Goal: Task Accomplishment & Management: Use online tool/utility

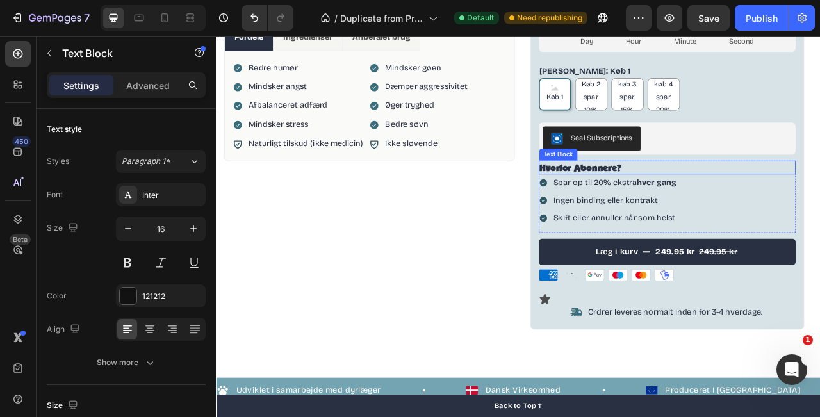
scroll to position [372, 0]
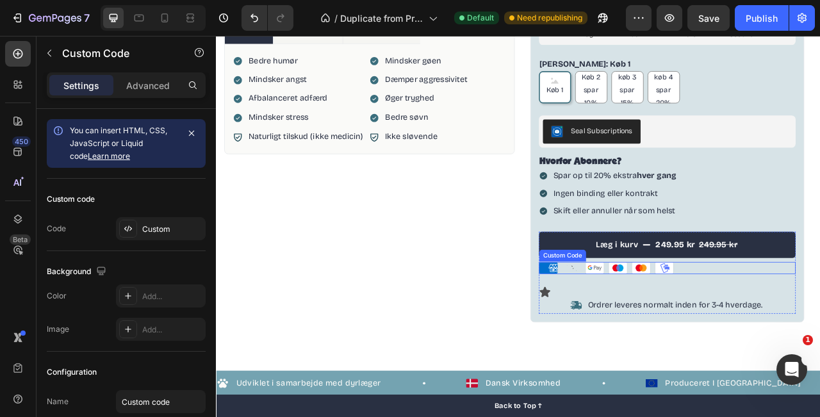
click at [815, 333] on ul "American Express Apple Pay Google Pay Maestro Mastercard MobilePay" at bounding box center [791, 331] width 328 height 15
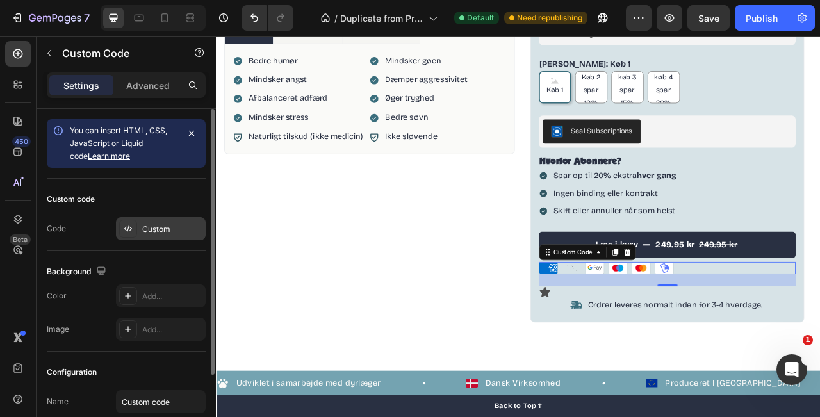
click at [149, 235] on div "Custom" at bounding box center [172, 230] width 60 height 12
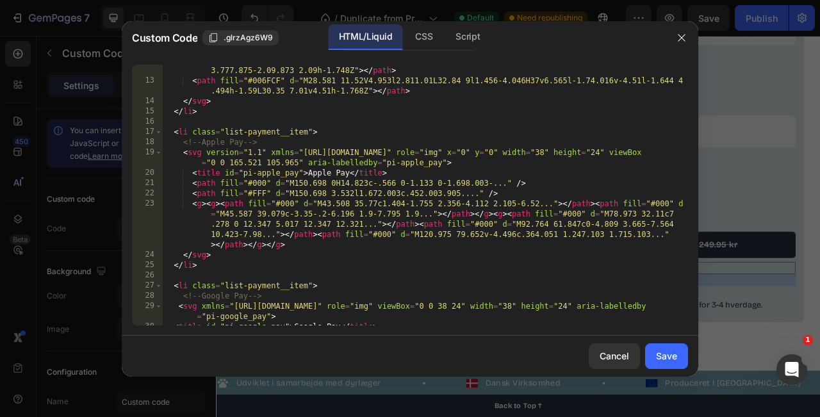
scroll to position [205, 0]
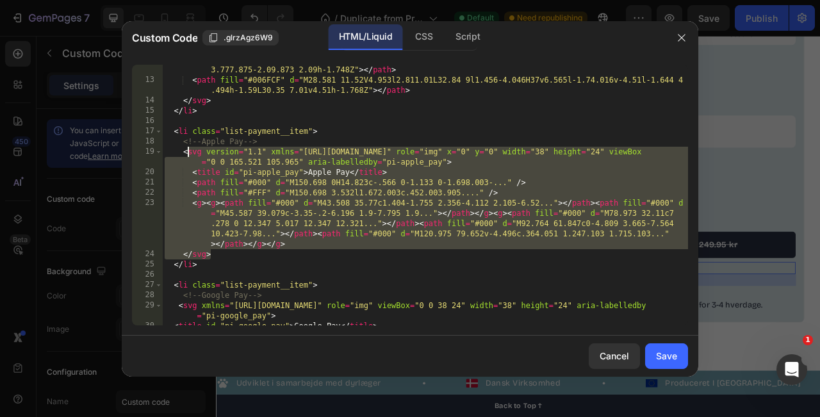
drag, startPoint x: 222, startPoint y: 255, endPoint x: 186, endPoint y: 149, distance: 112.5
click at [186, 149] on div "< path fill = "#006FCF" d = "m23.395 4.955-2.916 6.566h2l.55-1.315h2.98l.55 1.3…" at bounding box center [425, 200] width 526 height 292
type textarea "<svg version="1.1" xmlns="http://www.w3.org/2000/svg" role="img" x="0" y="0" wi…"
paste textarea
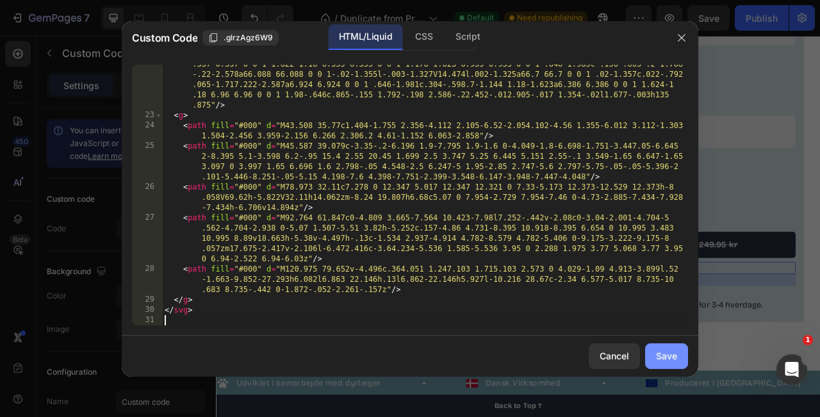
click at [670, 353] on div "Save" at bounding box center [666, 355] width 21 height 13
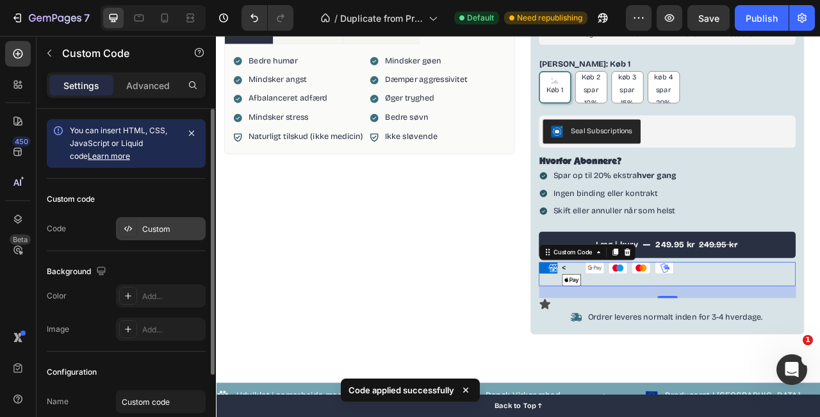
click at [153, 231] on div "Custom" at bounding box center [172, 230] width 60 height 12
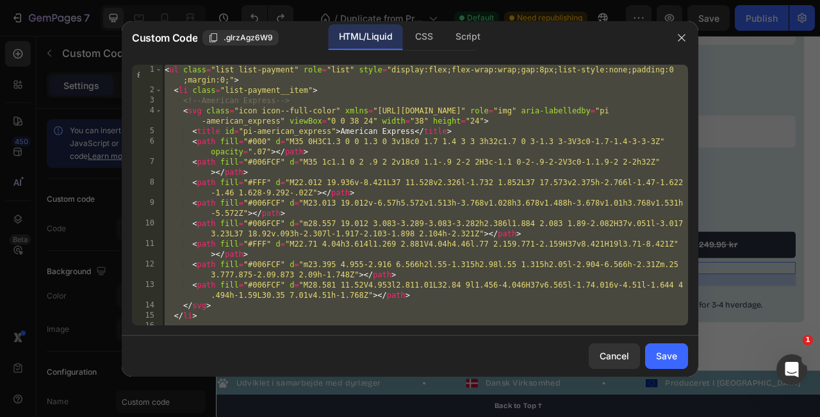
click at [252, 290] on div "< ul class = "list list-payment" role = "list" style = "display:flex;flex-wrap:…" at bounding box center [425, 211] width 526 height 292
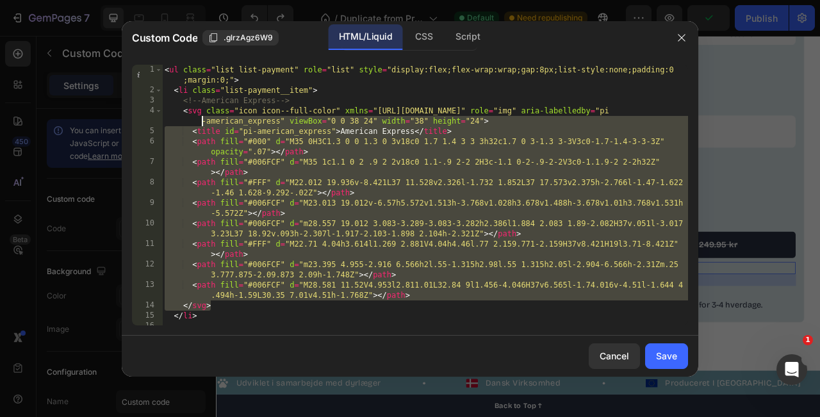
drag, startPoint x: 224, startPoint y: 306, endPoint x: 194, endPoint y: 126, distance: 183.3
click at [194, 126] on div "< ul class = "list list-payment" role = "list" style = "display:flex;flex-wrap:…" at bounding box center [425, 211] width 526 height 292
type textarea "<svg class="icon icon--full-color" xmlns="http://www.w3.org/2000/svg" role="img…"
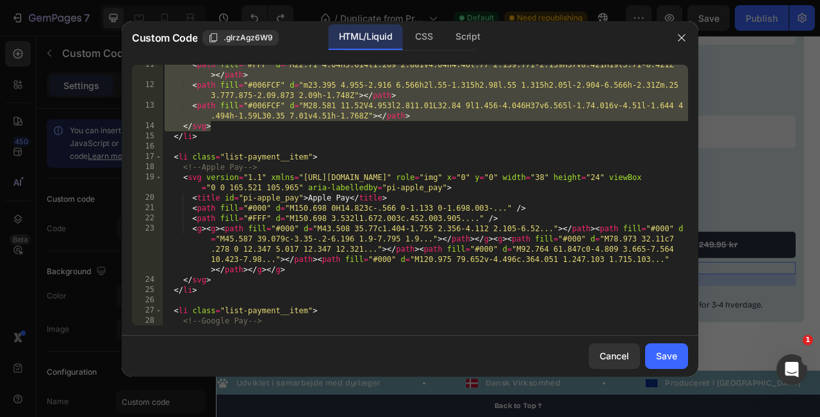
scroll to position [180, 0]
click at [297, 273] on div "< path fill = "#FFF" d = "M22.71 4.04h3.614l1.269 2.881V4.04h4.46l.77 2.159.771…" at bounding box center [425, 210] width 526 height 302
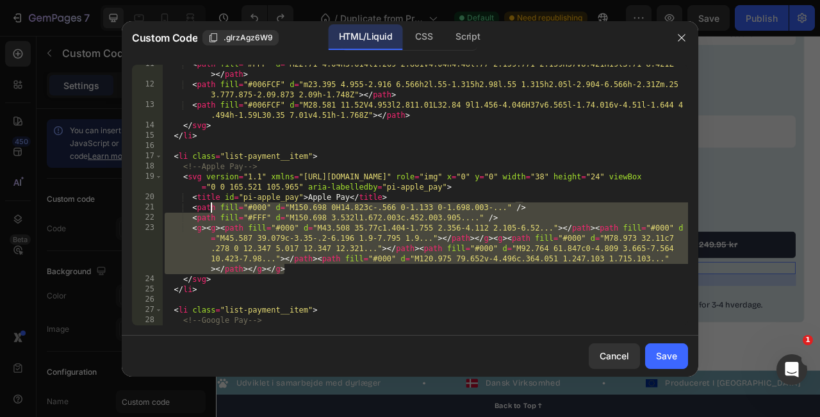
drag, startPoint x: 297, startPoint y: 273, endPoint x: 210, endPoint y: 212, distance: 106.2
click at [210, 212] on div "< path fill = "#FFF" d = "M22.71 4.04h3.614l1.269 2.881V4.04h4.46l.77 2.159.771…" at bounding box center [425, 210] width 526 height 302
type textarea "<path fill="#000" d="M150.698 0H14.823c-.566 0-1.133 0-1.698.003-..." /> <path …"
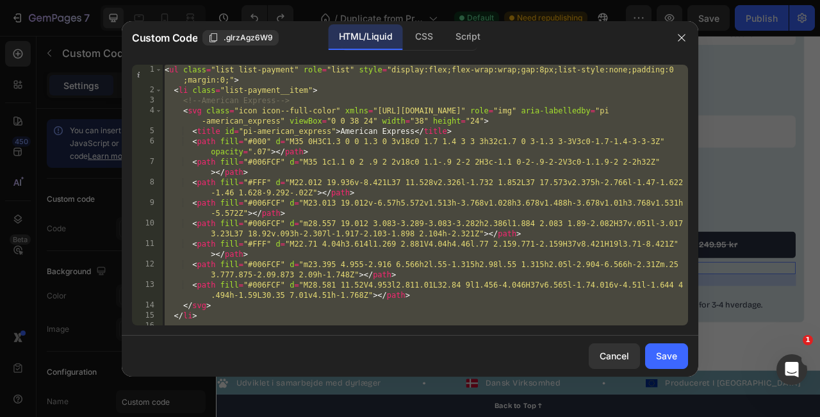
scroll to position [0, 0]
click at [258, 192] on div "< ul class = "list list-payment" role = "list" style = "display:flex;flex-wrap:…" at bounding box center [425, 211] width 526 height 292
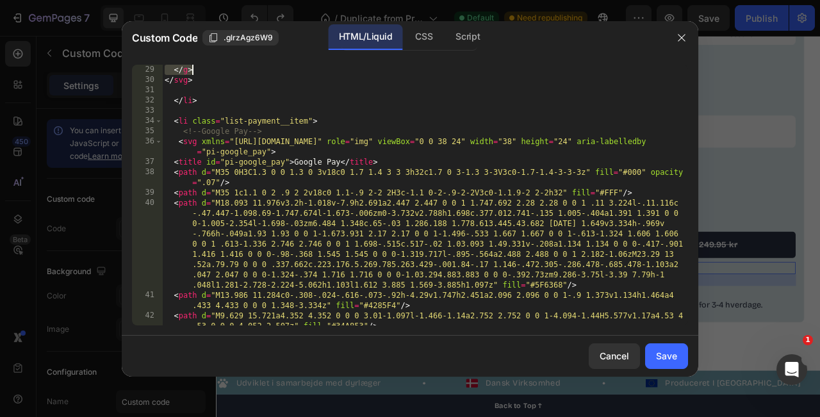
scroll to position [728, 0]
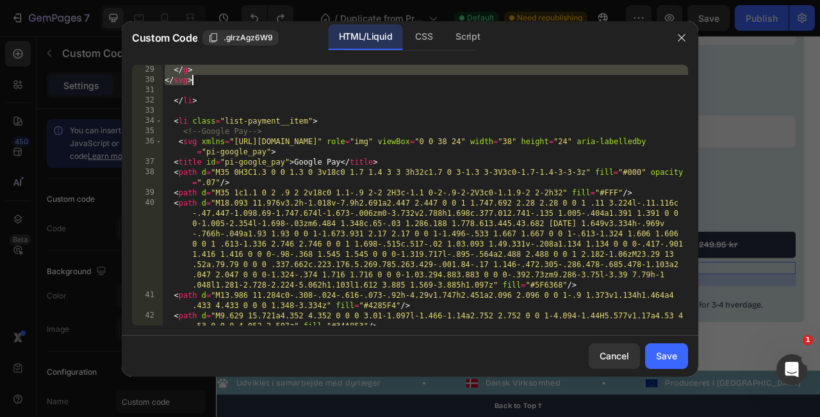
drag, startPoint x: 182, startPoint y: 160, endPoint x: 217, endPoint y: 79, distance: 87.9
click at [217, 79] on div "</ g > </ svg > </ li > < li class = "list-payment__item" > <!-- Google Pay -->…" at bounding box center [425, 211] width 526 height 292
type textarea "</g> </svg>"
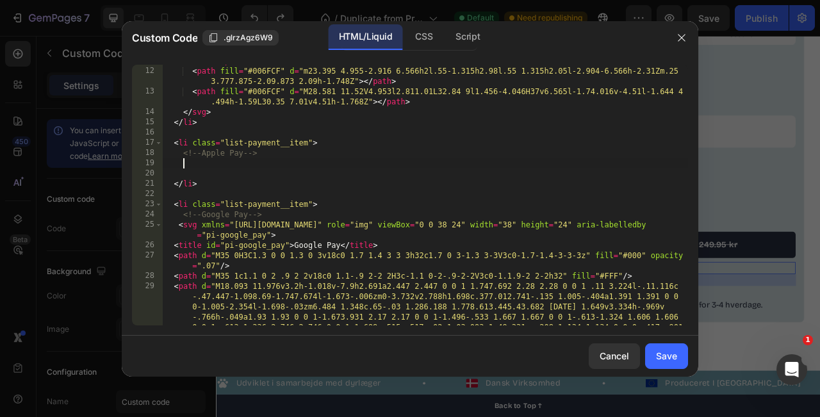
paste textarea
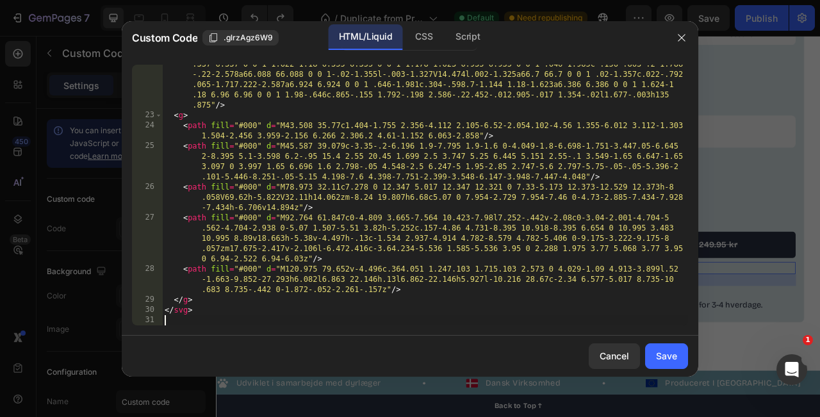
scroll to position [498, 0]
click at [667, 360] on div "Save" at bounding box center [666, 355] width 21 height 13
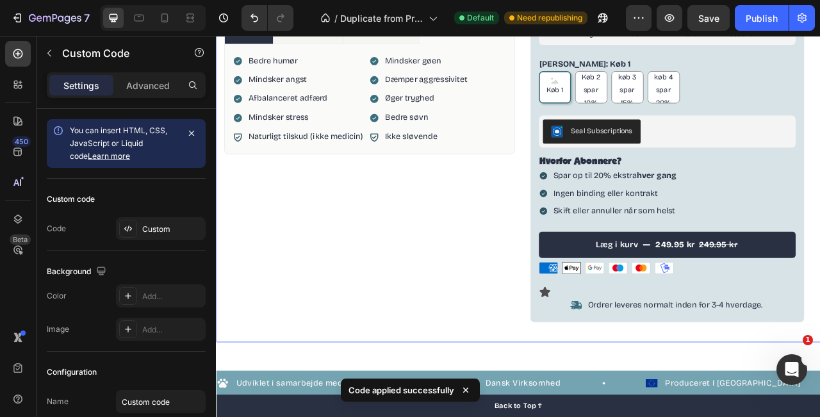
click at [544, 362] on div "Product Images Fordele Ingredienser Anbefalet brug Bedre humør Mindsker angst A…" at bounding box center [411, 58] width 370 height 715
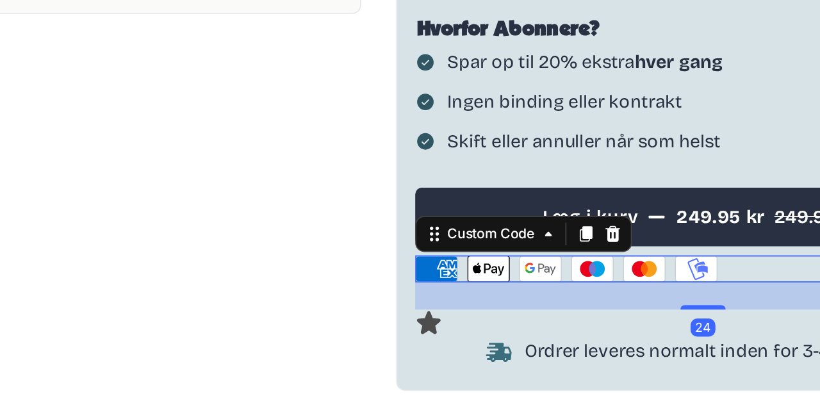
click at [160, 46] on ul "American Express Apple Pay Google Pay Maestro Mastercard MobilePay" at bounding box center [267, 44] width 328 height 15
click at [145, 47] on icon at bounding box center [144, 44] width 23 height 14
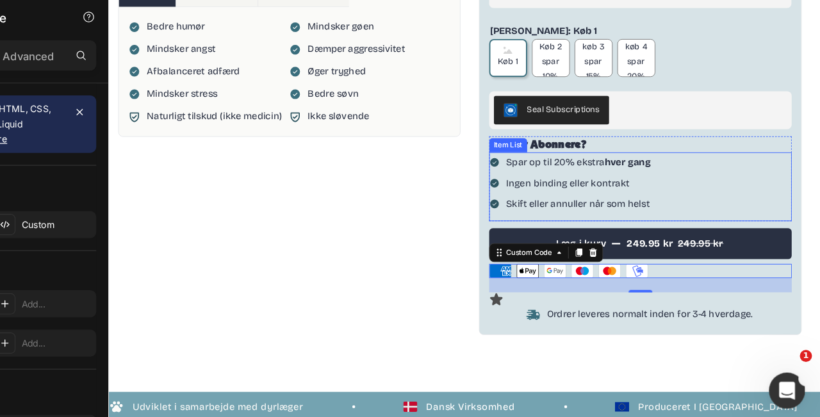
scroll to position [292, 0]
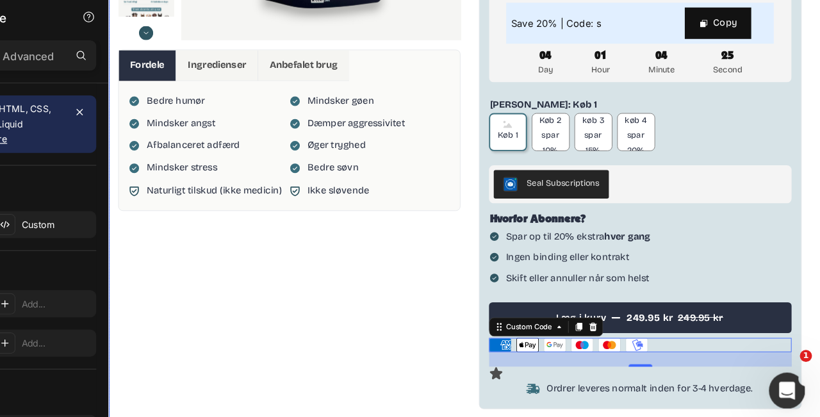
click at [465, 381] on div "Product Images Fordele Ingredienser Anbefalet brug Bedre humør Mindsker angst A…" at bounding box center [304, 99] width 370 height 715
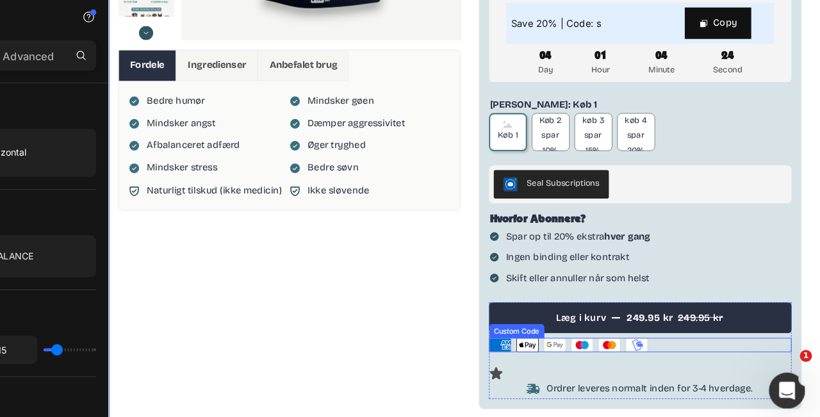
click at [715, 376] on ul "American Express Apple Pay Google Pay Maestro Mastercard MobilePay" at bounding box center [683, 372] width 328 height 15
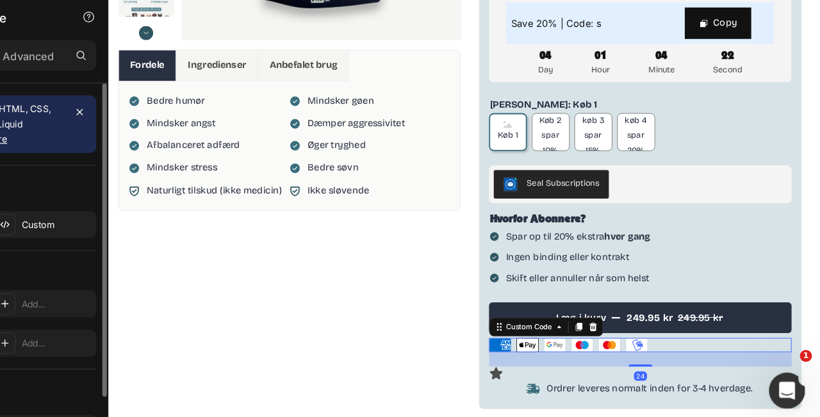
click at [171, 248] on div "Custom code Code Custom" at bounding box center [126, 215] width 159 height 72
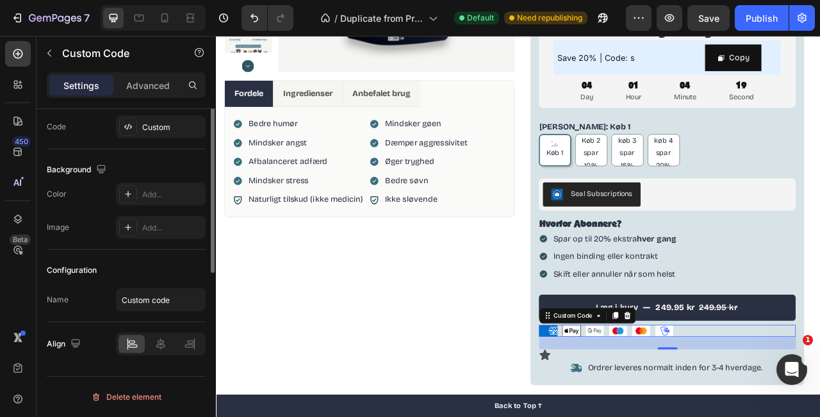
scroll to position [0, 0]
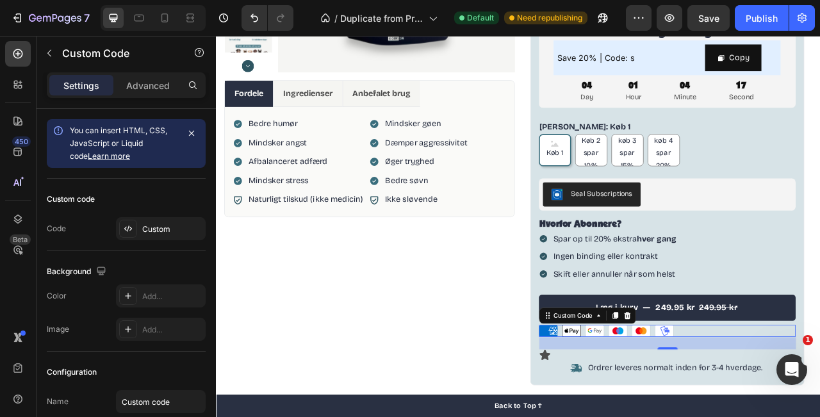
click at [151, 101] on div "Settings Advanced" at bounding box center [126, 90] width 179 height 37
click at [151, 83] on p "Advanced" at bounding box center [148, 85] width 44 height 13
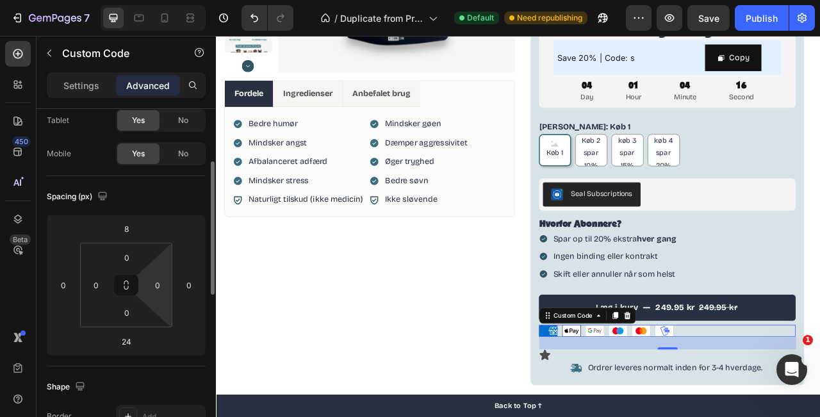
scroll to position [90, 0]
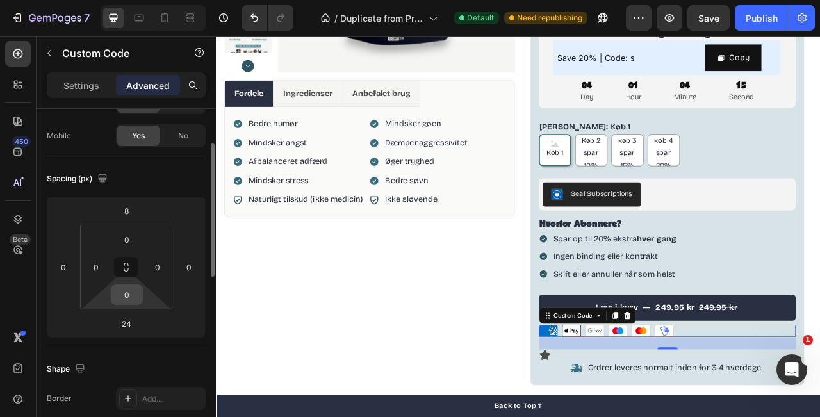
click at [132, 298] on input "0" at bounding box center [127, 294] width 26 height 19
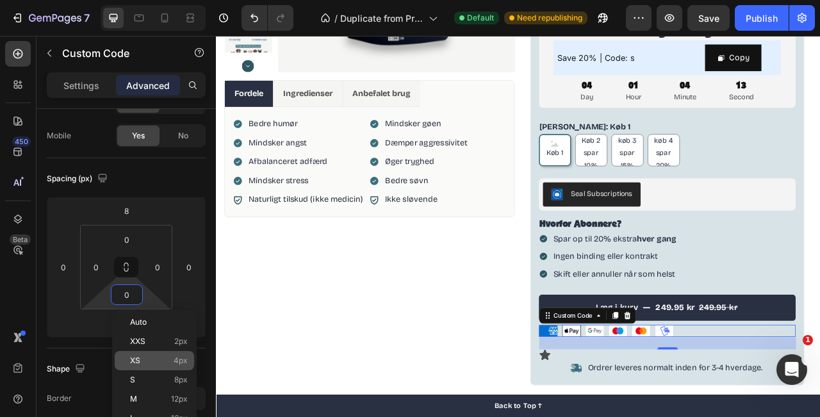
click at [163, 363] on p "XS 4px" at bounding box center [159, 360] width 58 height 9
type input "4"
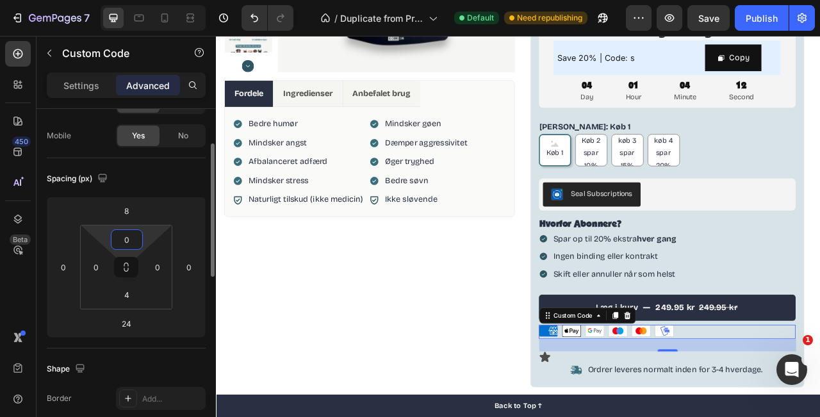
click at [132, 247] on input "0" at bounding box center [127, 239] width 26 height 19
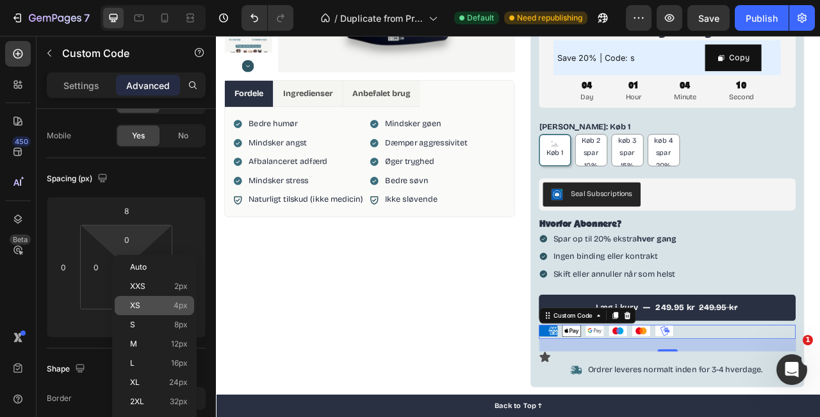
click at [170, 306] on p "XS 4px" at bounding box center [159, 305] width 58 height 9
type input "4"
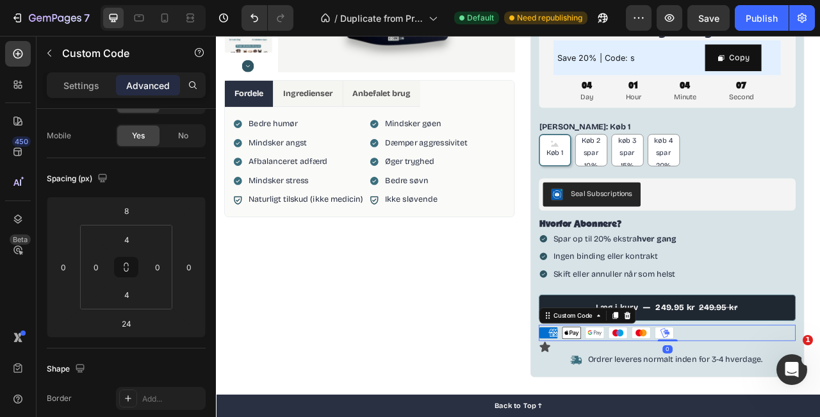
drag, startPoint x: 793, startPoint y: 438, endPoint x: 797, endPoint y: 372, distance: 66.8
click at [797, 372] on div "Læg i kurv 249.95 kr 249.95 kr Product Cart Button American Express Apple Pay G…" at bounding box center [791, 412] width 328 height 94
type input "0"
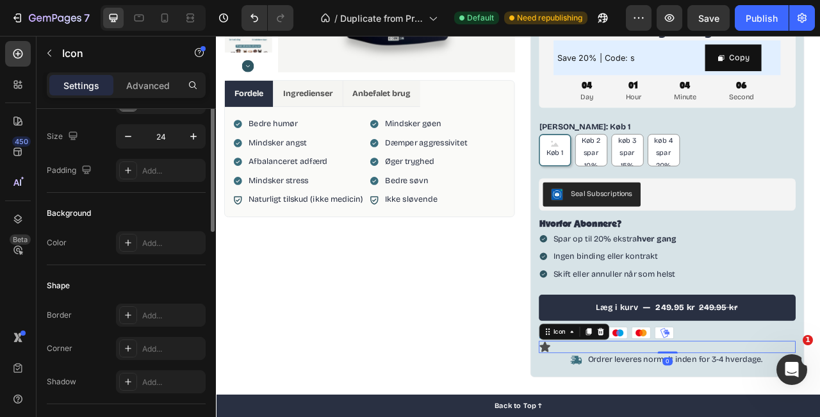
scroll to position [0, 0]
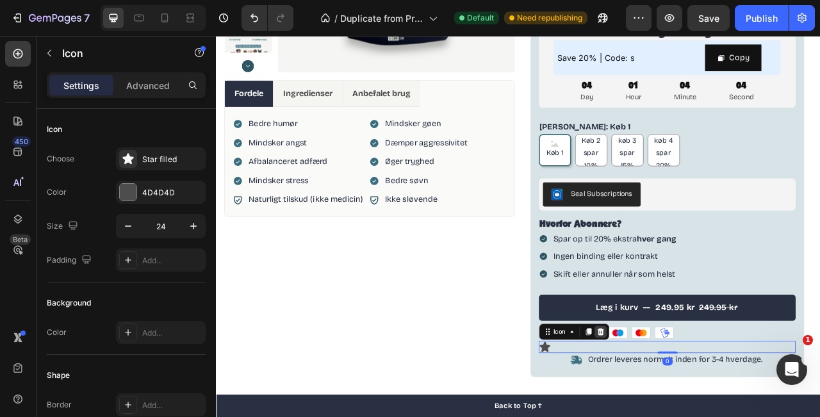
click at [701, 413] on icon at bounding box center [705, 412] width 10 height 10
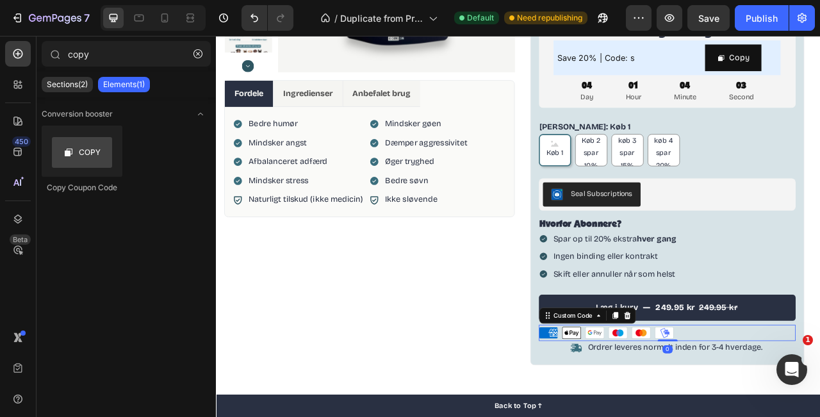
click at [813, 415] on ul "American Express Apple Pay Google Pay Maestro Mastercard MobilePay" at bounding box center [791, 413] width 328 height 15
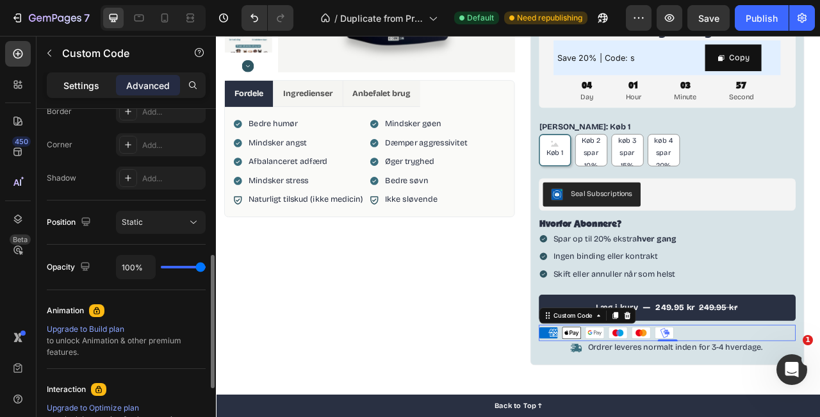
click at [85, 81] on p "Settings" at bounding box center [81, 85] width 36 height 13
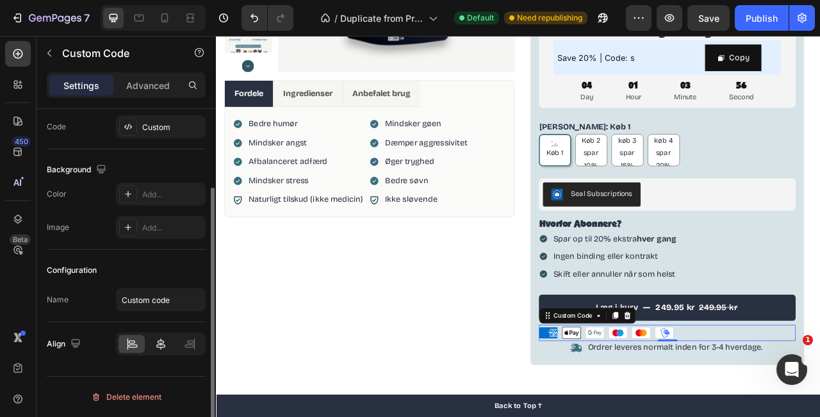
click at [160, 340] on icon at bounding box center [160, 344] width 9 height 12
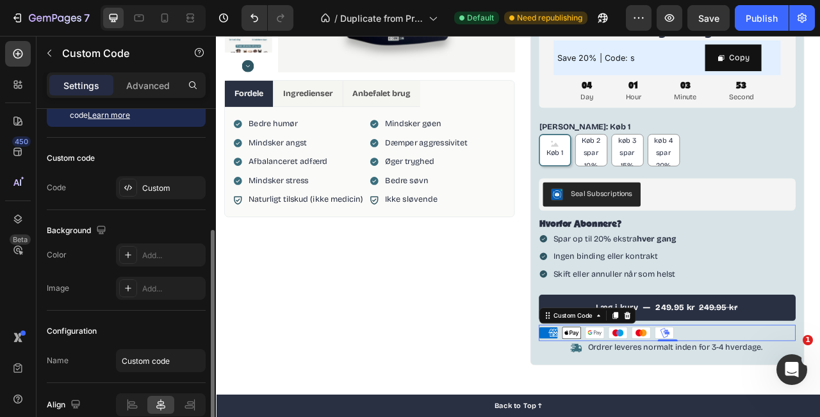
scroll to position [0, 0]
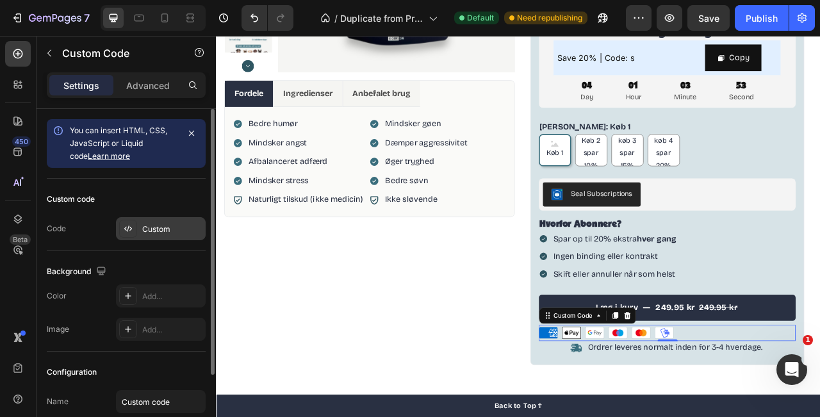
click at [161, 234] on div "Custom" at bounding box center [172, 230] width 60 height 12
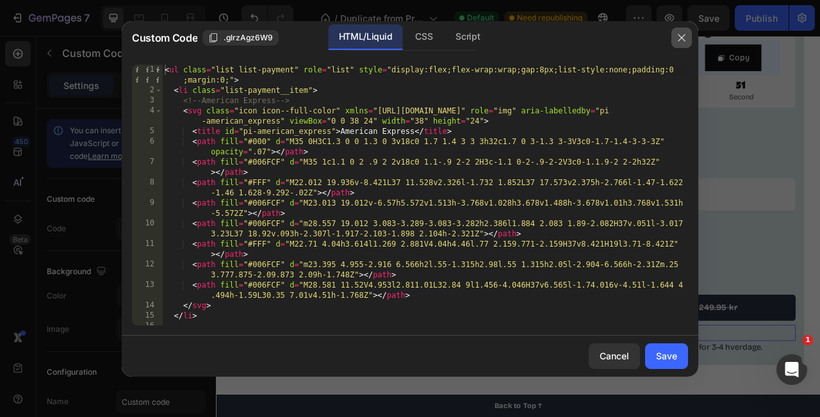
click at [679, 41] on icon "button" at bounding box center [682, 38] width 10 height 10
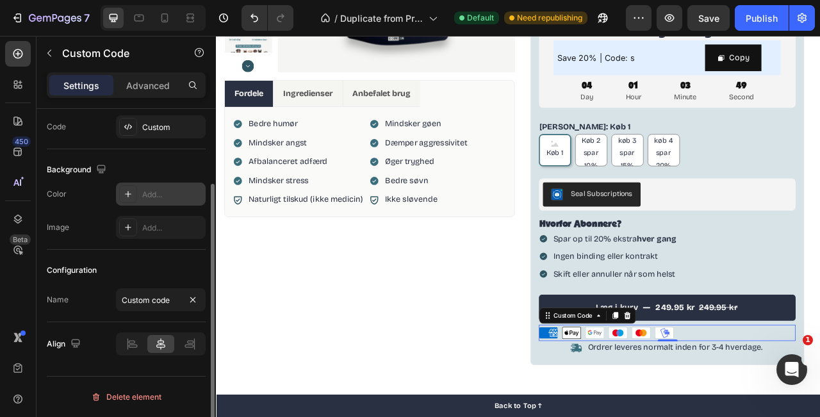
scroll to position [100, 0]
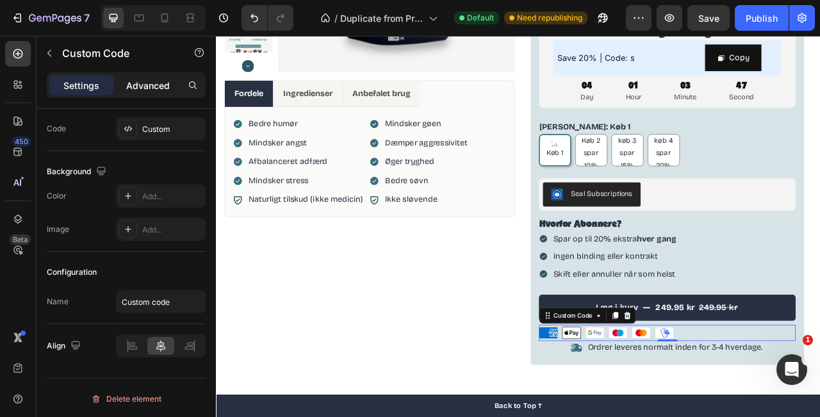
click at [150, 80] on p "Advanced" at bounding box center [148, 85] width 44 height 13
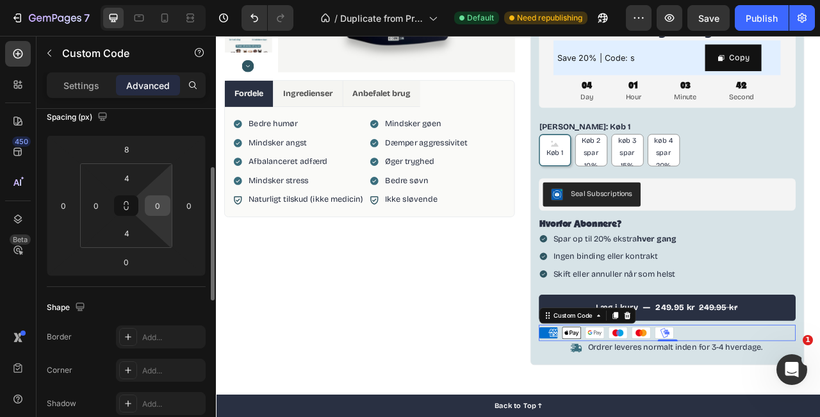
scroll to position [157, 0]
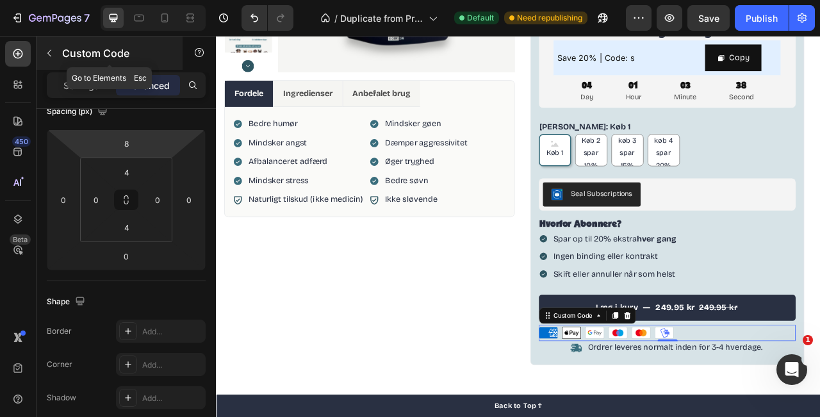
click at [49, 48] on icon "button" at bounding box center [49, 53] width 10 height 10
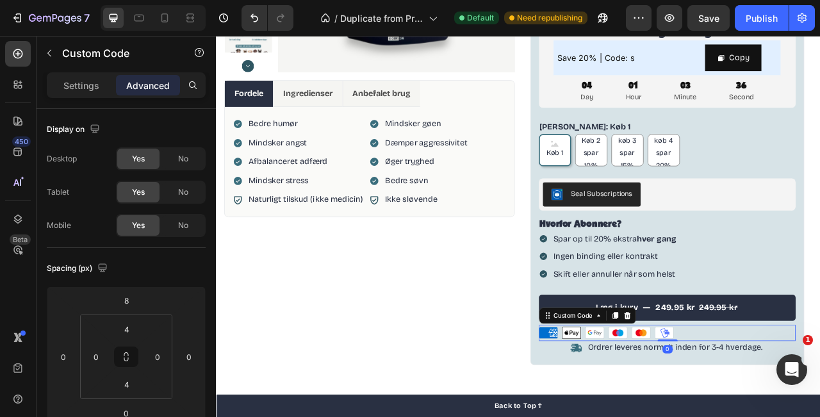
click at [816, 413] on ul "American Express Apple Pay Google Pay Maestro Mastercard MobilePay" at bounding box center [791, 413] width 328 height 15
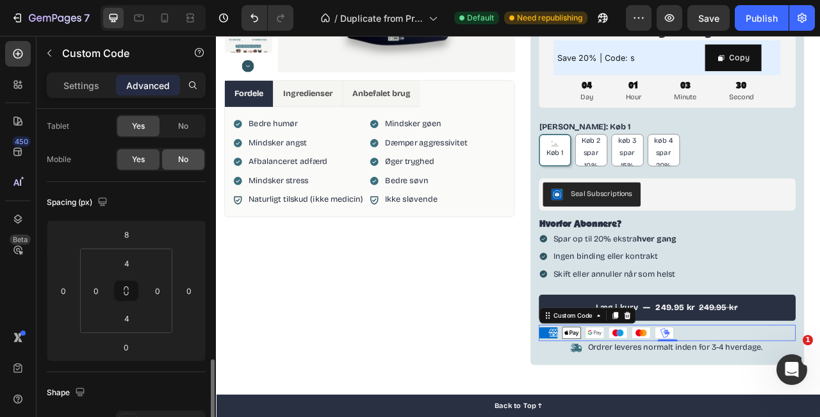
scroll to position [0, 0]
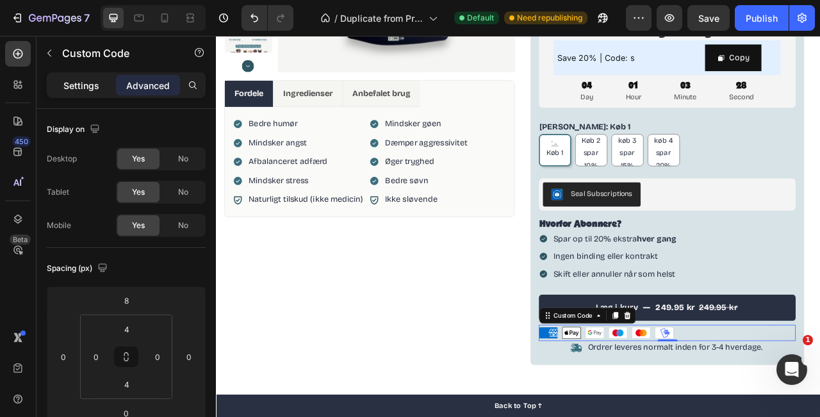
click at [92, 89] on p "Settings" at bounding box center [81, 85] width 36 height 13
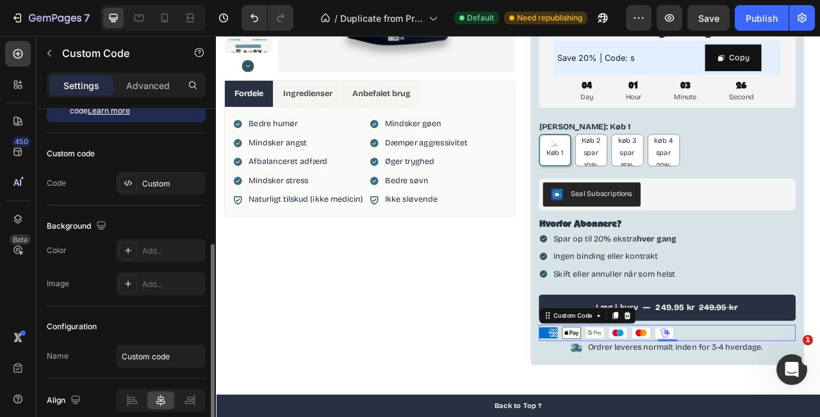
scroll to position [102, 0]
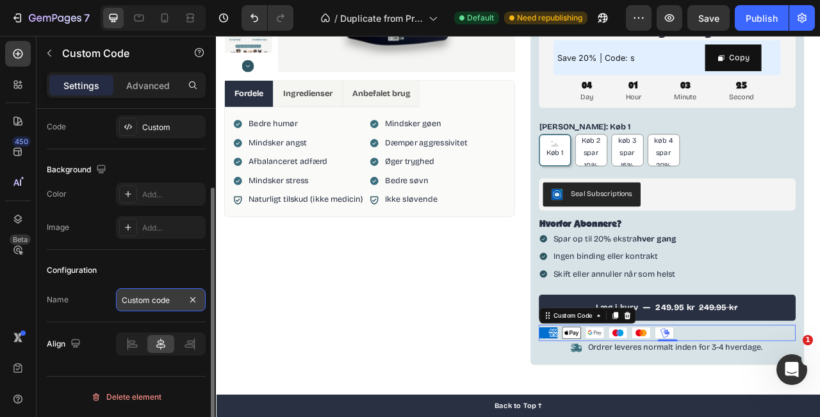
click at [158, 303] on input "Custom code" at bounding box center [161, 299] width 90 height 23
click at [136, 345] on icon at bounding box center [132, 344] width 13 height 13
click at [203, 347] on div at bounding box center [190, 344] width 26 height 18
click at [175, 322] on div "Configuration Name Custom code" at bounding box center [126, 286] width 159 height 72
click at [162, 342] on icon at bounding box center [160, 344] width 13 height 13
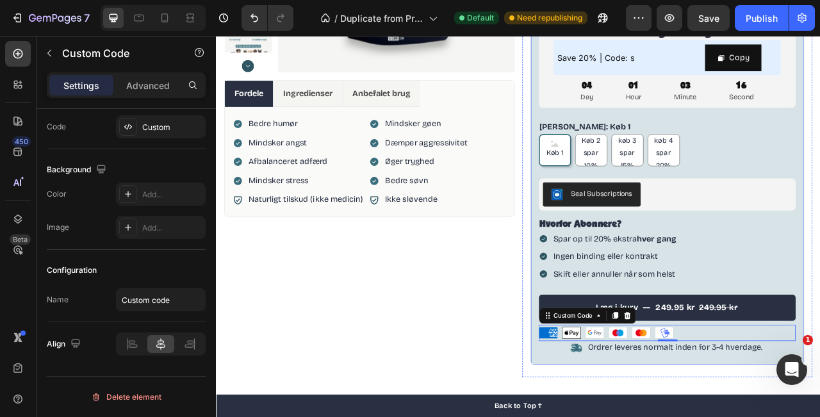
click at [694, 417] on div "Åbningsudsalg Heading Save 20% | Code: s Text Block Copy Copy Coupon Code Row R…" at bounding box center [790, 232] width 349 height 448
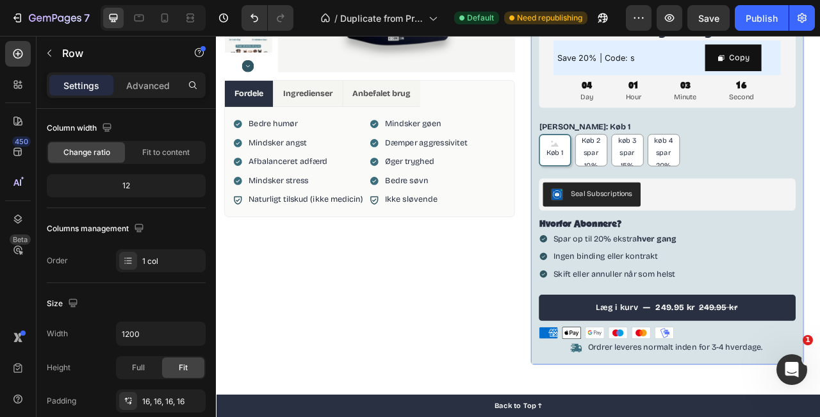
scroll to position [0, 0]
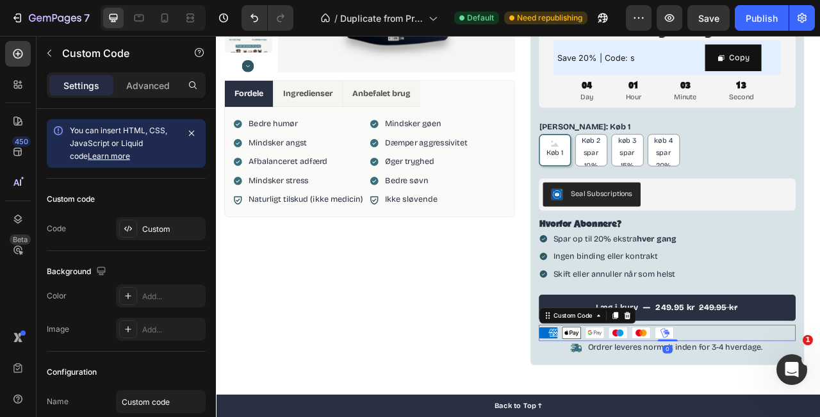
click at [820, 417] on ul "American Express Apple Pay Google Pay Maestro Mastercard MobilePay" at bounding box center [791, 413] width 328 height 15
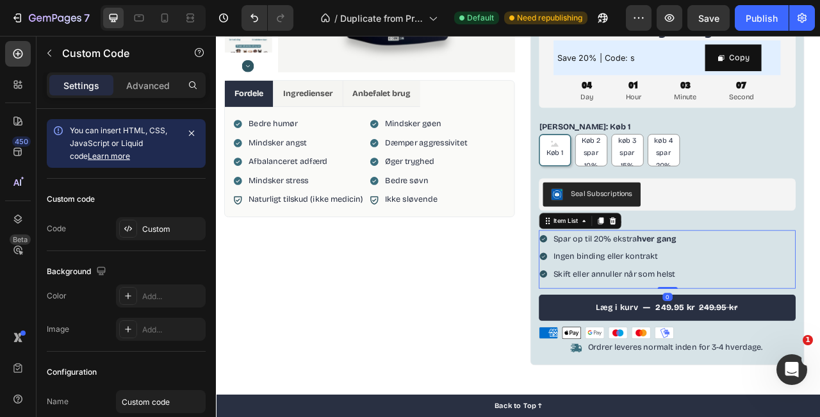
click at [820, 313] on div "Spar op til 20% ekstra hver gang Ingen binding eller kontrakt Skift eller annul…" at bounding box center [791, 316] width 328 height 67
click at [820, 416] on ul "American Express Apple Pay Google Pay Maestro Mastercard MobilePay" at bounding box center [791, 413] width 328 height 15
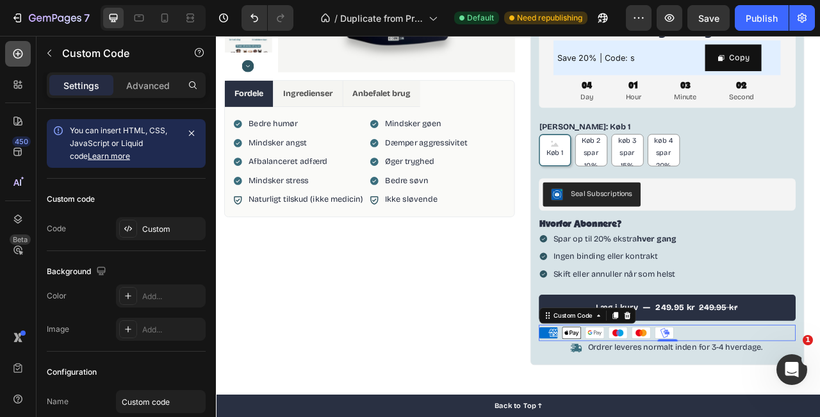
click at [21, 59] on icon at bounding box center [18, 53] width 13 height 13
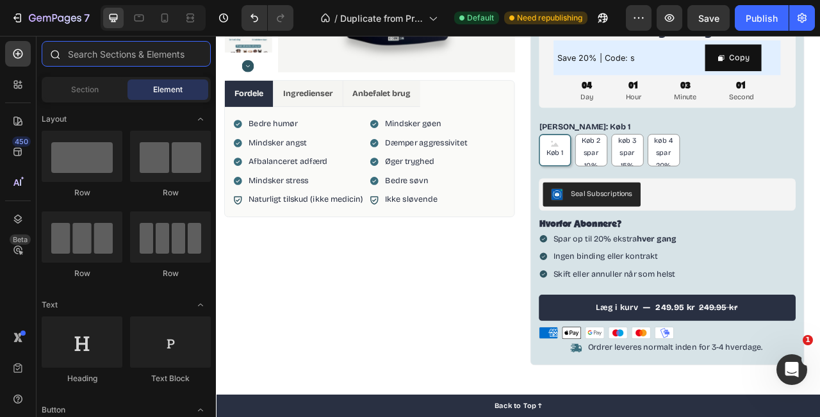
click at [94, 58] on input "text" at bounding box center [126, 54] width 169 height 26
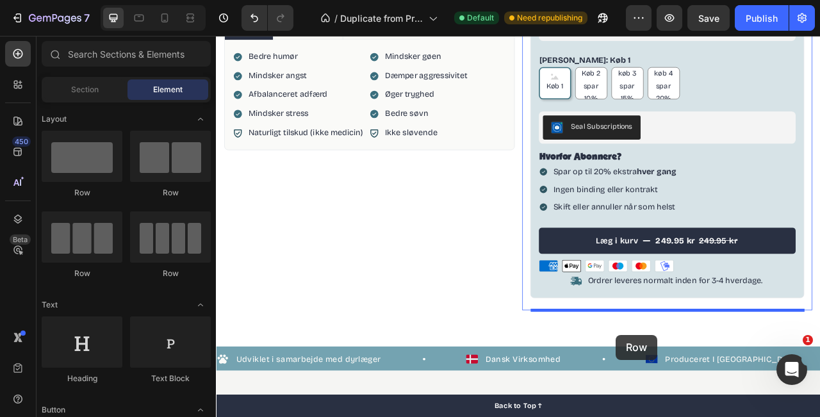
scroll to position [417, 0]
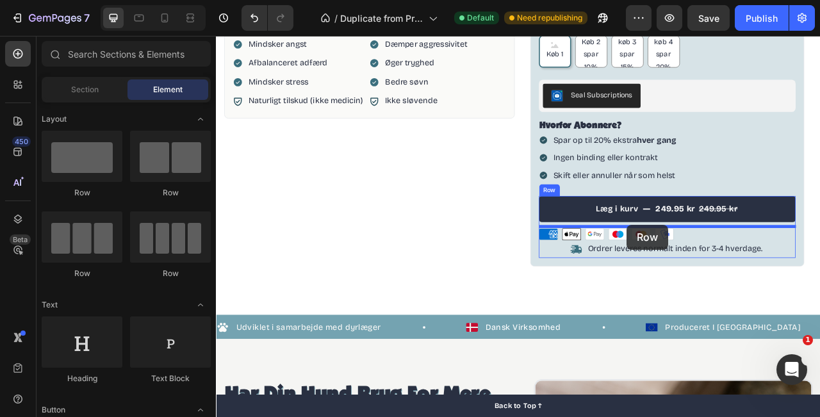
drag, startPoint x: 400, startPoint y: 199, endPoint x: 739, endPoint y: 276, distance: 347.8
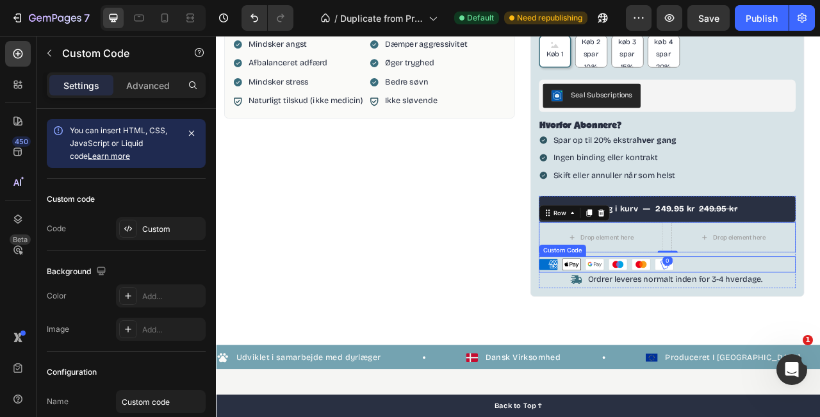
click at [764, 322] on icon at bounding box center [756, 327] width 23 height 14
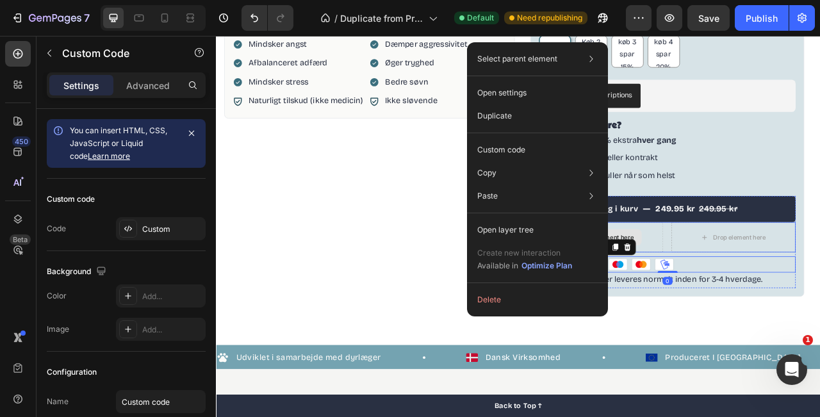
drag, startPoint x: 641, startPoint y: 304, endPoint x: 730, endPoint y: 284, distance: 91.4
click at [730, 284] on div "Drop element here" at bounding box center [706, 292] width 104 height 21
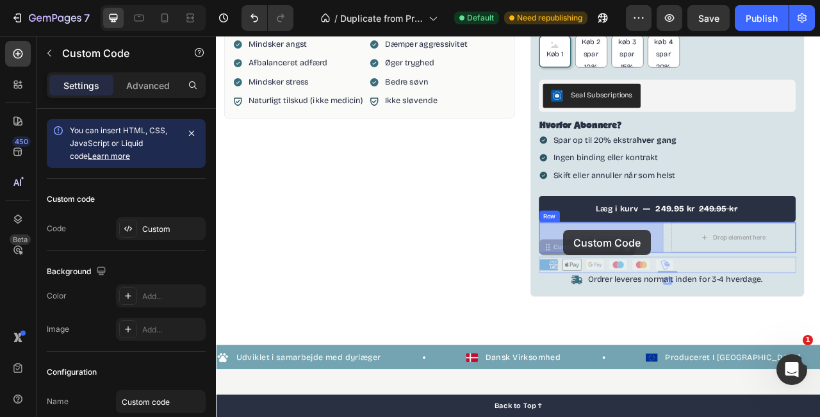
drag, startPoint x: 638, startPoint y: 321, endPoint x: 658, endPoint y: 284, distance: 42.5
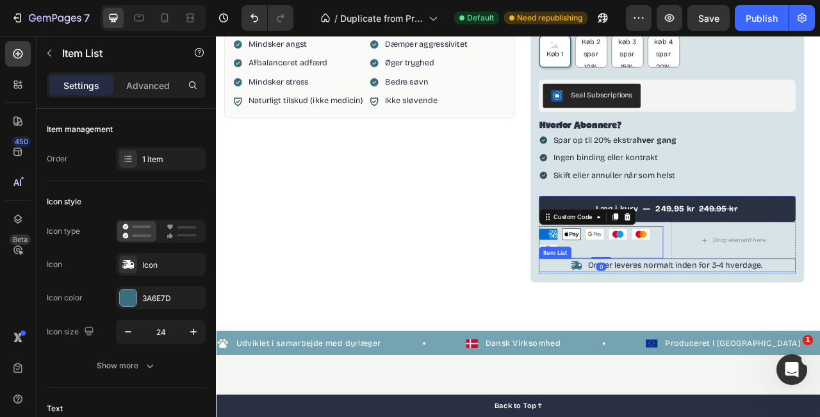
click at [745, 324] on p "Ordrer leveres normalt inden for 3-4 hverdage." at bounding box center [800, 327] width 222 height 13
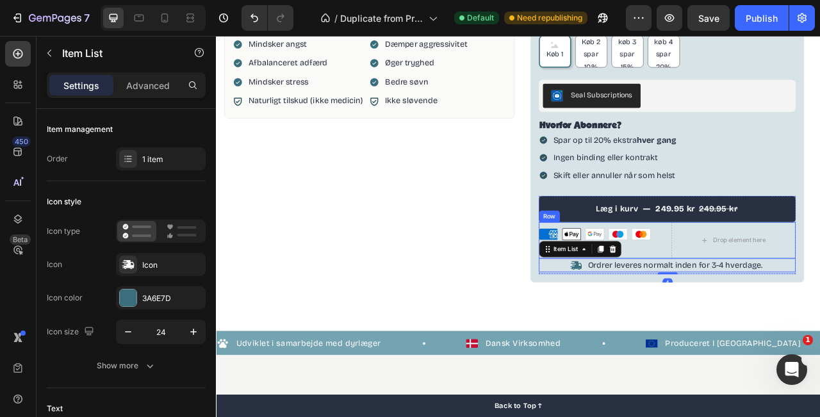
click at [791, 296] on div "American Express Apple Pay Google Pay Maestro Mastercard MobilePay Custom Code …" at bounding box center [791, 296] width 328 height 46
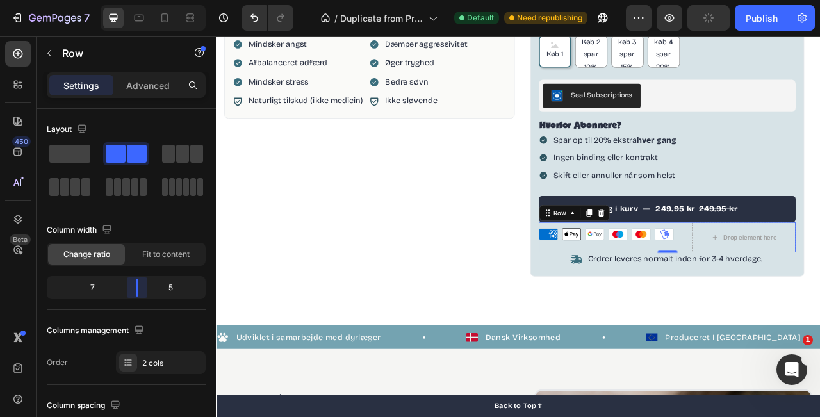
drag, startPoint x: 127, startPoint y: 289, endPoint x: 140, endPoint y: 287, distance: 13.6
click at [140, 0] on body "7 / Duplicate from Product Page - Jul 25, 15:41:40 Default Need republishing Pr…" at bounding box center [410, 0] width 820 height 0
click at [820, 349] on div "100% naturligt kosttilskud Item List CALM & BALANCE Product Title Beroligende g…" at bounding box center [790, 8] width 349 height 700
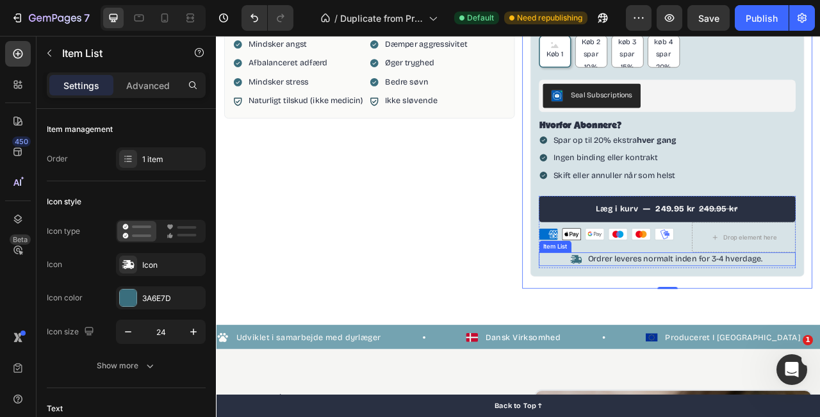
click at [654, 322] on div "Ordrer leveres normalt inden for 3-4 hverdage." at bounding box center [791, 320] width 328 height 17
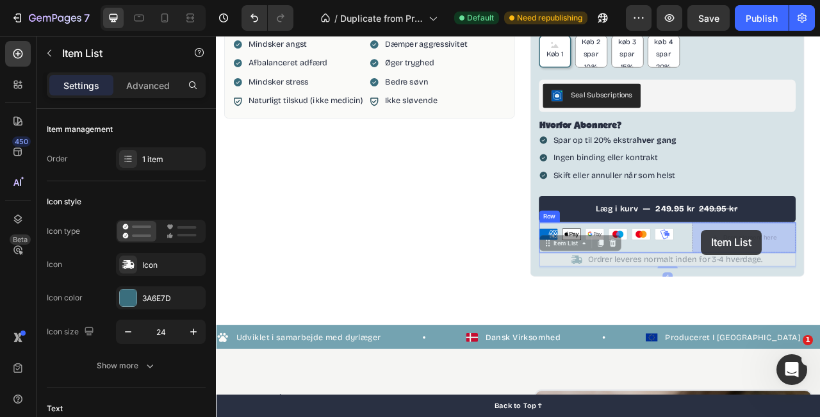
drag, startPoint x: 640, startPoint y: 300, endPoint x: 833, endPoint y: 283, distance: 193.7
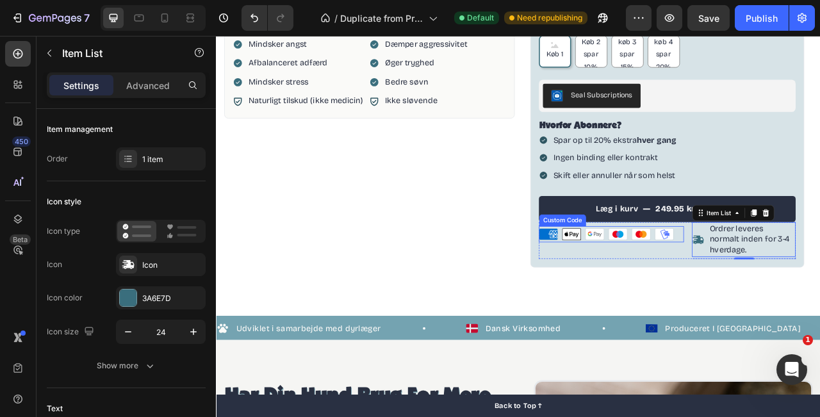
click at [769, 287] on ul "American Express Apple Pay Google Pay Maestro Mastercard MobilePay" at bounding box center [719, 288] width 185 height 15
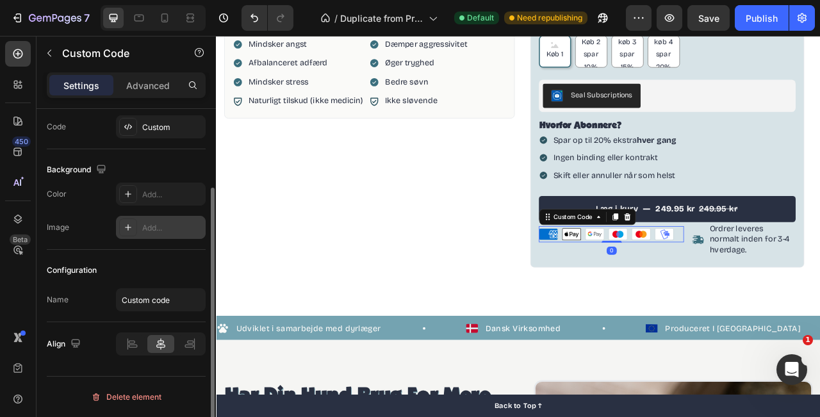
scroll to position [101, 0]
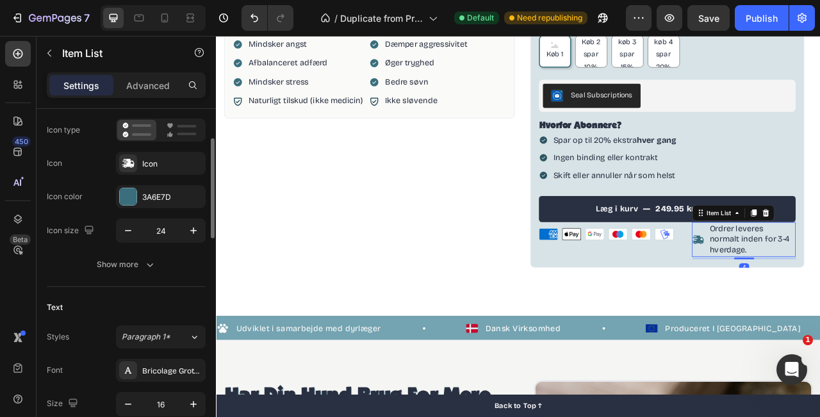
scroll to position [0, 0]
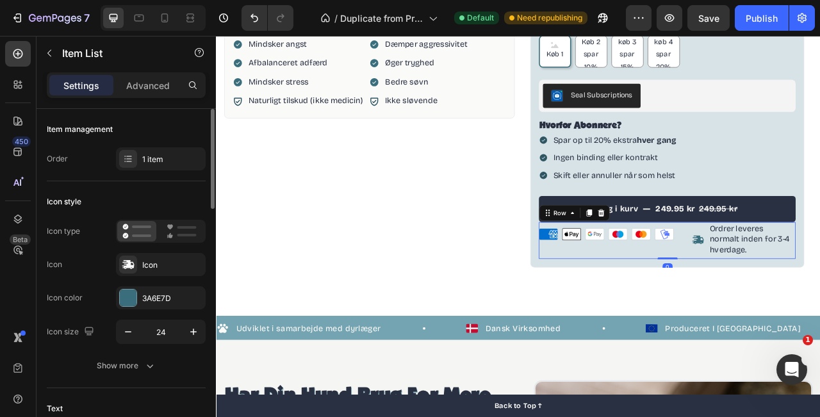
click at [790, 309] on div "American Express Apple Pay Google Pay Maestro Mastercard MobilePay Custom Code" at bounding box center [719, 296] width 185 height 46
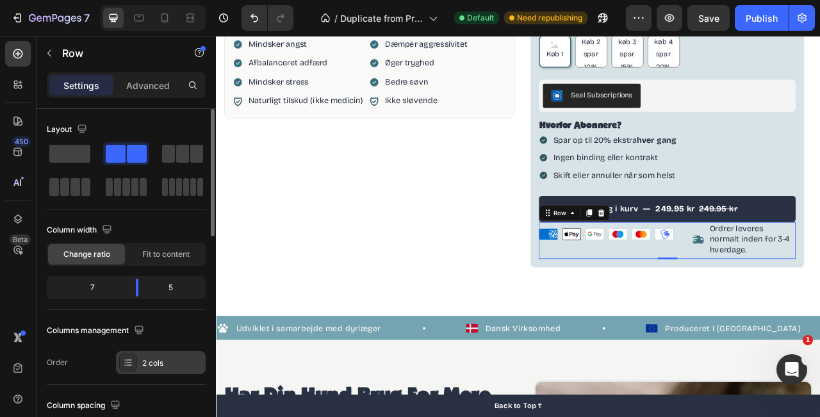
click at [128, 363] on icon at bounding box center [128, 363] width 10 height 10
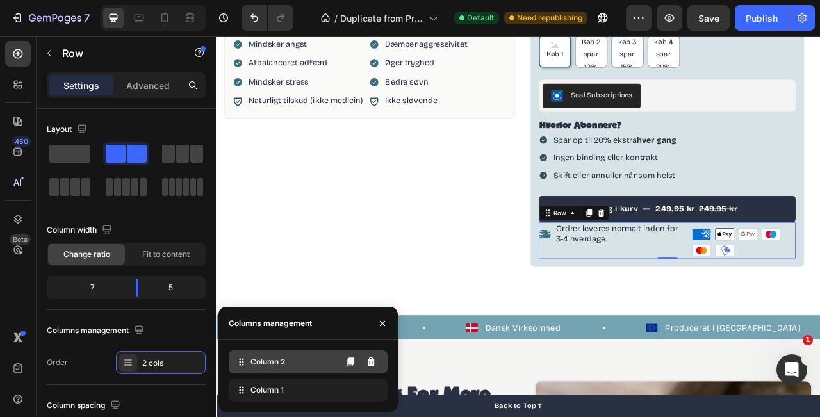
drag, startPoint x: 243, startPoint y: 386, endPoint x: 242, endPoint y: 363, distance: 22.4
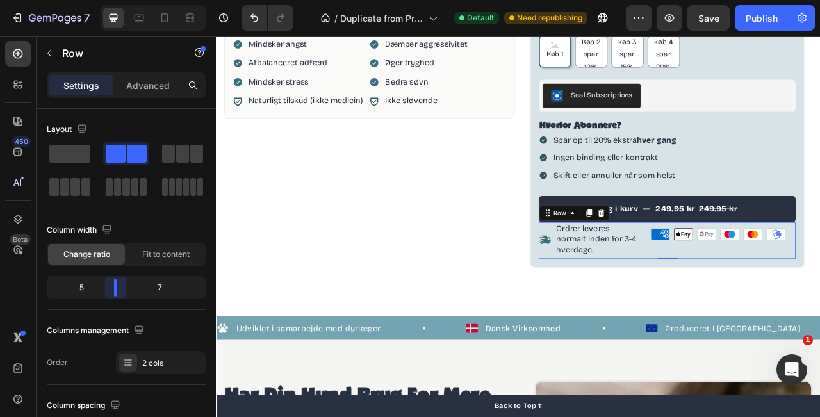
drag, startPoint x: 137, startPoint y: 287, endPoint x: 117, endPoint y: 285, distance: 20.0
click at [117, 0] on body "7 / Duplicate from Product Page - Jul 25, 15:41:40 Default Need republishing Pr…" at bounding box center [410, 0] width 820 height 0
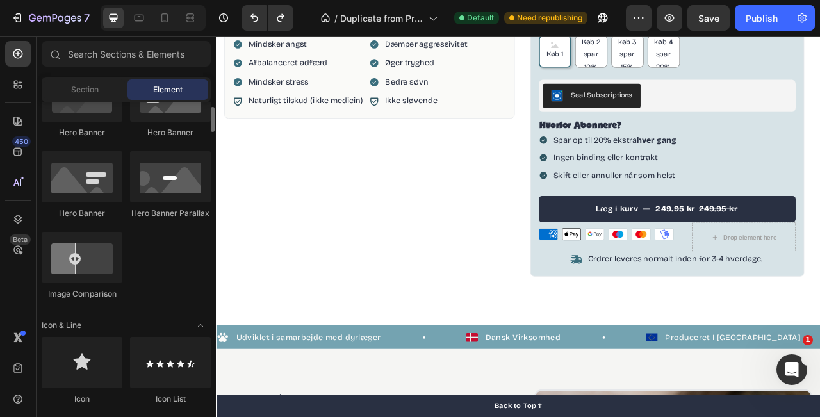
scroll to position [690, 0]
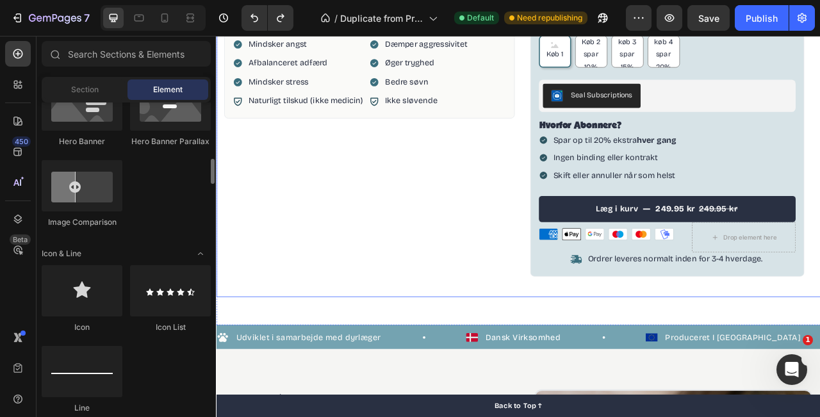
click at [528, 352] on div "Product Images Fordele Ingredienser Anbefalet brug Bedre humør Mindsker angst A…" at bounding box center [411, 6] width 370 height 703
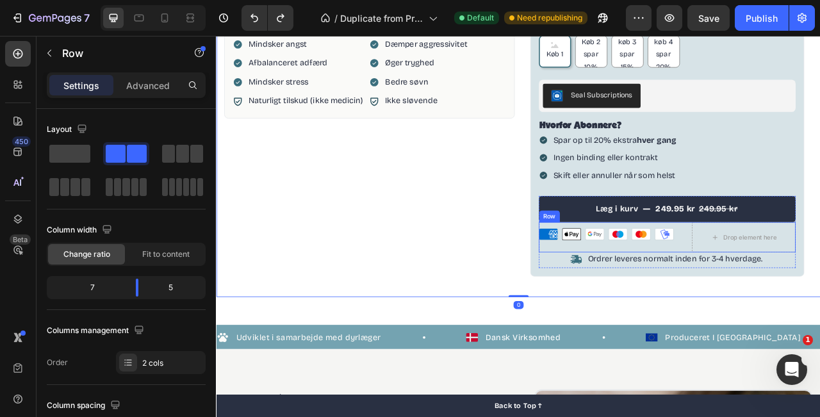
click at [816, 292] on div "American Express Apple Pay Google Pay Maestro Mastercard MobilePay Custom Code …" at bounding box center [791, 292] width 328 height 38
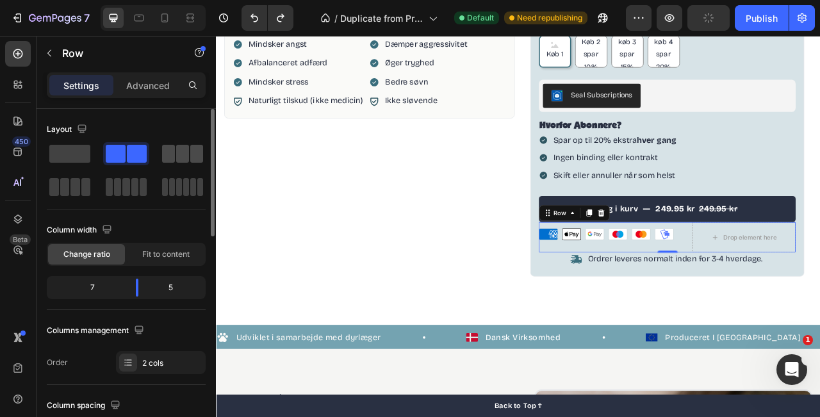
click at [192, 153] on span at bounding box center [196, 154] width 13 height 18
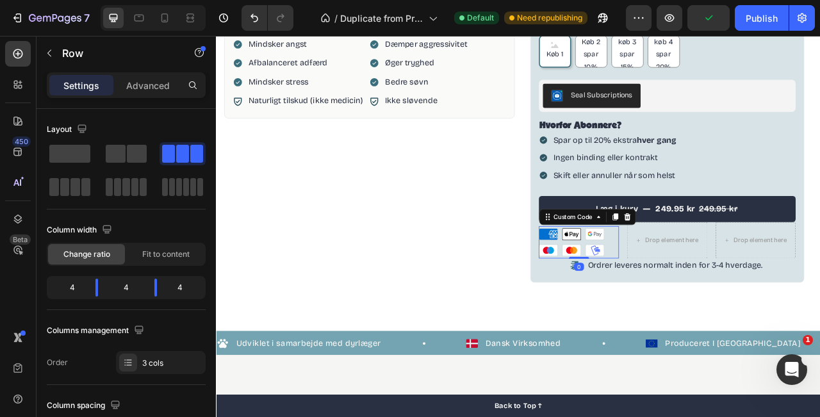
click at [713, 292] on ul "American Express Apple Pay Google Pay Maestro Mastercard MobilePay" at bounding box center [678, 299] width 103 height 36
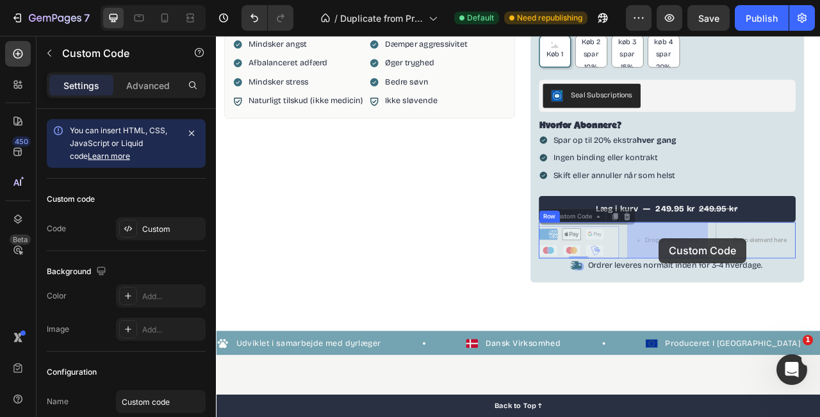
drag, startPoint x: 637, startPoint y: 270, endPoint x: 779, endPoint y: 294, distance: 144.8
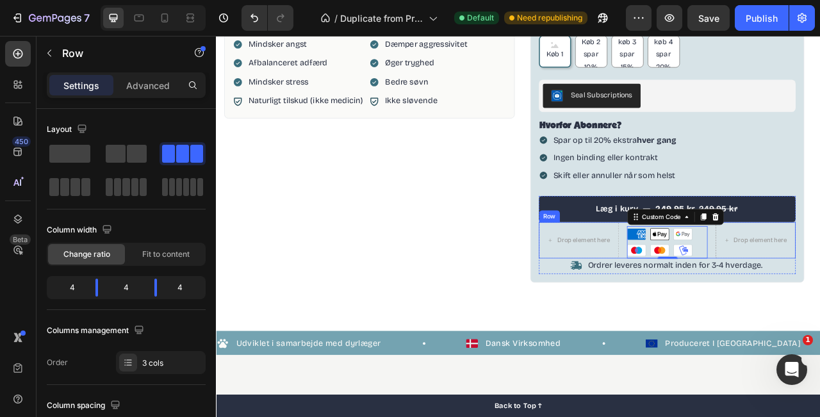
click at [735, 312] on div "Drop element here American Express Apple Pay Google Pay Maestro Mastercard Mobi…" at bounding box center [791, 296] width 328 height 46
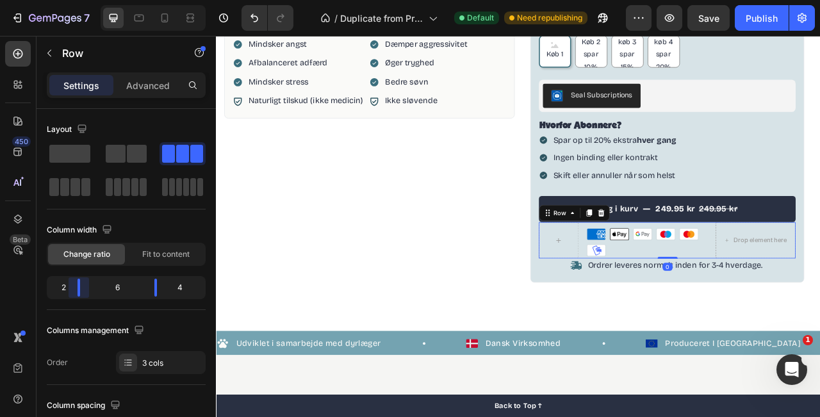
drag, startPoint x: 94, startPoint y: 285, endPoint x: 71, endPoint y: 285, distance: 22.4
click at [71, 0] on body "7 / Duplicate from Product Page - Jul 25, 15:41:40 Default Need republishing Pr…" at bounding box center [410, 0] width 820 height 0
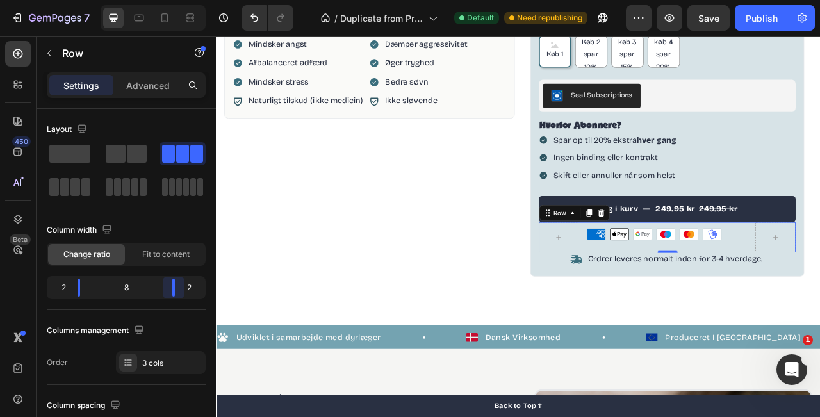
drag, startPoint x: 158, startPoint y: 294, endPoint x: 179, endPoint y: 294, distance: 21.8
click at [179, 0] on body "7 / Duplicate from Product Page - Jul 25, 15:41:40 Default Need republishing Pr…" at bounding box center [410, 0] width 820 height 0
click at [492, 297] on div "Product Images Fordele Ingredienser Anbefalet brug Bedre humør Mindsker angst A…" at bounding box center [411, 6] width 370 height 703
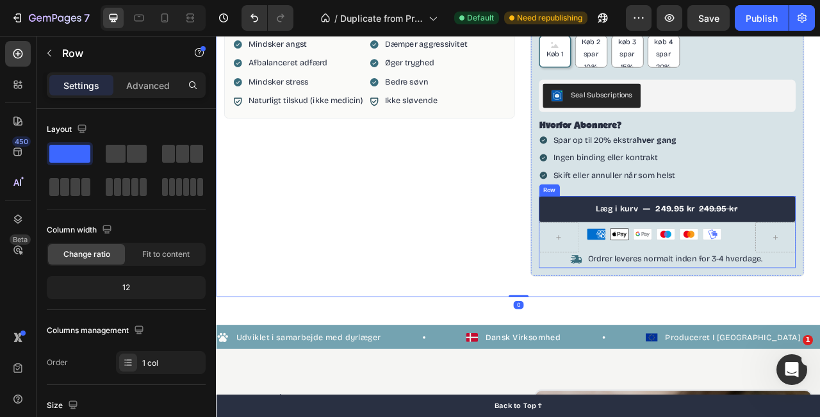
click at [820, 329] on div "Læg i kurv 249.95 kr 249.95 kr Product Cart Button American Express Apple Pay G…" at bounding box center [791, 286] width 328 height 92
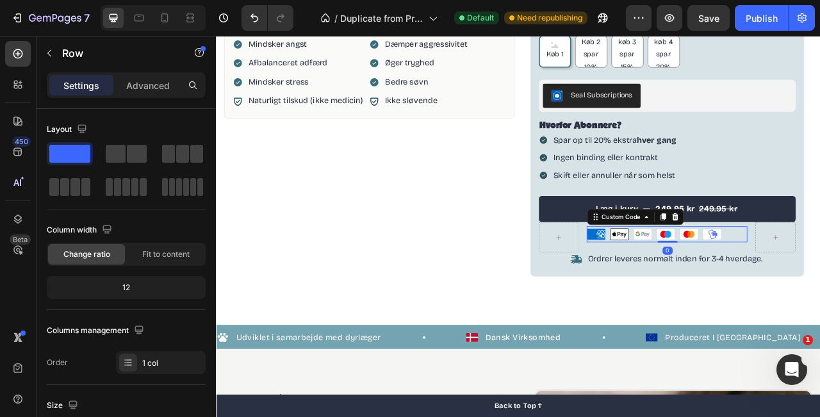
click at [820, 286] on ul "American Express Apple Pay Google Pay Maestro Mastercard MobilePay" at bounding box center [790, 288] width 204 height 15
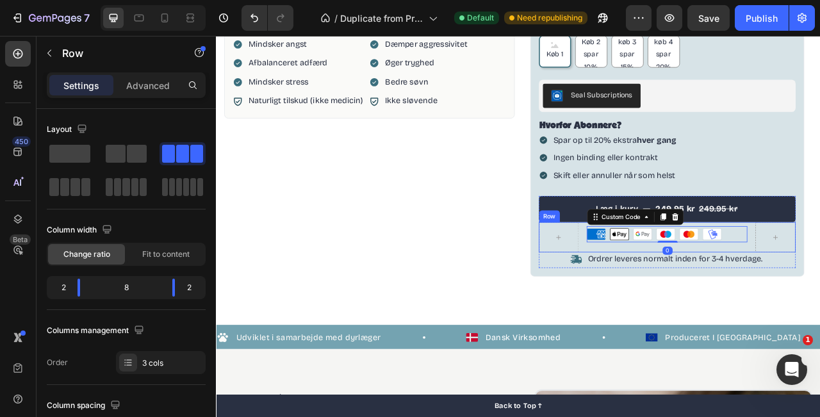
click at [820, 304] on div "American Express Apple Pay Google Pay Maestro Mastercard MobilePay Custom Code 0" at bounding box center [790, 292] width 204 height 38
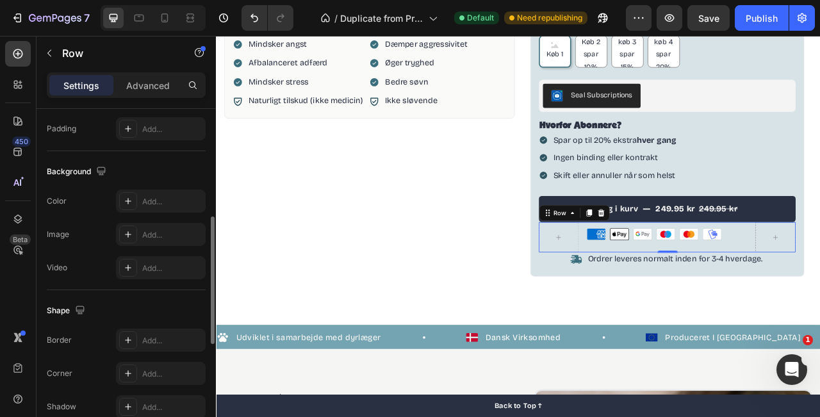
scroll to position [583, 0]
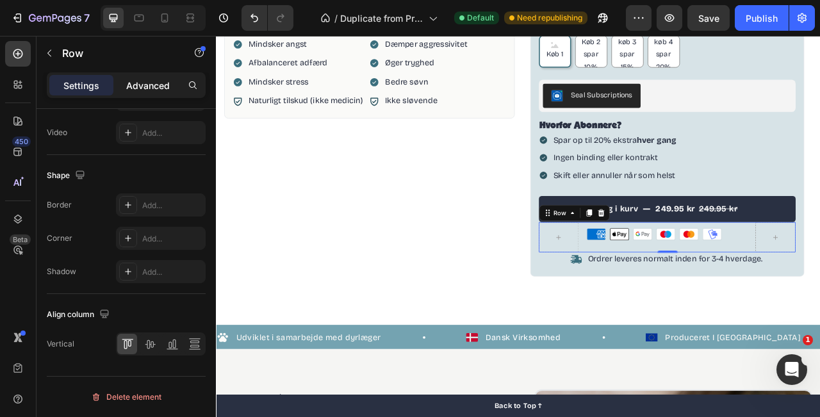
click at [143, 83] on p "Advanced" at bounding box center [148, 85] width 44 height 13
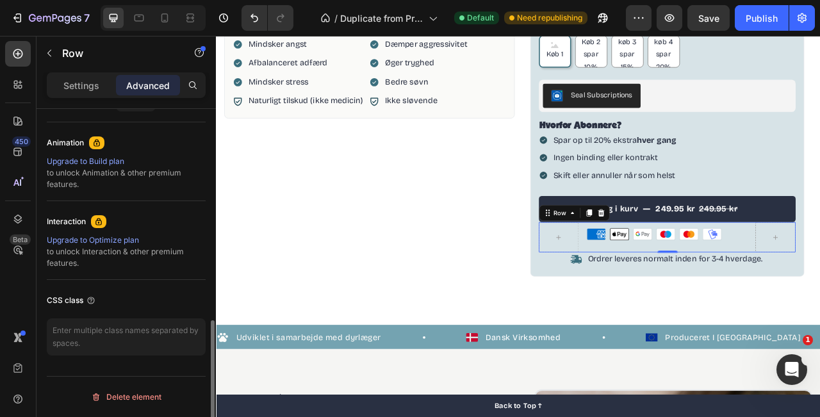
scroll to position [545, 0]
click at [83, 96] on div "Settings Advanced" at bounding box center [126, 85] width 159 height 26
click at [88, 85] on p "Settings" at bounding box center [81, 85] width 36 height 13
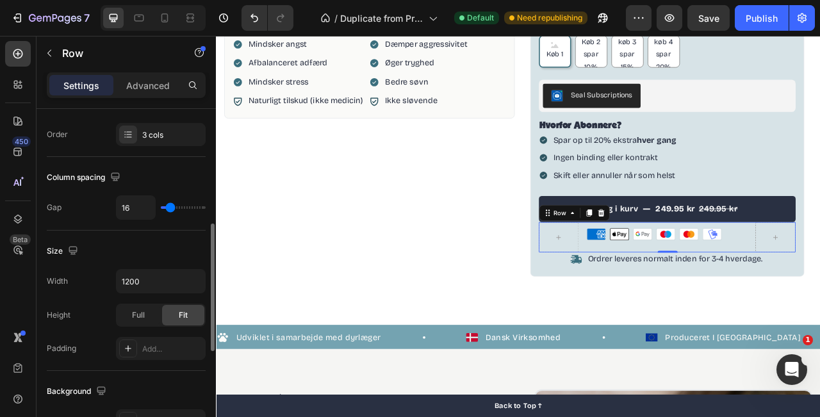
scroll to position [0, 0]
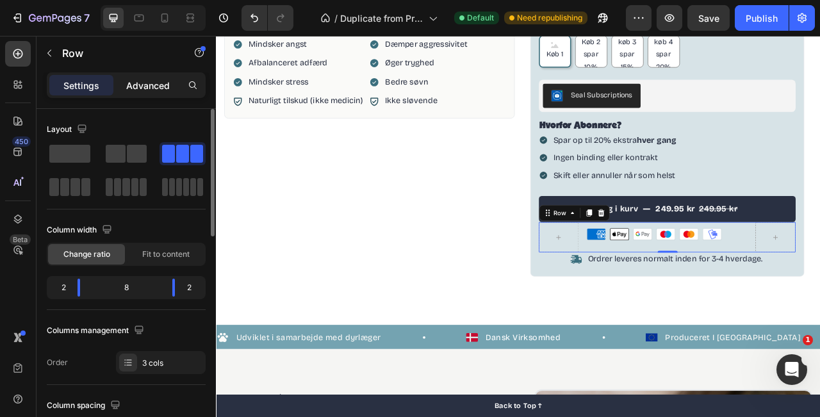
click at [156, 87] on p "Advanced" at bounding box center [148, 85] width 44 height 13
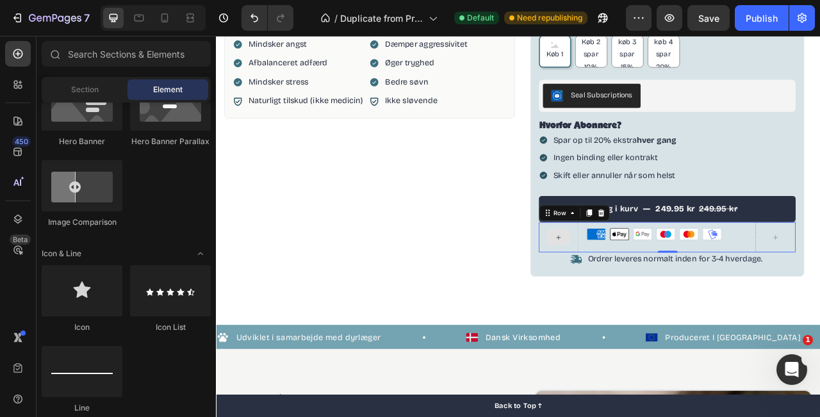
click at [662, 292] on div at bounding box center [652, 292] width 31 height 21
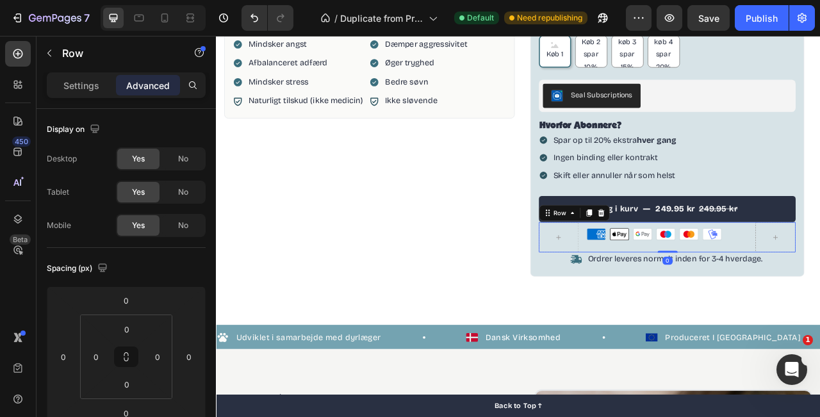
click at [820, 293] on div "American Express Apple Pay Google Pay Maestro Mastercard MobilePay Custom Code …" at bounding box center [791, 292] width 328 height 38
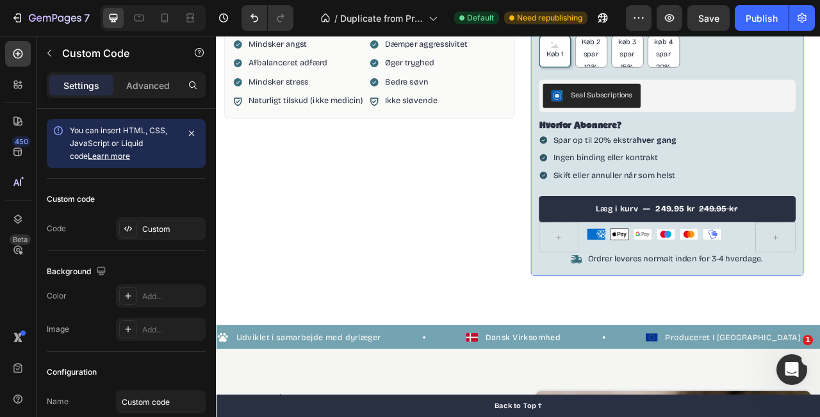
click at [820, 341] on div "Åbningsudsalg Heading Save 20% | Code: s Text Block Copy Copy Coupon Code Row R…" at bounding box center [790, 112] width 349 height 461
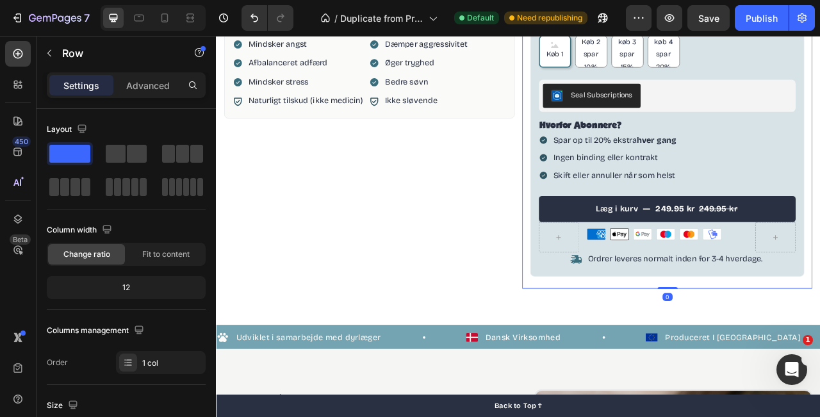
click at [820, 353] on div "100% naturligt kosttilskud Item List CALM & BALANCE Product Title Beroligende g…" at bounding box center [790, 8] width 349 height 700
click at [820, 284] on ul "American Express Apple Pay Google Pay Maestro Mastercard MobilePay" at bounding box center [790, 288] width 204 height 15
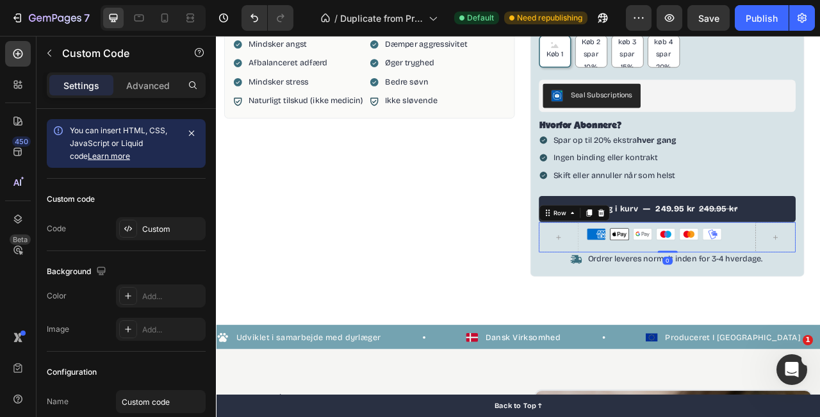
click at [820, 297] on div "American Express Apple Pay Google Pay Maestro Mastercard MobilePay Custom Code …" at bounding box center [791, 292] width 328 height 38
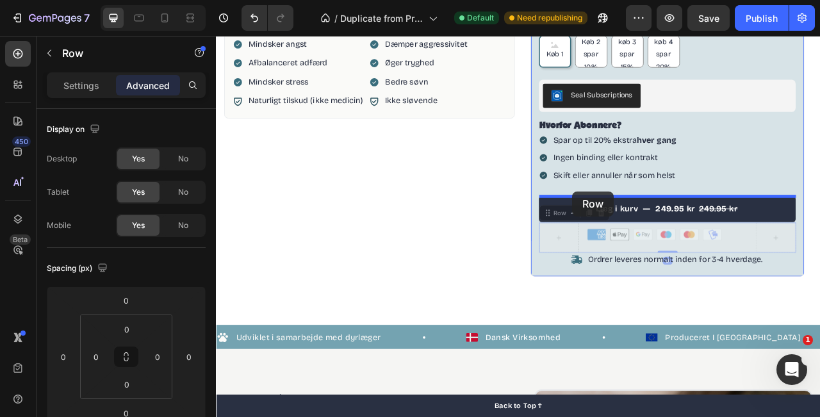
drag, startPoint x: 640, startPoint y: 261, endPoint x: 669, endPoint y: 234, distance: 39.9
type input "12"
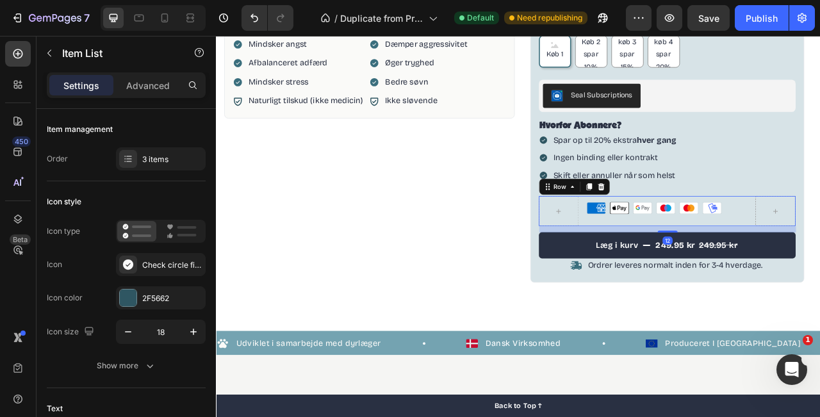
click at [820, 197] on div "Spar op til 20% ekstra hver gang Ingen binding eller kontrakt Skift eller annul…" at bounding box center [791, 191] width 328 height 67
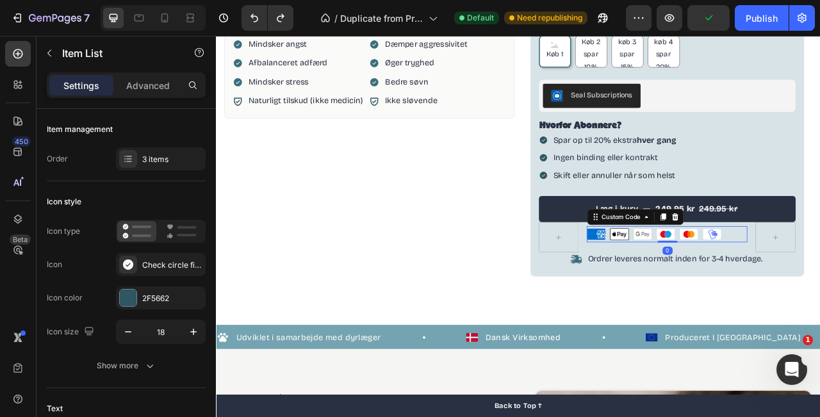
click at [820, 292] on ul "American Express Apple Pay Google Pay Maestro Mastercard MobilePay" at bounding box center [790, 288] width 204 height 15
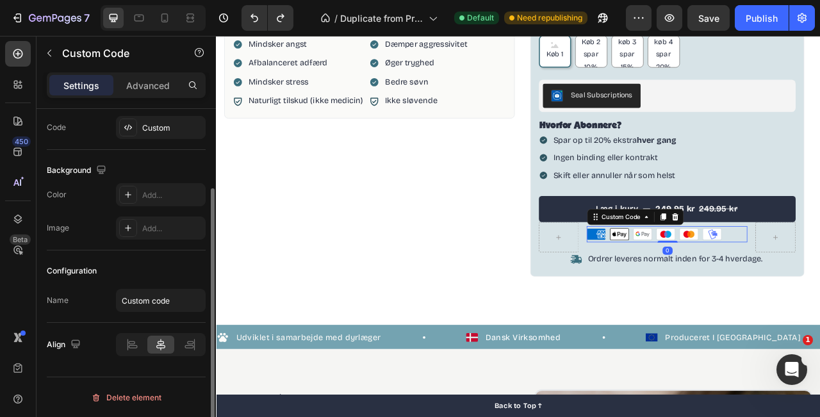
scroll to position [102, 0]
click at [138, 125] on div "Custom" at bounding box center [161, 126] width 90 height 23
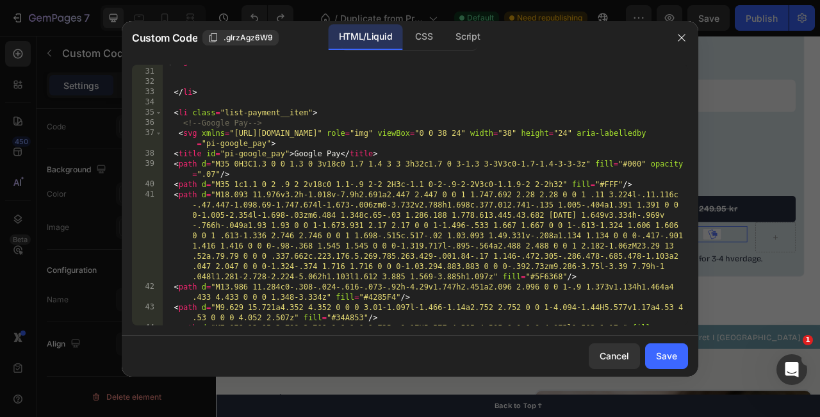
scroll to position [917, 0]
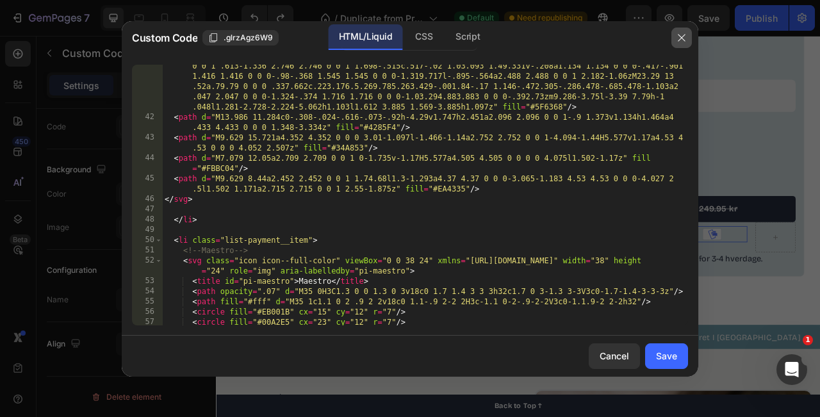
click at [685, 40] on icon "button" at bounding box center [681, 37] width 7 height 7
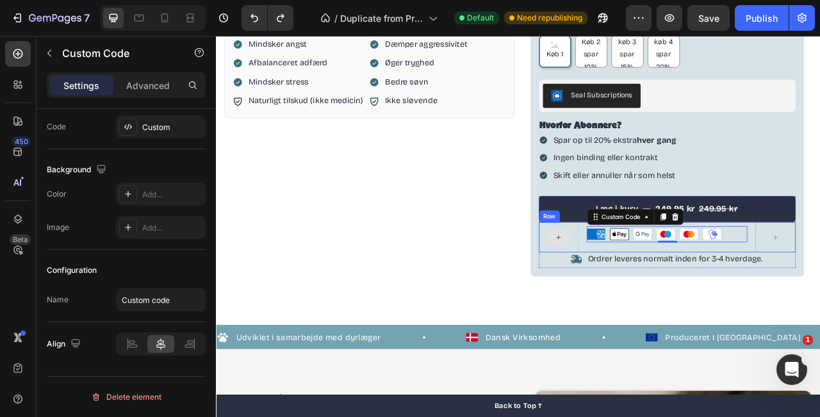
click at [609, 307] on div "100% naturligt kosttilskud Item List CALM & BALANCE Product Title Beroligende g…" at bounding box center [791, 6] width 370 height 703
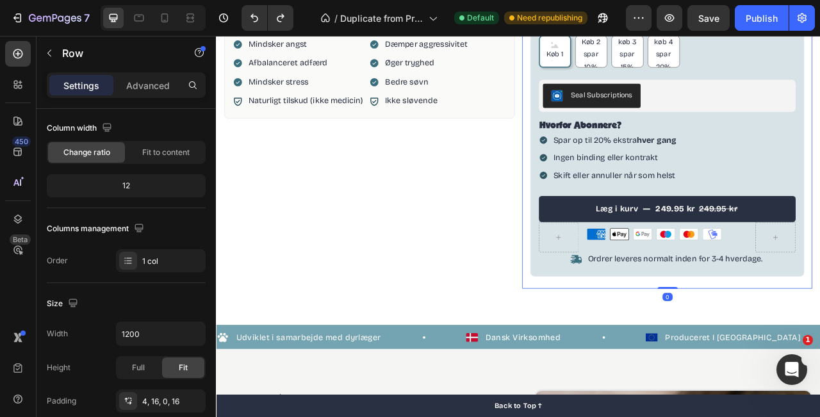
scroll to position [0, 0]
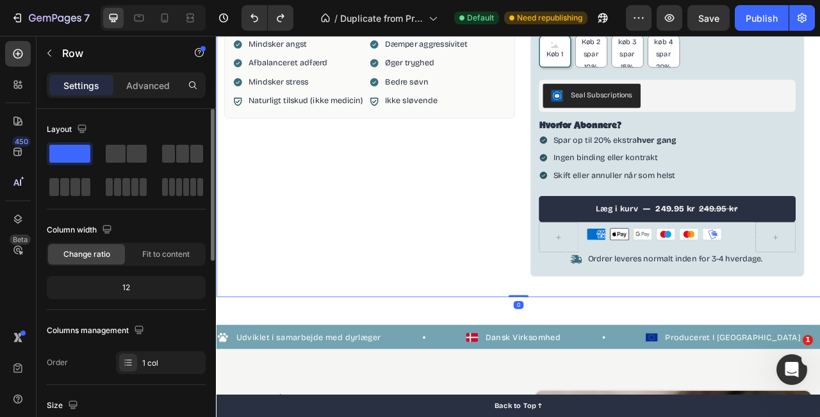
click at [504, 316] on div "Product Images Fordele Ingredienser Anbefalet brug Bedre humør Mindsker angst A…" at bounding box center [411, 6] width 370 height 703
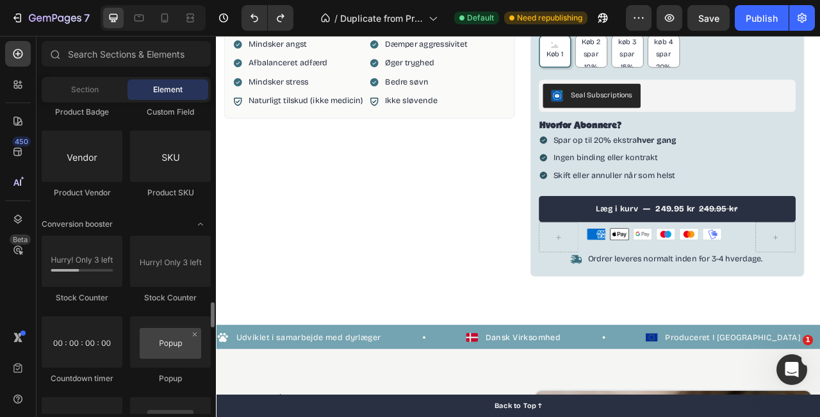
scroll to position [2444, 0]
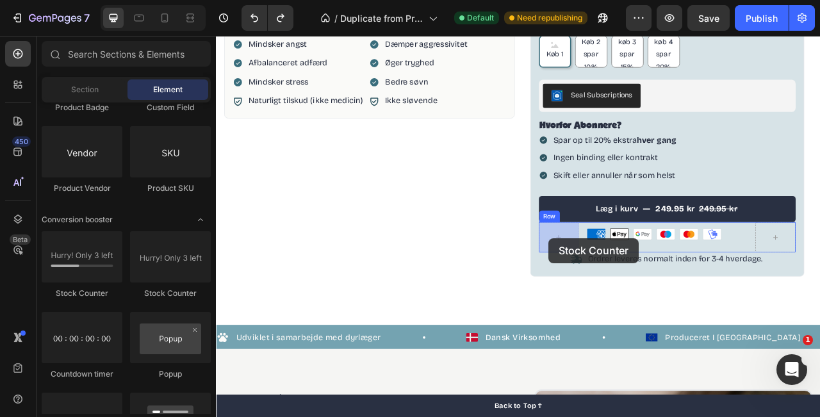
drag, startPoint x: 304, startPoint y: 320, endPoint x: 648, endPoint y: 295, distance: 344.5
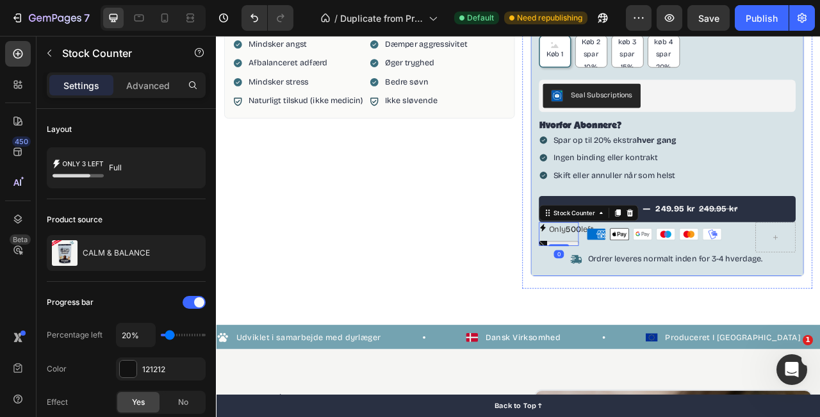
click at [704, 343] on div "Åbningsudsalg Heading Save 20% | Code: s Text Block Copy Copy Coupon Code Row R…" at bounding box center [790, 112] width 349 height 461
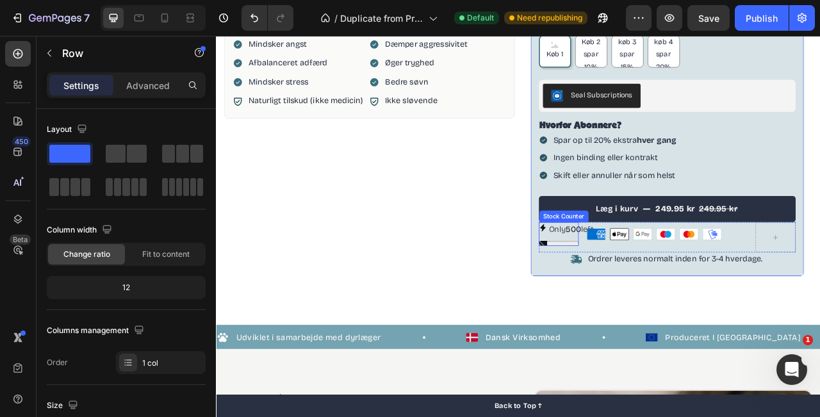
click at [661, 288] on span "500" at bounding box center [670, 282] width 19 height 12
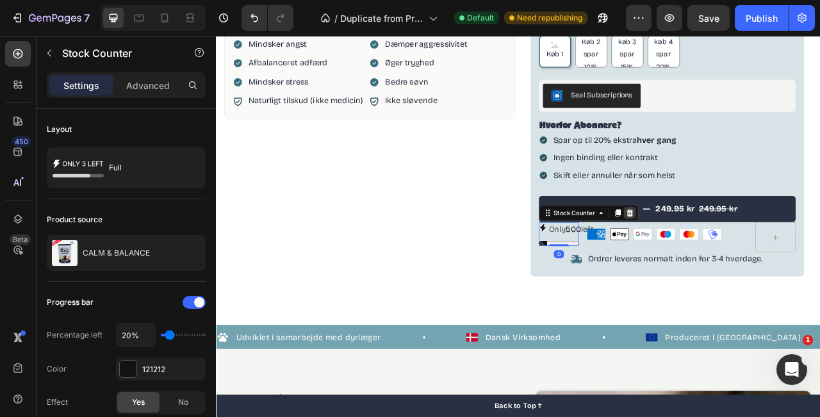
click at [740, 263] on icon at bounding box center [742, 261] width 10 height 10
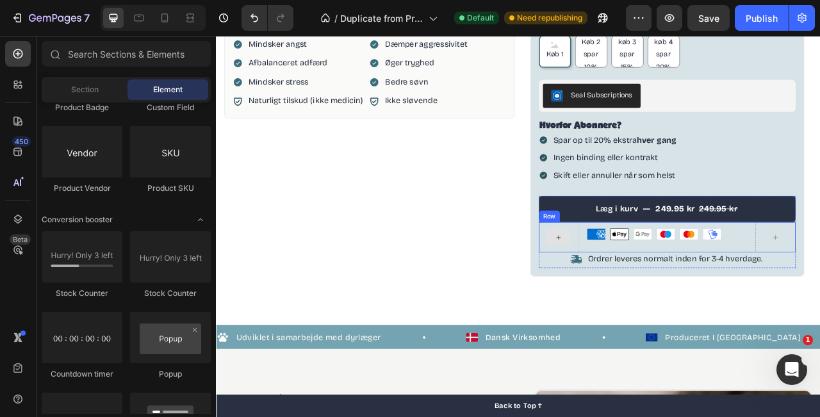
click at [640, 298] on div at bounding box center [652, 292] width 31 height 21
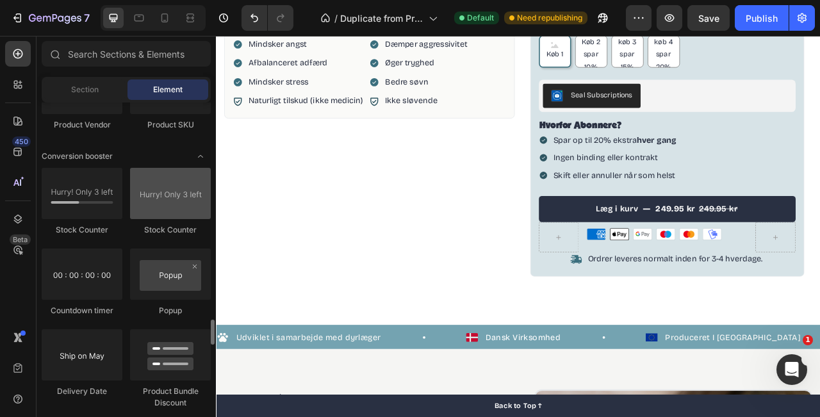
scroll to position [2518, 0]
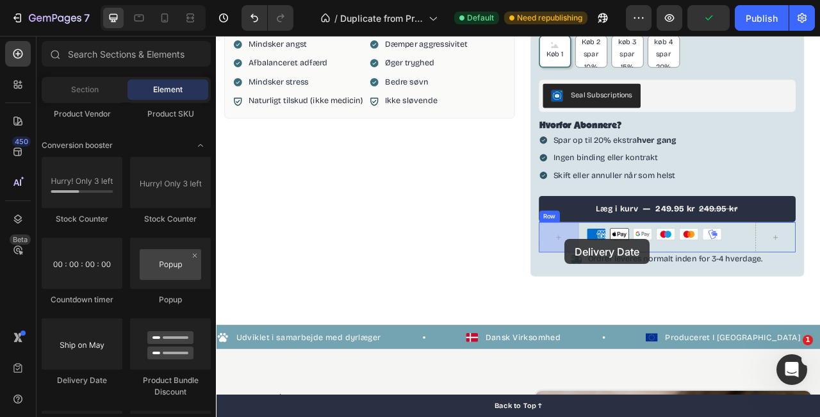
drag, startPoint x: 317, startPoint y: 394, endPoint x: 661, endPoint y: 292, distance: 359.8
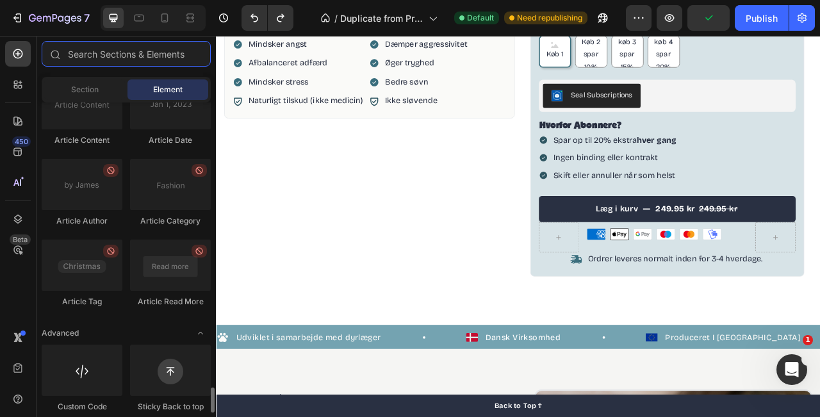
scroll to position [3488, 0]
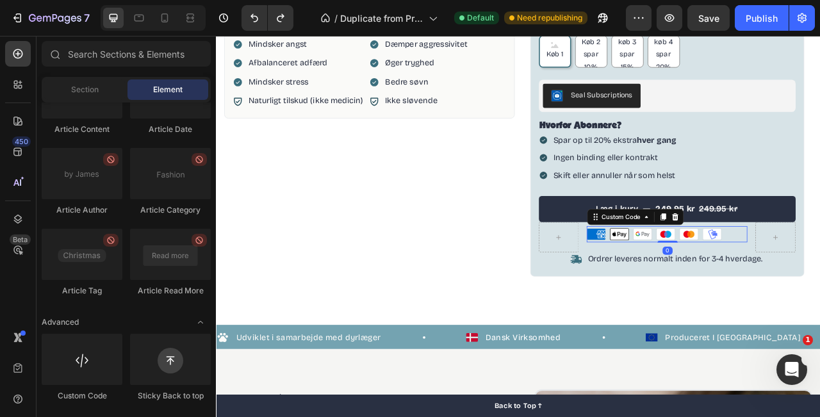
click at [820, 293] on ul "American Express Apple Pay Google Pay Maestro Mastercard MobilePay" at bounding box center [790, 288] width 204 height 15
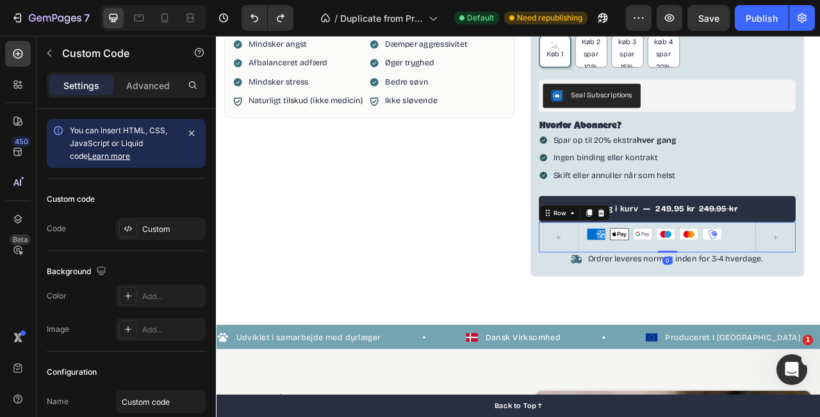
click at [820, 304] on div "American Express Apple Pay Google Pay Maestro Mastercard MobilePay Custom Code …" at bounding box center [791, 292] width 328 height 38
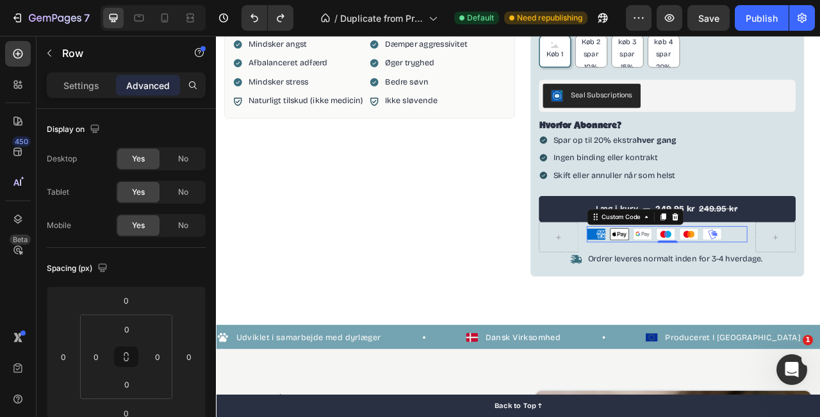
click at [820, 290] on ul "American Express Apple Pay Google Pay Maestro Mastercard MobilePay" at bounding box center [790, 288] width 204 height 15
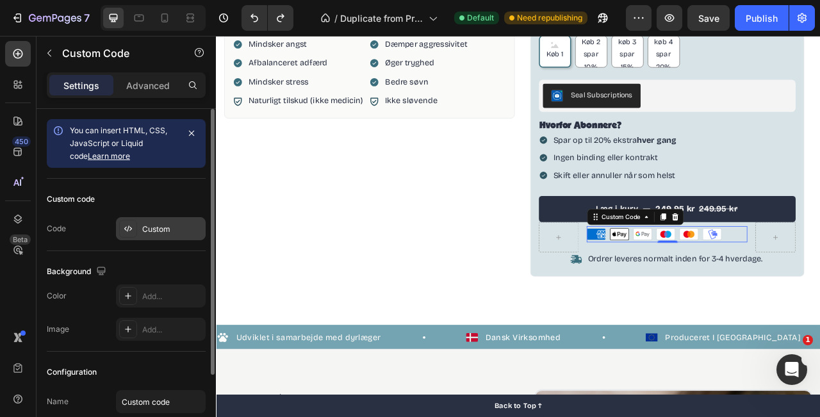
click at [138, 229] on div "Custom" at bounding box center [161, 228] width 90 height 23
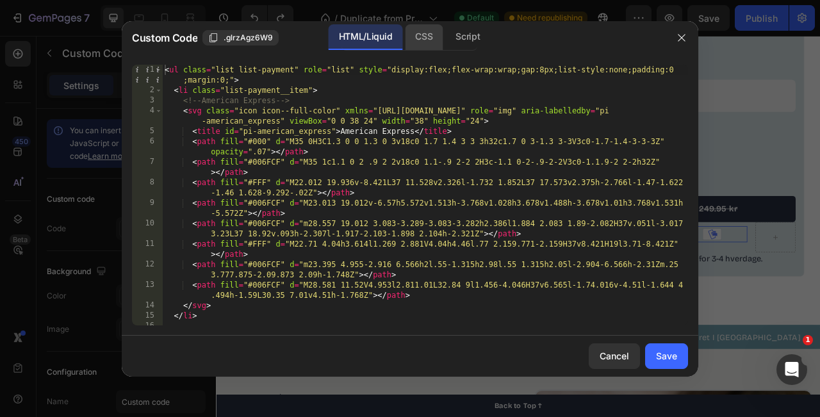
click at [445, 34] on div "CSS" at bounding box center [467, 37] width 45 height 26
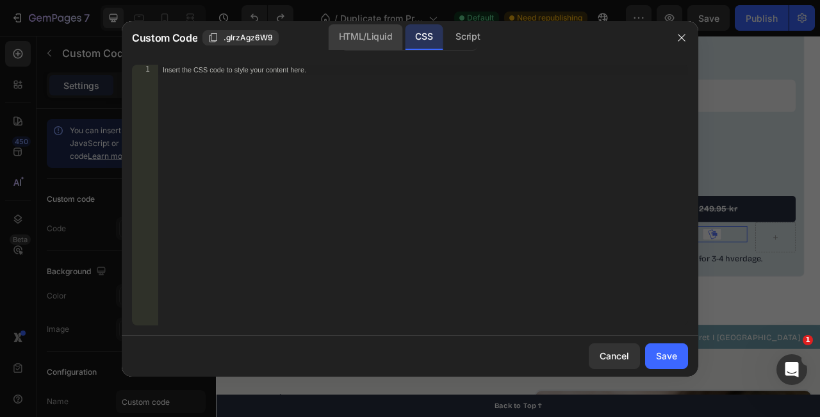
click at [392, 36] on div "HTML/Liquid" at bounding box center [366, 37] width 74 height 26
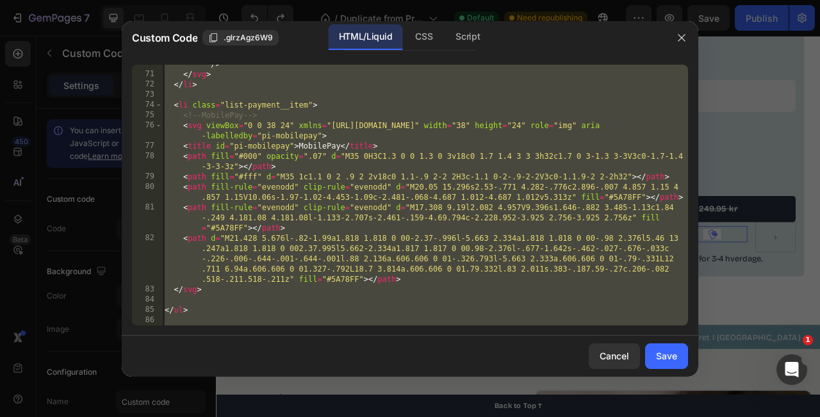
scroll to position [1360, 0]
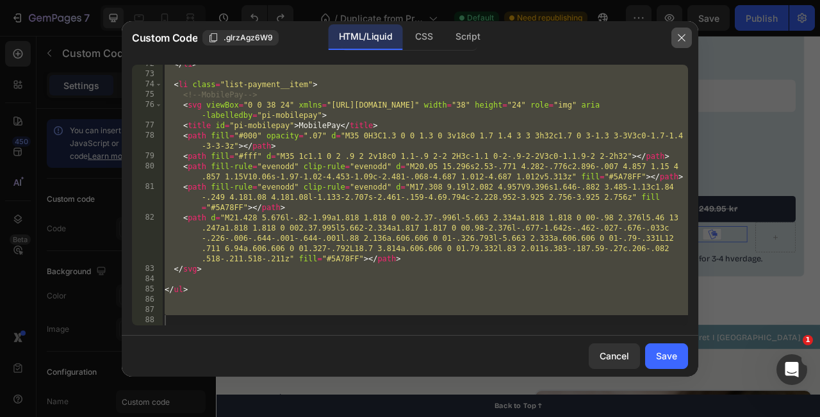
click at [686, 38] on icon "button" at bounding box center [682, 38] width 10 height 10
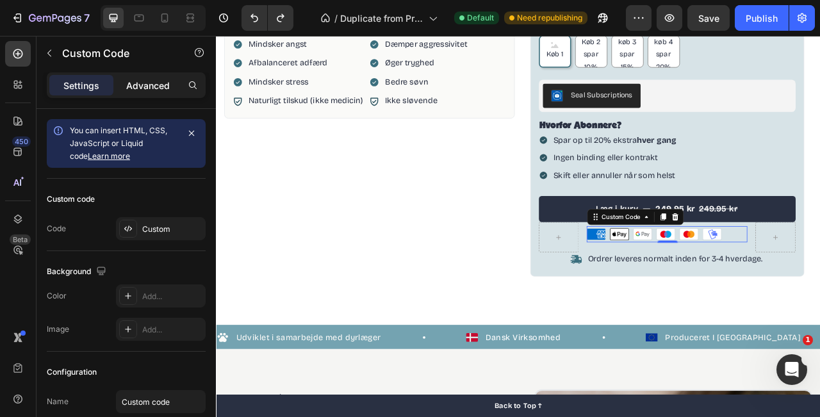
click at [131, 85] on p "Advanced" at bounding box center [148, 85] width 44 height 13
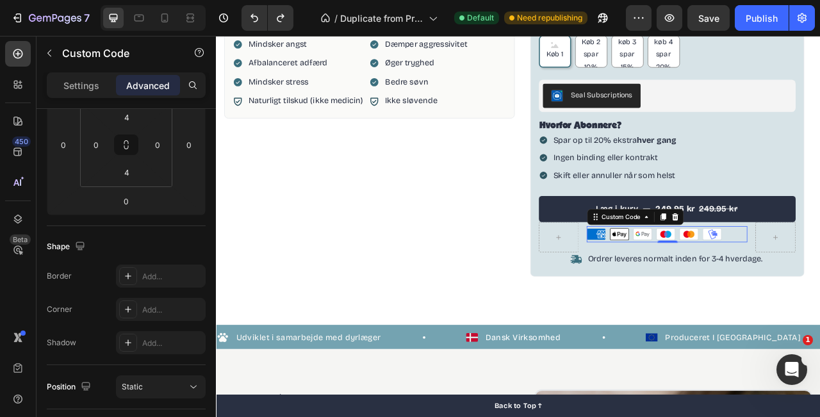
scroll to position [0, 0]
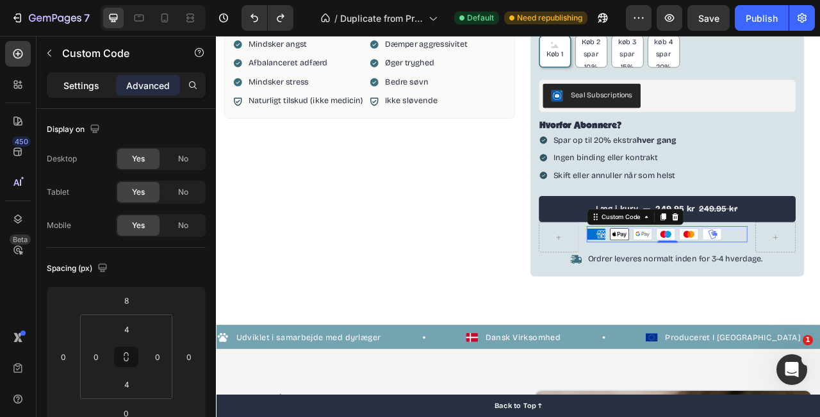
click at [92, 81] on p "Settings" at bounding box center [81, 85] width 36 height 13
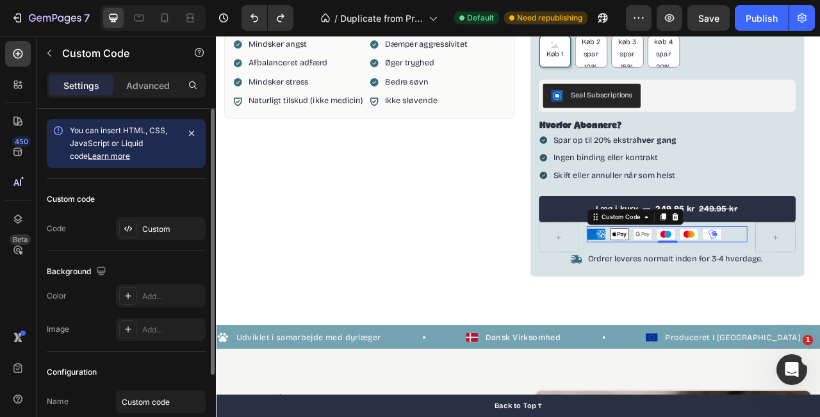
click at [129, 215] on div "Custom code Code Custom" at bounding box center [126, 215] width 159 height 72
click at [130, 231] on icon at bounding box center [128, 229] width 10 height 10
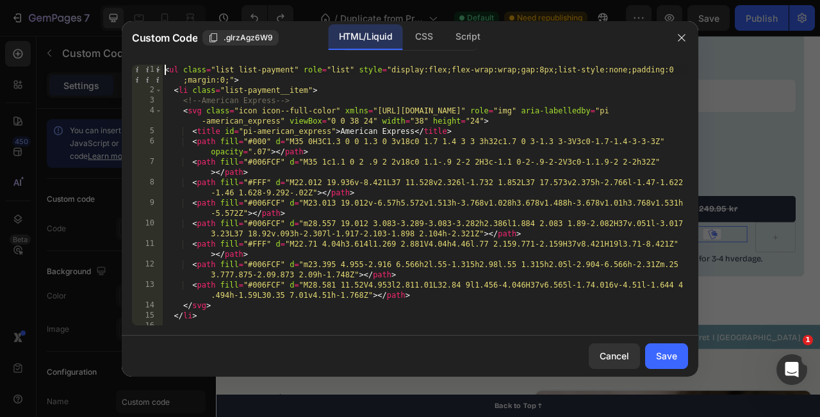
click at [165, 72] on div "< ul class = "list list-payment" role = "list" style = "display:flex;flex-wrap:…" at bounding box center [425, 211] width 526 height 292
type textarea "<ul class="list list-payment" role="list" style="display:flex;flex-wrap:wrap;ga…"
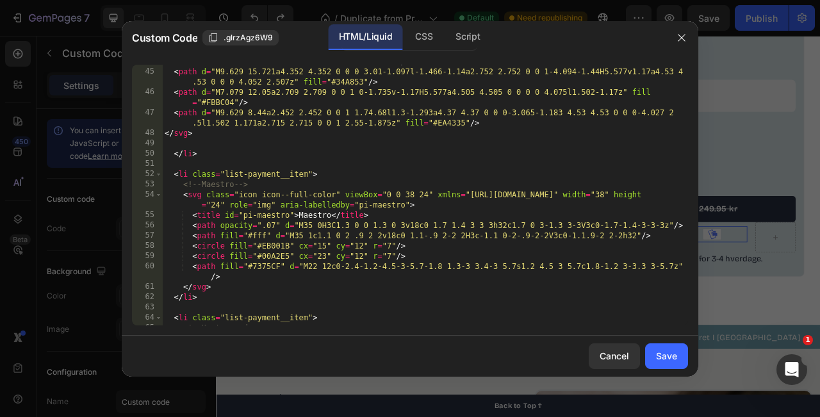
scroll to position [1380, 0]
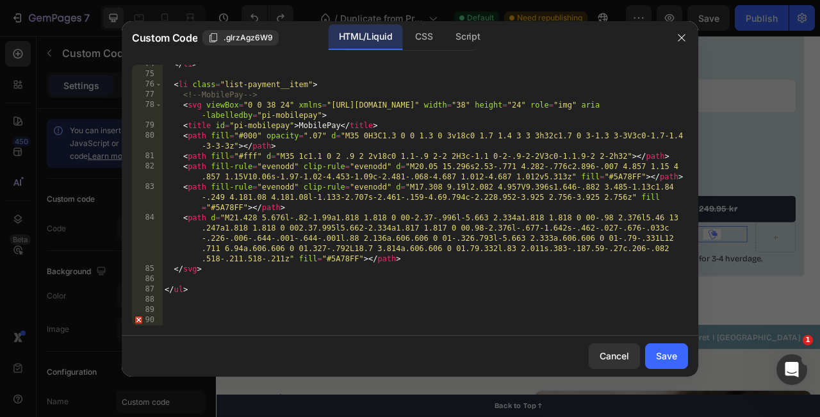
click at [183, 304] on div "</ li > < li class = "list-payment__item" > <!-- MobilePay --> < svg viewBox = …" at bounding box center [425, 199] width 526 height 281
type textarea "</div>"
click at [214, 281] on div "</ li > < li class = "list-payment__item" > <!-- MobilePay --> < svg viewBox = …" at bounding box center [425, 199] width 526 height 281
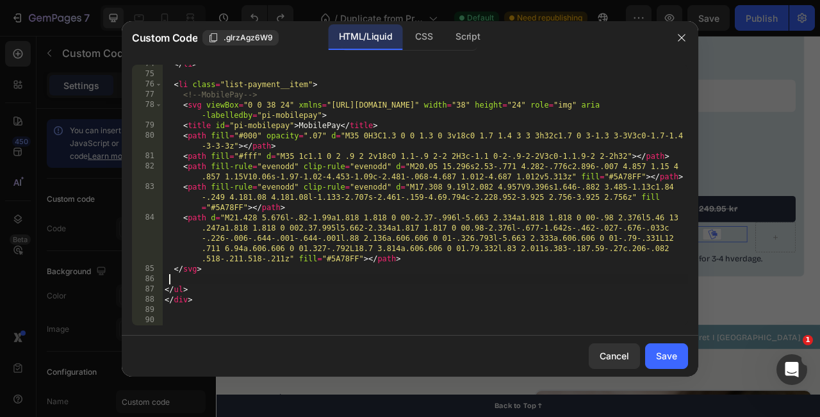
click at [234, 285] on div "</ li > < li class = "list-payment__item" > <!-- MobilePay --> < svg viewBox = …" at bounding box center [425, 199] width 526 height 281
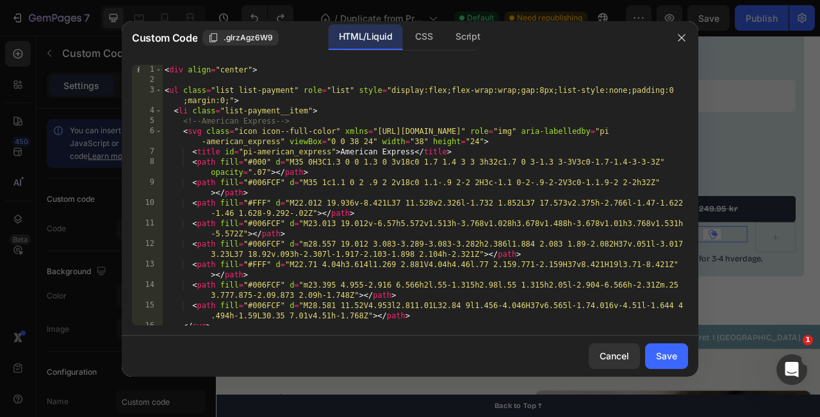
type textarea "</ul>"
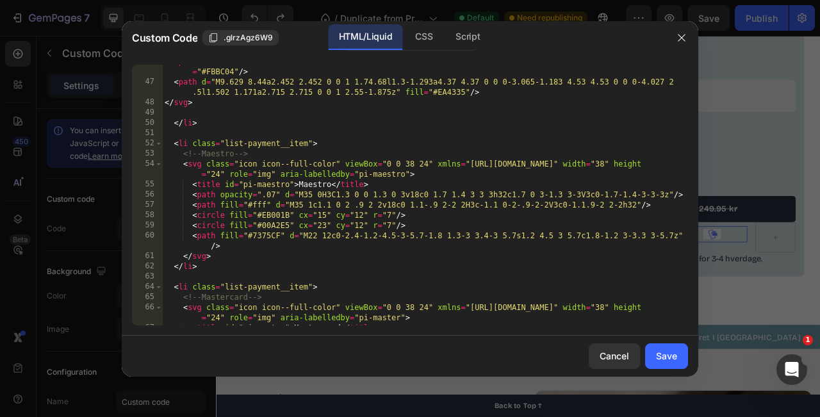
scroll to position [1380, 0]
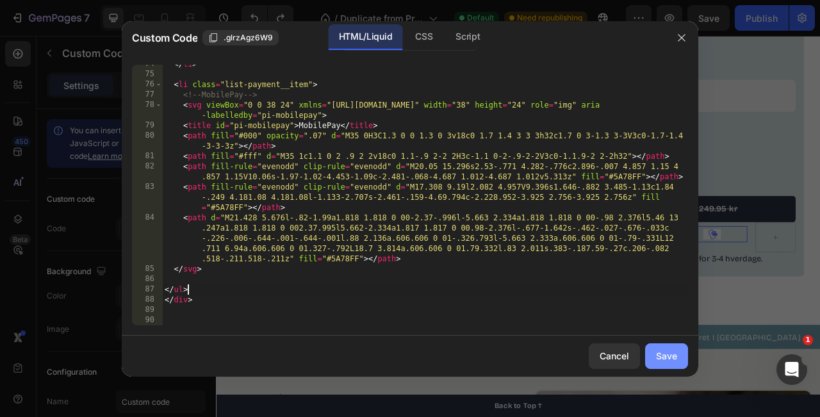
click at [676, 365] on button "Save" at bounding box center [666, 357] width 43 height 26
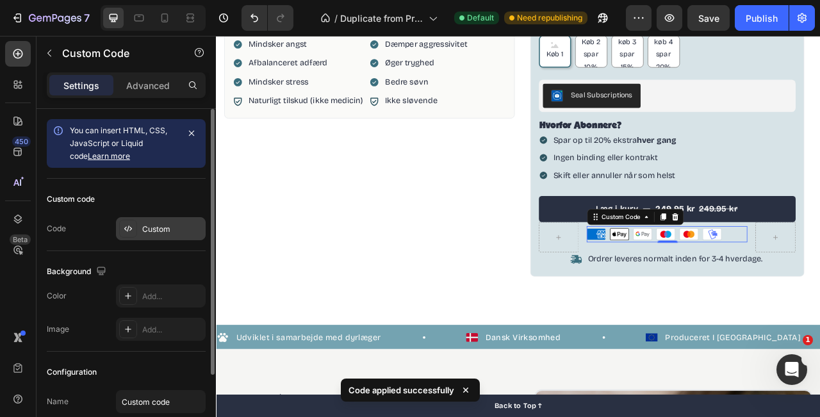
click at [151, 234] on div "Custom" at bounding box center [172, 230] width 60 height 12
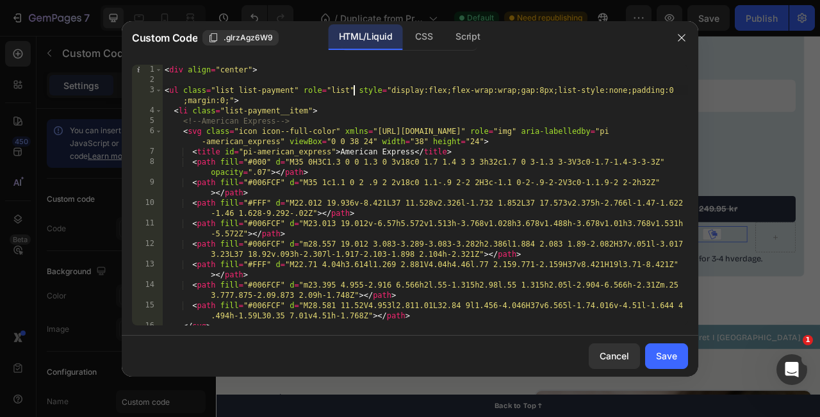
click at [353, 90] on div "< div align = "center" > < ul class = "list list-payment" role = "list" style =…" at bounding box center [425, 205] width 526 height 281
drag, startPoint x: 267, startPoint y: 72, endPoint x: 116, endPoint y: 56, distance: 151.5
click at [121, 58] on div "Custom Code .glrzAgz6W9 HTML/Liquid CSS Script <ul class="list list-payment" ro…" at bounding box center [410, 208] width 820 height 417
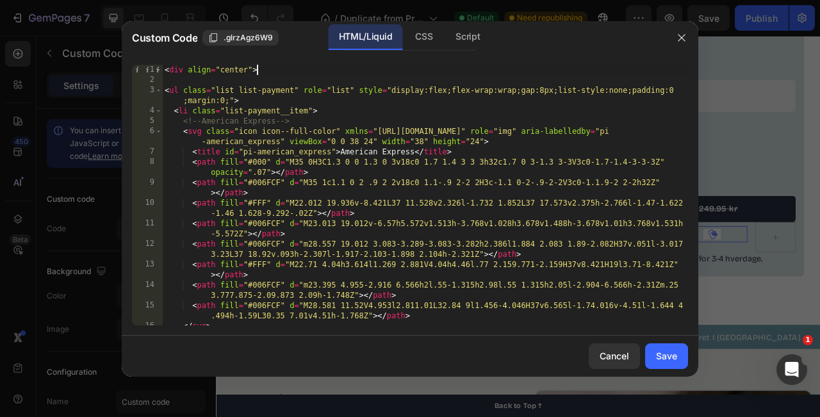
type textarea "<div align="center">"
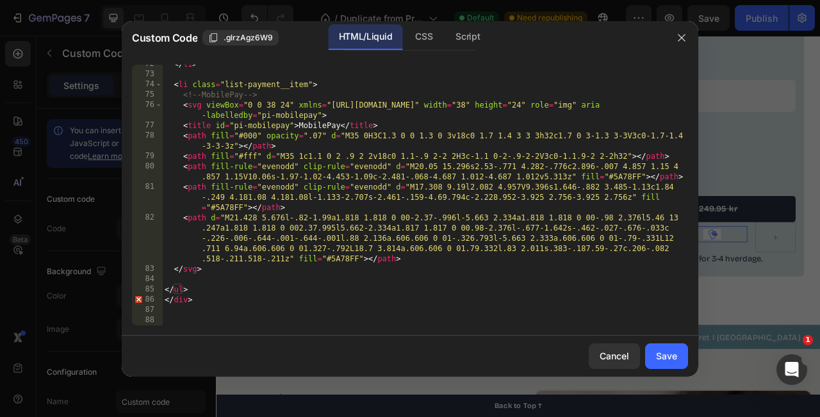
scroll to position [1360, 0]
drag, startPoint x: 207, startPoint y: 303, endPoint x: 150, endPoint y: 297, distance: 57.3
click at [150, 297] on div "<ul class="list list-payment" role="list" style="display:flex;flex-wrap:wrap;ga…" at bounding box center [410, 195] width 556 height 261
type textarea "</div>"
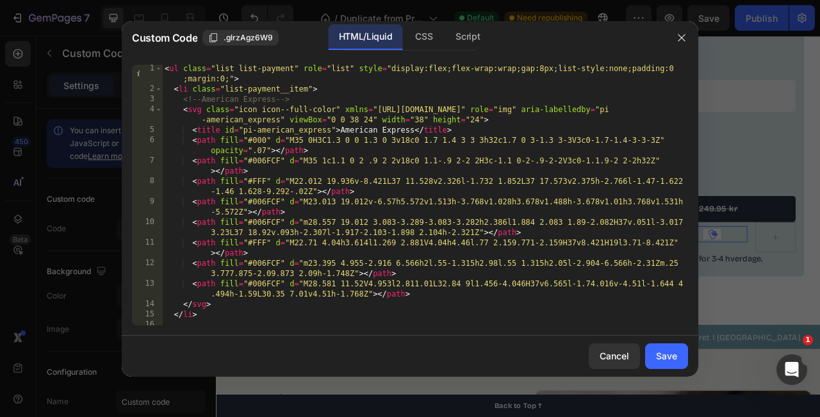
scroll to position [1, 0]
click at [488, 70] on div "< ul class = "list list-payment" role = "list" style = "display:flex;flex-wrap:…" at bounding box center [425, 211] width 526 height 292
click at [227, 77] on div "< ul class = "list list-payment" role = "list" style = "display:flex;flex-wrap:…" at bounding box center [425, 211] width 526 height 292
paste textarea "justify-content:center;"
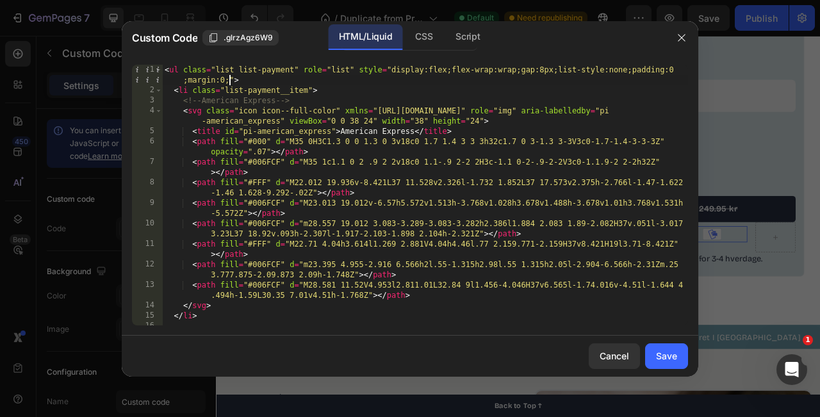
type textarea "<ul class="list list-payment" role="list" style="display:flex;flex-wrap:wrap;ga…"
click at [662, 353] on div "Save" at bounding box center [666, 355] width 21 height 13
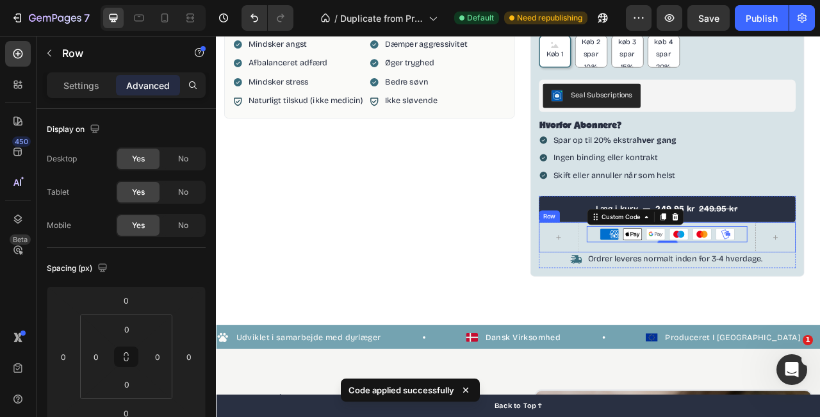
click at [683, 290] on div "American Express Apple Pay Google Pay Maestro Mastercard MobilePay Custom Code …" at bounding box center [791, 292] width 328 height 38
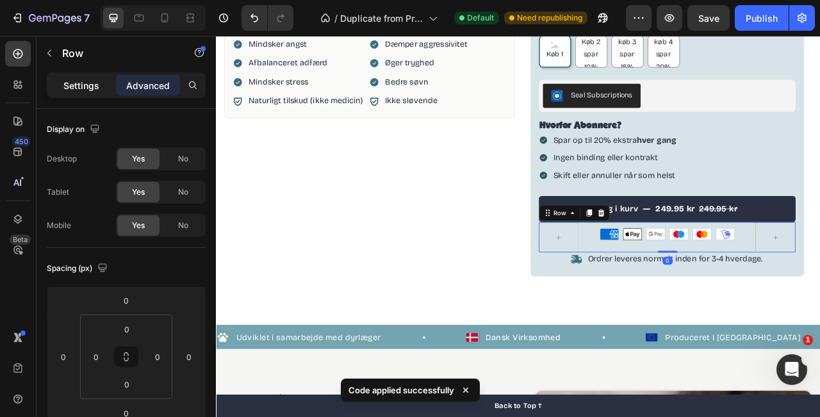
click at [66, 85] on p "Settings" at bounding box center [81, 85] width 36 height 13
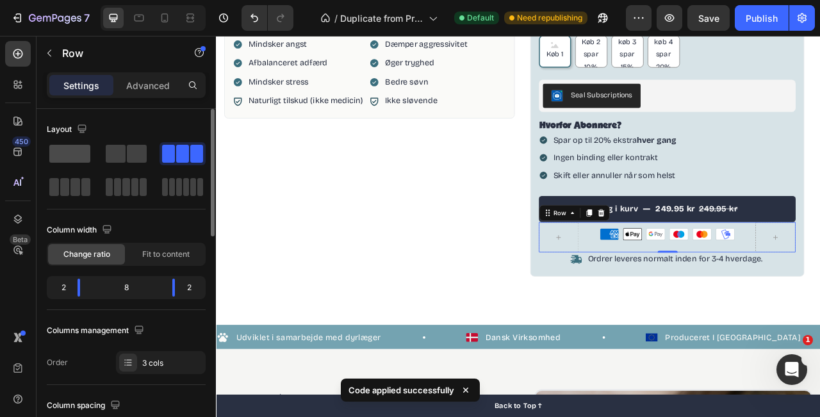
click at [87, 154] on span at bounding box center [69, 154] width 41 height 18
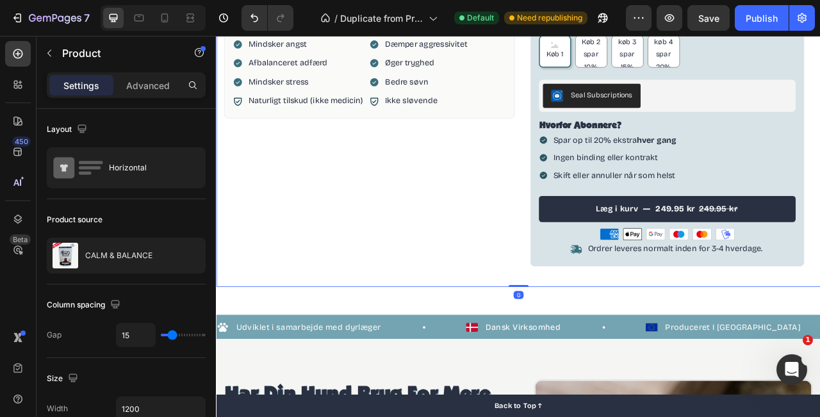
click at [820, 349] on div "Product Images Fordele Ingredienser Anbefalet brug Bedre humør Mindsker angst A…" at bounding box center [600, 0] width 769 height 710
click at [820, 281] on ul "American Express Apple Pay Google Pay Maestro Mastercard MobilePay" at bounding box center [791, 288] width 328 height 15
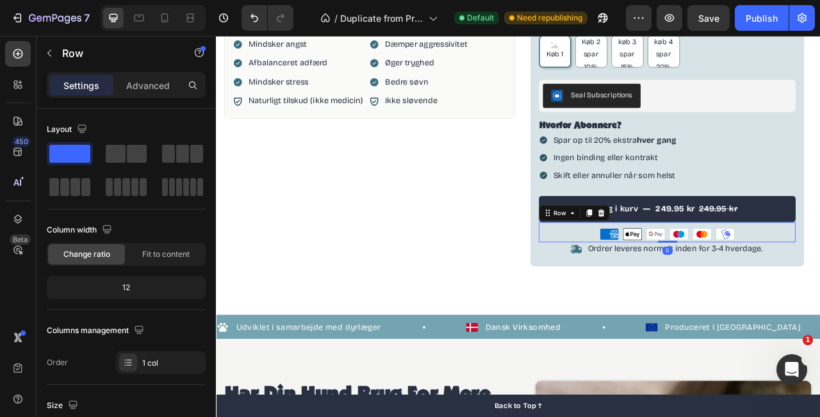
click at [820, 274] on div "American Express Apple Pay Google Pay Maestro Mastercard MobilePay Custom Code" at bounding box center [791, 286] width 328 height 26
click at [820, 290] on ul "American Express Apple Pay Google Pay Maestro Mastercard MobilePay" at bounding box center [791, 288] width 328 height 15
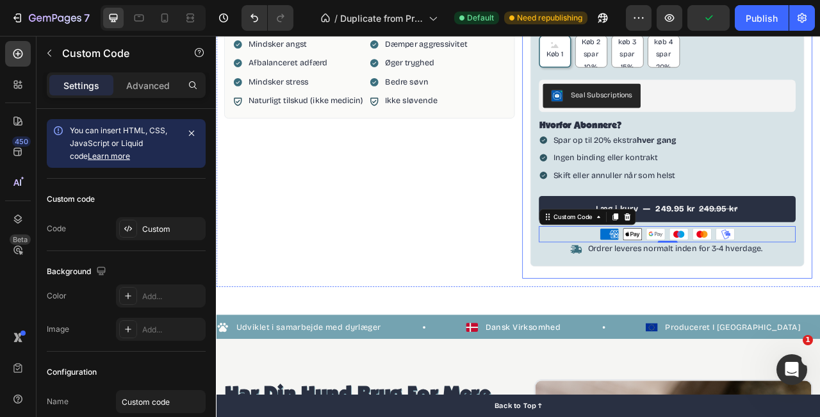
click at [820, 343] on div "100% naturligt kosttilskud Item List CALM & BALANCE Product Title Beroligende g…" at bounding box center [790, 1] width 349 height 687
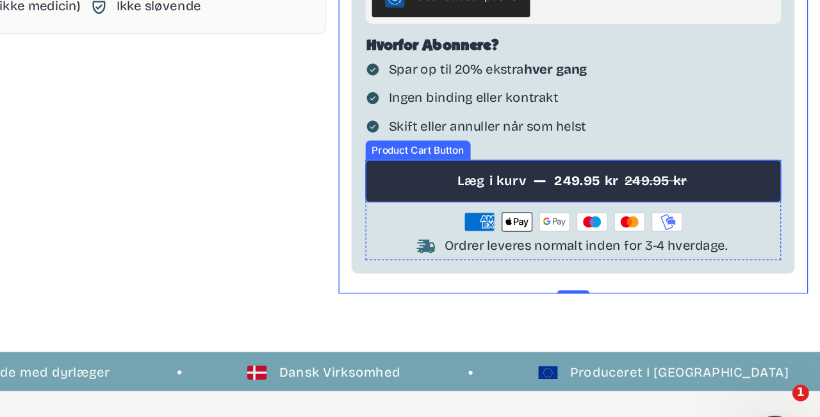
click at [570, 87] on div "Spar op til 20% ekstra hver gang Ingen binding eller kontrakt Skift eller annul…" at bounding box center [417, 55] width 328 height 67
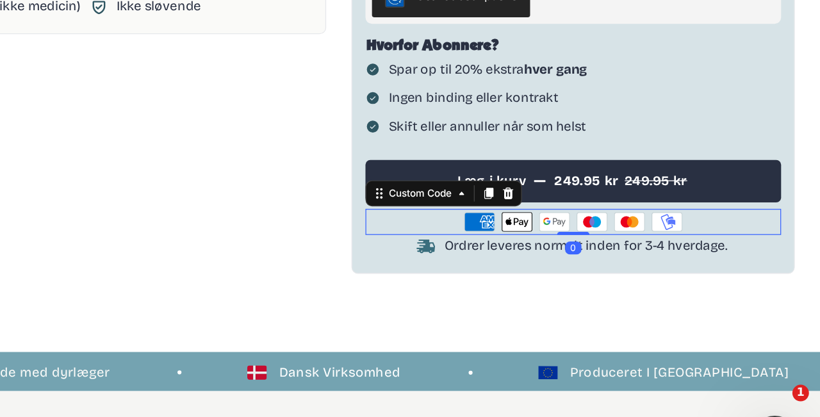
click at [460, 151] on icon at bounding box center [461, 153] width 4 height 7
click at [290, 151] on ul "American Express Apple Pay Google Pay Maestro Mastercard MobilePay" at bounding box center [417, 153] width 328 height 15
click at [344, 155] on icon at bounding box center [342, 153] width 23 height 14
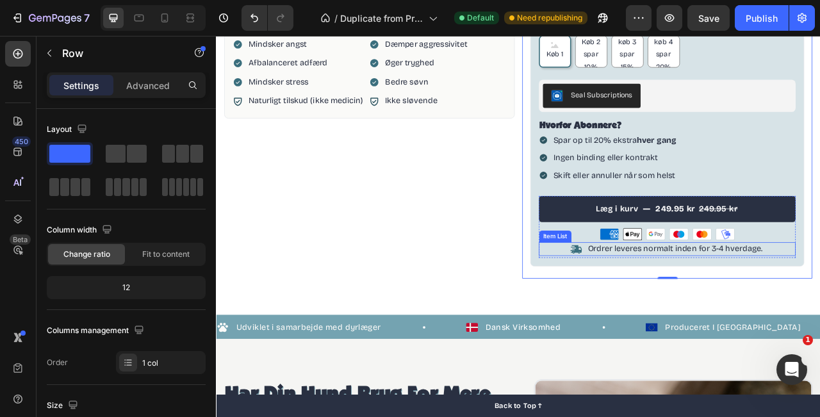
click at [662, 292] on div "Item List" at bounding box center [647, 291] width 36 height 12
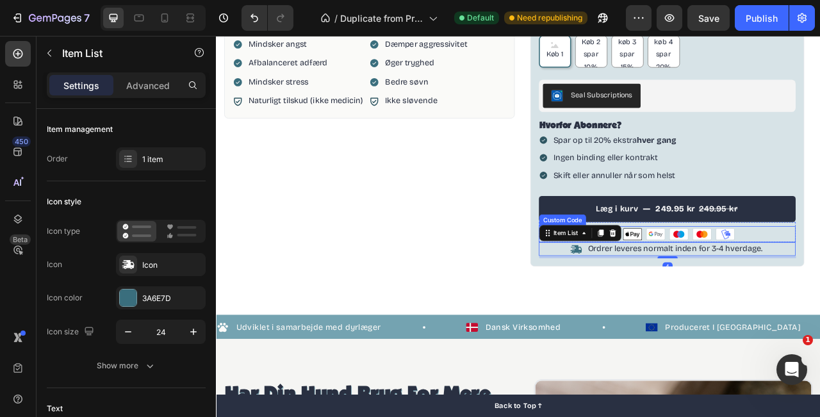
click at [820, 290] on ul "American Express Apple Pay Google Pay Maestro Mastercard MobilePay" at bounding box center [791, 288] width 328 height 15
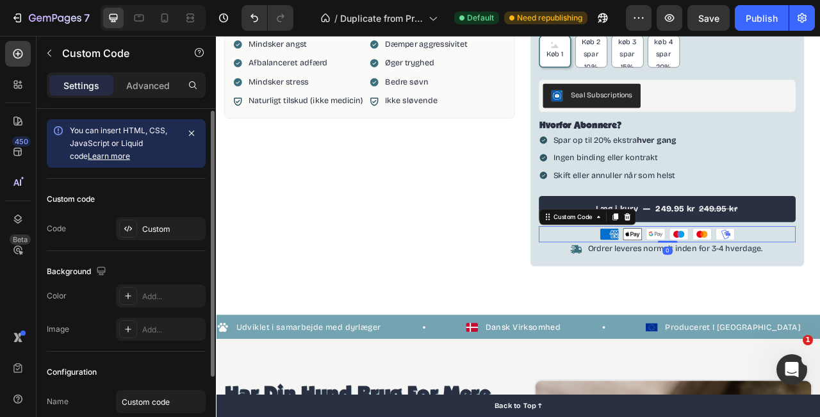
scroll to position [102, 0]
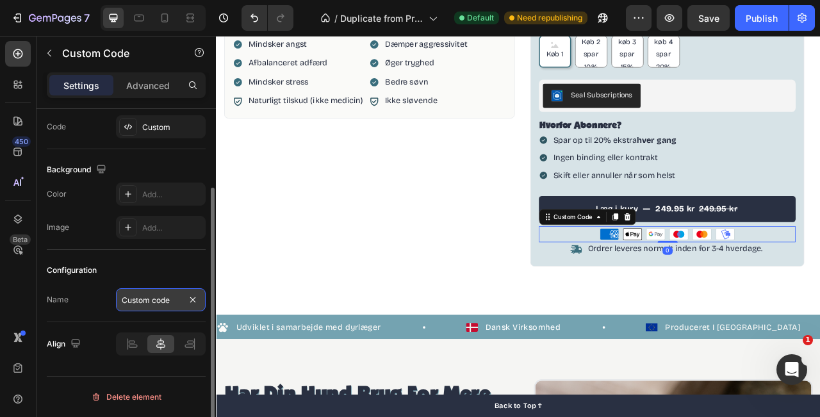
click at [133, 304] on input "Custom code" at bounding box center [161, 299] width 90 height 23
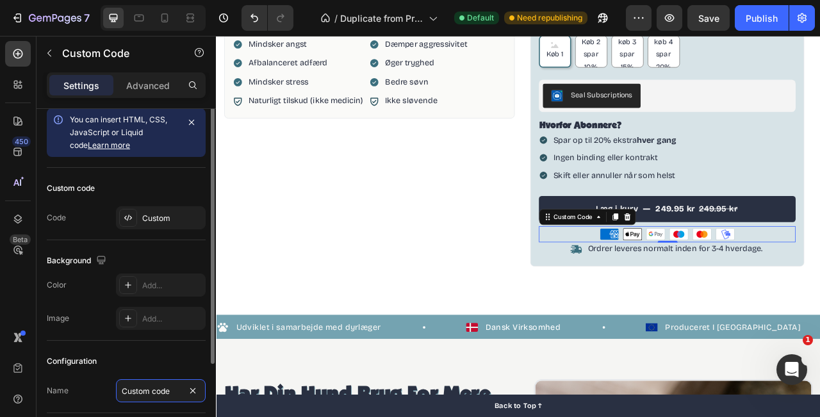
scroll to position [0, 0]
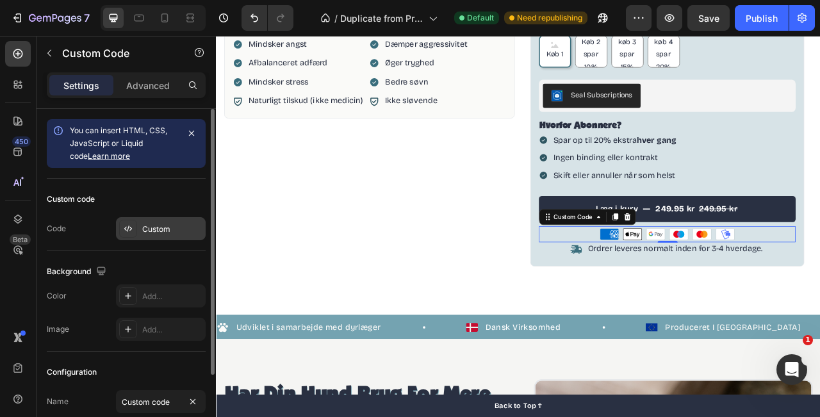
click at [130, 235] on div at bounding box center [128, 229] width 18 height 18
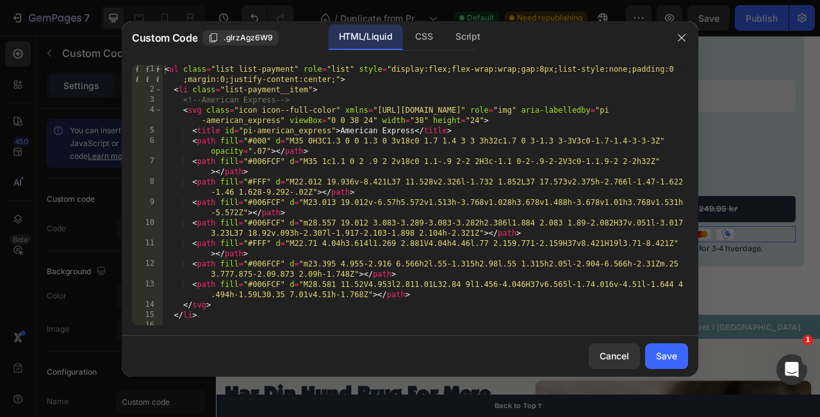
click at [544, 69] on div "< ul class = "list list-payment" role = "list" style = "display:flex;flex-wrap:…" at bounding box center [425, 210] width 526 height 292
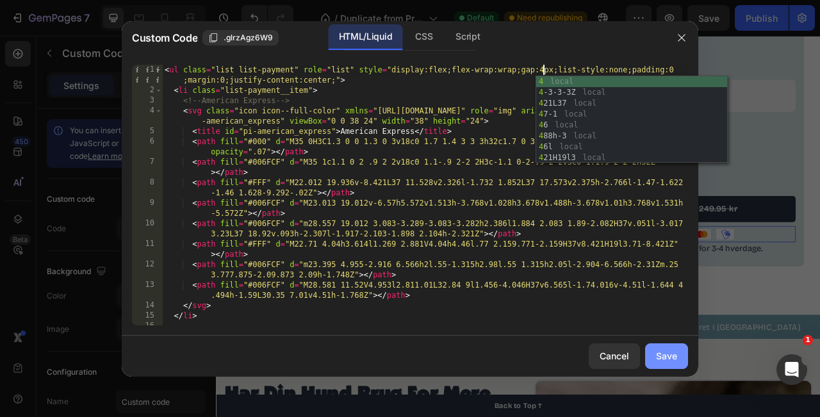
type textarea "<ul class="list list-payment" role="list" style="display:flex;flex-wrap:wrap;ga…"
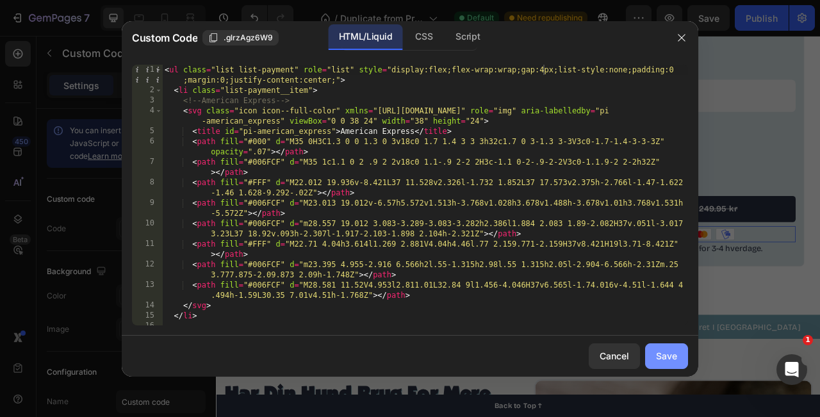
click at [673, 360] on div "Save" at bounding box center [666, 355] width 21 height 13
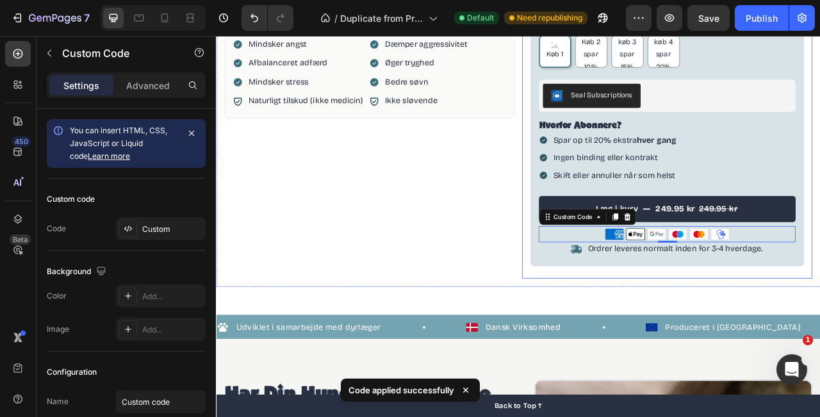
click at [811, 335] on div "100% naturligt kosttilskud Item List CALM & BALANCE Product Title Beroligende g…" at bounding box center [790, 1] width 349 height 687
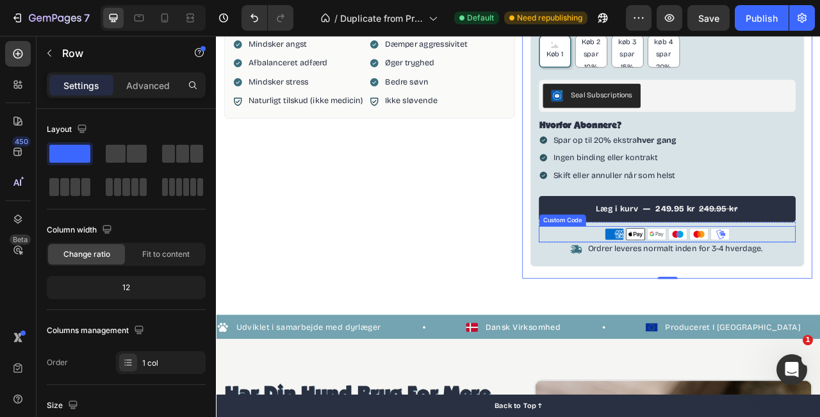
click at [698, 285] on ul "American Express Apple Pay Google Pay Maestro Mastercard MobilePay" at bounding box center [791, 288] width 328 height 15
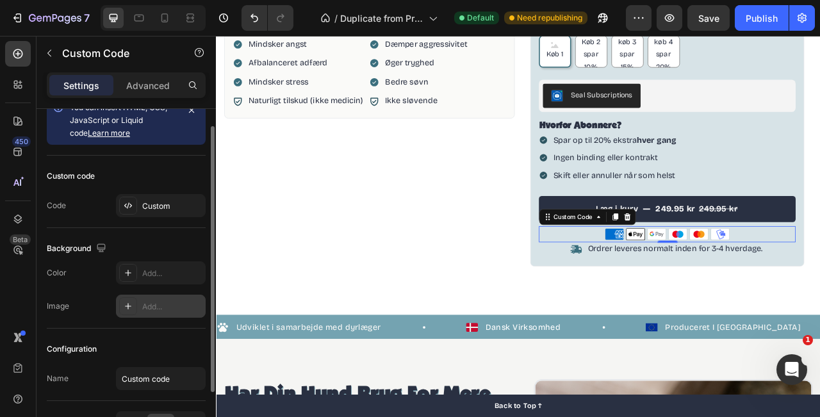
scroll to position [0, 0]
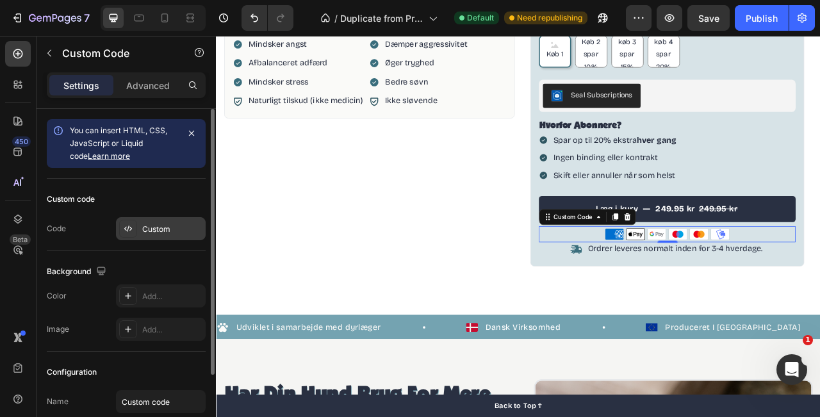
click at [128, 236] on div at bounding box center [128, 229] width 18 height 18
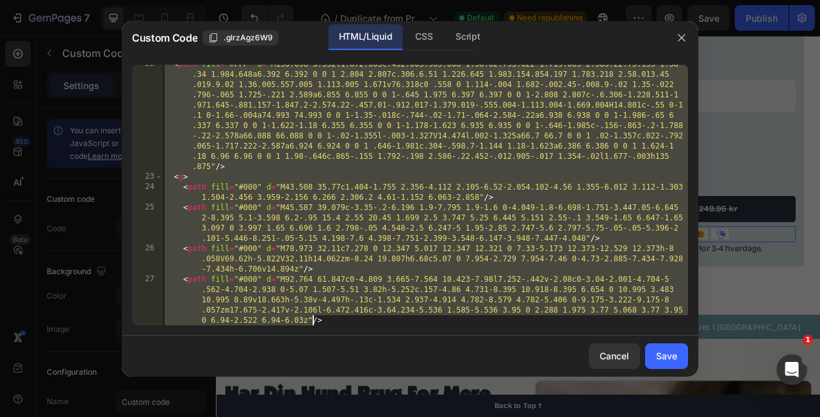
scroll to position [488, 0]
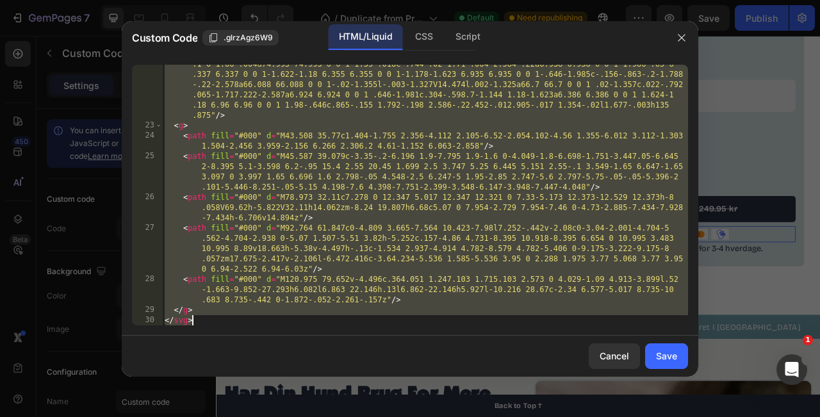
drag, startPoint x: 184, startPoint y: 257, endPoint x: 310, endPoint y: 319, distance: 140.2
click at [310, 319] on div "< path fill = "#FFF" d = "M150.698 3.532l1.672.003c.452.003.905.008 1.36.02.793…" at bounding box center [425, 200] width 526 height 384
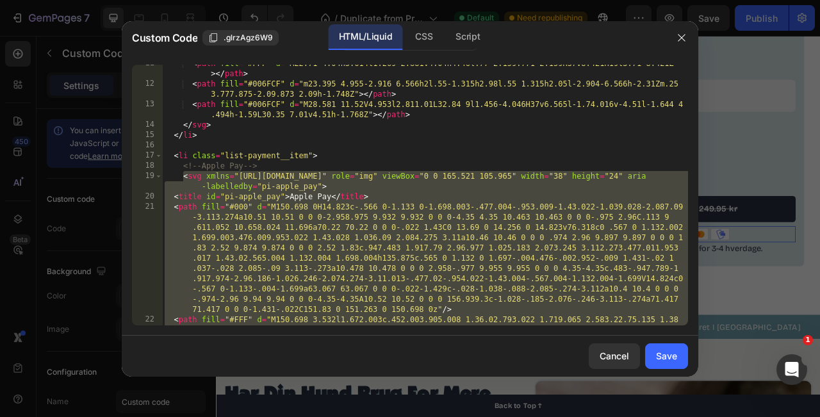
scroll to position [181, 0]
click at [245, 183] on div "< path fill = "#FFF" d = "M22.71 4.04h3.614l1.269 2.881V4.04h4.46l.77 2.159.771…" at bounding box center [425, 255] width 526 height 394
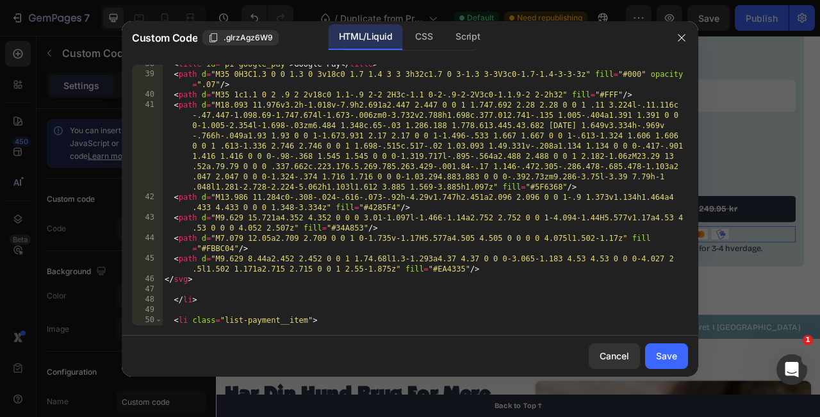
scroll to position [836, 0]
click at [302, 209] on div "< title id = "pi-google_pay" > Google Pay </ title > < path d = "M35 0H3C1.3 0 …" at bounding box center [425, 198] width 526 height 281
type textarea "<path d="M13.986 11.284c0-.308-.024-.616-.073-.92h-4.29v1.747h2.451a2.096 2.096…"
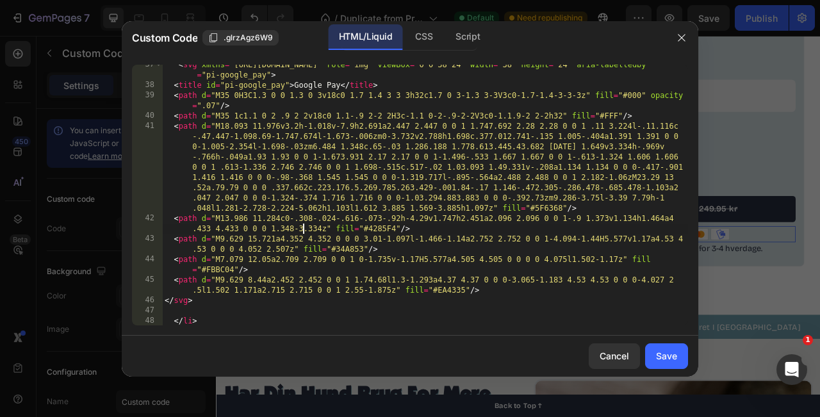
scroll to position [784, 0]
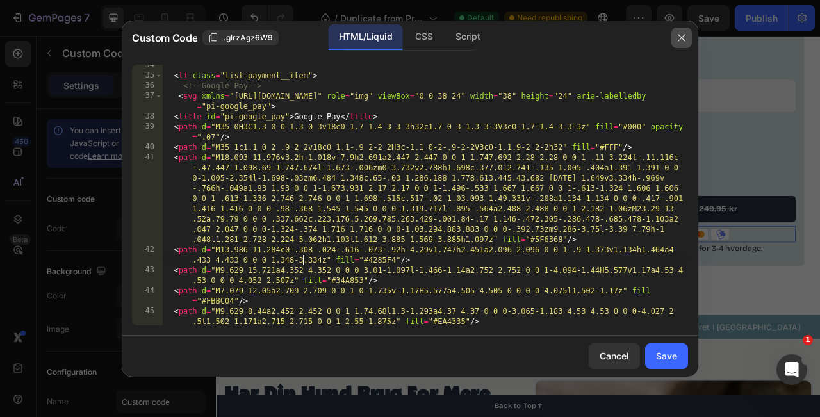
click at [685, 34] on icon "button" at bounding box center [681, 37] width 7 height 7
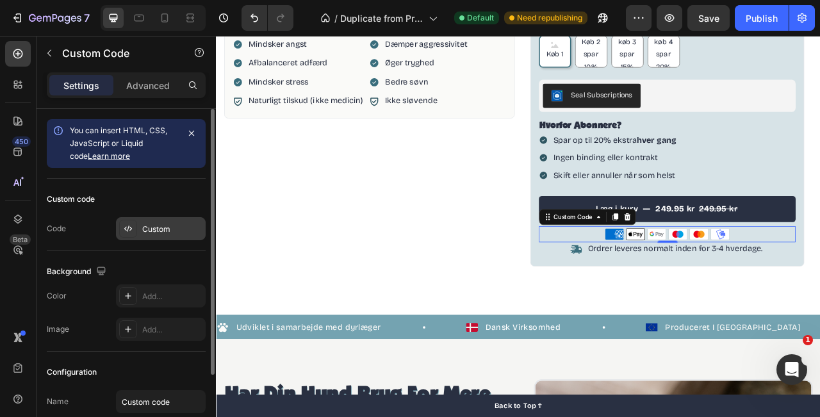
click at [165, 236] on div "Custom" at bounding box center [161, 228] width 90 height 23
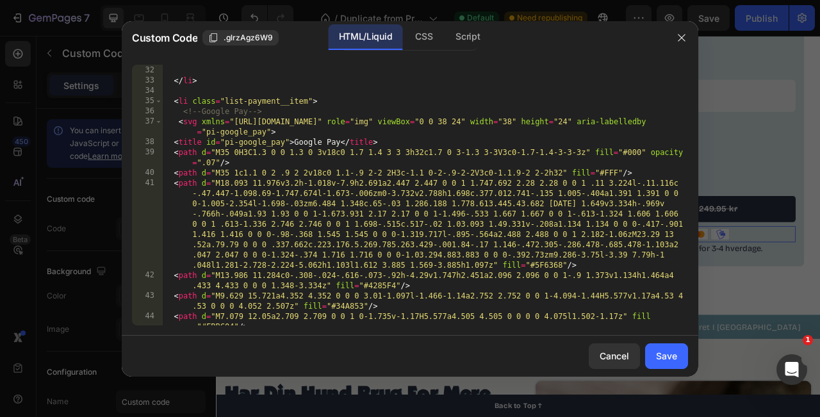
scroll to position [758, 0]
type textarea "<path d="M13.986 11.284c0-.308-.024-.616-.073-.92h-4.29v1.747h2.451a2.096 2.096…"
drag, startPoint x: 396, startPoint y: 288, endPoint x: 373, endPoint y: 286, distance: 23.2
click at [373, 286] on div "</ li > < li class = "list-payment__item" > <!-- Google Pay --> < svg xmlns = "…" at bounding box center [425, 201] width 526 height 292
click at [684, 38] on icon "button" at bounding box center [682, 38] width 10 height 10
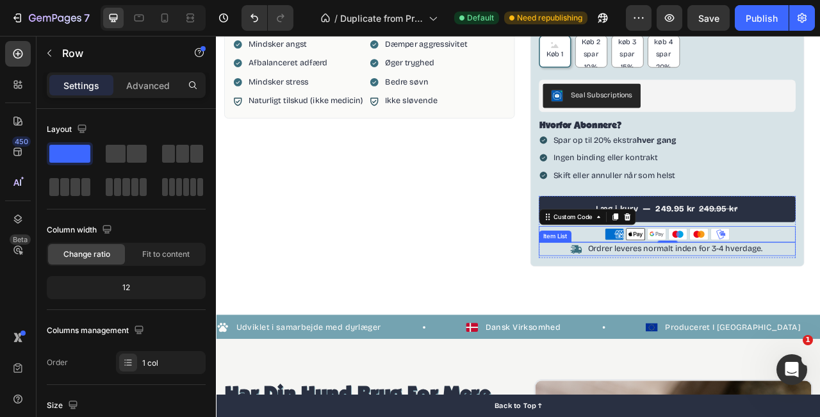
click at [820, 362] on div "Product Images Fordele Ingredienser Anbefalet brug Bedre humør Mindsker angst A…" at bounding box center [600, 18] width 769 height 746
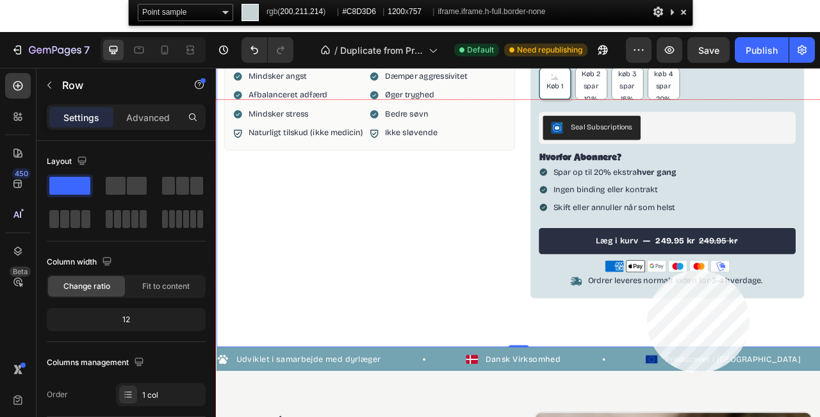
click at [647, 270] on div at bounding box center [600, 342] width 769 height 485
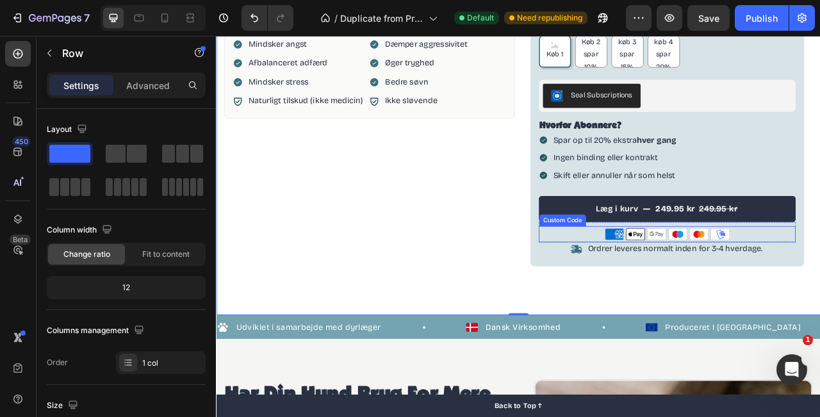
click at [778, 283] on icon at bounding box center [776, 288] width 23 height 14
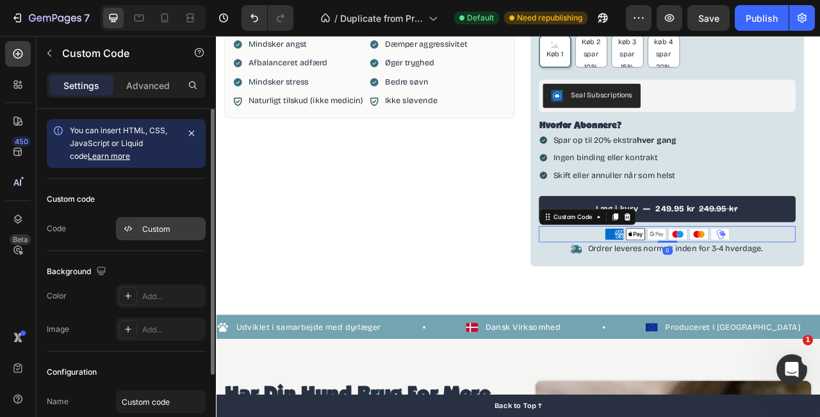
click at [124, 231] on icon at bounding box center [128, 229] width 10 height 10
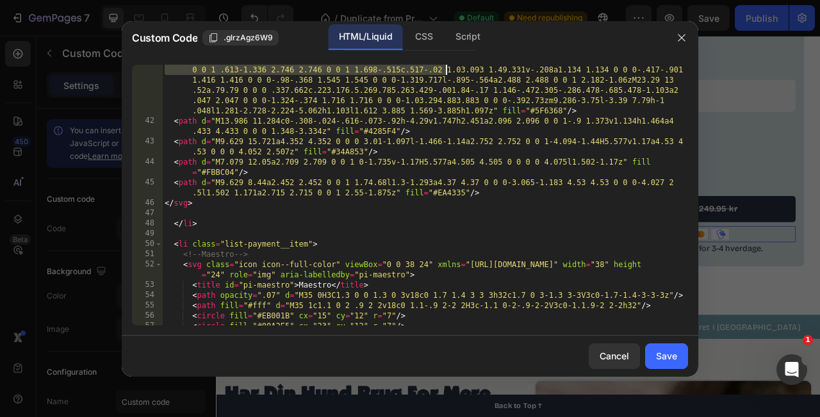
scroll to position [892, 0]
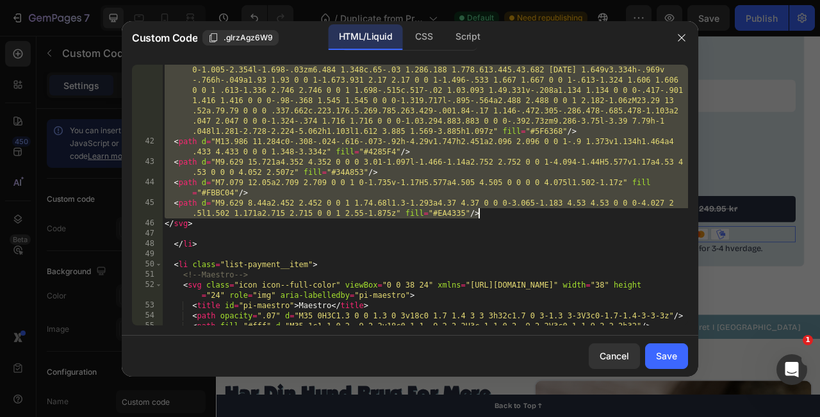
drag, startPoint x: 179, startPoint y: 98, endPoint x: 485, endPoint y: 211, distance: 325.3
click at [485, 211] on div "< path d = "M18.093 11.976v3.2h-1.018v-7.9h2.691a2.447 2.447 0 0 1 1.747.692 2.…" at bounding box center [425, 225] width 526 height 363
type textarea "<path d="M7.079 12.05a2.709 2.709 0 0 1 0-1.735v-1.17H5.577a4.505 4.505 0 0 0 0…"
click at [216, 229] on div "< path d = "M18.093 11.976v3.2h-1.018v-7.9h2.691a2.447 2.447 0 0 1 1.747.692 2.…" at bounding box center [425, 225] width 526 height 363
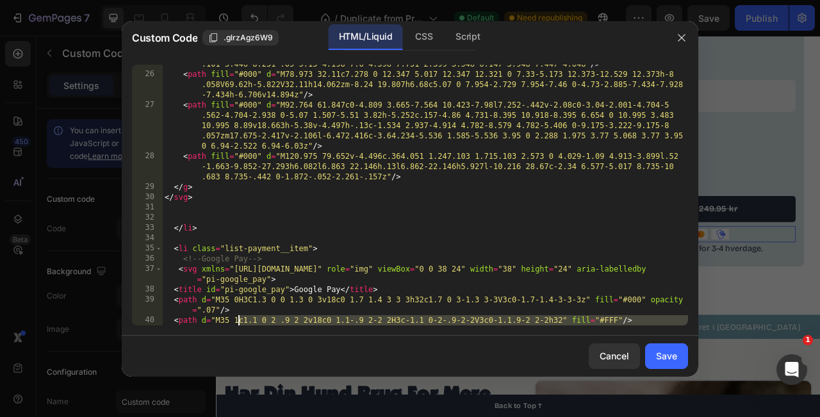
scroll to position [611, 0]
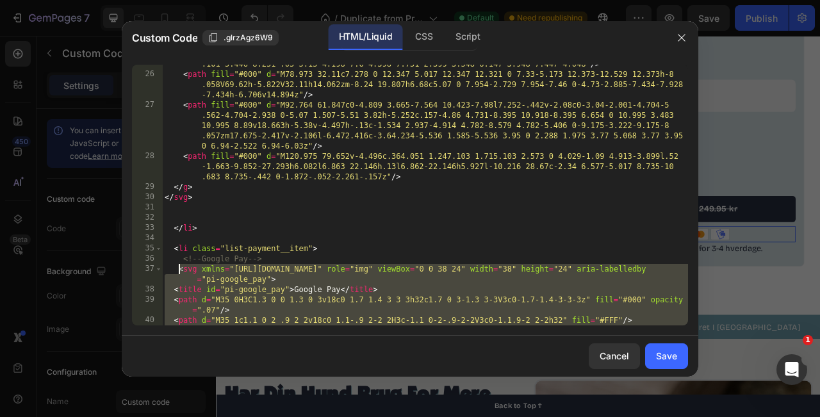
drag, startPoint x: 209, startPoint y: 224, endPoint x: 179, endPoint y: 265, distance: 50.9
click at [179, 265] on div "< path fill = "#000" d = "M45.587 39.079c-3.35-.2-6.196 1.9-7.795 1.9-1.6 0-4.0…" at bounding box center [425, 225] width 526 height 394
click at [360, 295] on div "< path fill = "#000" d = "M45.587 39.079c-3.35-.2-6.196 1.9-7.795 1.9-1.6 0-4.0…" at bounding box center [425, 225] width 526 height 394
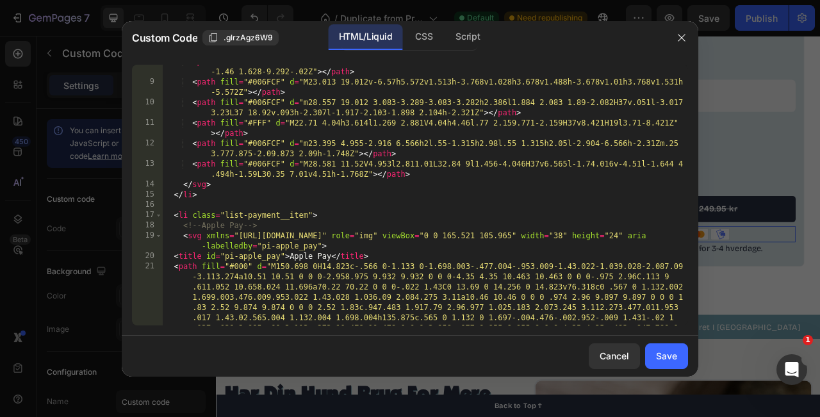
scroll to position [121, 0]
click at [254, 267] on div "< path fill = "#FFF" d = "M22.012 19.936v-8.421L37 11.528v2.326l-1.732 1.852L37…" at bounding box center [425, 253] width 526 height 394
paste textarea "opacity=".07" d="M150.698 0H14.823c-.566 0-1.133 0-1.698.003-.477.004-.953.009-…"
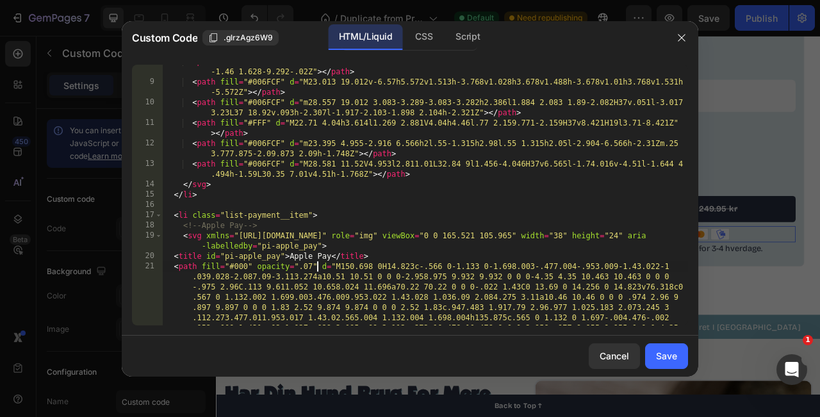
click at [258, 271] on div "< path fill = "#FFF" d = "M22.012 19.936v-8.421L37 11.528v2.326l-1.732 1.852L37…" at bounding box center [425, 253] width 526 height 394
type textarea "<path fill="#000" opacity=".07" d="M150.698 0H14.823c-.566 0-1.133 0-1.698.003-…"
click at [679, 356] on button "Save" at bounding box center [666, 357] width 43 height 26
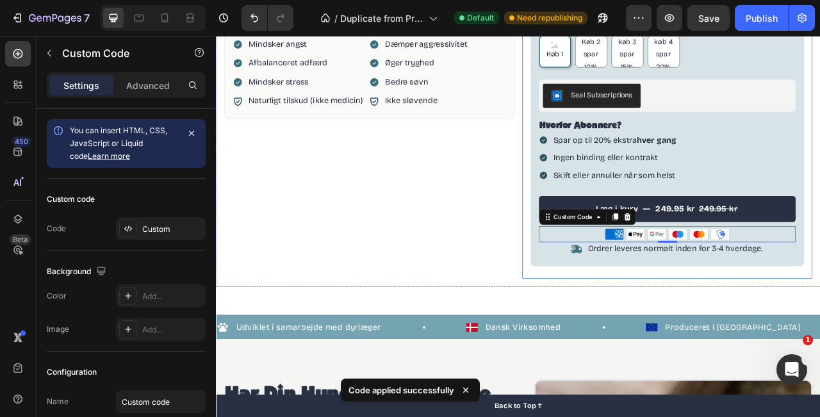
click at [820, 336] on div "100% naturligt kosttilskud Item List CALM & BALANCE Product Title Beroligende g…" at bounding box center [790, 1] width 349 height 687
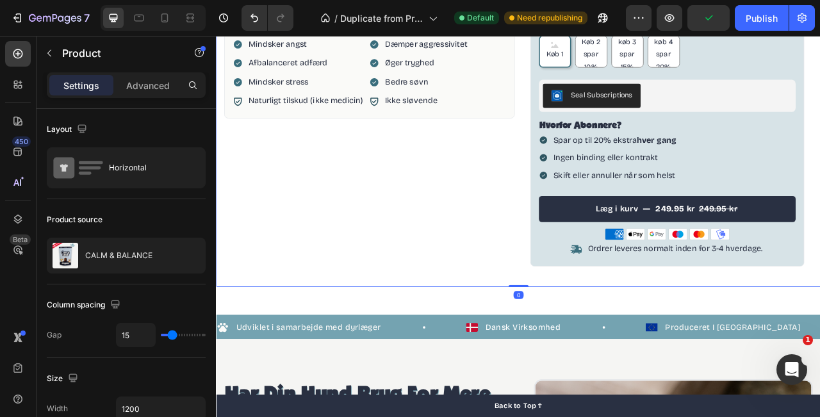
click at [406, 237] on div "Product Images Fordele Ingredienser Anbefalet brug Bedre humør Mindsker angst A…" at bounding box center [411, 0] width 370 height 690
click at [494, 299] on div "Product Images Fordele Ingredienser Anbefalet brug Bedre humør Mindsker angst A…" at bounding box center [411, 0] width 370 height 690
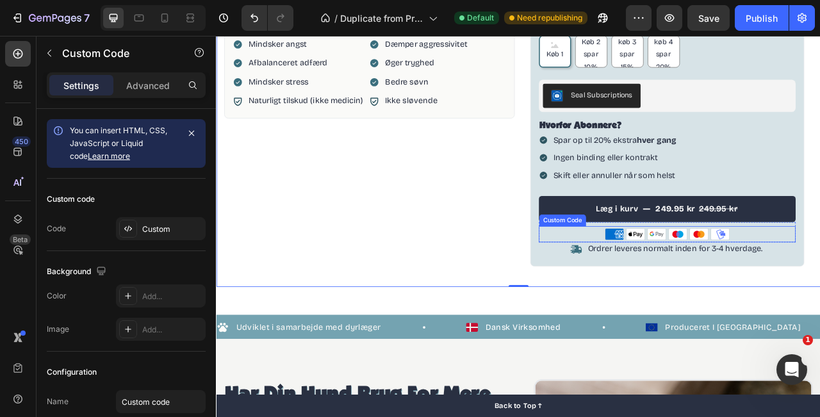
click at [820, 279] on div "American Express Apple Pay Google Pay Maestro Mastercard MobilePay Custom Code" at bounding box center [791, 288] width 328 height 21
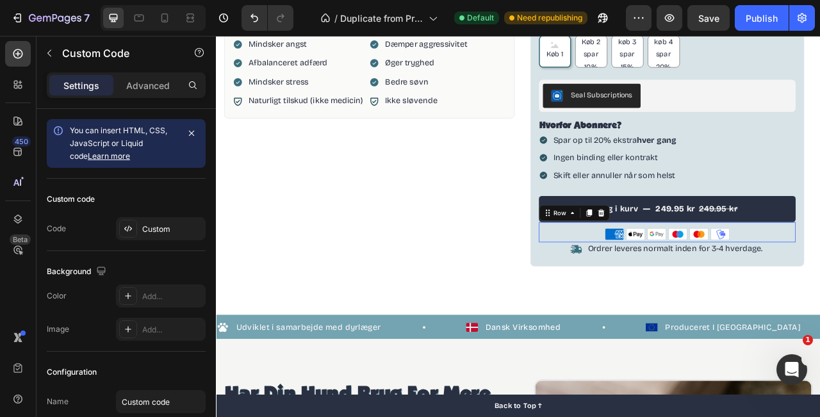
click at [820, 275] on div "American Express Apple Pay Google Pay Maestro Mastercard MobilePay Custom Code" at bounding box center [791, 286] width 328 height 26
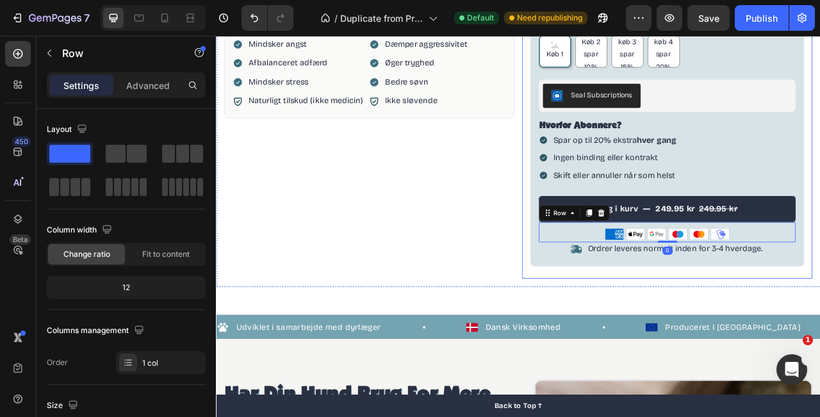
click at [820, 351] on div "Product Images Fordele Ingredienser Anbefalet brug Bedre humør Mindsker angst A…" at bounding box center [600, 0] width 769 height 710
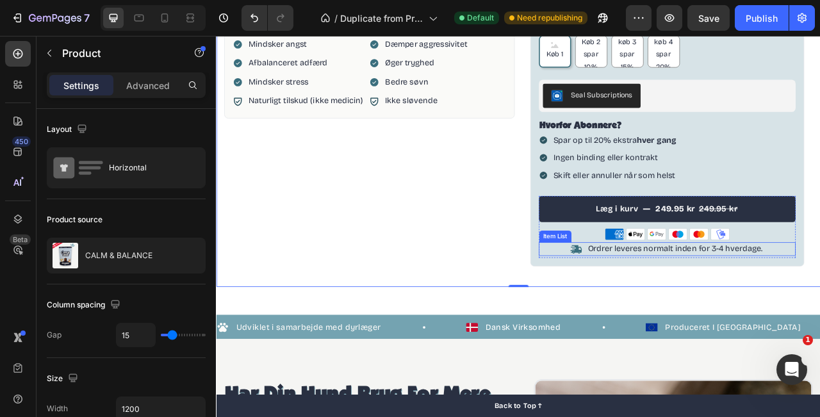
click at [651, 303] on div "Ordrer leveres normalt inden for 3-4 hverdage." at bounding box center [791, 307] width 328 height 17
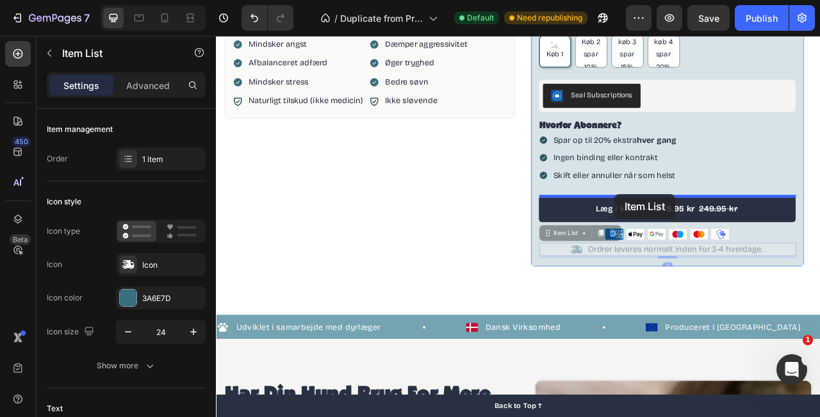
drag, startPoint x: 638, startPoint y: 287, endPoint x: 723, endPoint y: 237, distance: 98.3
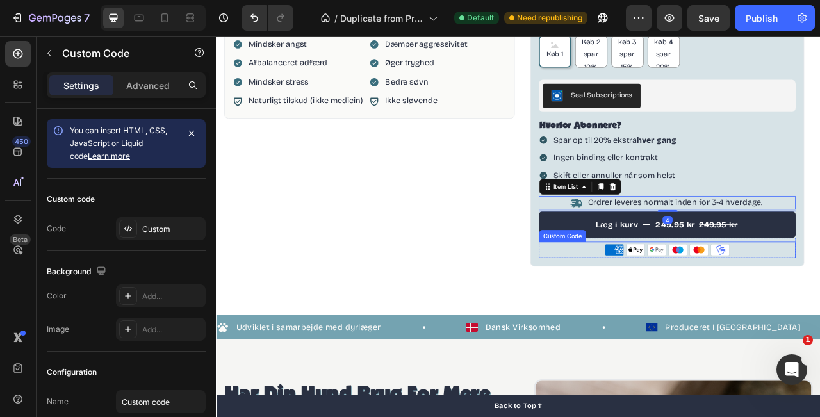
click at [632, 308] on ul "American Express Apple Pay Google Pay Maestro Mastercard MobilePay" at bounding box center [791, 308] width 328 height 15
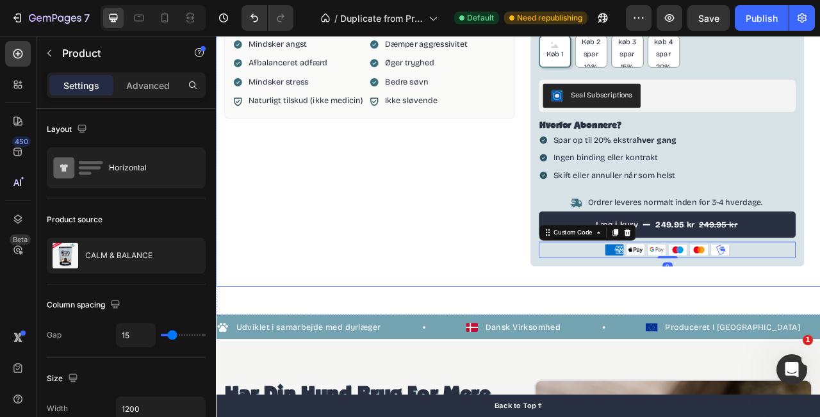
click at [549, 283] on div "Product Images Fordele Ingredienser Anbefalet brug Bedre humør Mindsker angst A…" at bounding box center [411, 0] width 370 height 690
click at [338, 316] on div "Product Images Fordele Ingredienser Anbefalet brug Bedre humør Mindsker angst A…" at bounding box center [411, 0] width 370 height 690
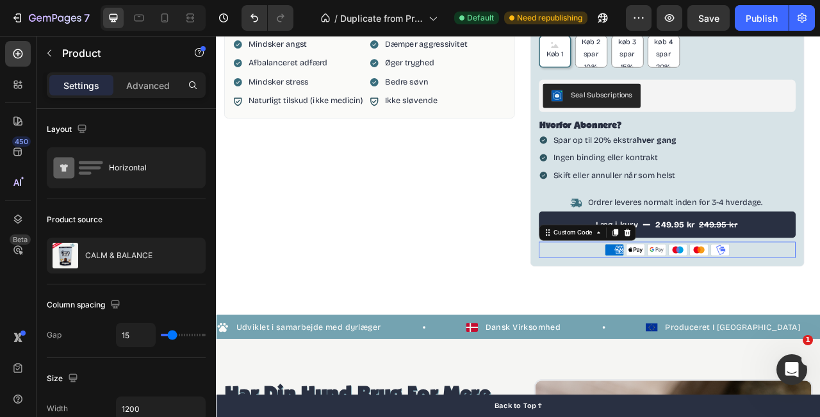
click at [820, 299] on div "American Express Apple Pay Google Pay Maestro Mastercard MobilePay Custom Code 0" at bounding box center [791, 308] width 328 height 21
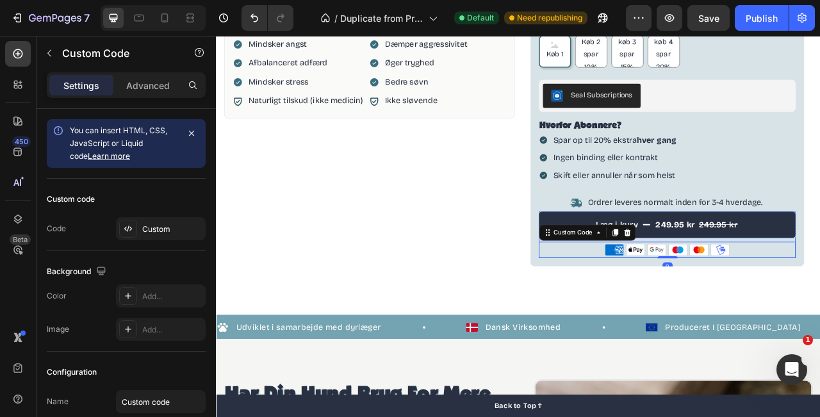
click at [820, 294] on div "American Express Apple Pay Google Pay Maestro Mastercard MobilePay Custom Code 0" at bounding box center [791, 306] width 328 height 26
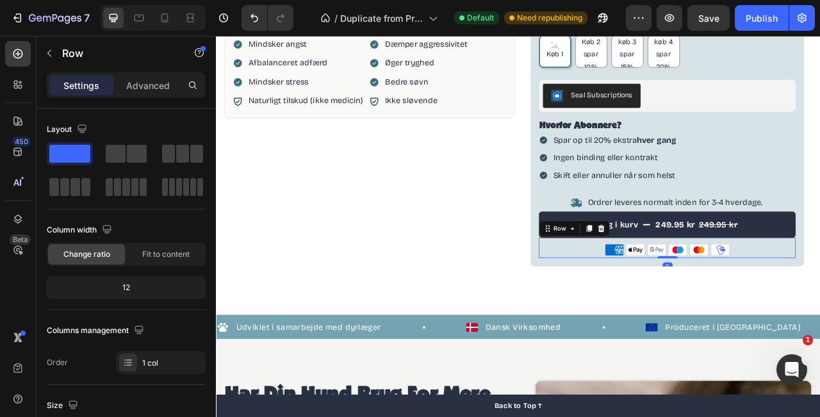
click at [820, 295] on div "American Express Apple Pay Google Pay Maestro Mastercard MobilePay Custom Code" at bounding box center [791, 306] width 328 height 26
click at [163, 89] on p "Advanced" at bounding box center [148, 85] width 44 height 13
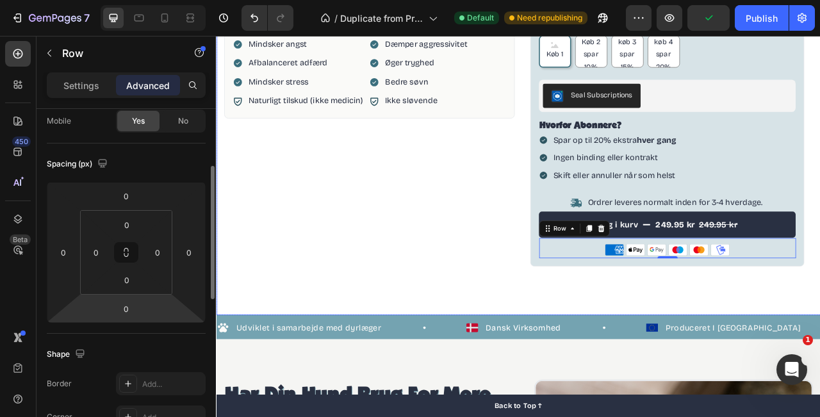
scroll to position [117, 0]
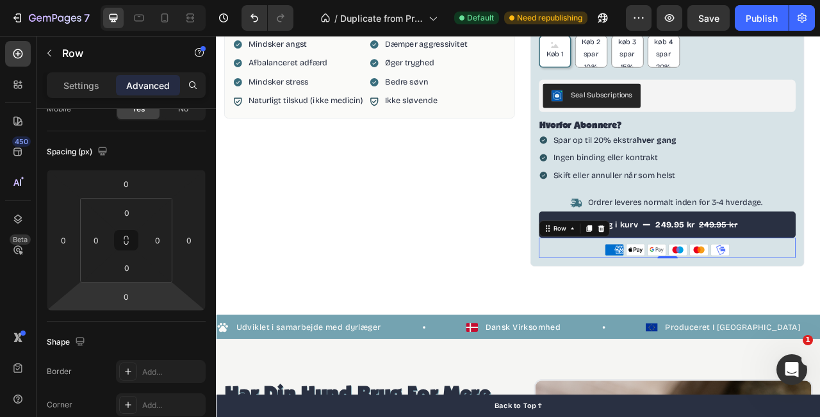
click at [711, 297] on div "American Express Apple Pay Google Pay Maestro Mastercard MobilePay Custom Code" at bounding box center [791, 306] width 328 height 26
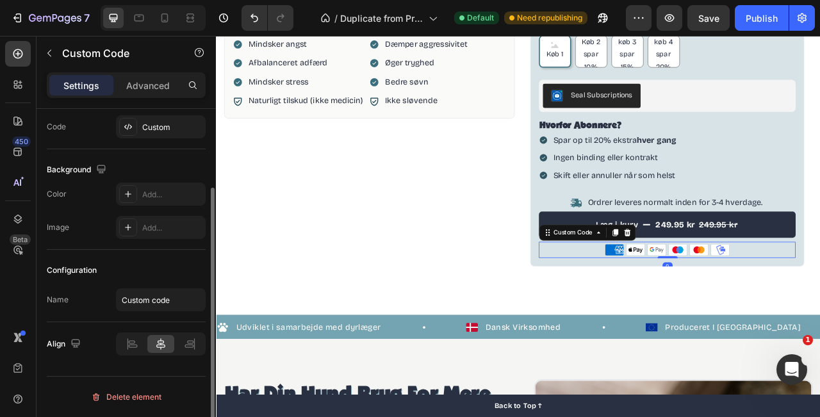
click at [667, 309] on ul "American Express Apple Pay Google Pay Maestro Mastercard MobilePay" at bounding box center [791, 308] width 328 height 15
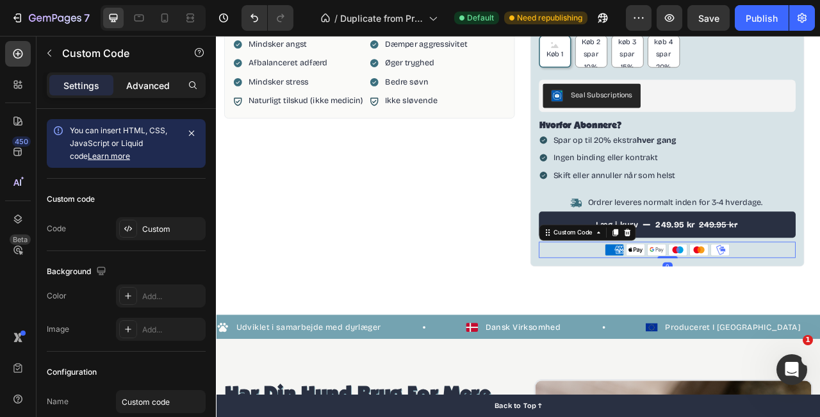
click at [156, 90] on p "Advanced" at bounding box center [148, 85] width 44 height 13
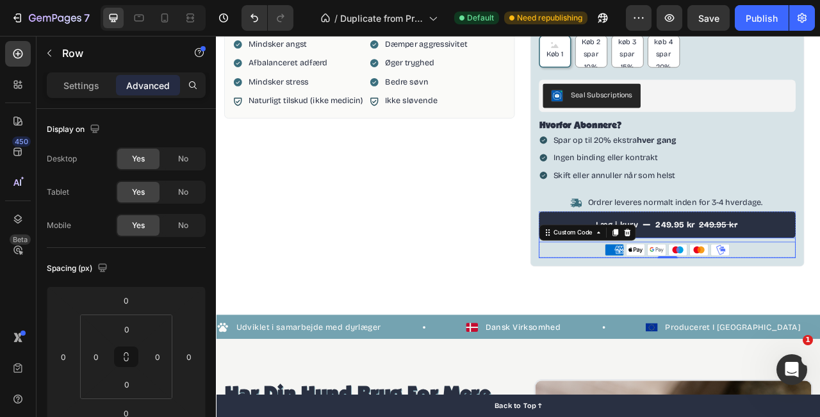
click at [820, 296] on div "American Express Apple Pay Google Pay Maestro Mastercard MobilePay Custom Code 0" at bounding box center [791, 306] width 328 height 26
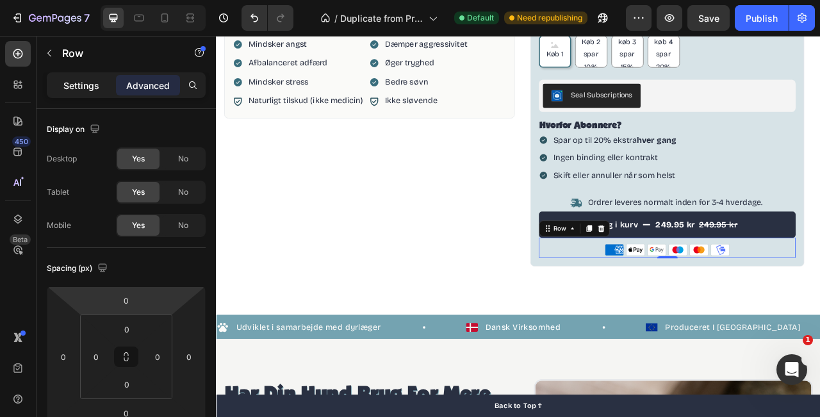
click at [87, 82] on p "Settings" at bounding box center [81, 85] width 36 height 13
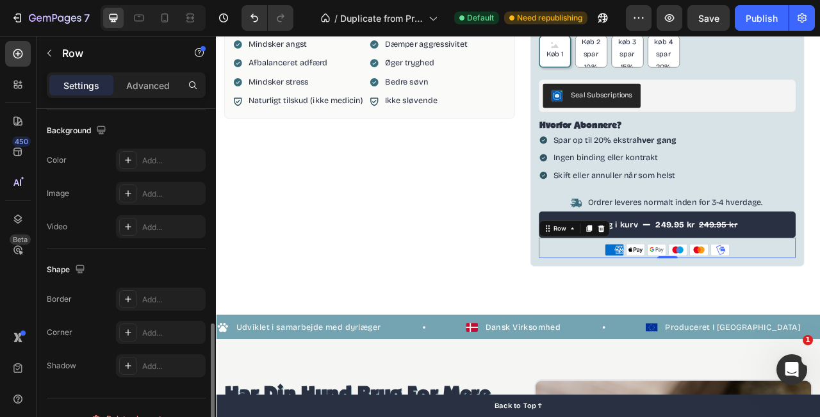
scroll to position [437, 0]
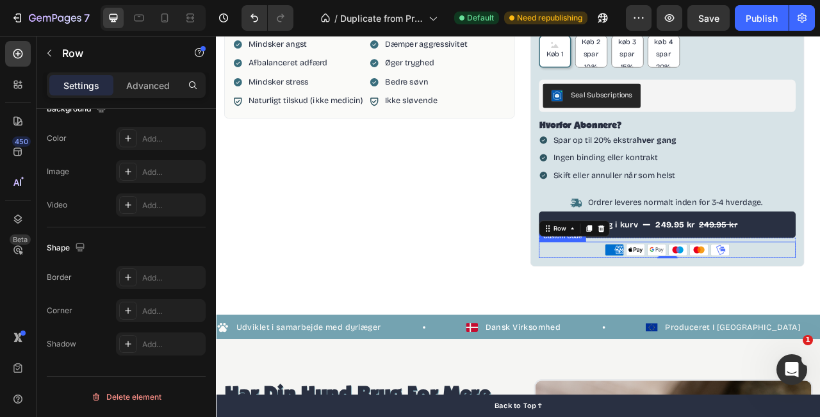
click at [679, 304] on ul "American Express Apple Pay Google Pay Maestro Mastercard MobilePay" at bounding box center [791, 308] width 328 height 15
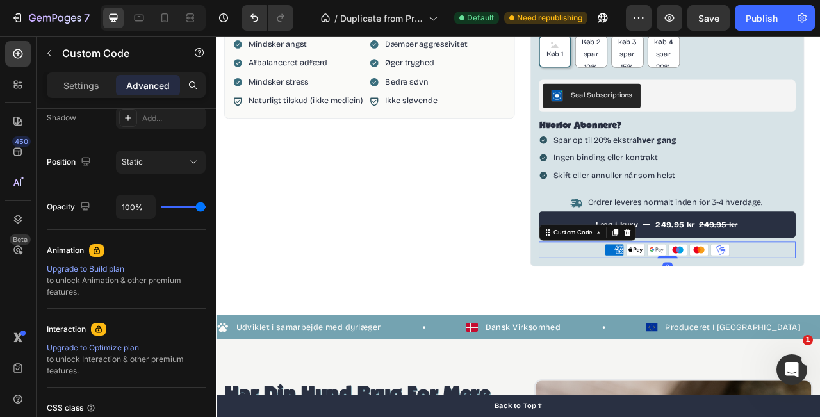
scroll to position [0, 0]
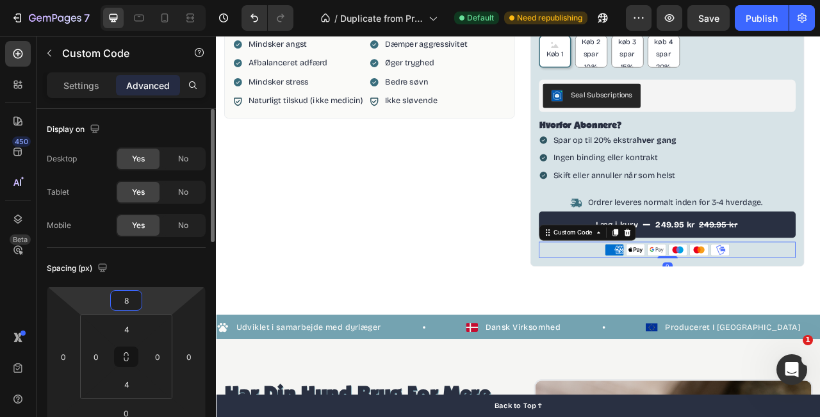
click at [129, 301] on input "8" at bounding box center [126, 300] width 26 height 19
type input "0"
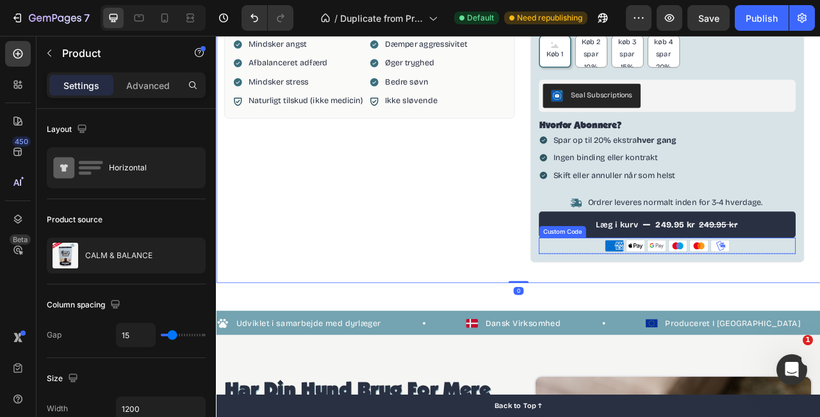
click at [820, 301] on ul "American Express Apple Pay Google Pay Maestro Mastercard MobilePay" at bounding box center [791, 302] width 328 height 15
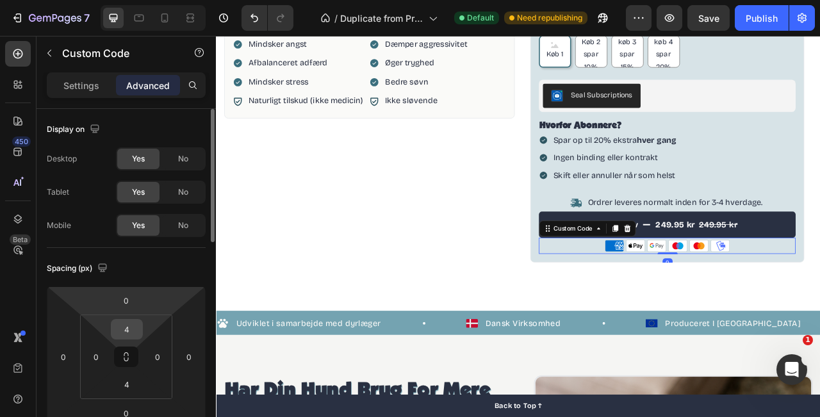
click at [122, 333] on input "4" at bounding box center [127, 329] width 26 height 19
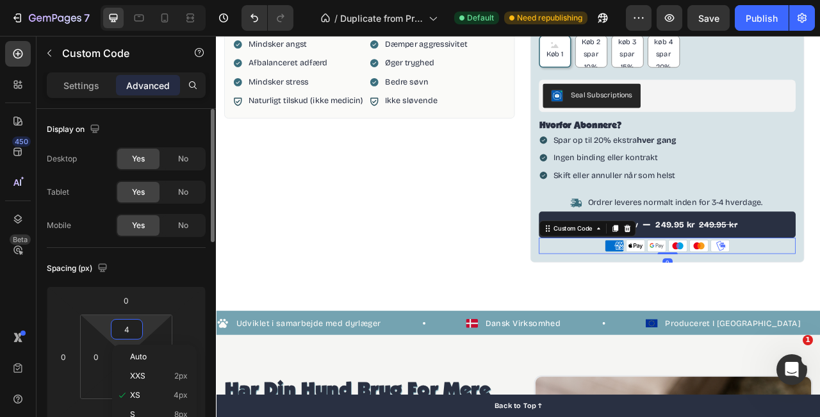
type input "8"
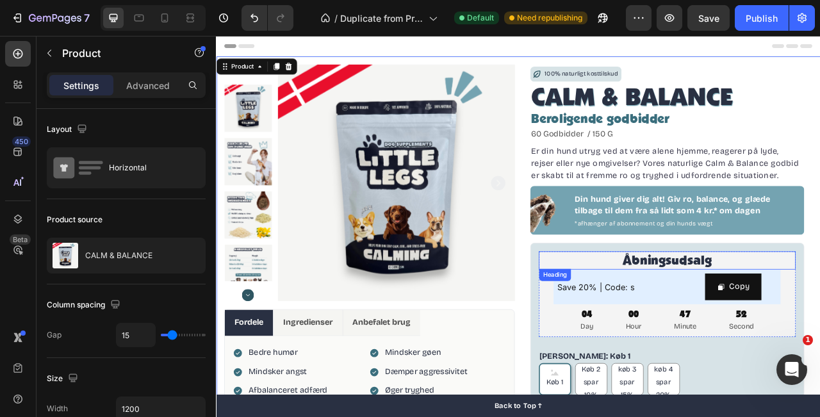
scroll to position [113, 0]
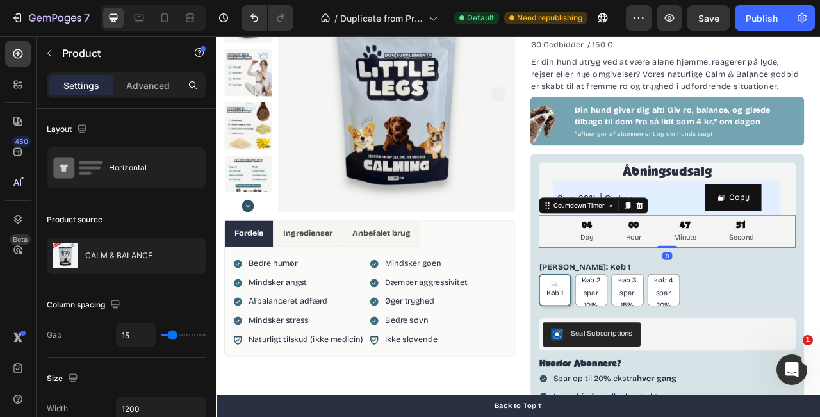
click at [820, 269] on div "04 Day 00 Hour 47 Minute 51 Second" at bounding box center [791, 285] width 328 height 42
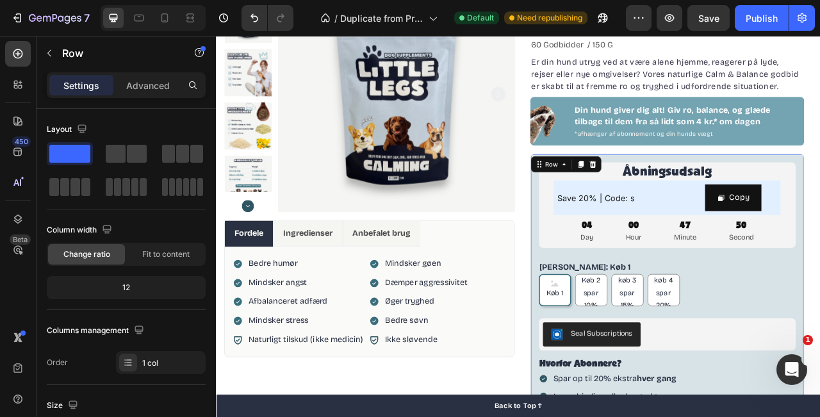
click at [820, 237] on div "Åbningsudsalg Heading Save 20% | Code: s Text Block Copy Copy Coupon Code Row R…" at bounding box center [790, 408] width 349 height 445
click at [820, 208] on h2 "Åbningsudsalg" at bounding box center [791, 209] width 328 height 24
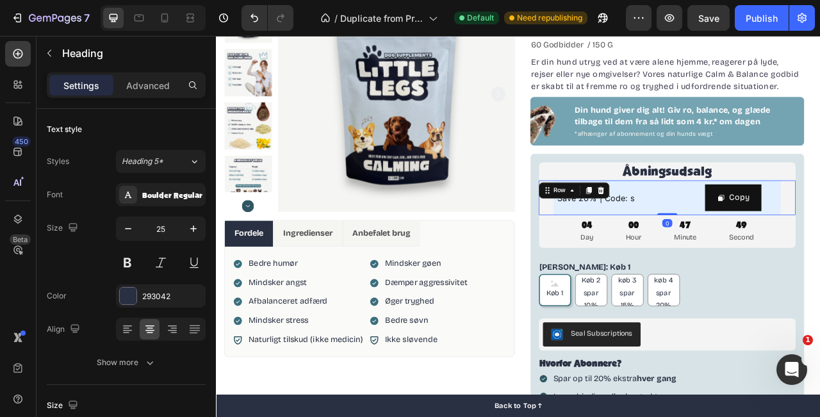
click at [820, 233] on div "Save 20% | Code: s Text Block Copy Copy Coupon Code Row" at bounding box center [791, 242] width 328 height 44
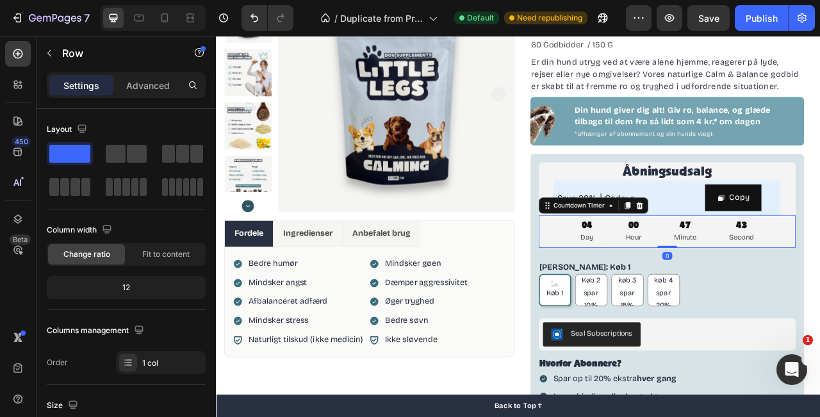
click at [820, 283] on div "47 Minute" at bounding box center [813, 285] width 60 height 42
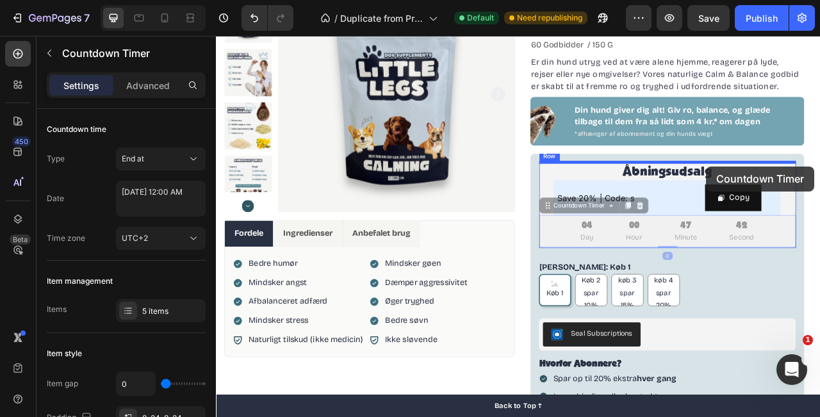
drag, startPoint x: 842, startPoint y: 283, endPoint x: 840, endPoint y: 202, distance: 80.8
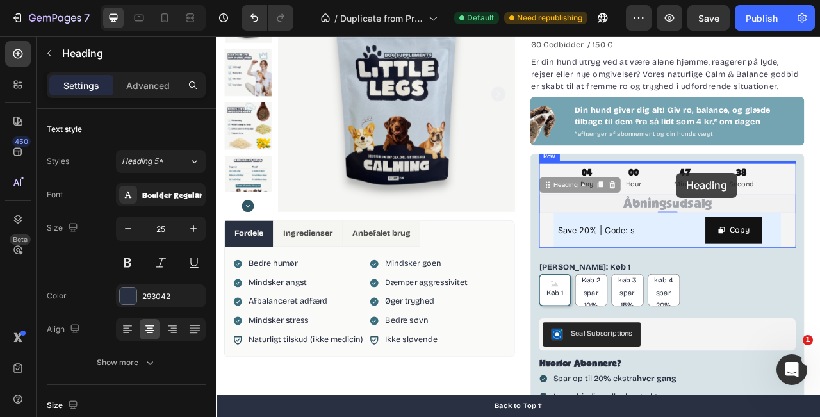
drag, startPoint x: 803, startPoint y: 248, endPoint x: 801, endPoint y: 208, distance: 39.8
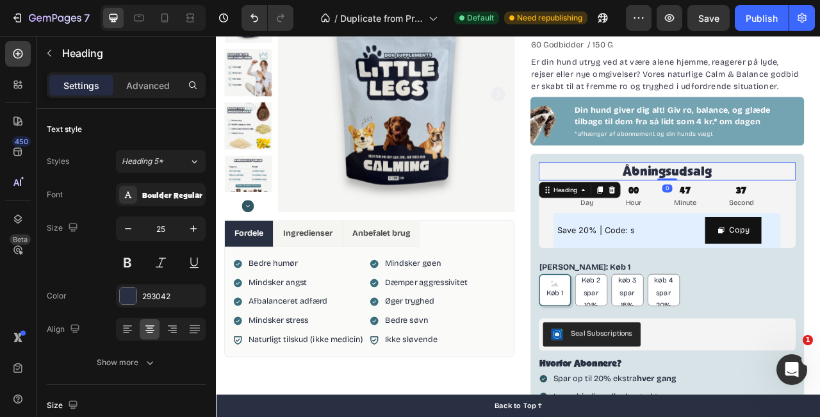
click at [820, 219] on h2 "Åbningsudsalg" at bounding box center [791, 209] width 328 height 24
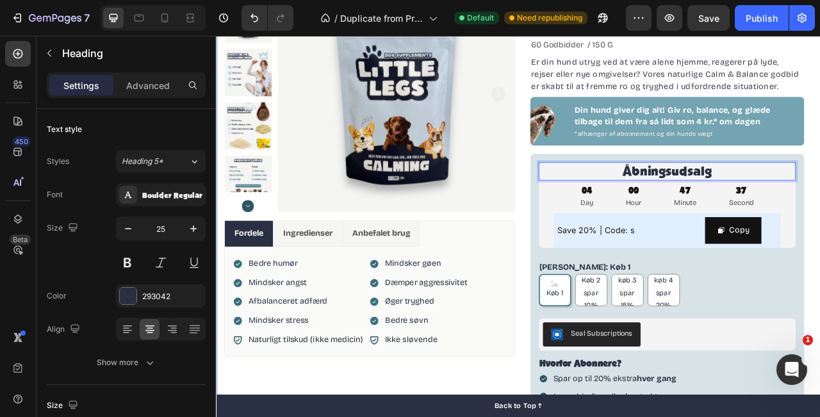
click at [820, 233] on div "Product Images Fordele Ingredienser Anbefalet brug Bedre humør Mindsker angst A…" at bounding box center [600, 303] width 769 height 708
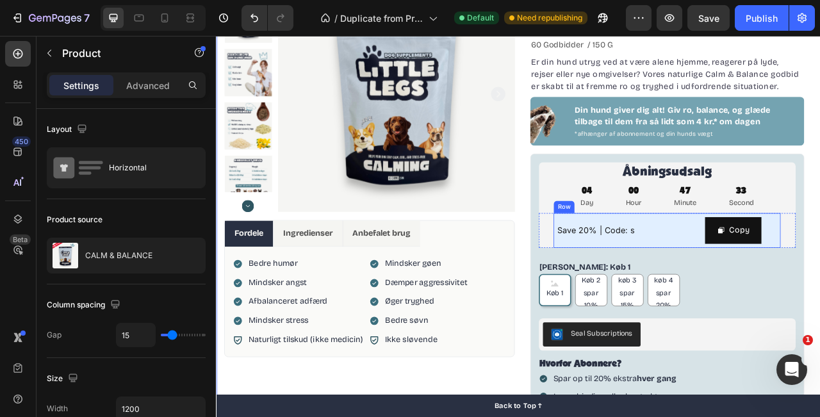
click at [791, 266] on div "Save 20% | Code: s Text Block Copy Copy Coupon Code Row" at bounding box center [789, 284] width 289 height 44
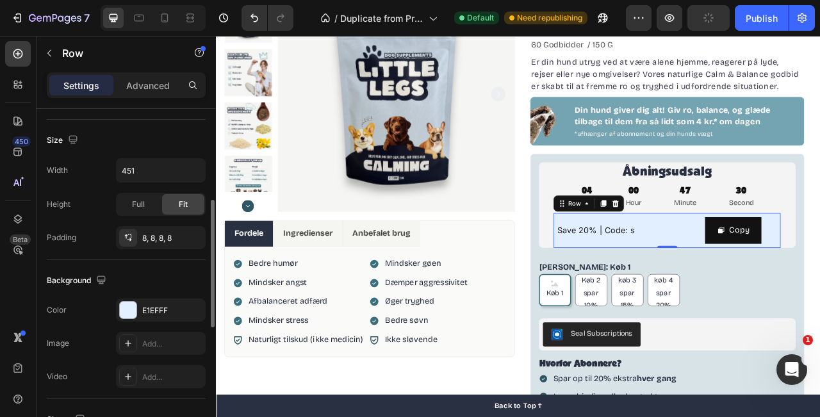
scroll to position [349, 0]
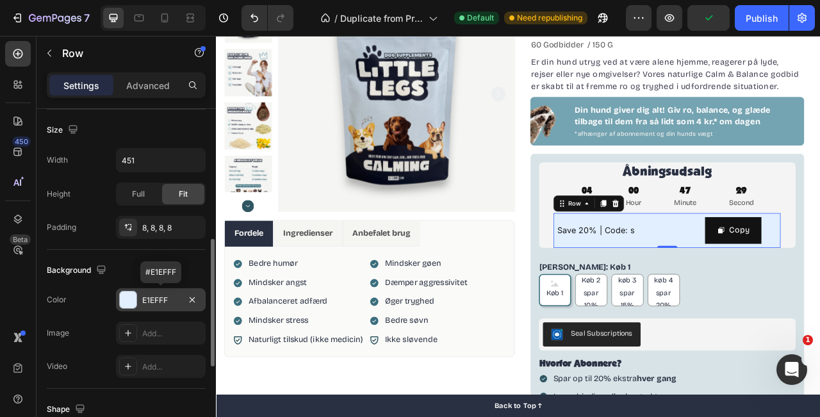
click at [131, 299] on div at bounding box center [128, 300] width 17 height 17
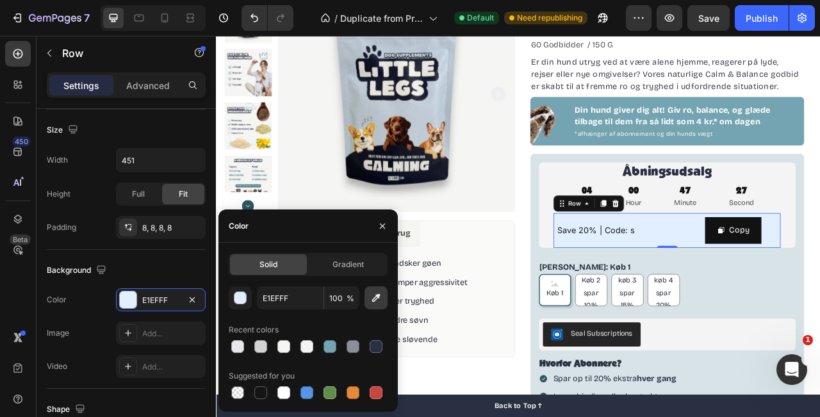
click at [378, 298] on icon "button" at bounding box center [376, 298] width 13 height 13
type input "D7E3E6"
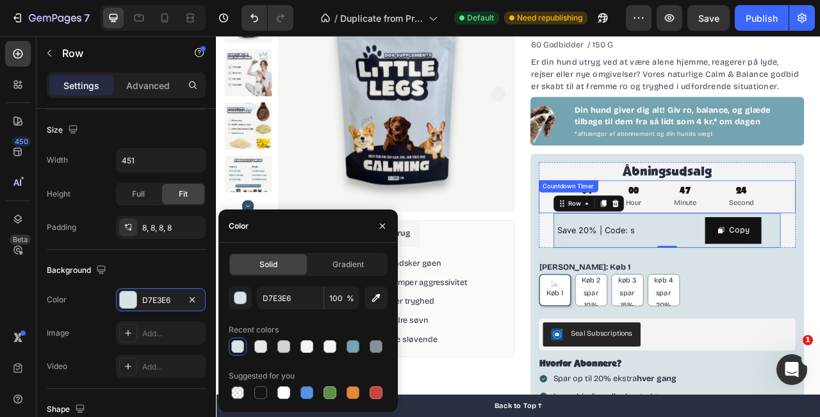
click at [820, 242] on div "04 Day 00 Hour 47 Minute 24 Second" at bounding box center [791, 241] width 328 height 42
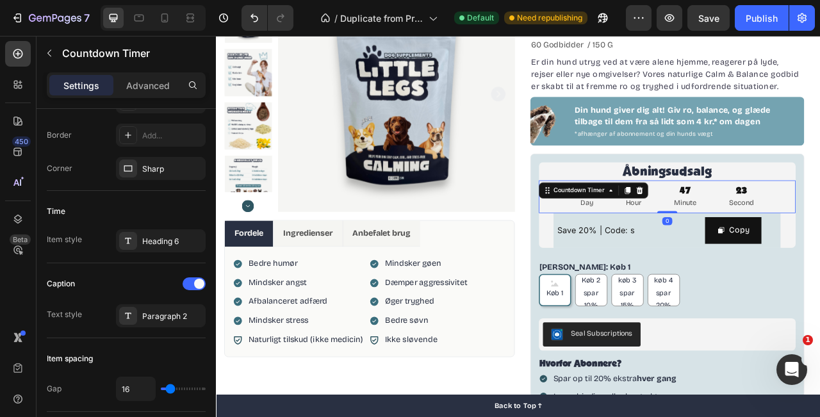
scroll to position [0, 0]
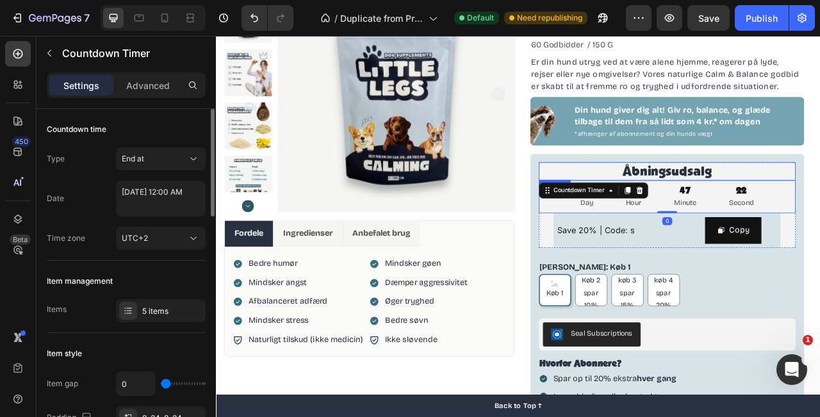
click at [820, 209] on p "Åbningsudsalg" at bounding box center [790, 208] width 325 height 21
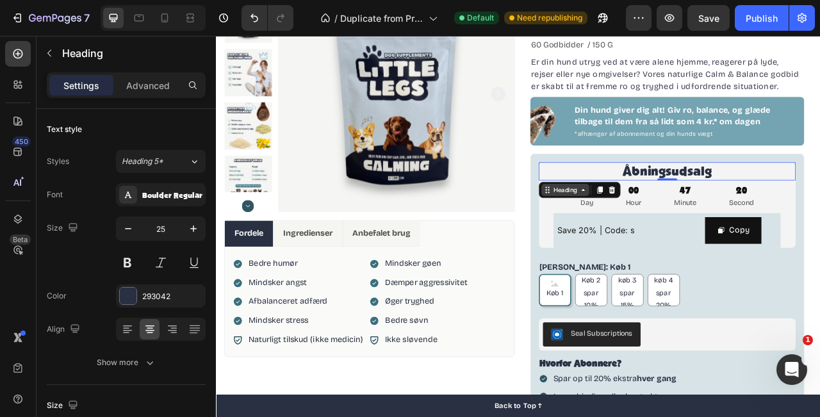
click at [670, 235] on div "Heading" at bounding box center [660, 232] width 35 height 12
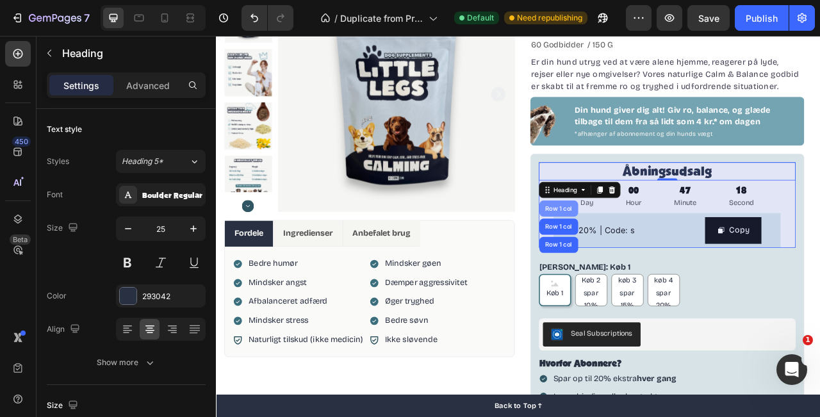
click at [657, 258] on div "Row 1 col" at bounding box center [652, 256] width 39 height 8
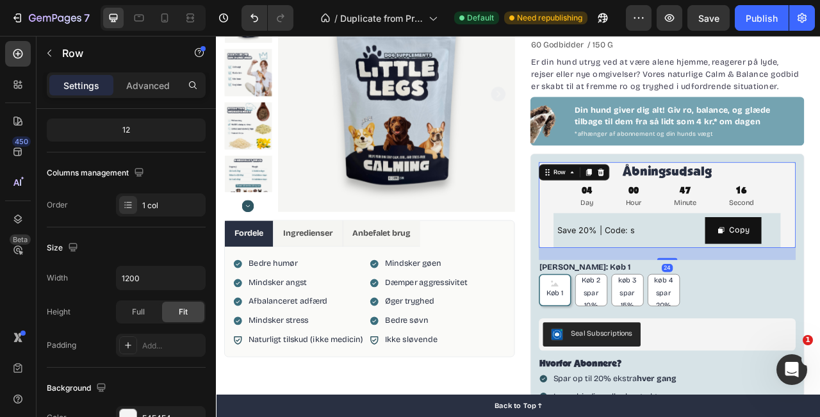
scroll to position [189, 0]
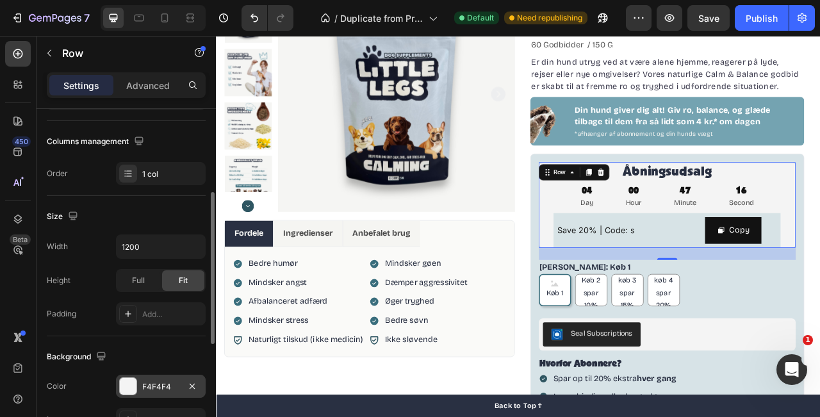
click at [137, 385] on div "F4F4F4" at bounding box center [161, 386] width 90 height 23
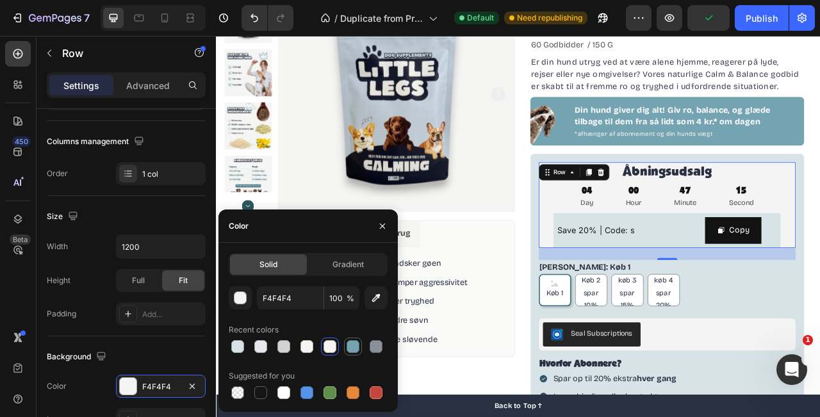
click at [355, 347] on div at bounding box center [353, 346] width 13 height 13
type input "74A3B1"
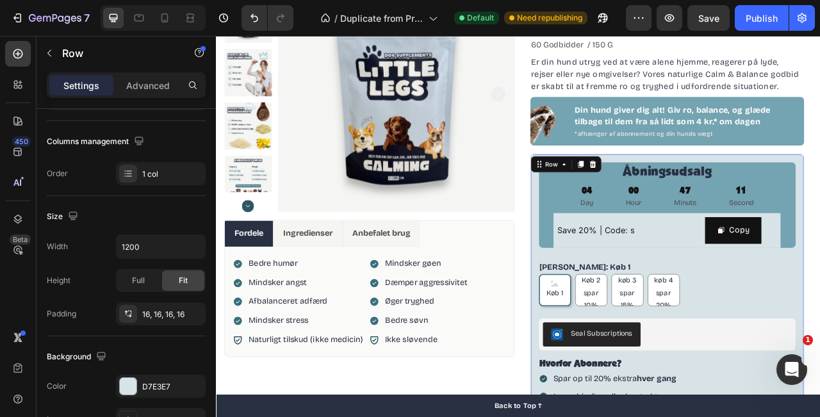
click at [820, 326] on div "Åbningsudsalg Heading 04 Day 00 Hour 47 Minute 11 Second Countdown Timer Save 2…" at bounding box center [790, 408] width 349 height 445
click at [645, 200] on div "Row" at bounding box center [643, 200] width 21 height 12
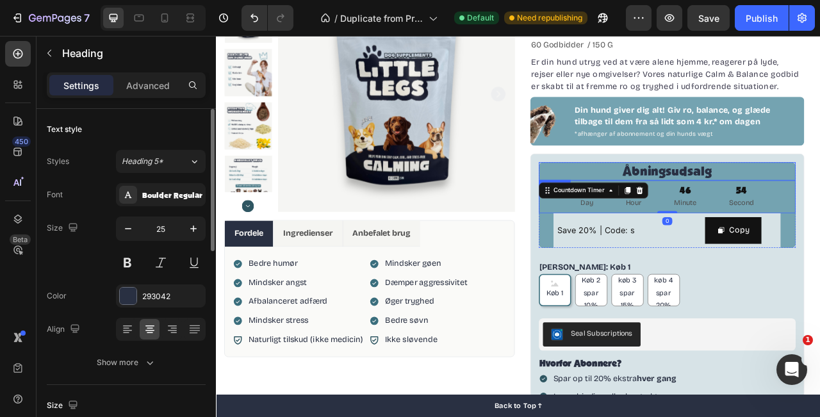
click at [820, 211] on p "Åbningsudsalg" at bounding box center [790, 208] width 325 height 21
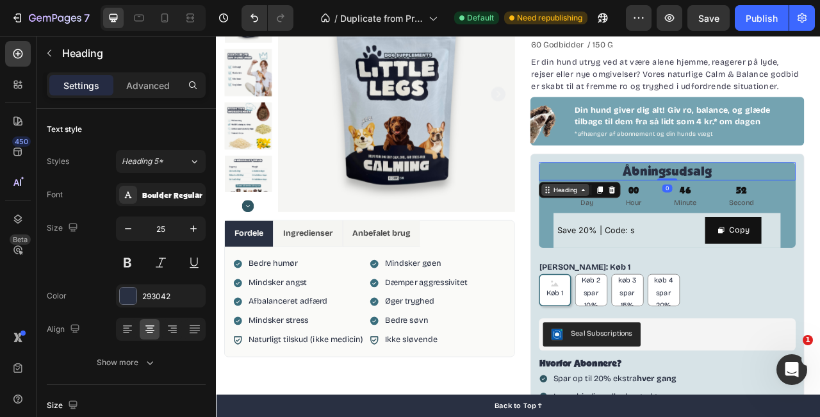
click at [681, 230] on icon at bounding box center [683, 232] width 10 height 10
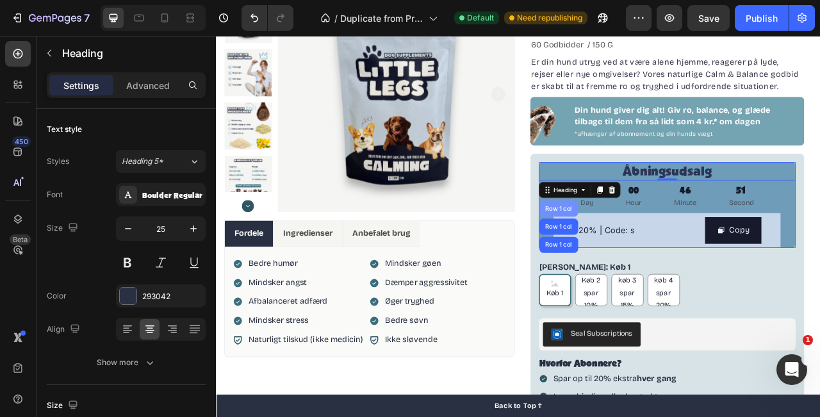
click at [659, 258] on div "Row 1 col" at bounding box center [652, 256] width 39 height 8
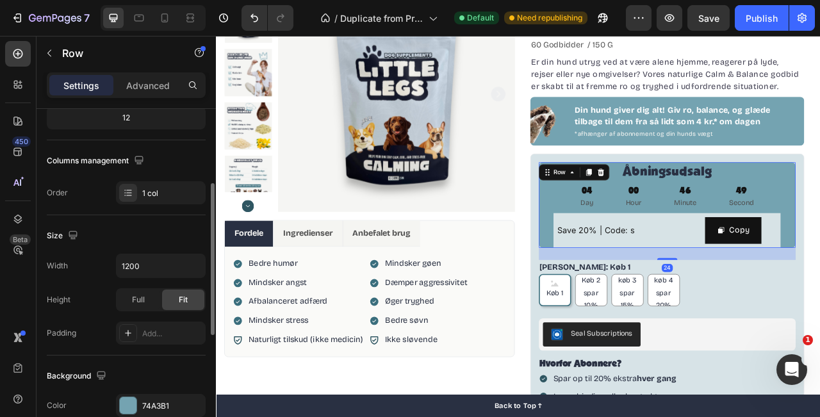
scroll to position [187, 0]
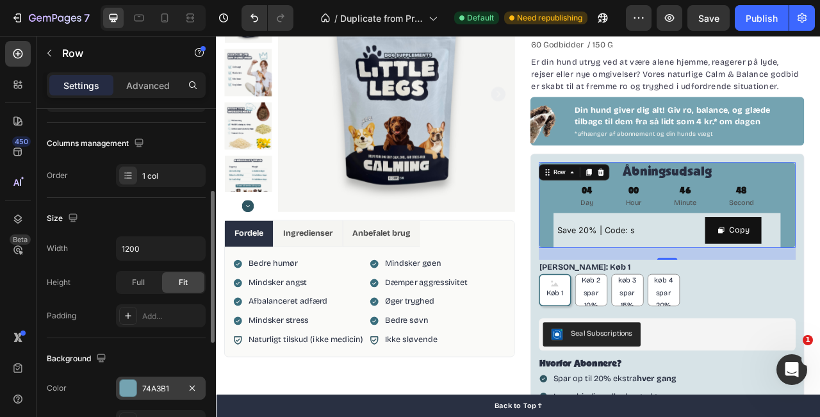
click at [134, 393] on div at bounding box center [128, 388] width 17 height 17
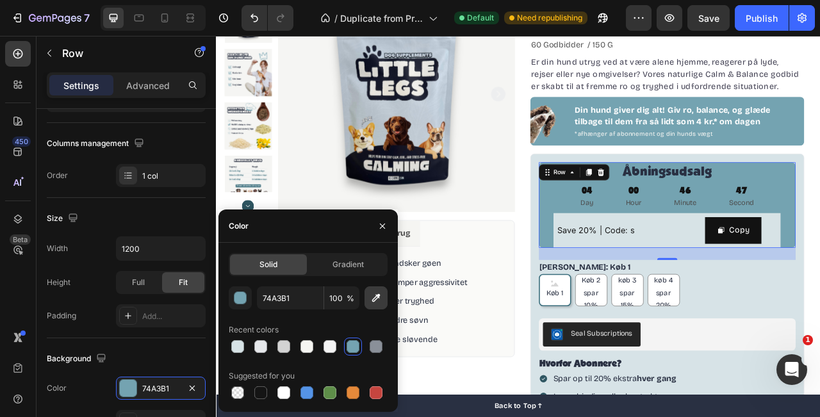
click at [381, 302] on icon "button" at bounding box center [376, 298] width 13 height 13
type input "FFFFFF"
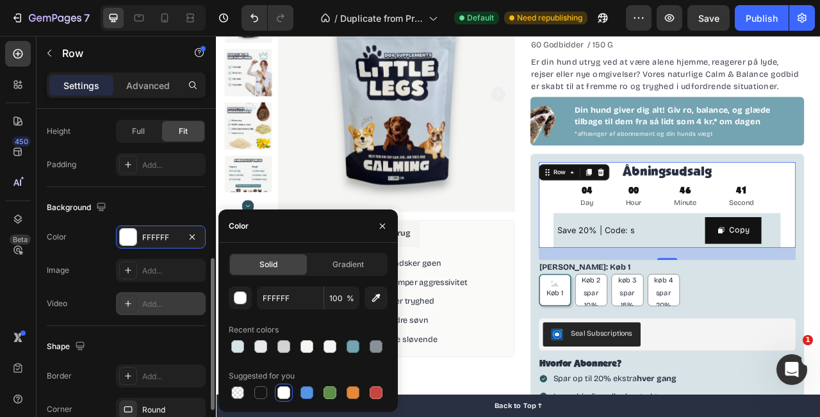
scroll to position [437, 0]
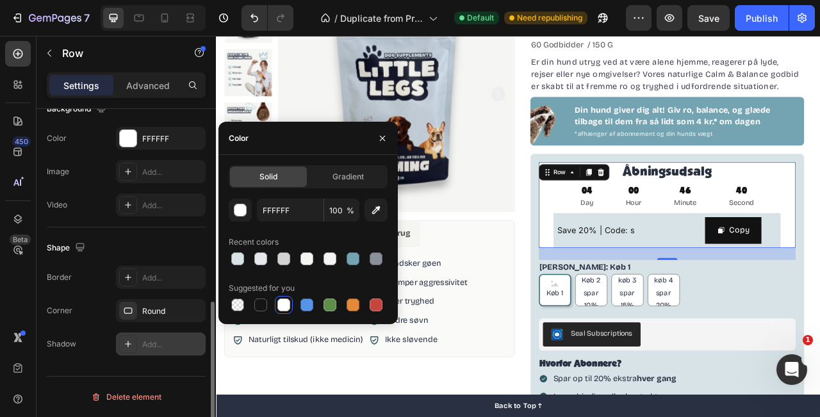
click at [130, 343] on icon at bounding box center [128, 344] width 10 height 10
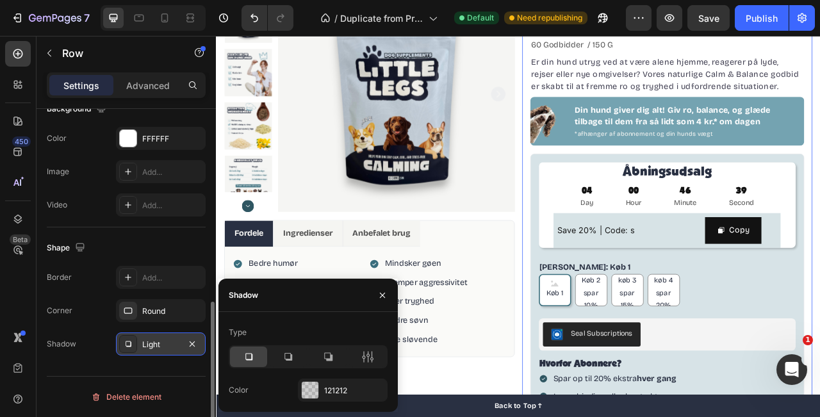
click at [609, 307] on div "100% naturligt kosttilskud Item List CALM & BALANCE Product Title Beroligende g…" at bounding box center [791, 302] width 370 height 687
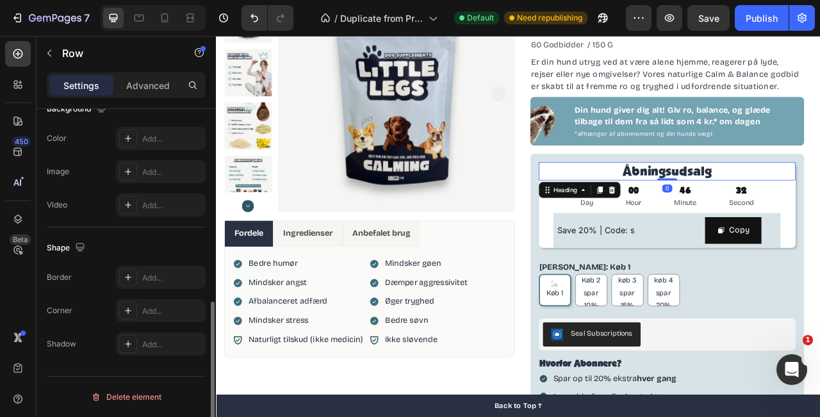
click at [639, 210] on p "Åbningsudsalg" at bounding box center [790, 208] width 325 height 21
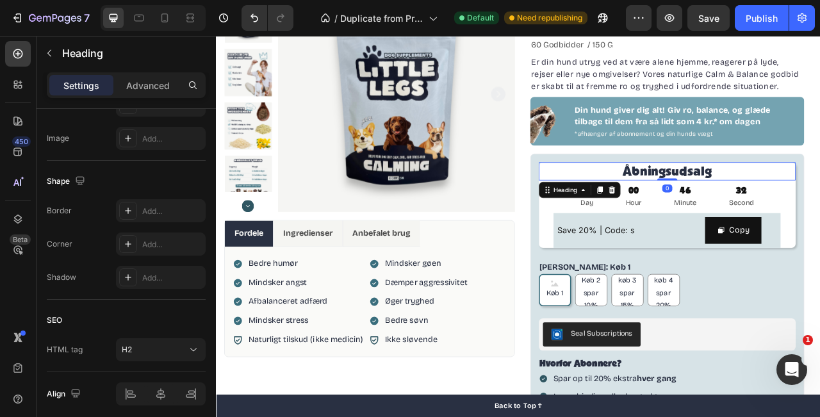
scroll to position [0, 0]
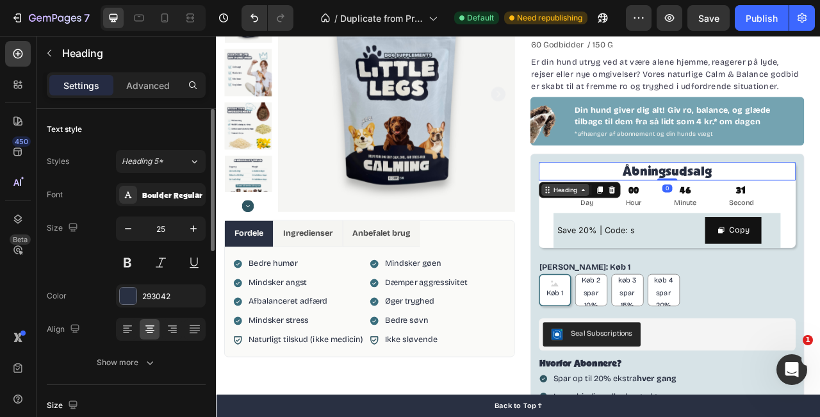
click at [667, 226] on div "Heading" at bounding box center [660, 232] width 35 height 12
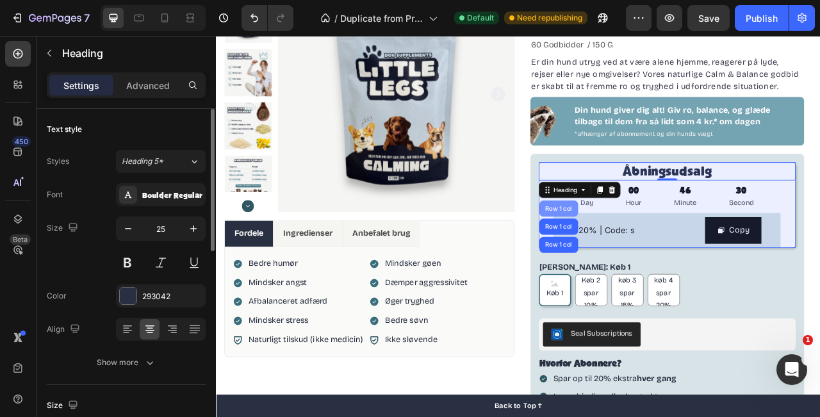
click at [654, 256] on div "Row 1 col" at bounding box center [652, 256] width 39 height 8
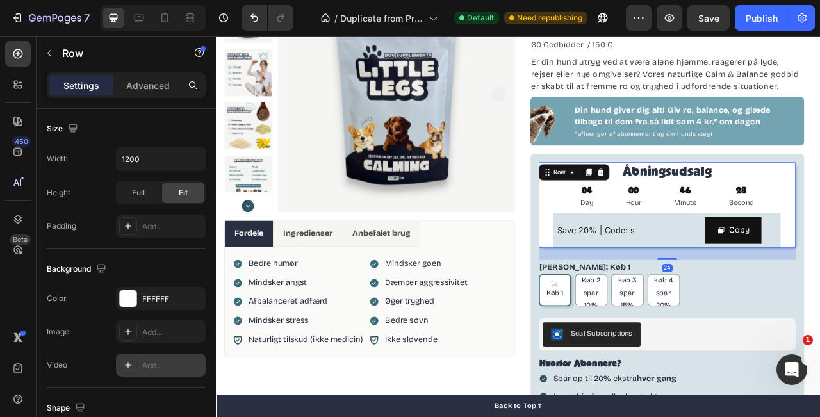
scroll to position [437, 0]
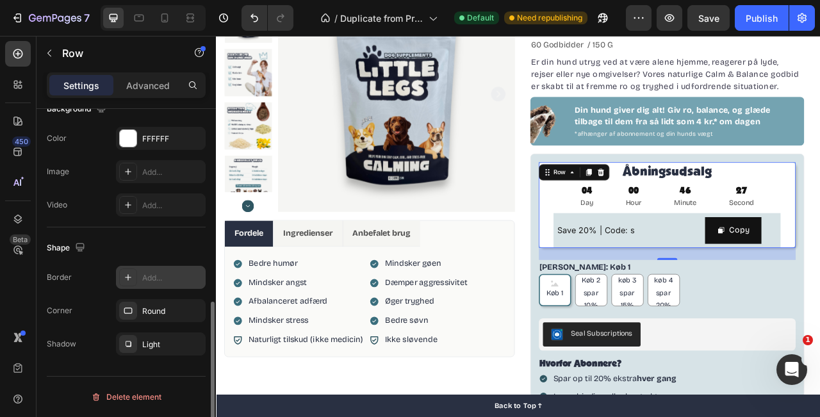
click at [132, 281] on icon at bounding box center [128, 277] width 10 height 10
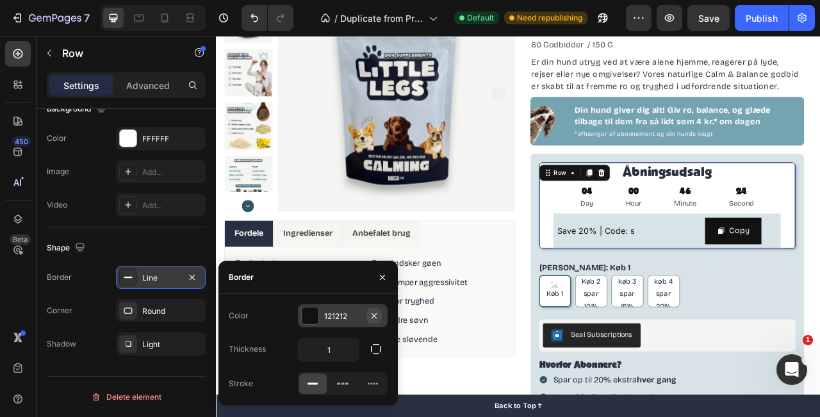
click at [374, 315] on icon "button" at bounding box center [374, 315] width 5 height 5
click at [190, 277] on icon "button" at bounding box center [192, 277] width 10 height 10
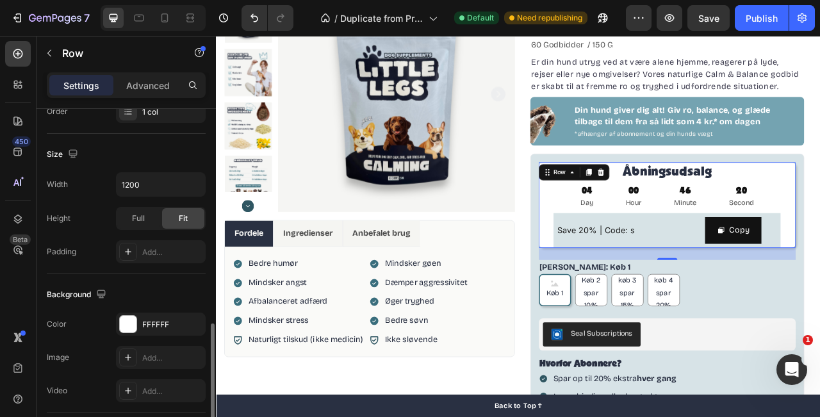
scroll to position [201, 0]
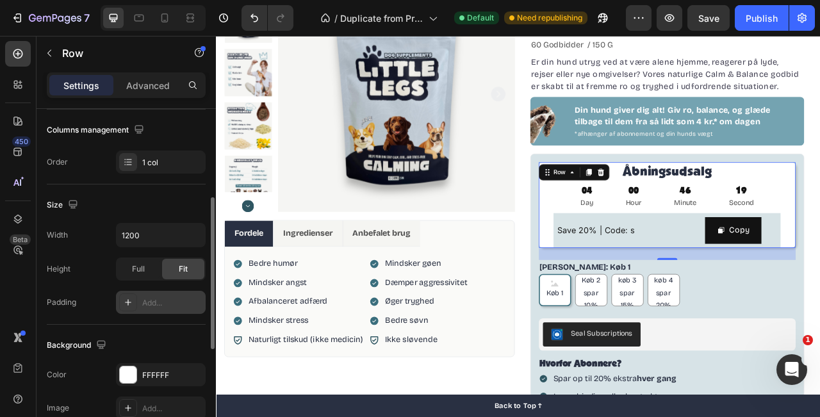
click at [130, 297] on icon at bounding box center [128, 302] width 10 height 10
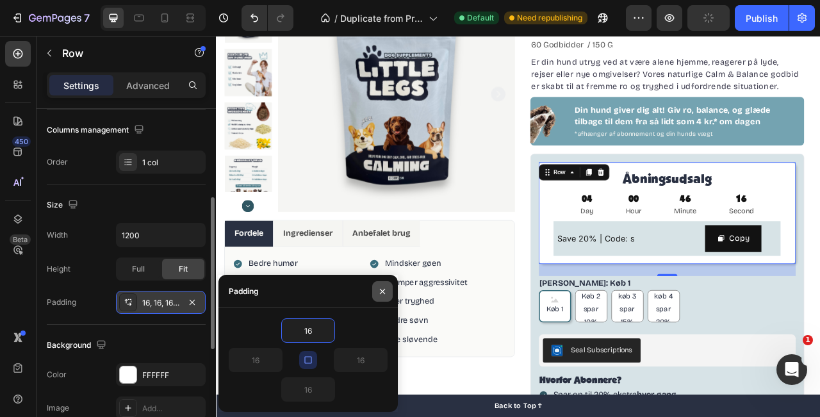
click at [389, 295] on button "button" at bounding box center [382, 291] width 21 height 21
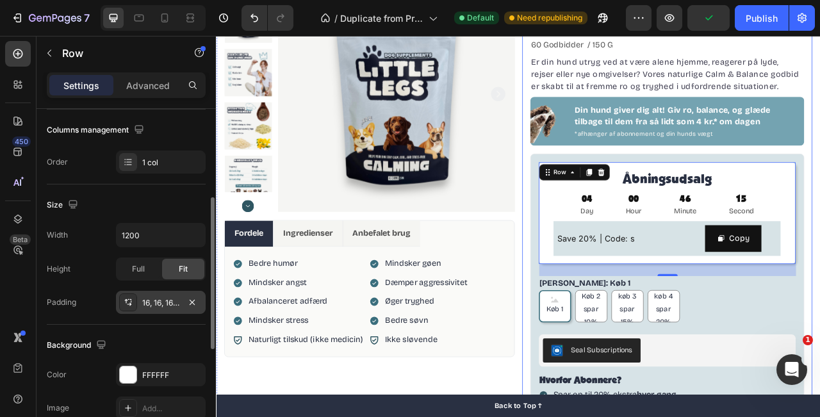
click at [820, 231] on div "100% naturligt kosttilskud Item List CALM & BALANCE Product Title Beroligende g…" at bounding box center [791, 313] width 370 height 708
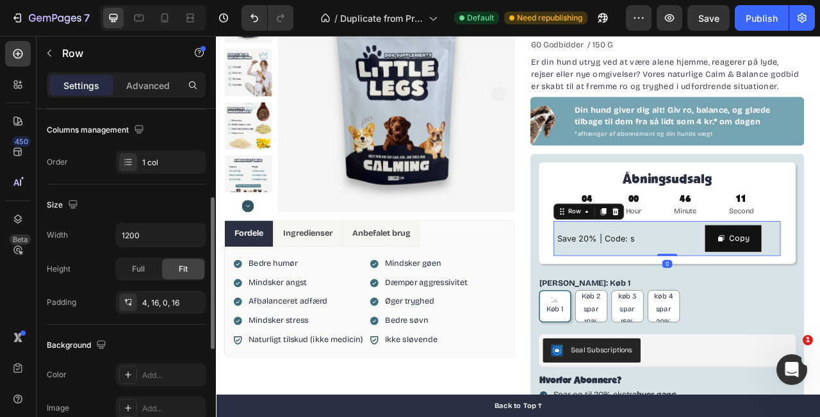
click at [820, 283] on div "Save 20% | Code: s Text Block Copy Copy Coupon Code Row 0" at bounding box center [789, 294] width 289 height 44
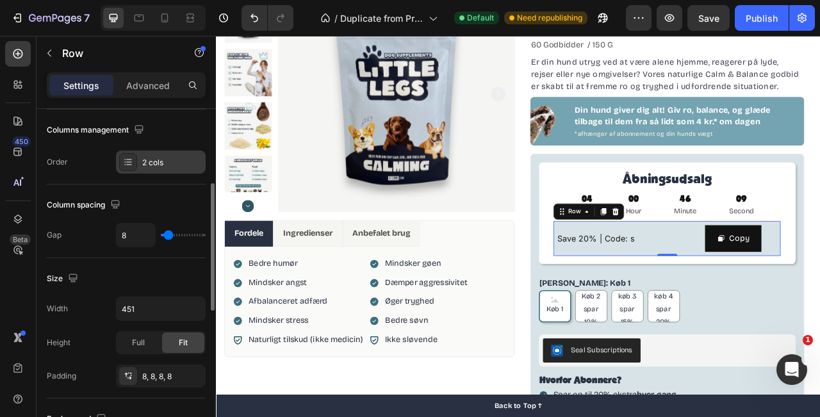
click at [131, 168] on div at bounding box center [128, 162] width 18 height 18
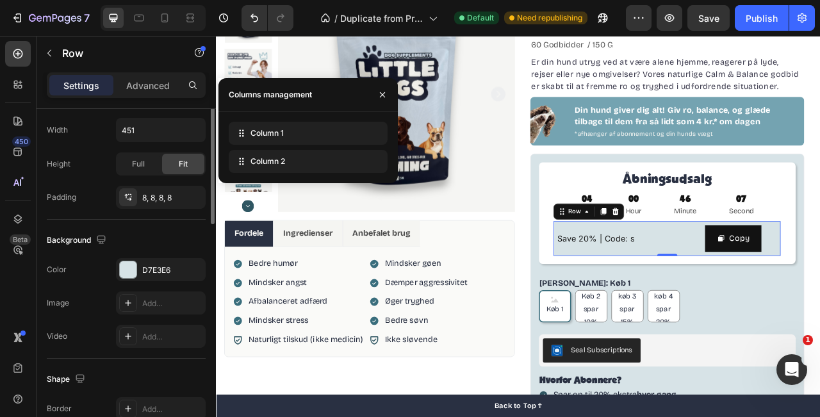
scroll to position [395, 0]
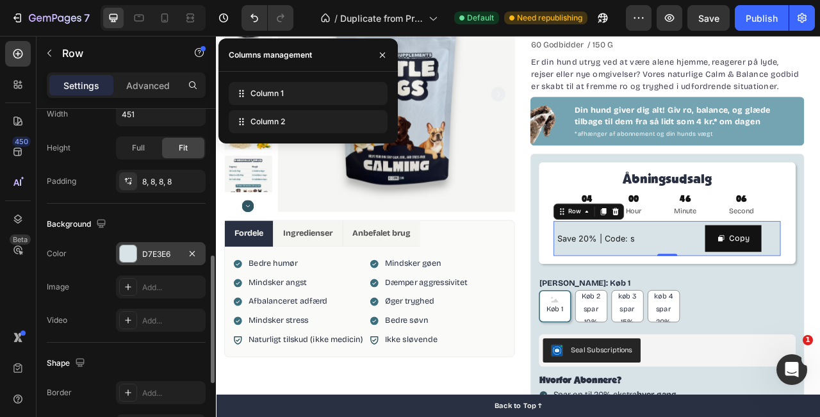
click at [133, 247] on div at bounding box center [128, 253] width 17 height 17
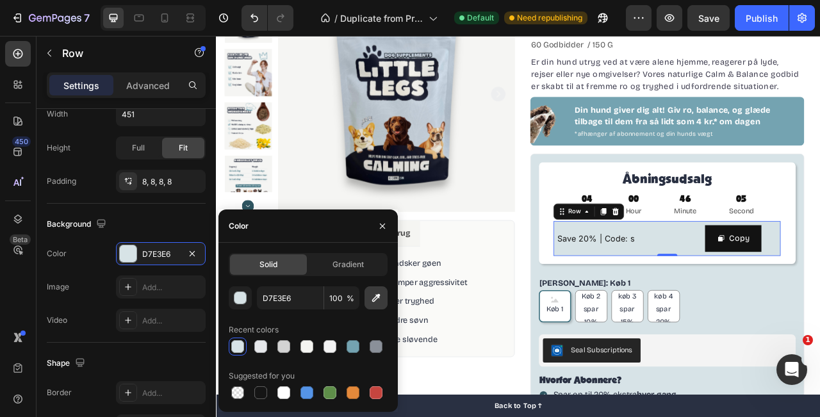
click at [378, 301] on icon "button" at bounding box center [376, 298] width 13 height 13
type input "FAFAF8"
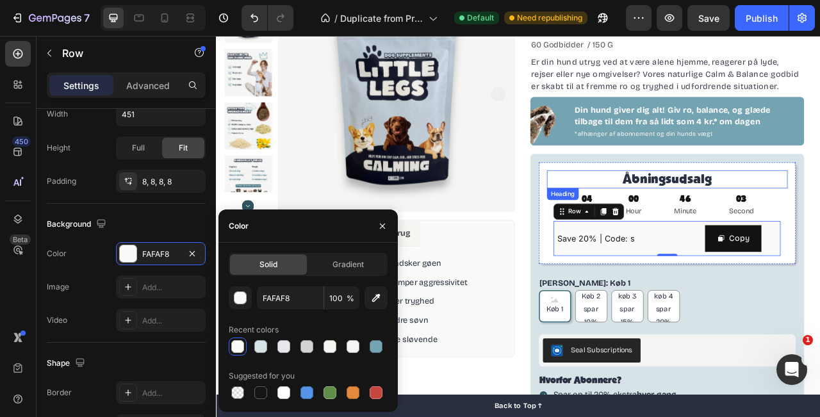
click at [633, 212] on div "Åbningsudsalg Heading 04 Day 00 Hour 46 Minute 03 Second Countdown Timer Save 2…" at bounding box center [791, 261] width 328 height 129
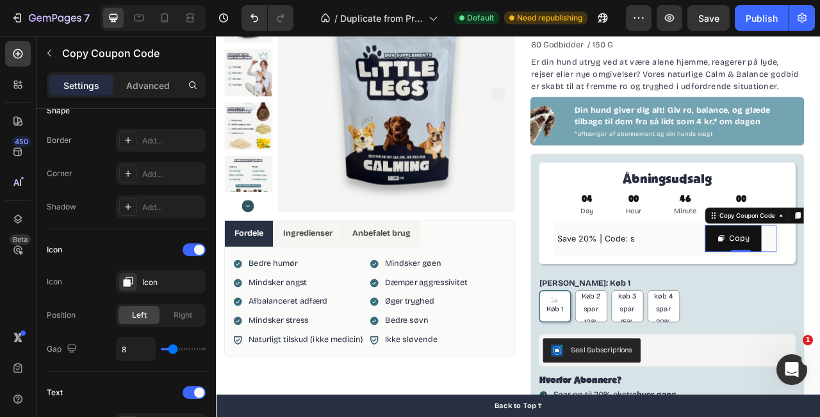
scroll to position [0, 0]
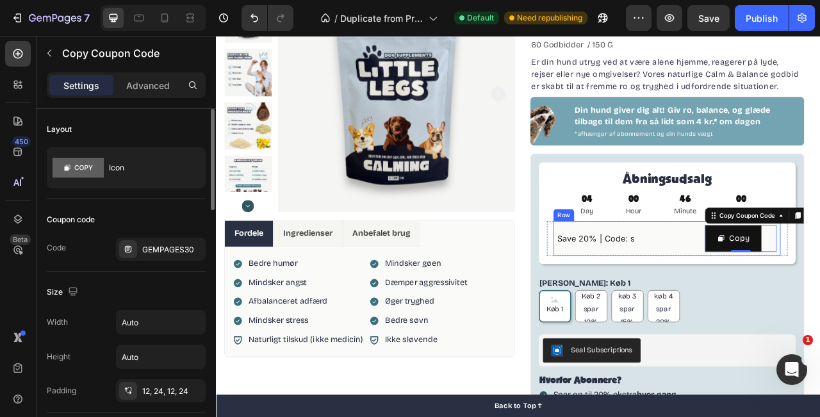
click at [820, 287] on div "Save 20% | Code: s Text Block Copy Copy Coupon Code 0 Row" at bounding box center [789, 294] width 289 height 44
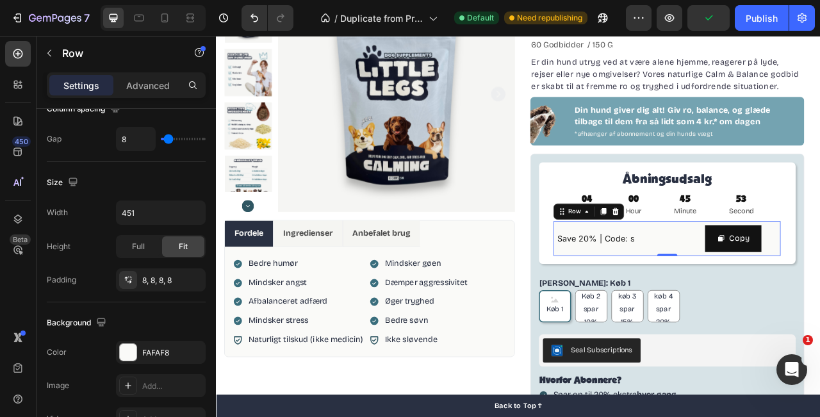
scroll to position [583, 0]
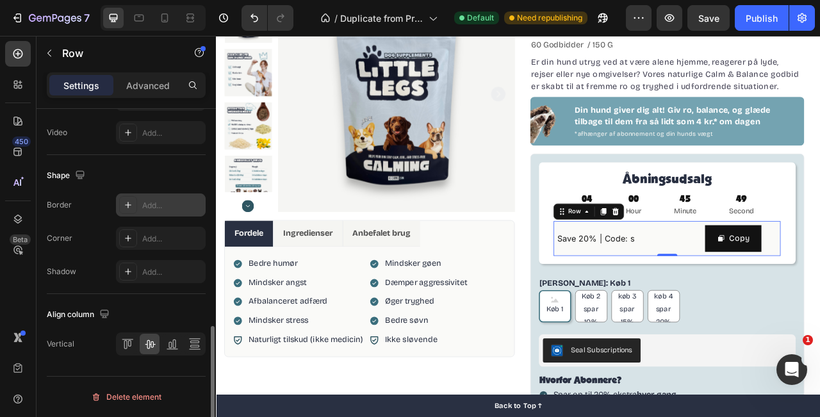
click at [131, 200] on icon at bounding box center [128, 205] width 10 height 10
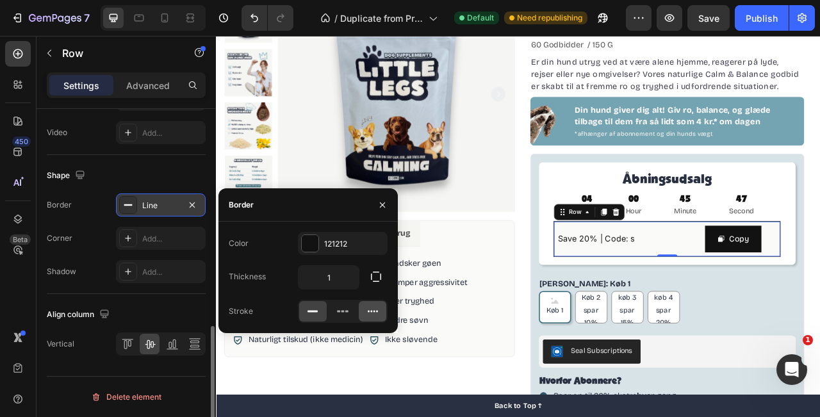
click at [367, 312] on icon at bounding box center [373, 311] width 13 height 13
click at [345, 319] on div at bounding box center [343, 311] width 28 height 21
click at [315, 247] on div at bounding box center [310, 243] width 17 height 17
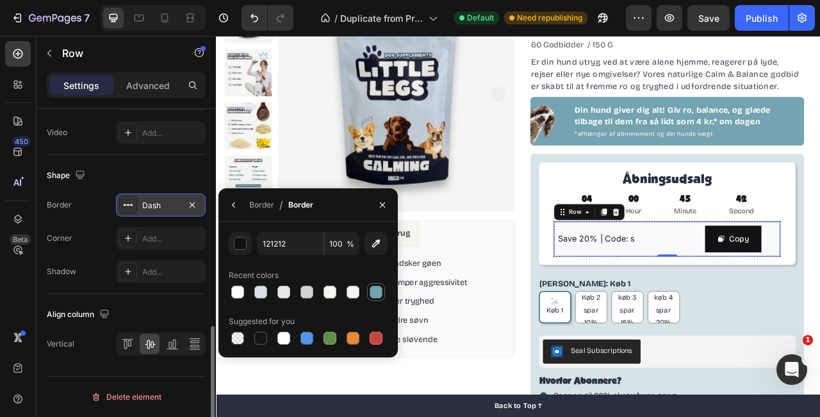
click at [376, 296] on div at bounding box center [376, 292] width 13 height 13
type input "74A3B1"
click at [658, 210] on p "Åbningsudsalg" at bounding box center [790, 218] width 304 height 21
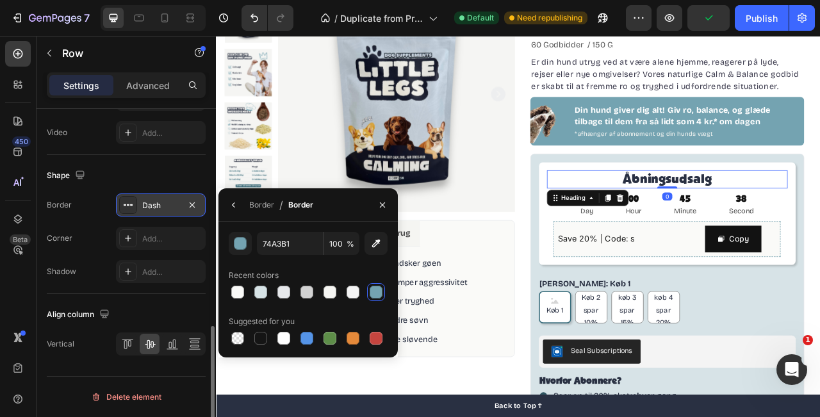
scroll to position [0, 0]
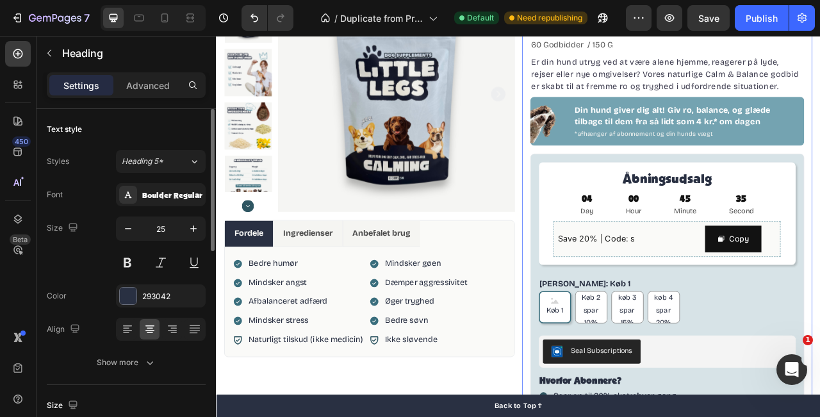
click at [820, 156] on div "100% naturligt kosttilskud Item List CALM & BALANCE Product Title Beroligende g…" at bounding box center [791, 313] width 370 height 709
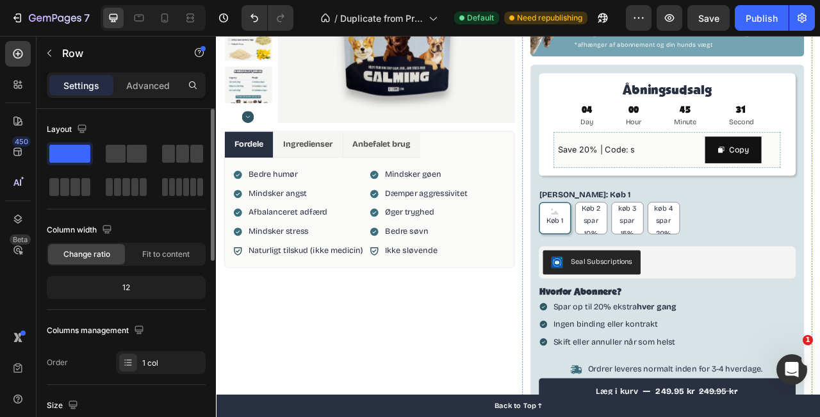
scroll to position [230, 0]
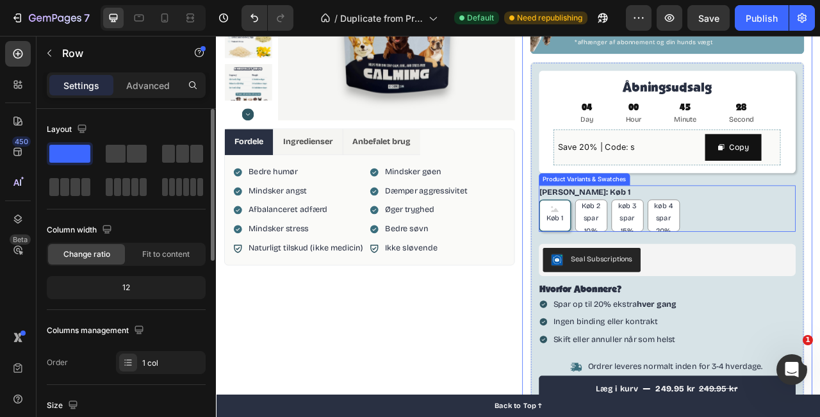
click at [820, 272] on div "Køb 1 Køb 1 Køb 1 Køb 2 spar 10% Køb 2 spar 10% Køb 2 spar 10% køb 3 spar 15% k…" at bounding box center [791, 264] width 328 height 41
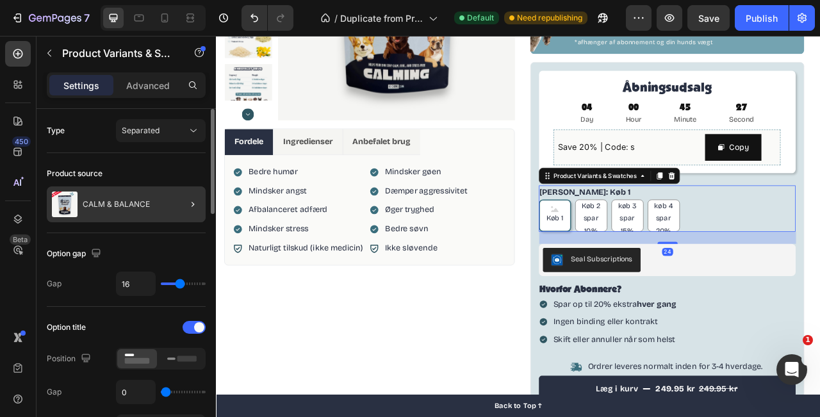
click at [178, 212] on div at bounding box center [188, 205] width 36 height 36
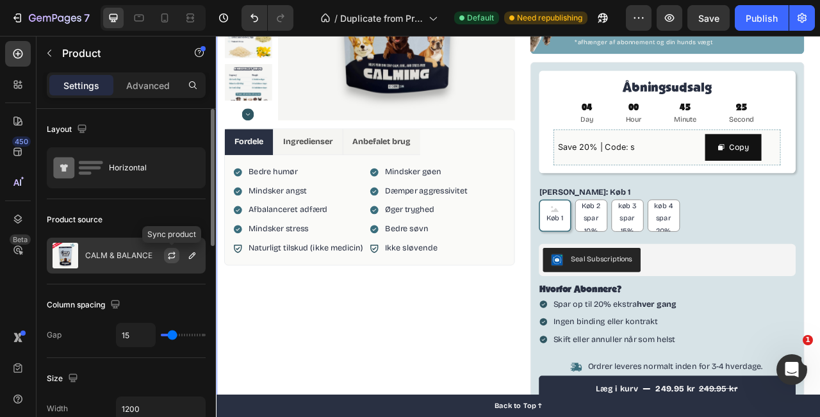
click at [166, 259] on button "button" at bounding box center [171, 255] width 15 height 15
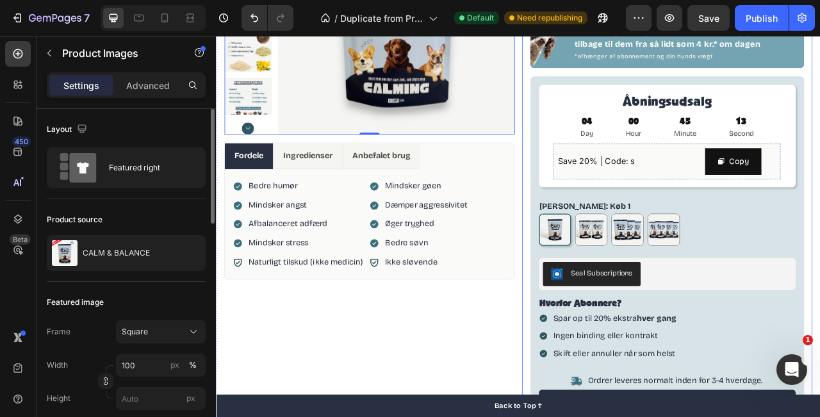
scroll to position [206, 0]
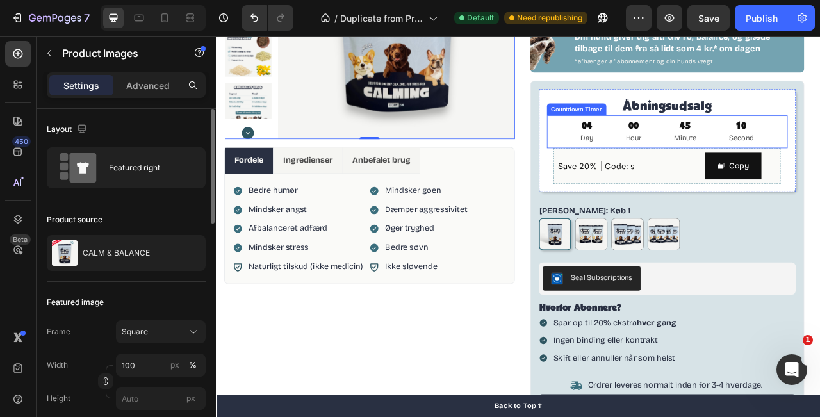
click at [769, 156] on div "00 Hour" at bounding box center [747, 158] width 51 height 42
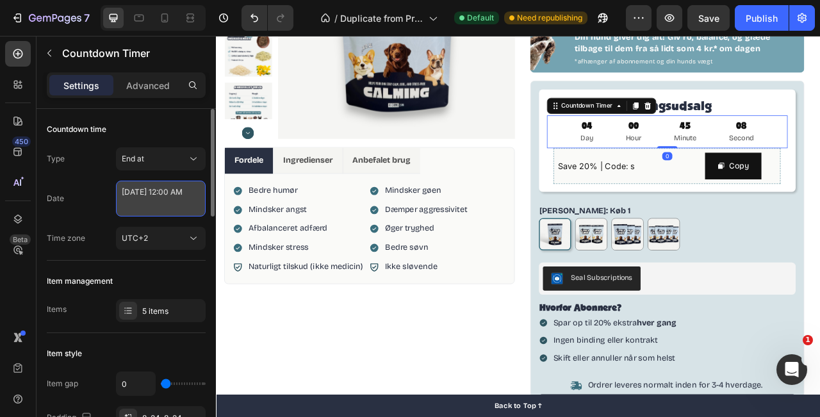
click at [174, 202] on textarea "[DATE] 12:00 AM" at bounding box center [161, 199] width 90 height 36
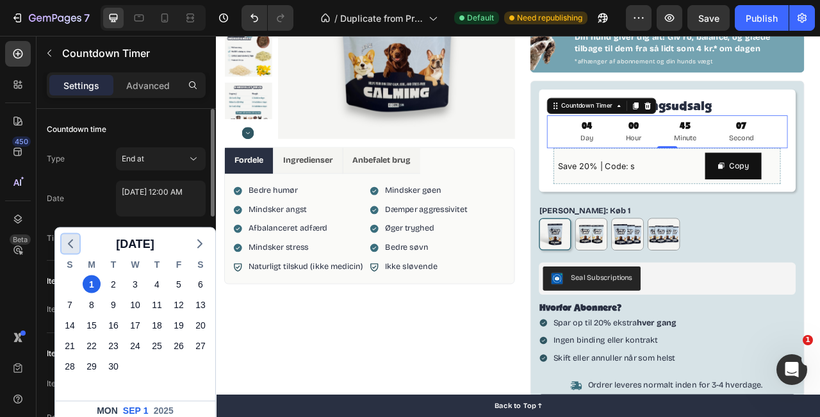
click at [70, 250] on icon "button" at bounding box center [70, 244] width 15 height 15
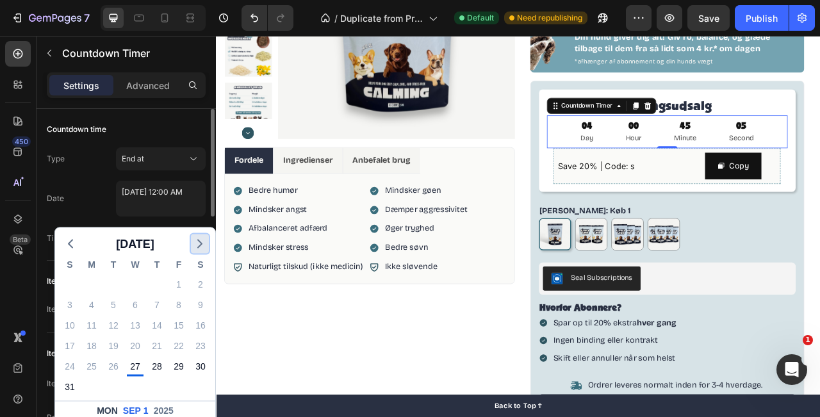
click at [205, 237] on icon "button" at bounding box center [199, 244] width 15 height 15
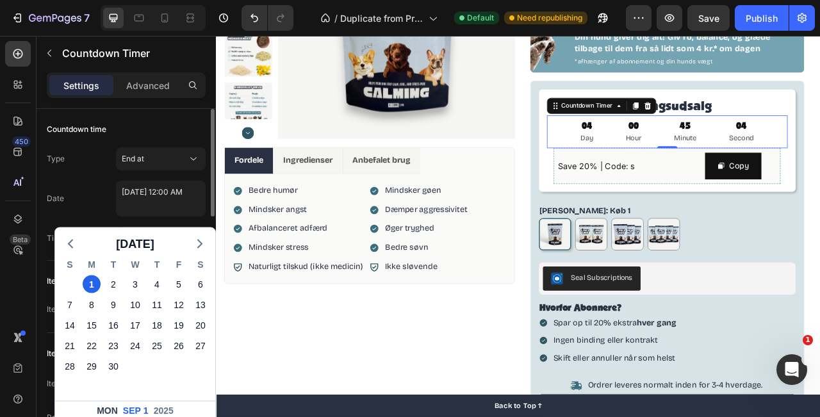
click at [94, 219] on div "Type End at Date September 01 2025 12:00 AM September 2025 S M T W T F S 31 1 2…" at bounding box center [126, 198] width 159 height 103
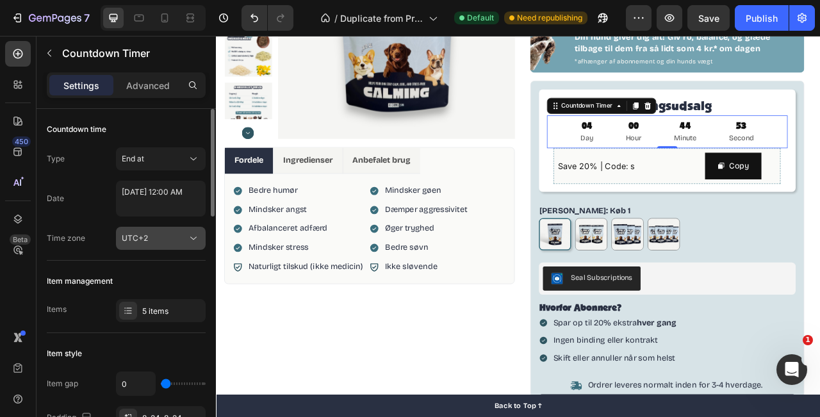
click at [178, 242] on div "UTC+2" at bounding box center [154, 239] width 65 height 12
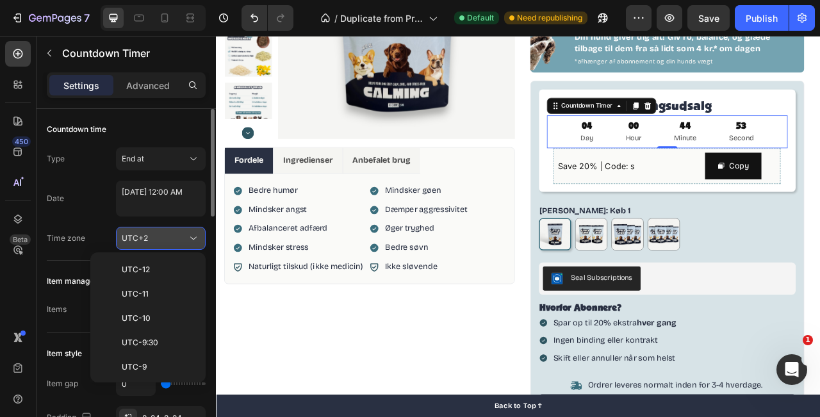
scroll to position [300, 0]
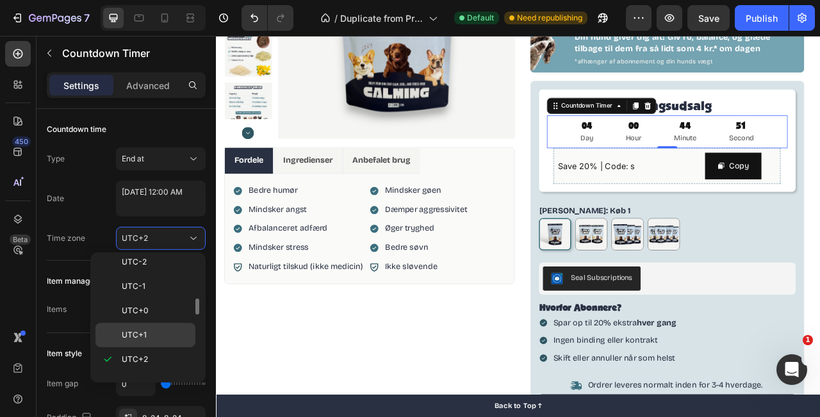
click at [149, 330] on p "UTC+1" at bounding box center [156, 335] width 68 height 12
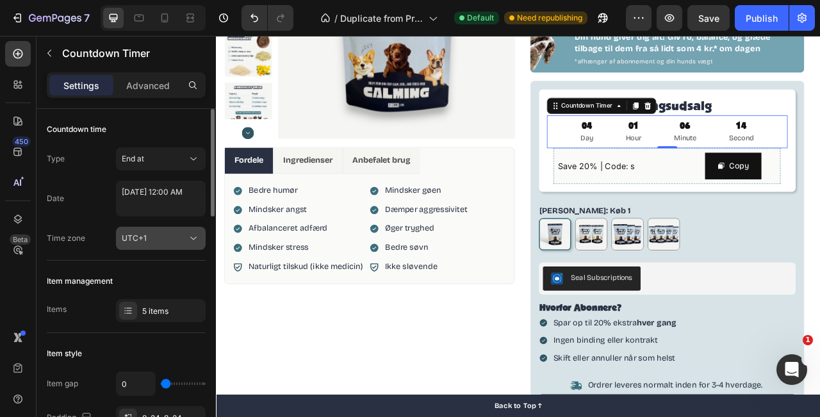
click at [179, 242] on div "UTC+1" at bounding box center [154, 239] width 65 height 12
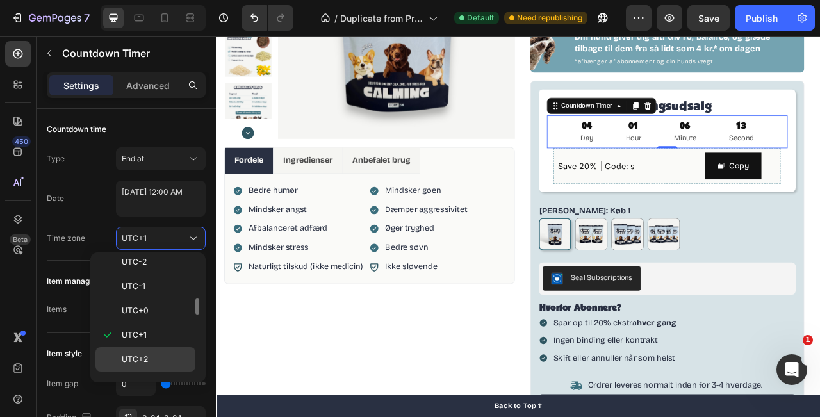
click at [160, 361] on p "UTC+2" at bounding box center [156, 360] width 68 height 12
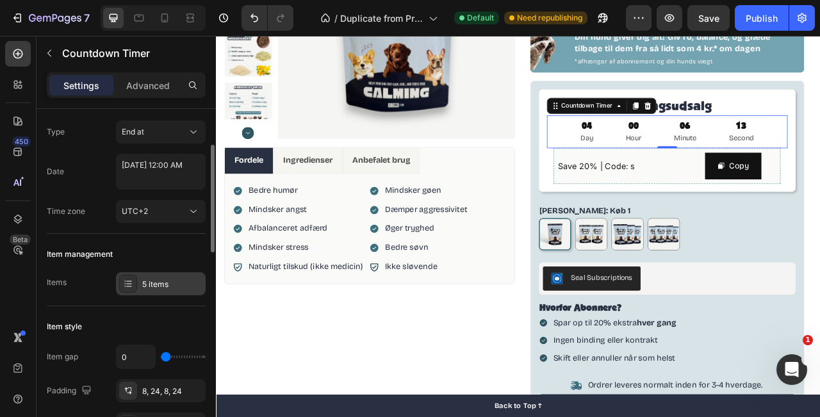
scroll to position [49, 0]
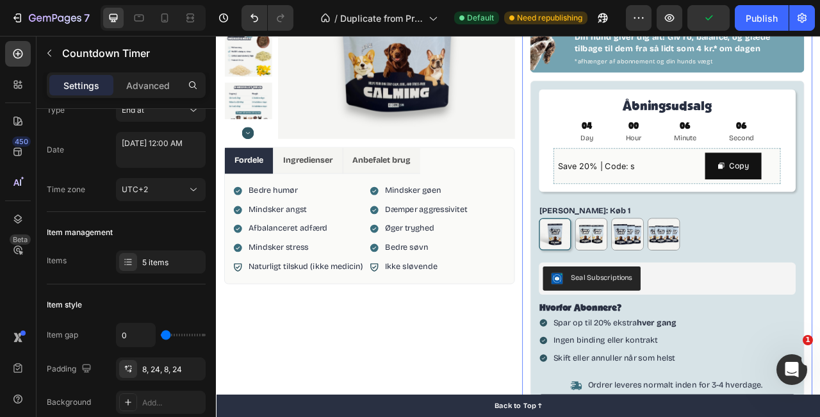
click at [820, 142] on div "100% naturligt kosttilskud Item List CALM & BALANCE Product Title Beroligende g…" at bounding box center [791, 220] width 370 height 709
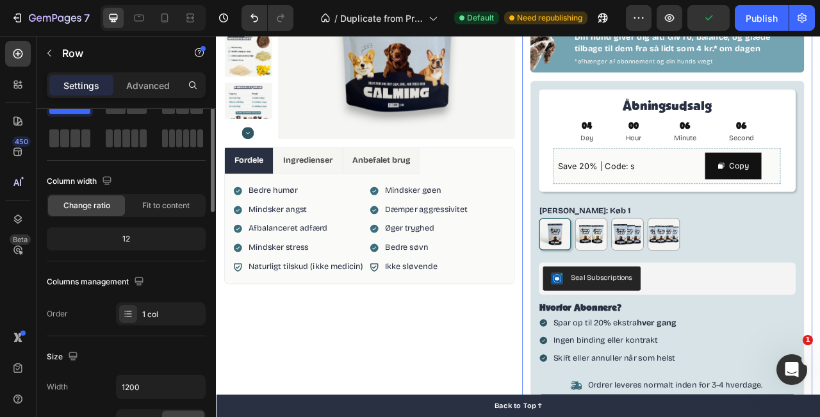
scroll to position [0, 0]
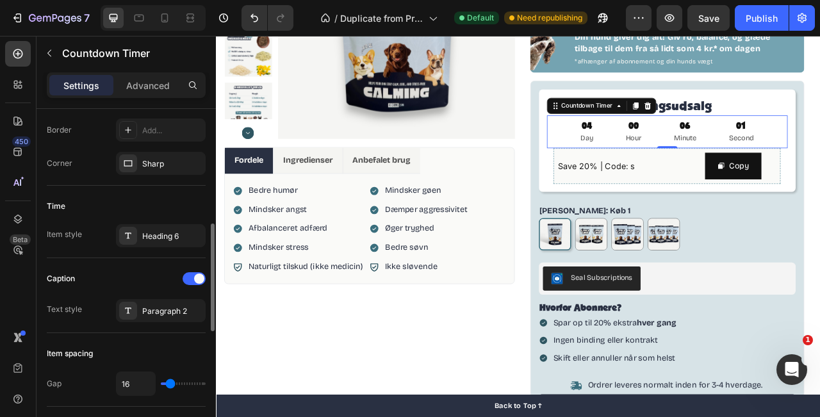
scroll to position [358, 0]
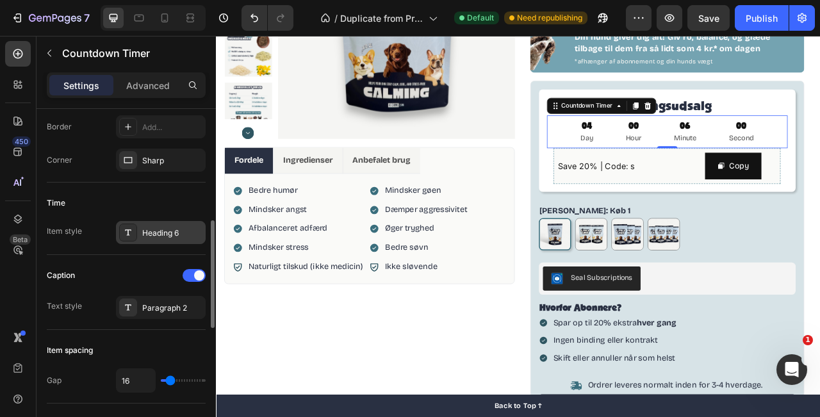
click at [146, 222] on div "Heading 6" at bounding box center [161, 232] width 90 height 23
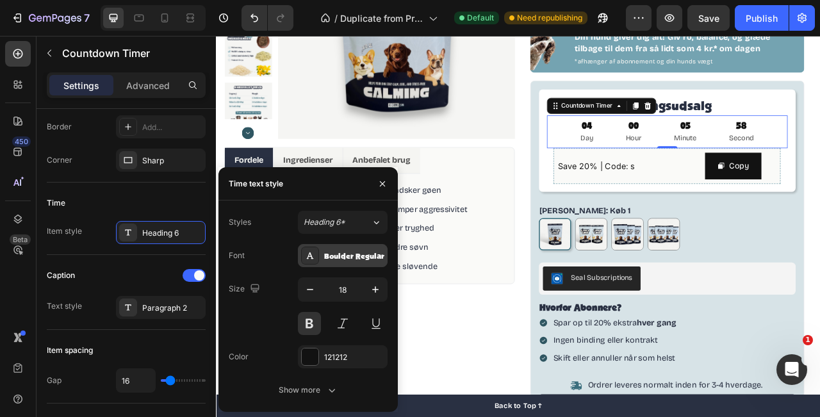
click at [376, 257] on div "Boulder Regular" at bounding box center [354, 257] width 60 height 12
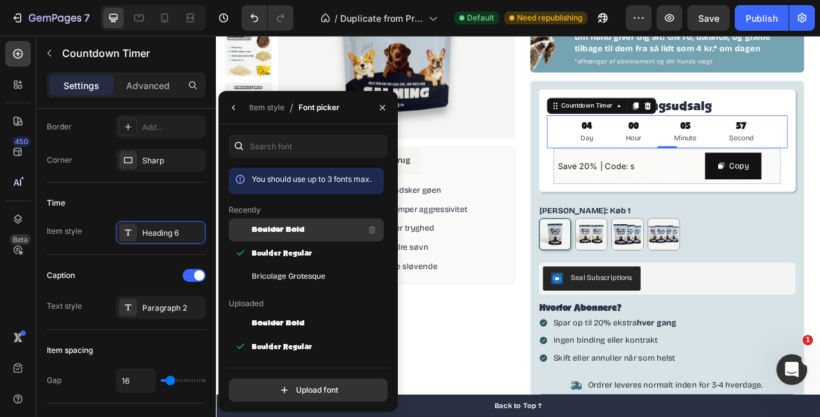
click at [320, 312] on div "Boulder Bold" at bounding box center [306, 323] width 155 height 23
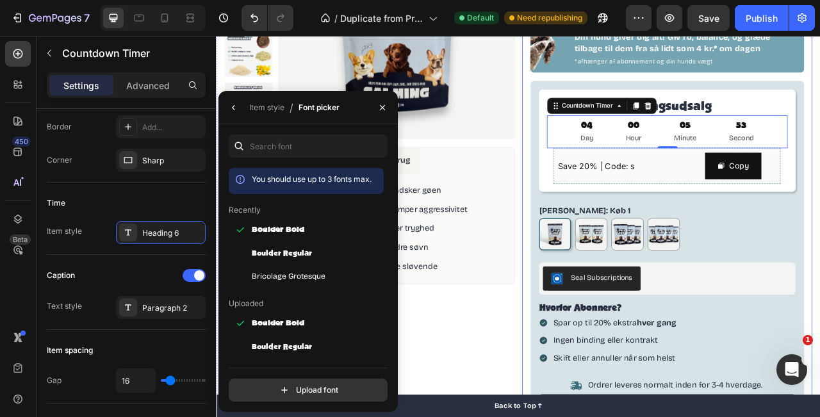
click at [820, 106] on div "100% naturligt kosttilskud Item List CALM & BALANCE Product Title Beroligende g…" at bounding box center [791, 220] width 370 height 709
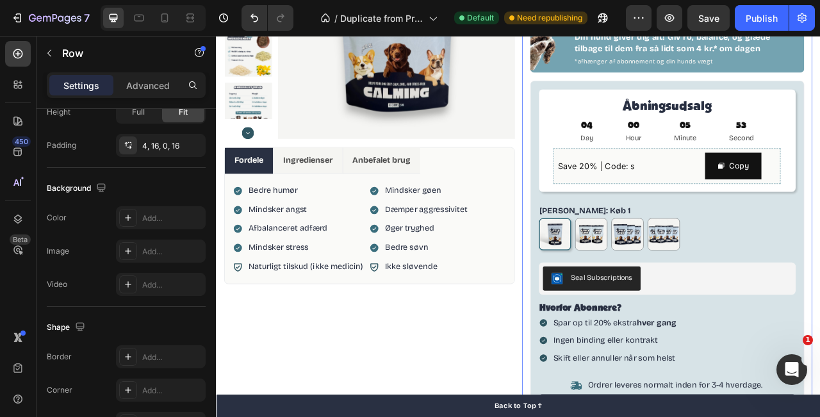
scroll to position [0, 0]
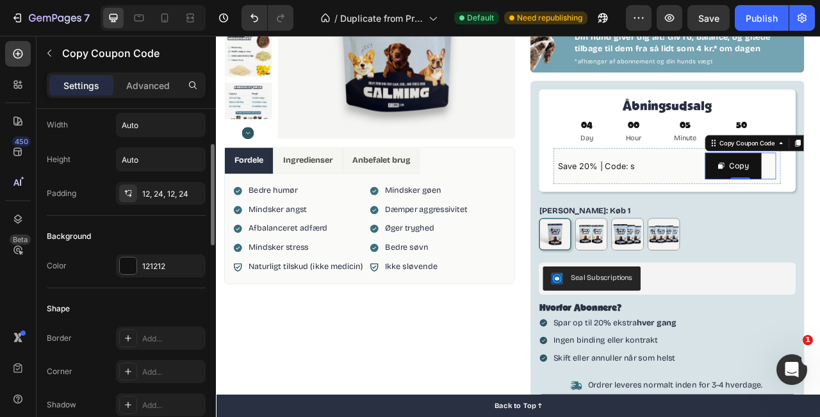
scroll to position [204, 0]
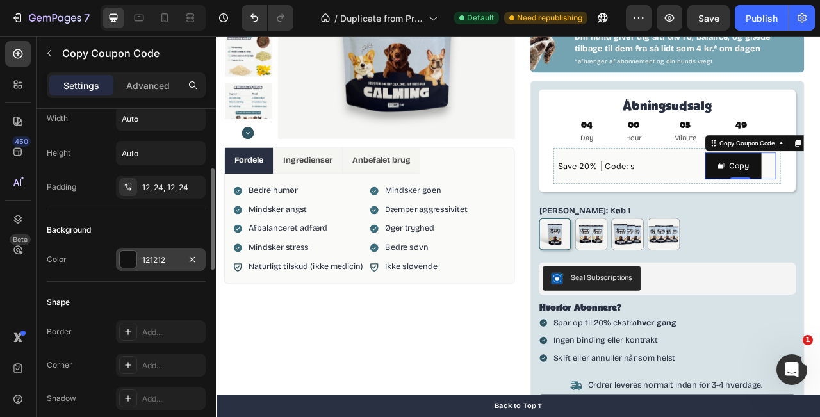
click at [128, 262] on div at bounding box center [128, 259] width 17 height 17
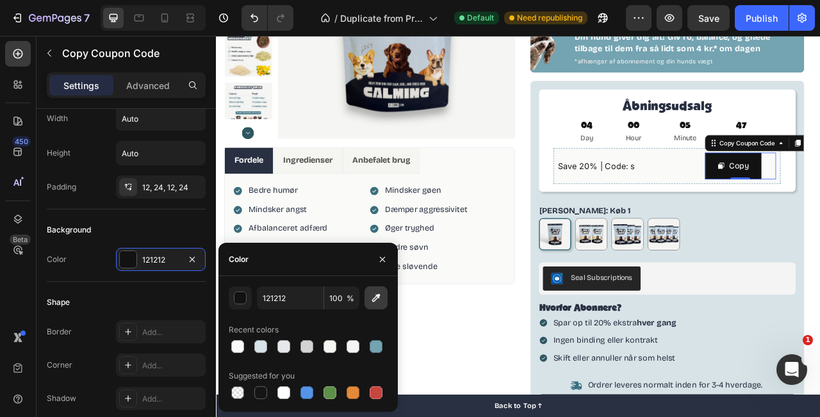
click at [384, 296] on button "button" at bounding box center [376, 298] width 23 height 23
type input "293042"
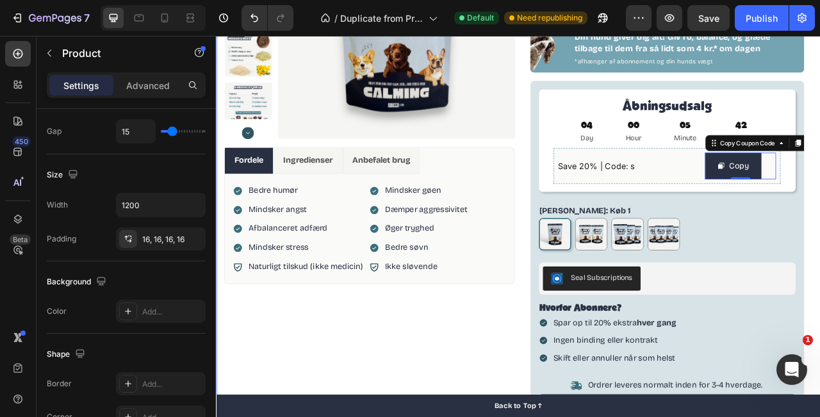
click at [576, 372] on div "Product Images Fordele Ingredienser Anbefalet brug Bedre humør Mindsker angst A…" at bounding box center [411, 220] width 370 height 709
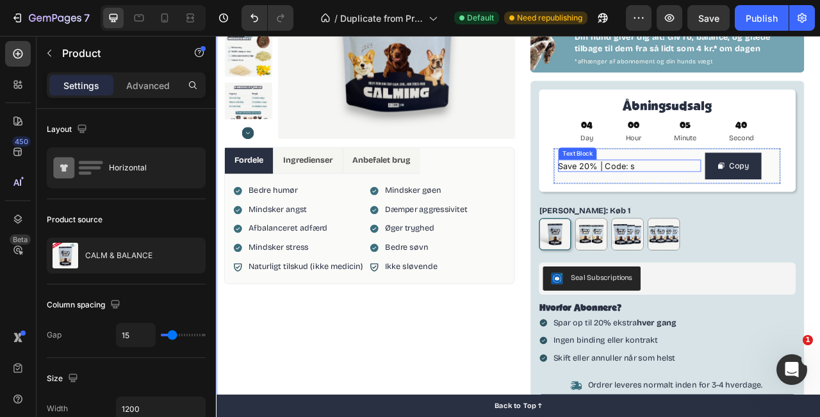
click at [733, 202] on span "Save 20% | Code: s" at bounding box center [699, 201] width 97 height 13
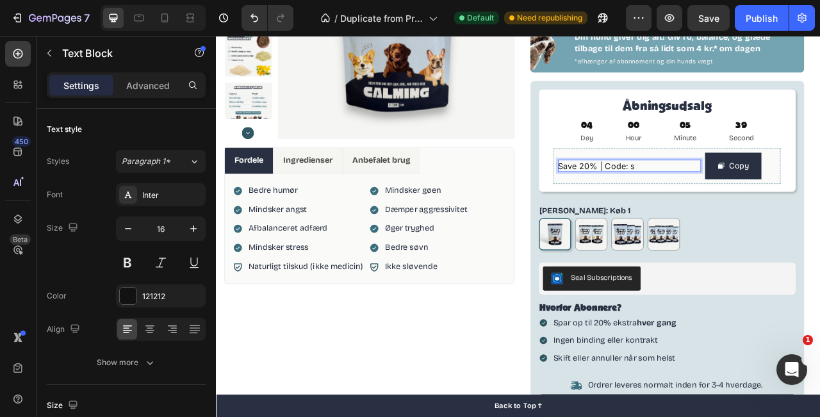
click at [753, 202] on p "Save 20% | Code: s" at bounding box center [741, 201] width 181 height 15
click at [820, 206] on div "100% naturligt kosttilskud Item List CALM & BALANCE Product Title Beroligende g…" at bounding box center [791, 220] width 370 height 709
click at [757, 206] on span "Save 20% | Code: gladhund" at bounding box center [719, 201] width 137 height 13
click at [820, 151] on div "100% naturligt kosttilskud Item List CALM & BALANCE Product Title Beroligende g…" at bounding box center [791, 220] width 370 height 709
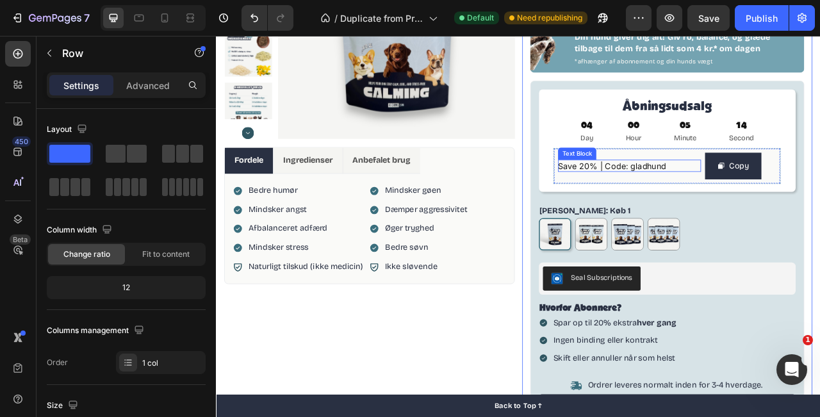
click at [670, 203] on span "Save 20% | Code: gladhund" at bounding box center [719, 201] width 137 height 13
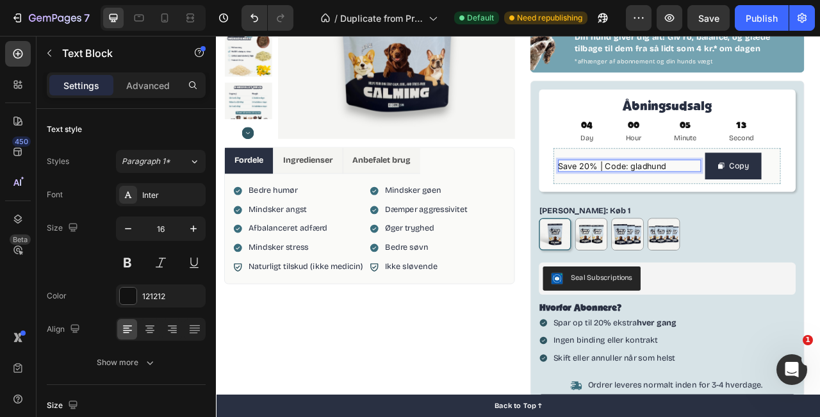
click at [699, 199] on span "Save 20% | Code: gladhund" at bounding box center [719, 201] width 137 height 13
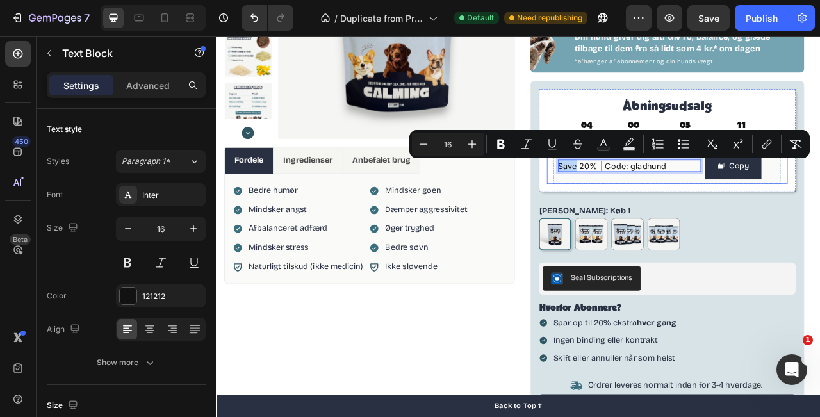
drag, startPoint x: 674, startPoint y: 201, endPoint x: 642, endPoint y: 201, distance: 31.4
click at [642, 201] on div "Save 20% | Code: gladhund Text Block 0 Copy Copy Coupon Code Row" at bounding box center [790, 202] width 307 height 46
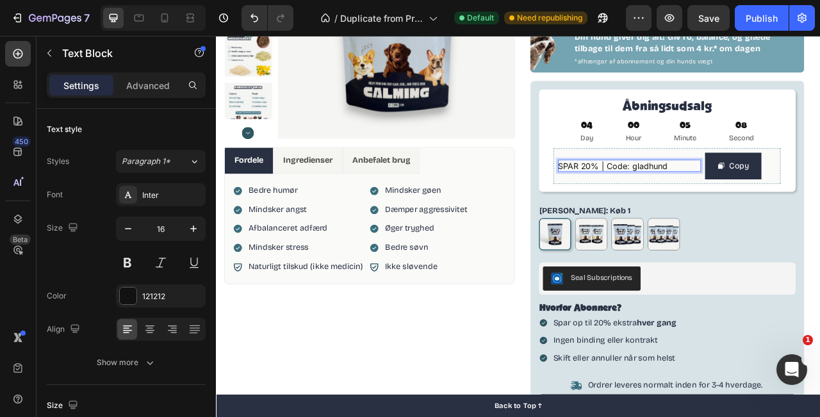
click at [700, 202] on span "SPAR 20% | Code: gladhund" at bounding box center [720, 201] width 139 height 13
click at [820, 260] on div "Antal Pakker: Køb 1 Køb 1 Køb 1 Køb 2 spar 10% Køb 2 spar 10% køb 3 spar 15% kø…" at bounding box center [791, 279] width 328 height 59
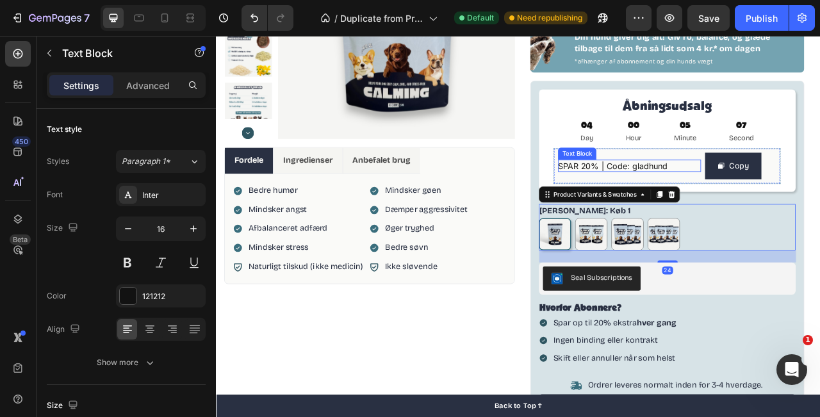
click at [763, 201] on span "SPAR 20% | Code: gladhund" at bounding box center [720, 201] width 139 height 13
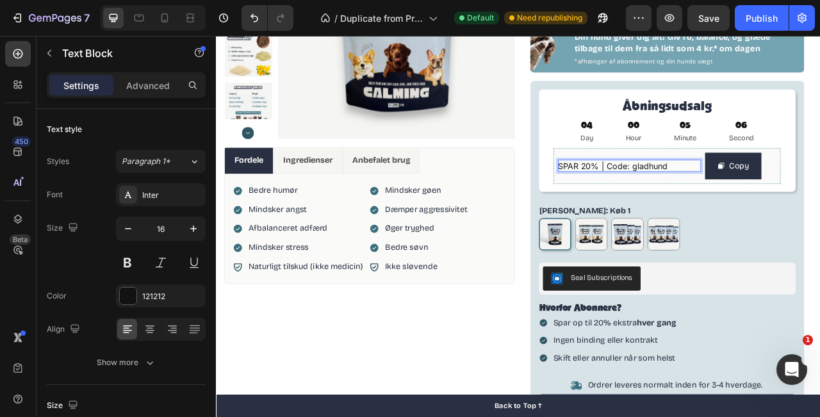
click at [761, 201] on span "SPAR 20% | Code: gladhund" at bounding box center [720, 201] width 139 height 13
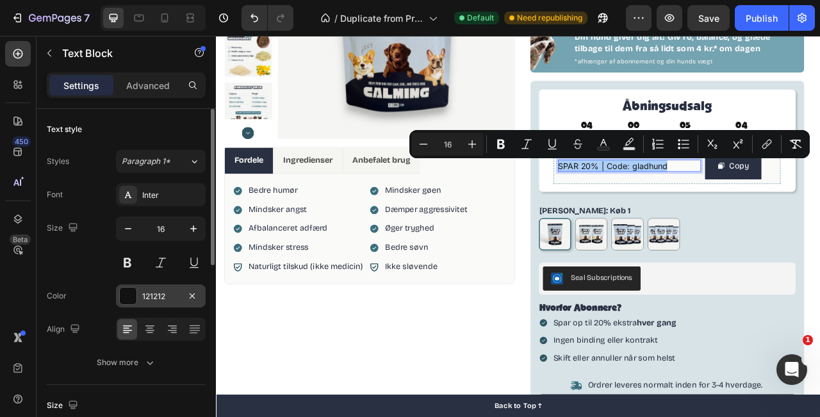
click at [137, 303] on div "121212" at bounding box center [161, 296] width 90 height 23
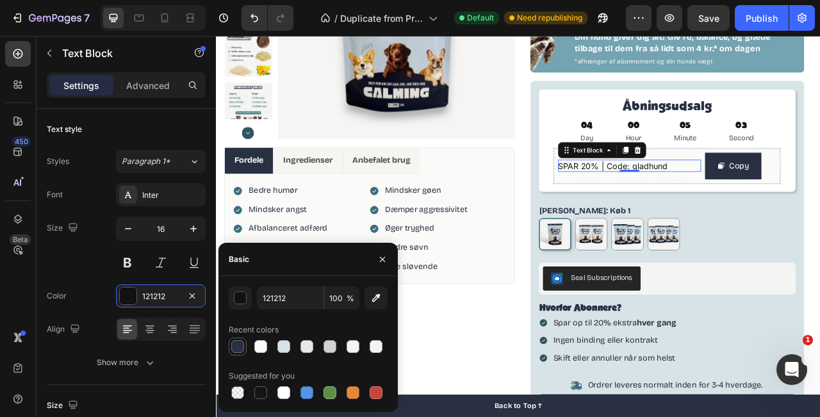
click at [240, 350] on div at bounding box center [237, 346] width 13 height 13
type input "293042"
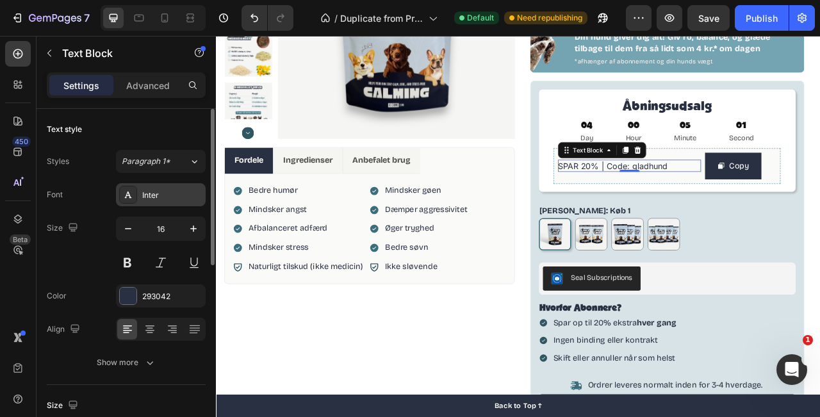
click at [162, 194] on div "Inter" at bounding box center [172, 196] width 60 height 12
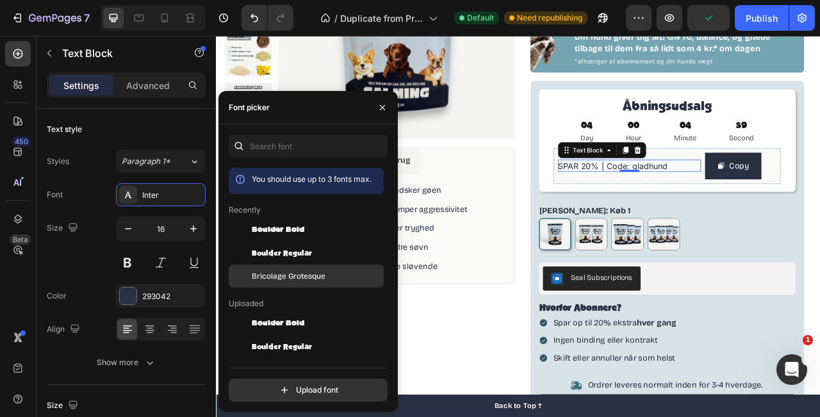
click at [319, 279] on span "Bricolage Grotesque" at bounding box center [289, 276] width 74 height 12
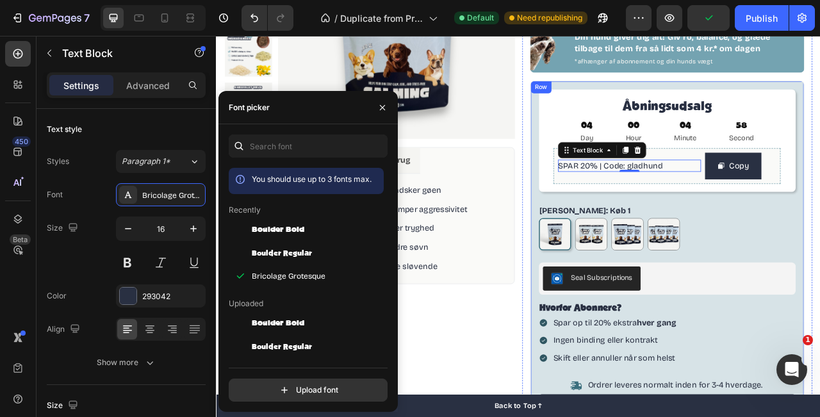
click at [820, 238] on div "Åbningsudsalg Heading 04 Day 00 Hour 04 Minute 58 Second Countdown Timer SPAR 2…" at bounding box center [791, 326] width 328 height 445
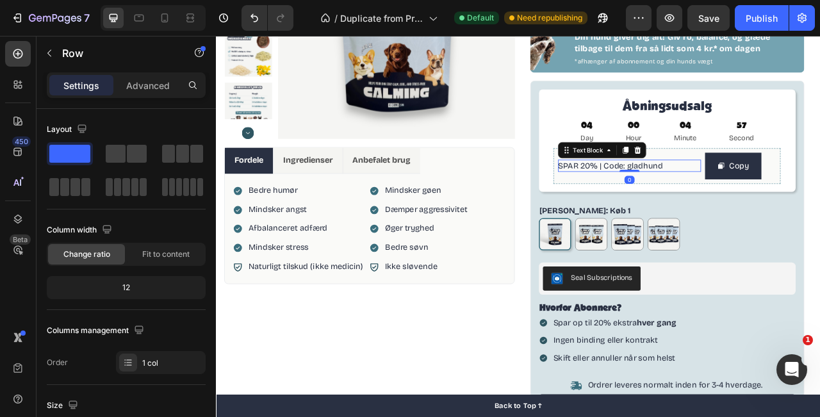
click at [759, 202] on span "SPAR 20% | Code: gladhund" at bounding box center [717, 201] width 133 height 12
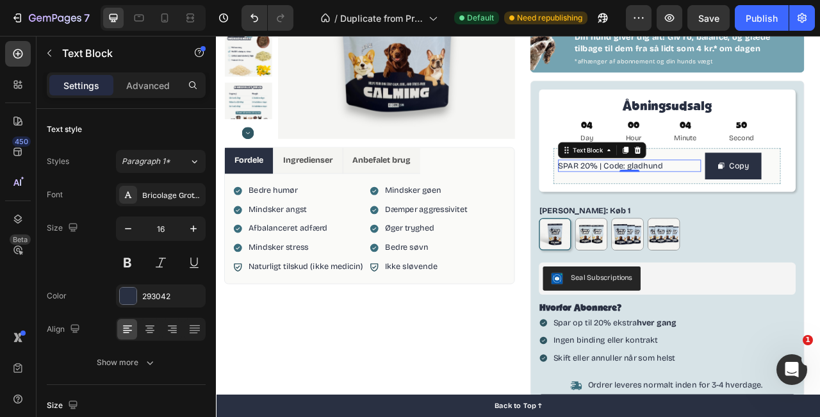
click at [727, 199] on span "SPAR 20% | Code: gladhund" at bounding box center [717, 201] width 133 height 12
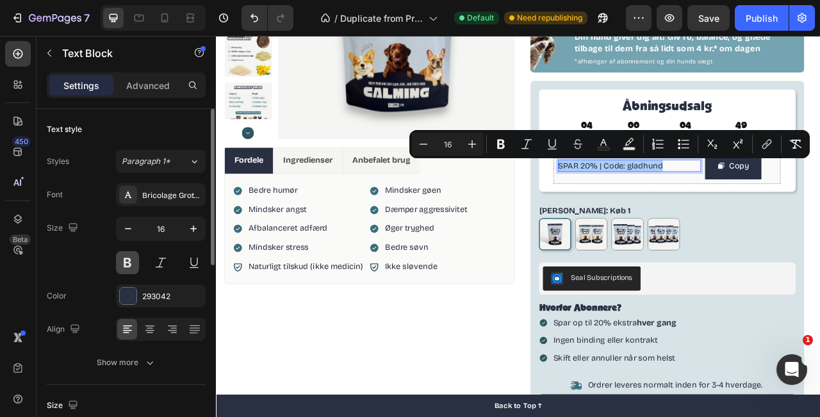
click at [131, 254] on button at bounding box center [127, 262] width 23 height 23
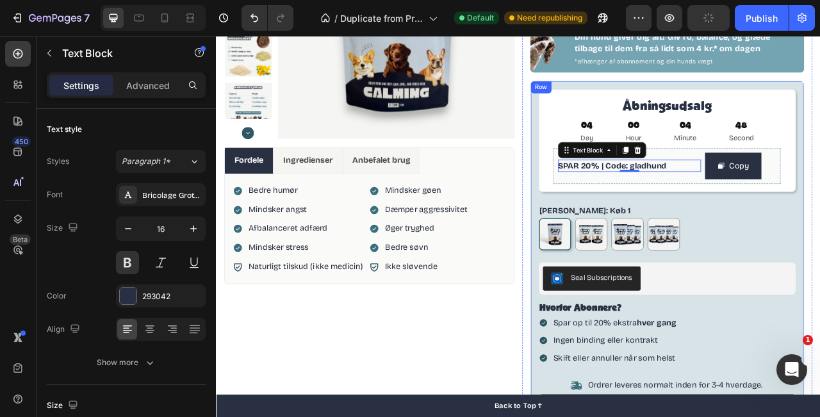
click at [820, 253] on div "Antal Pakker: Køb 1 Køb 1 Køb 1 Køb 2 spar 10% Køb 2 spar 10% køb 3 spar 15% kø…" at bounding box center [791, 279] width 328 height 59
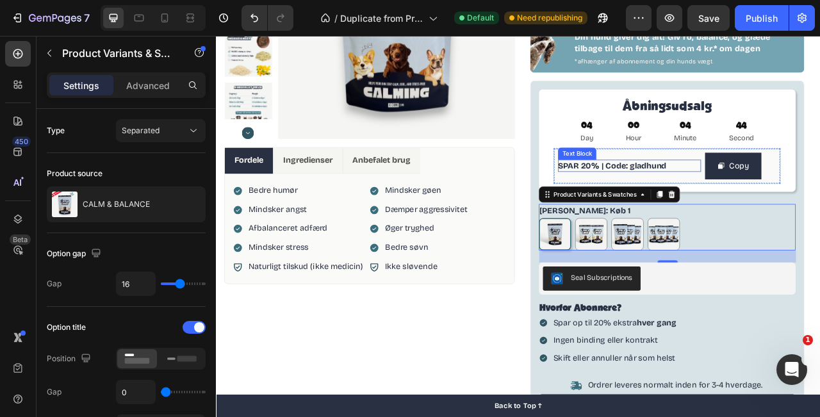
click at [722, 204] on span "SPAR 20% | Code: gladhund" at bounding box center [720, 201] width 138 height 12
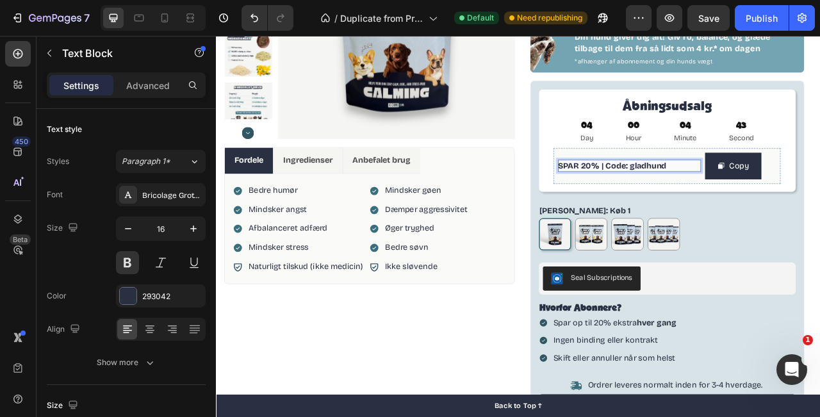
click at [719, 202] on span "SPAR 20% | Code: gladhund" at bounding box center [720, 201] width 138 height 12
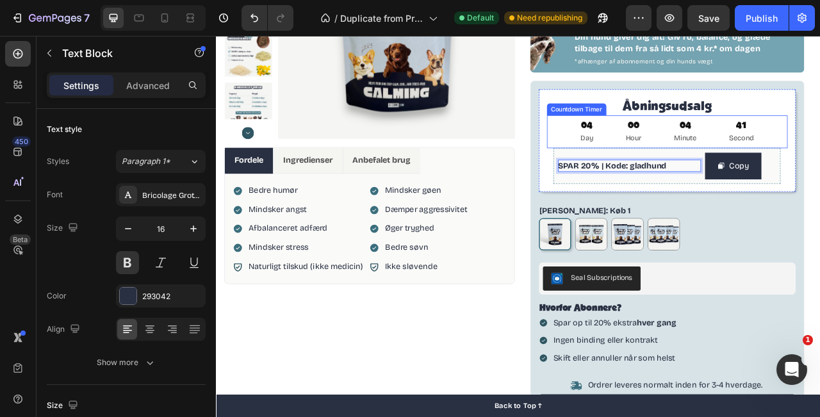
click at [820, 169] on div "04 Day 00 Hour 04 Minute 41 Second" at bounding box center [790, 158] width 307 height 42
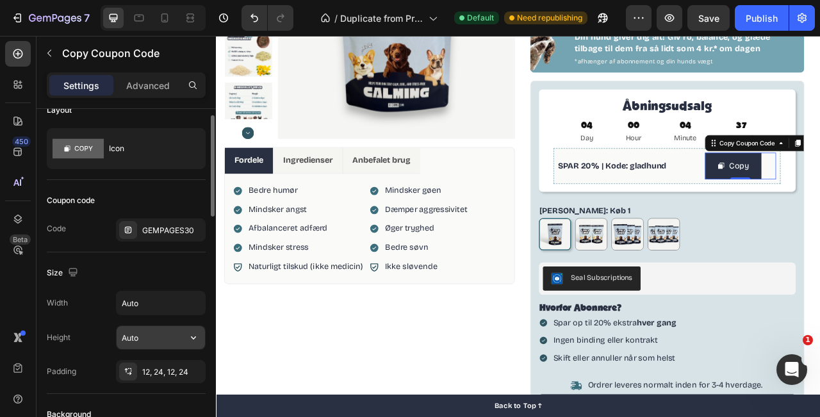
scroll to position [20, 0]
click at [153, 229] on div "GEMPAGES30" at bounding box center [172, 230] width 60 height 12
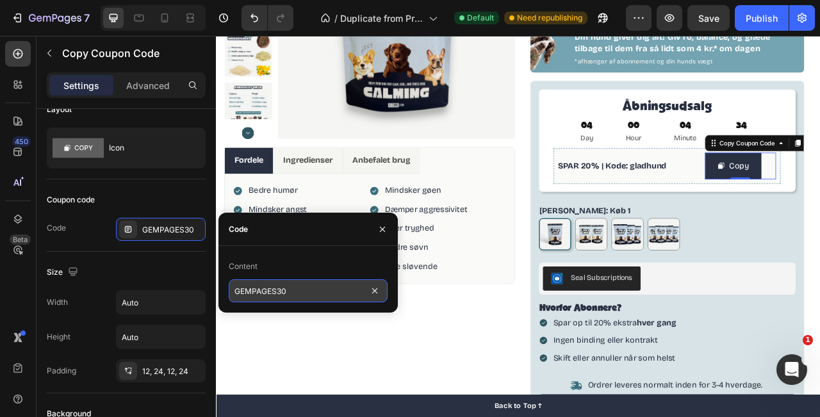
click at [278, 299] on input "GEMPAGES30" at bounding box center [308, 290] width 159 height 23
type input "gladhund"
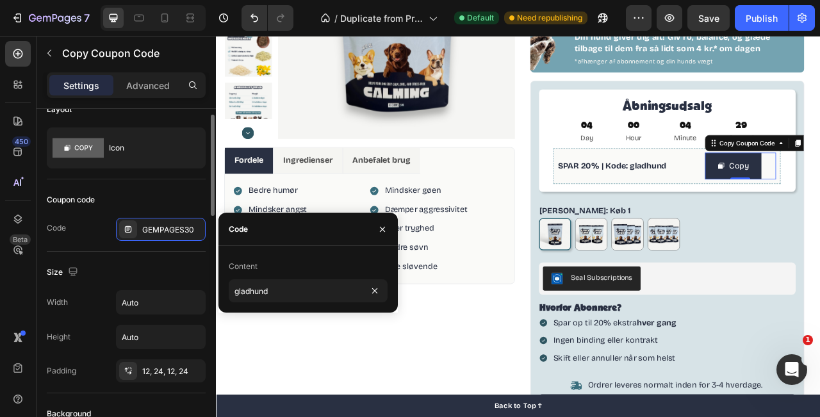
click at [182, 262] on div "Size" at bounding box center [126, 272] width 159 height 21
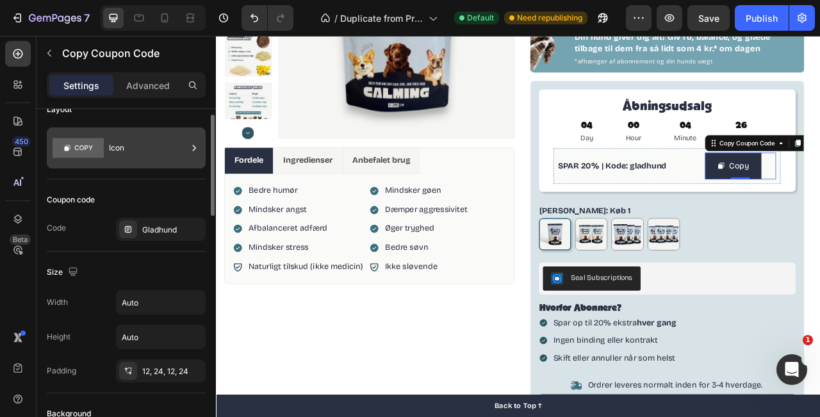
click at [131, 137] on div "Icon" at bounding box center [148, 147] width 78 height 29
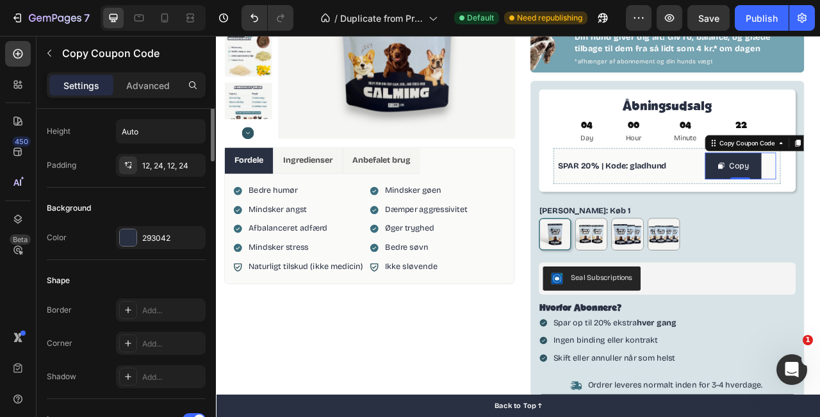
scroll to position [0, 0]
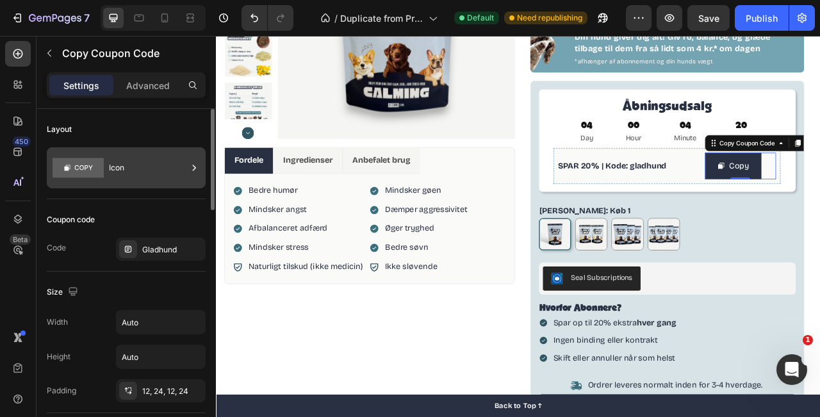
click at [149, 160] on div "Icon" at bounding box center [148, 167] width 78 height 29
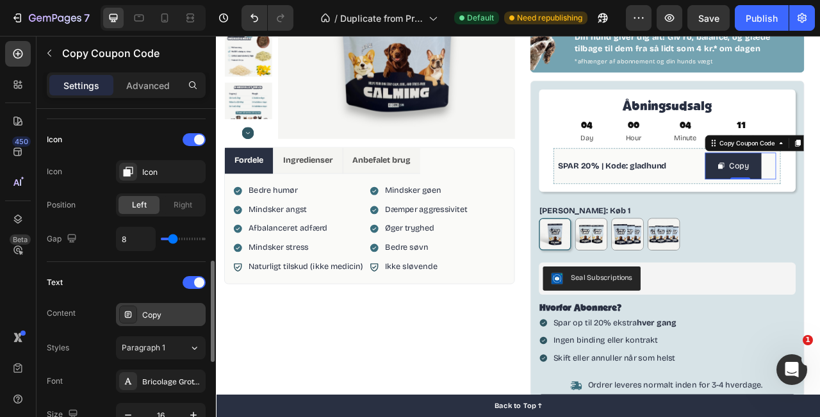
scroll to position [508, 0]
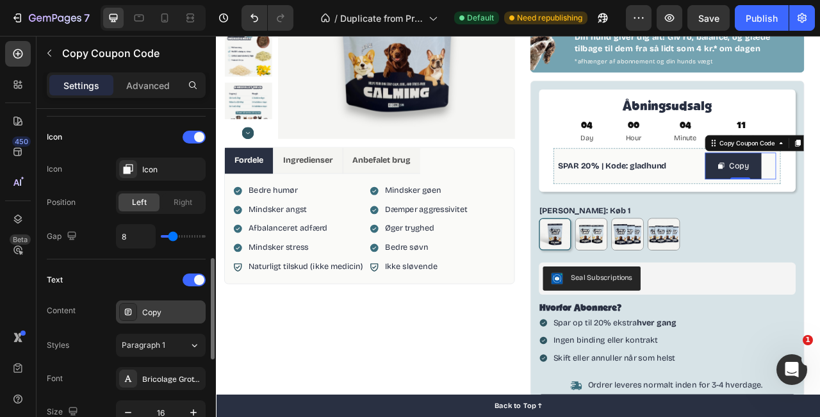
click at [152, 307] on div "Copy" at bounding box center [172, 313] width 60 height 12
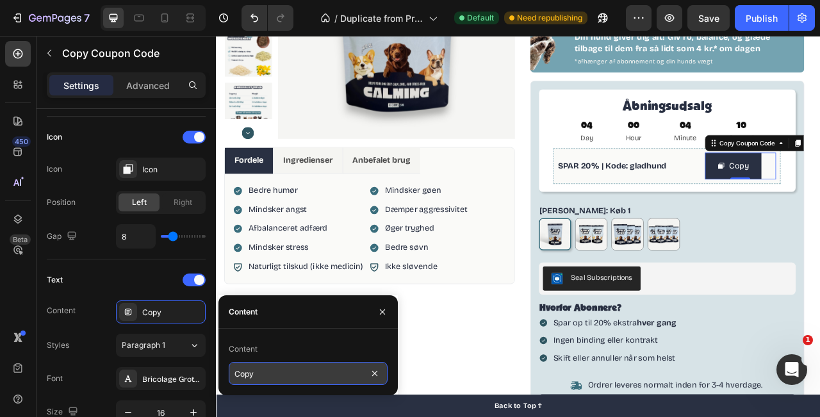
click at [253, 363] on input "Copy" at bounding box center [308, 373] width 159 height 23
type input "Kopier"
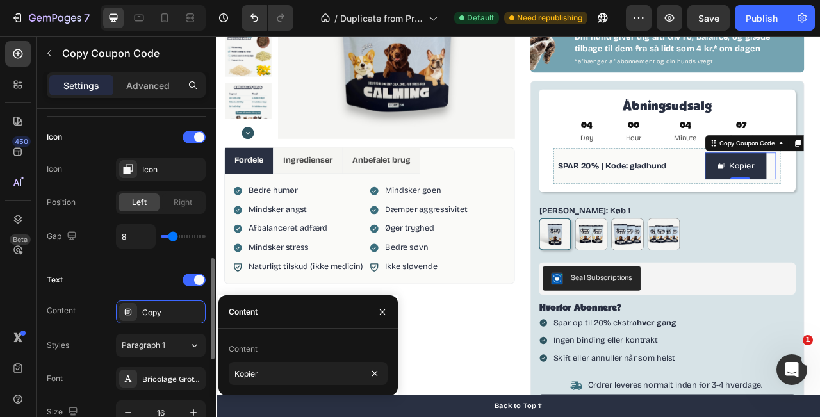
click at [138, 278] on div "Text" at bounding box center [126, 280] width 159 height 21
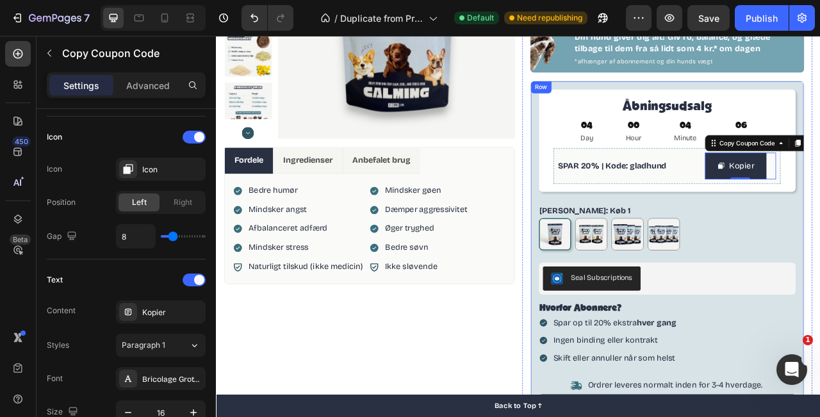
click at [820, 255] on div "Åbningsudsalg Heading 04 Day 00 Hour 04 Minute 06 Second Countdown Timer SPAR 2…" at bounding box center [790, 326] width 349 height 467
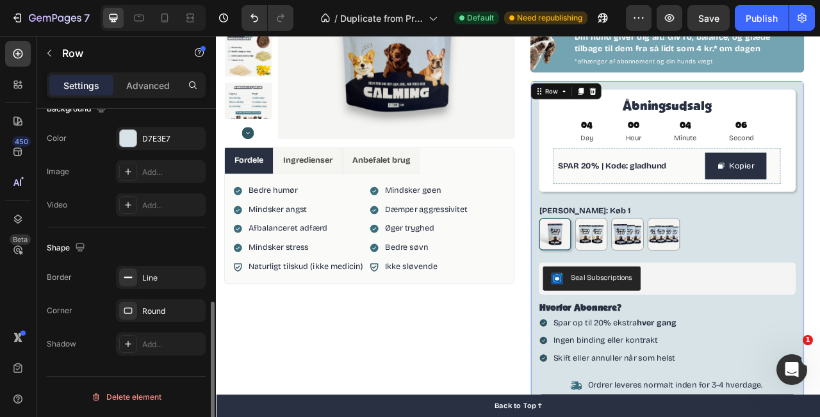
scroll to position [0, 0]
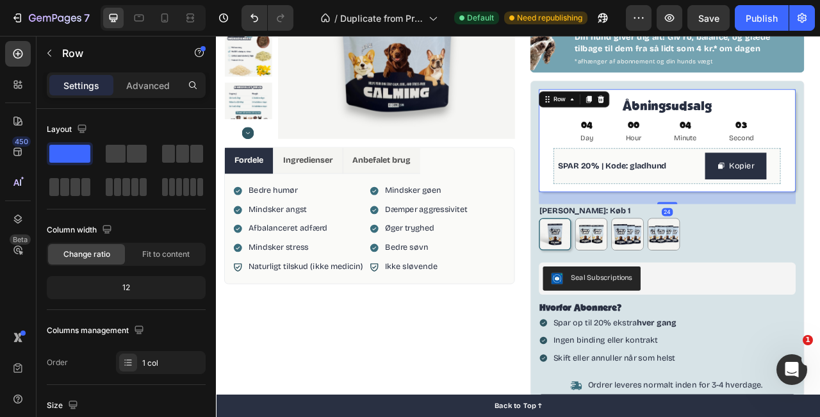
click at [820, 110] on div "Åbningsudsalg Heading 04 Day 00 Hour 04 Minute 03 Second Countdown Timer SPAR 2…" at bounding box center [791, 169] width 328 height 131
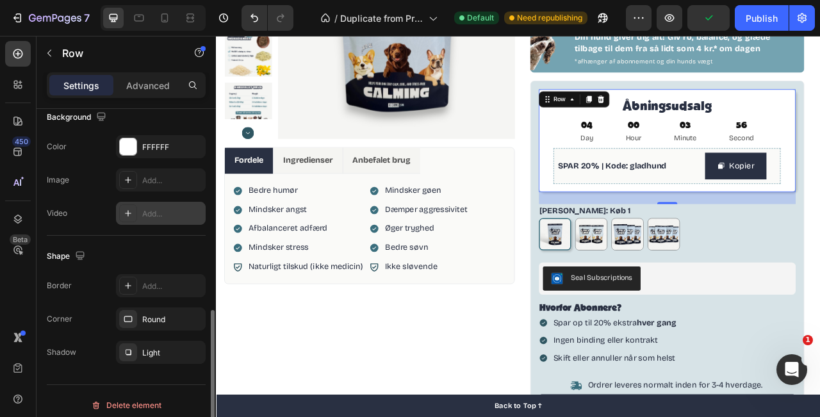
scroll to position [437, 0]
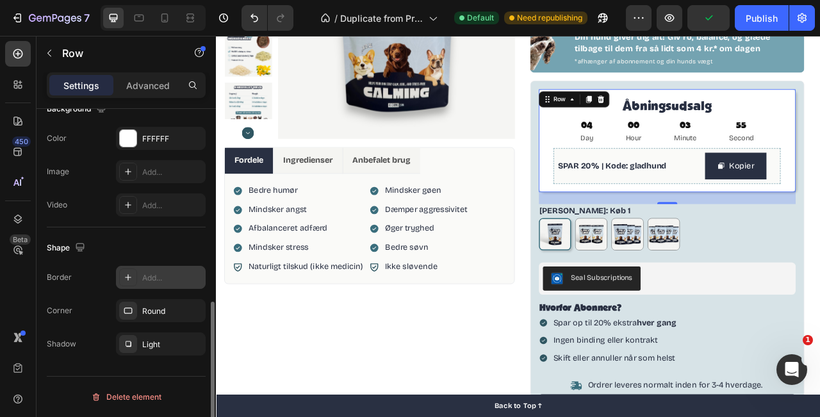
click at [129, 281] on icon at bounding box center [128, 277] width 10 height 10
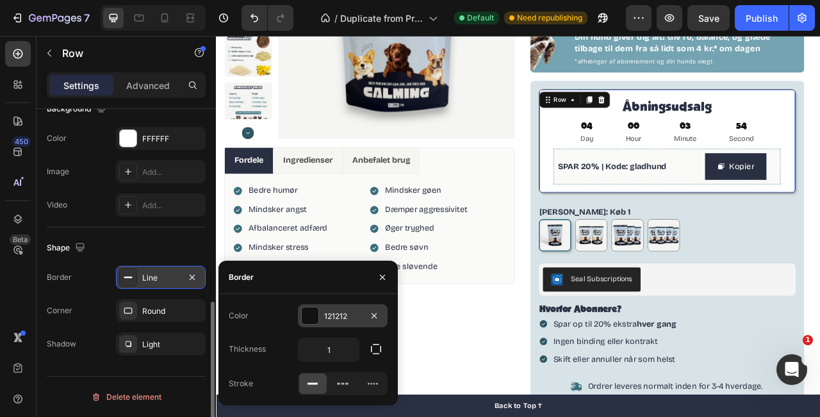
click at [310, 315] on div at bounding box center [310, 316] width 17 height 17
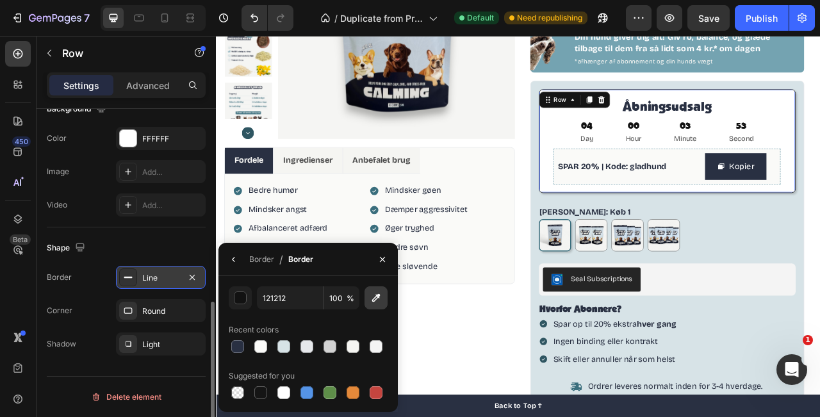
click at [378, 297] on icon "button" at bounding box center [376, 298] width 8 height 8
type input "E6E8EB"
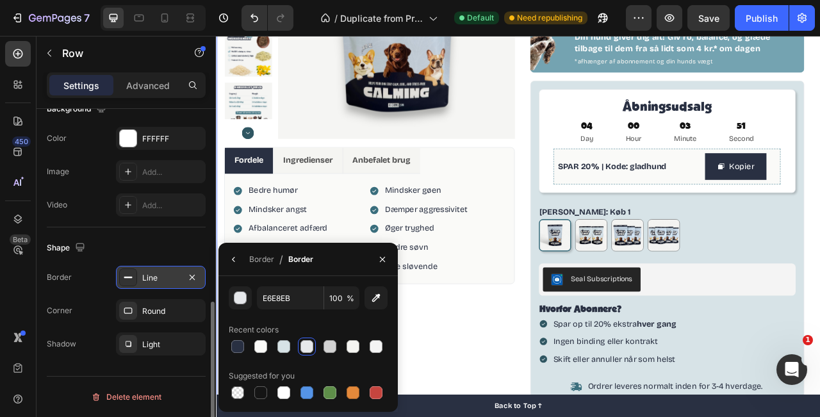
click at [585, 417] on div "Product Images Fordele Ingredienser Anbefalet brug Bedre humør Mindsker angst A…" at bounding box center [411, 221] width 370 height 710
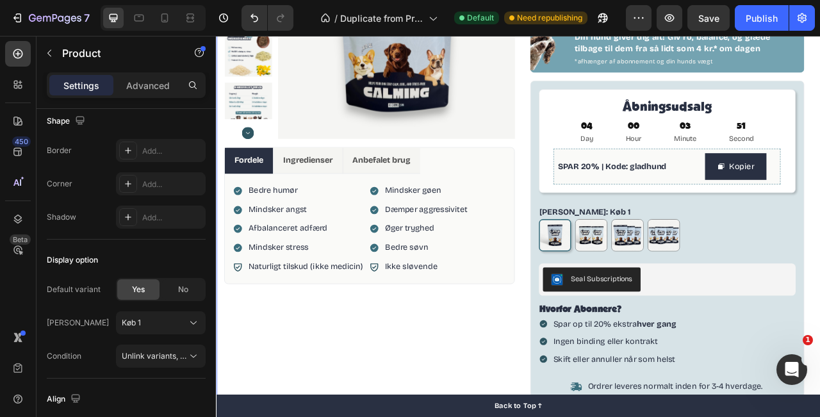
scroll to position [0, 0]
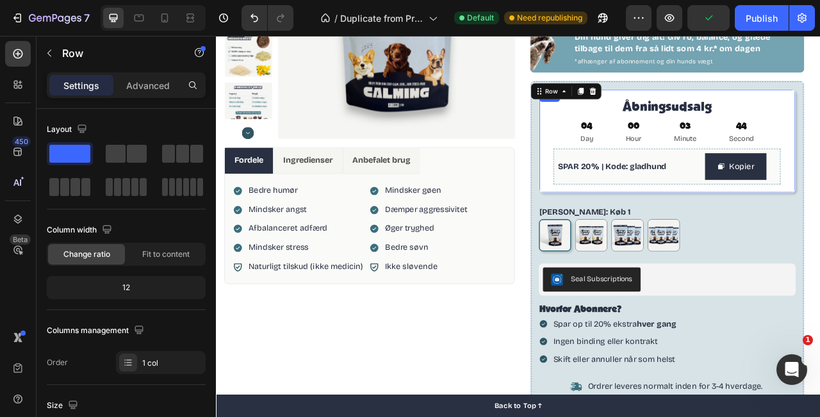
click at [820, 119] on div "Åbningsudsalg Heading 04 Day 00 Hour 03 Minute 44 Second Countdown Timer SPAR 2…" at bounding box center [791, 170] width 328 height 132
click at [820, 108] on div "100% naturligt kosttilskud Item List CALM & BALANCE Product Title Beroligende g…" at bounding box center [791, 221] width 370 height 710
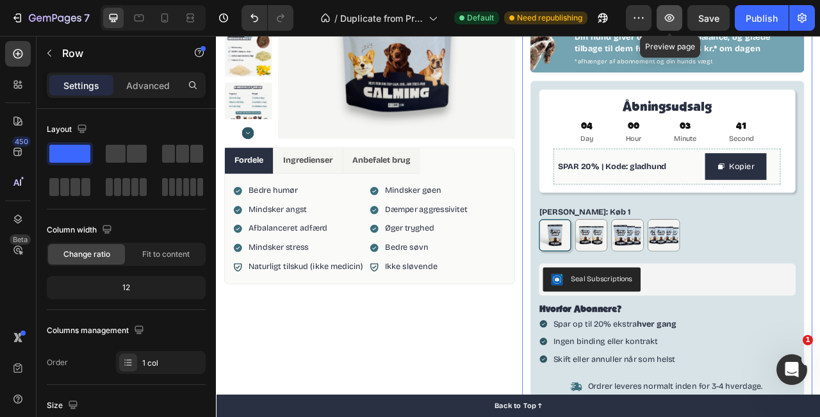
click at [667, 19] on icon "button" at bounding box center [670, 18] width 10 height 8
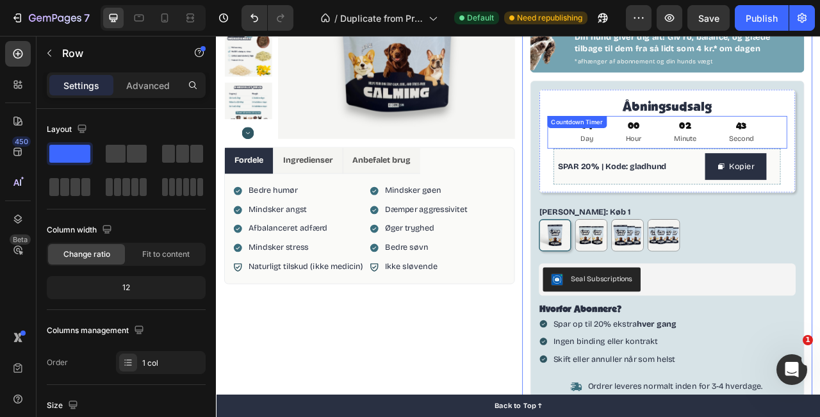
click at [638, 140] on div "04 Day 00 Hour 02 Minute 43 Second Countdown Timer" at bounding box center [791, 159] width 306 height 42
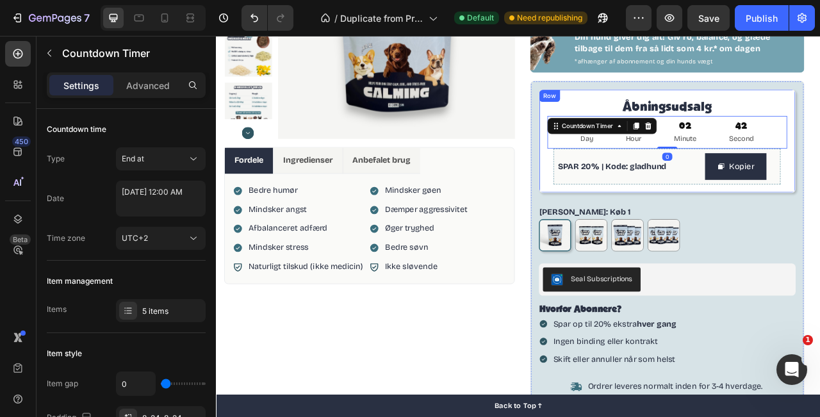
click at [636, 127] on div "Åbningsudsalg Heading 04 Day 00 Hour 02 Minute 42 Second Countdown Timer 0 SPAR…" at bounding box center [791, 170] width 328 height 132
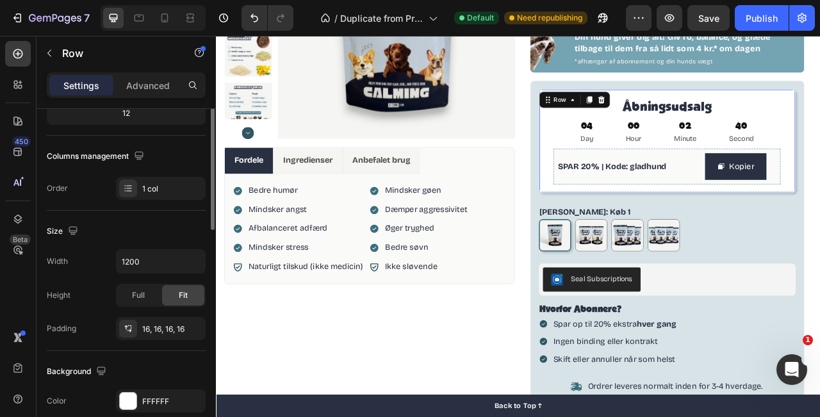
scroll to position [195, 0]
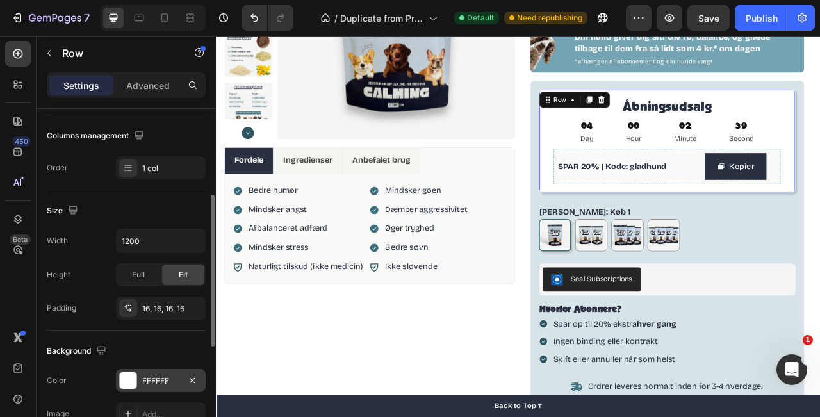
click at [131, 383] on div at bounding box center [128, 380] width 17 height 17
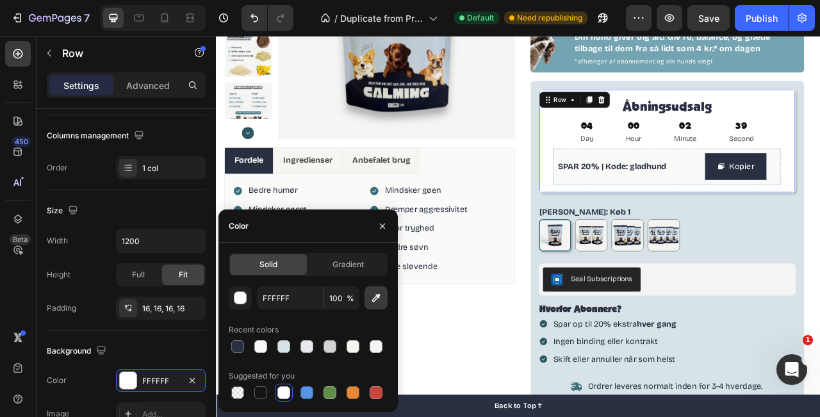
click at [376, 294] on icon "button" at bounding box center [376, 298] width 8 height 8
type input "FAFAF8"
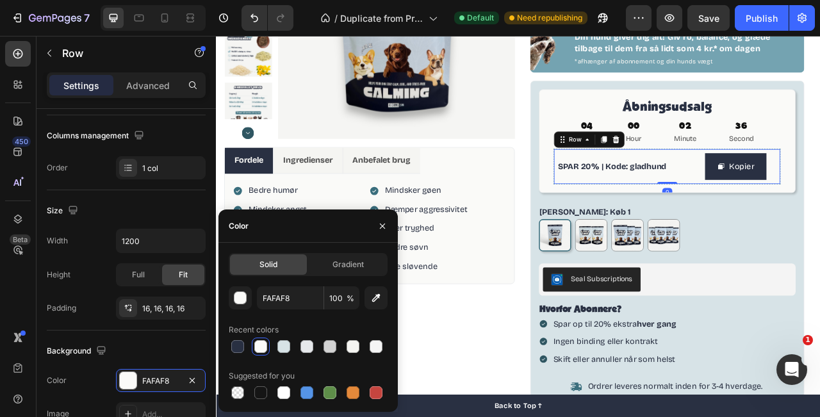
click at [808, 219] on div "SPAR 20% | Kode: gladhund Text Block Kopier Copy Coupon Code Row 0" at bounding box center [789, 202] width 289 height 46
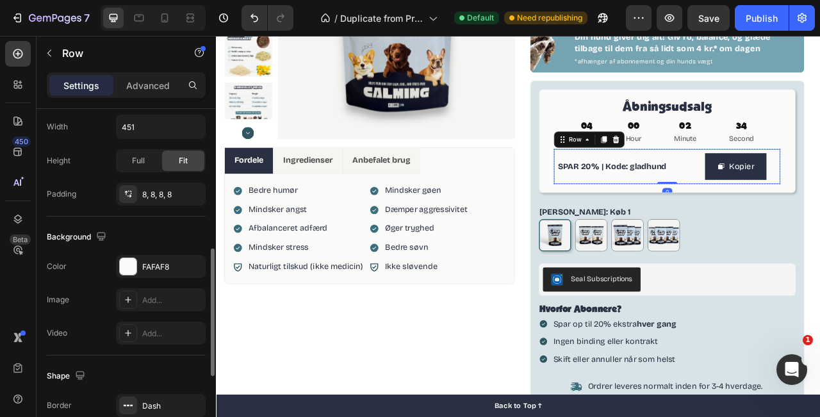
scroll to position [465, 0]
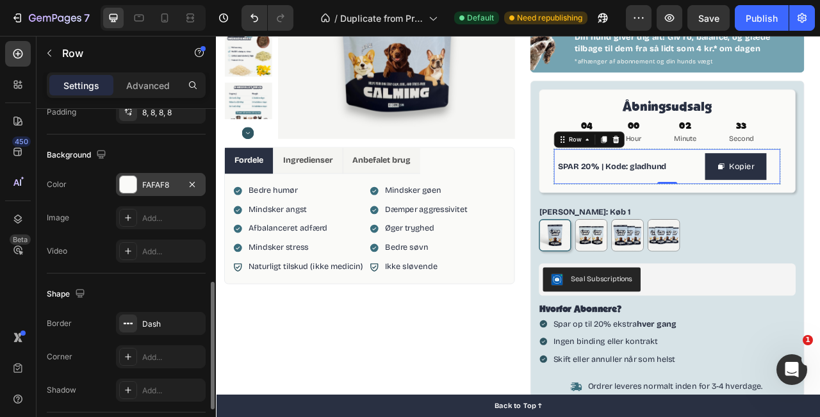
click at [128, 183] on div at bounding box center [128, 184] width 17 height 17
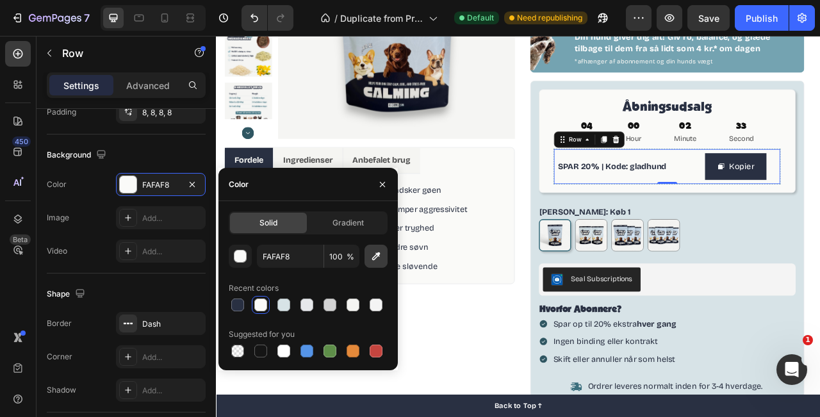
click at [370, 262] on icon "button" at bounding box center [376, 256] width 13 height 13
type input "FFFFFF"
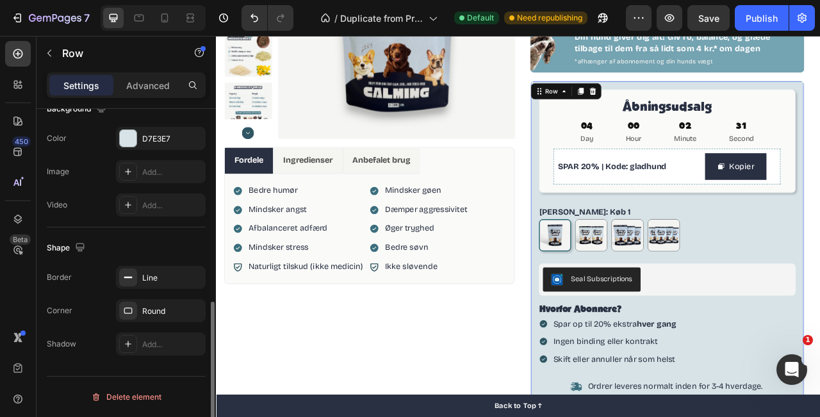
click at [820, 237] on div "Åbningsudsalg Heading 04 Day 00 Hour 02 Minute 31 Second Countdown Timer SPAR 2…" at bounding box center [791, 327] width 328 height 447
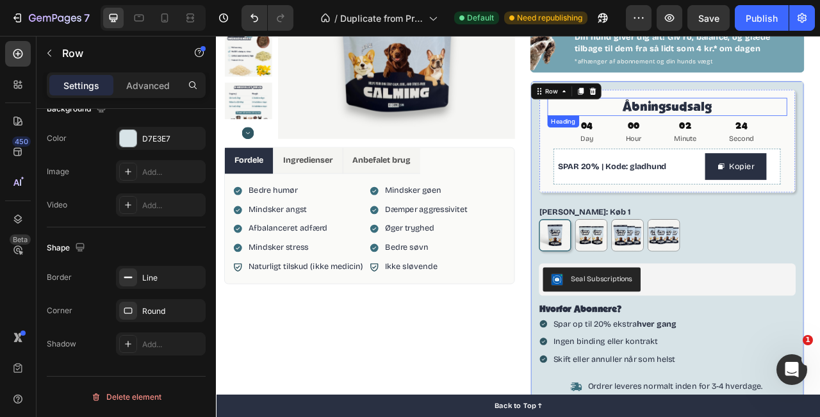
click at [820, 122] on p "Åbningsudsalg" at bounding box center [790, 126] width 303 height 21
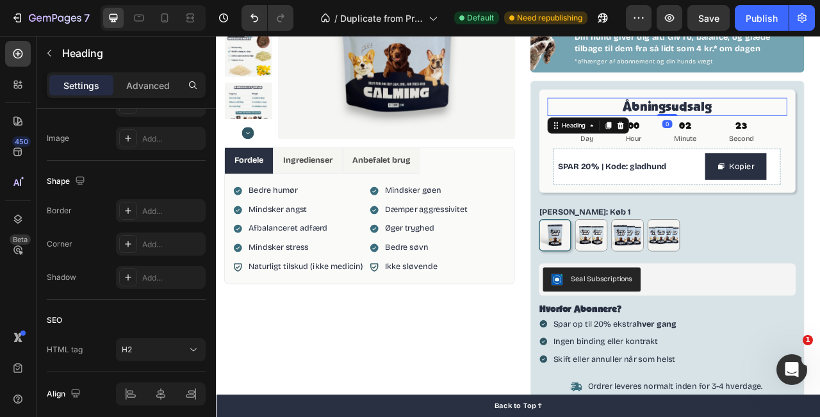
scroll to position [0, 0]
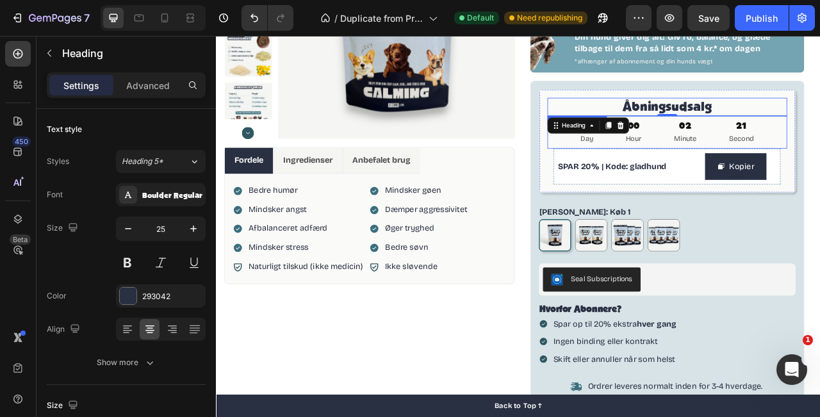
click at [820, 154] on div "02 Minute" at bounding box center [813, 159] width 60 height 42
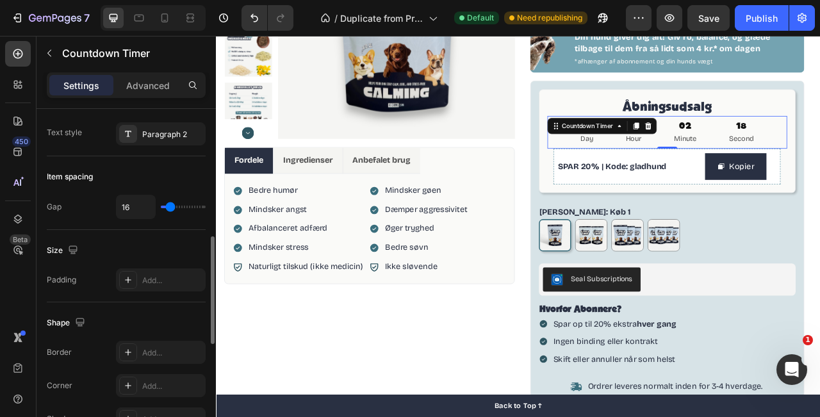
scroll to position [494, 0]
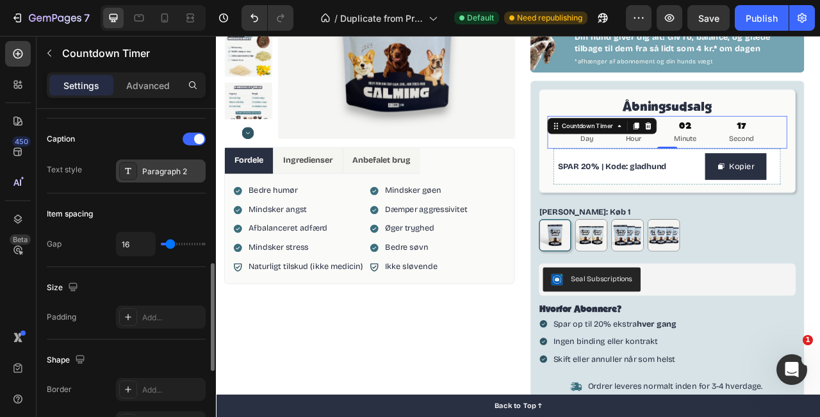
click at [133, 174] on icon at bounding box center [128, 171] width 10 height 10
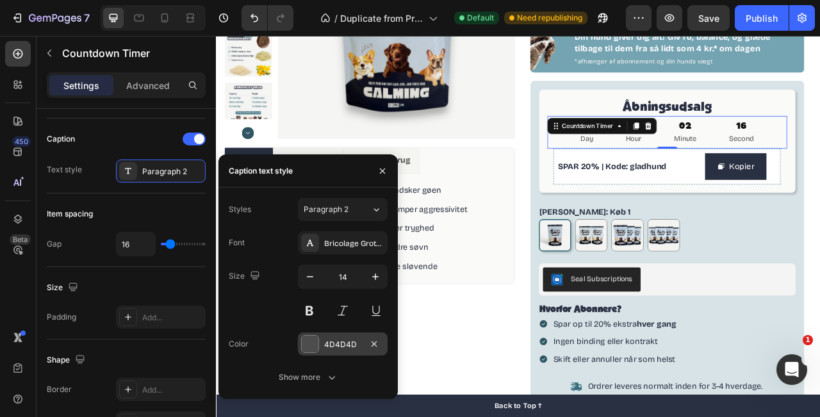
click at [313, 344] on div at bounding box center [310, 344] width 17 height 17
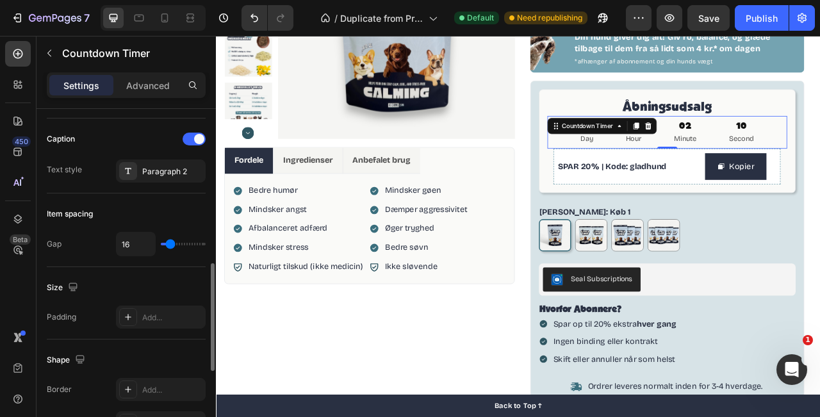
click at [193, 202] on div "Item spacing Gap 16" at bounding box center [126, 231] width 159 height 74
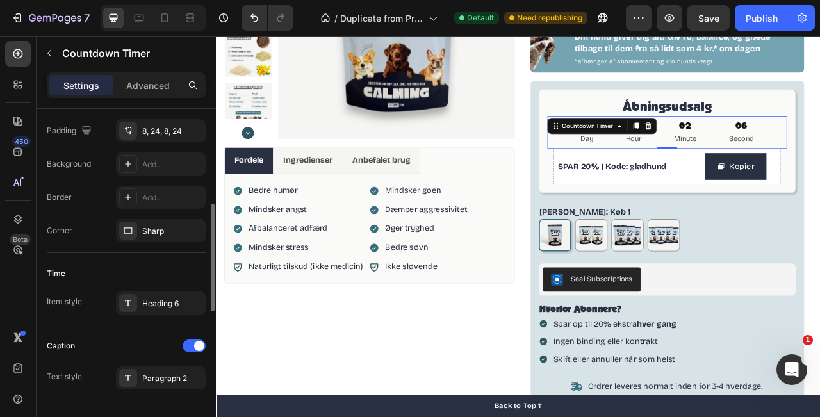
scroll to position [291, 0]
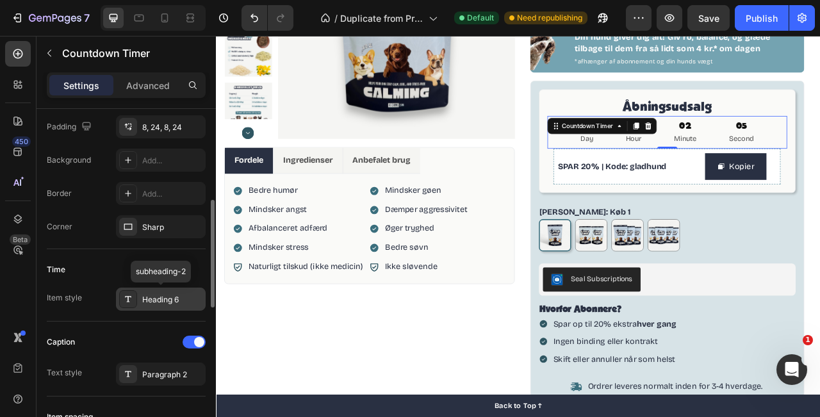
click at [151, 300] on div "Heading 6" at bounding box center [172, 300] width 60 height 12
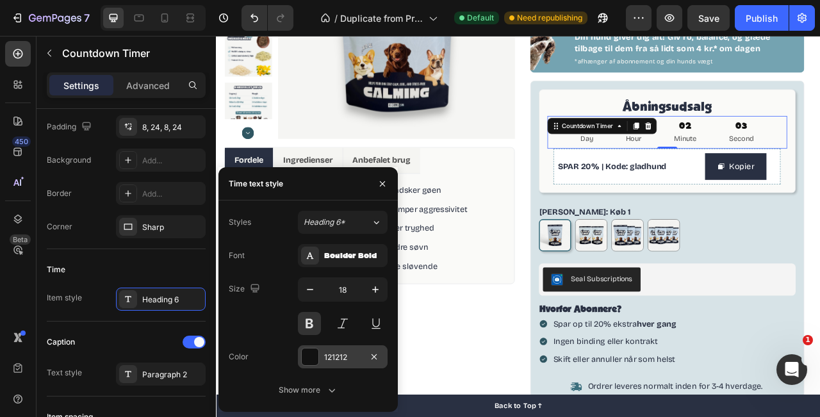
click at [312, 358] on div at bounding box center [310, 357] width 17 height 17
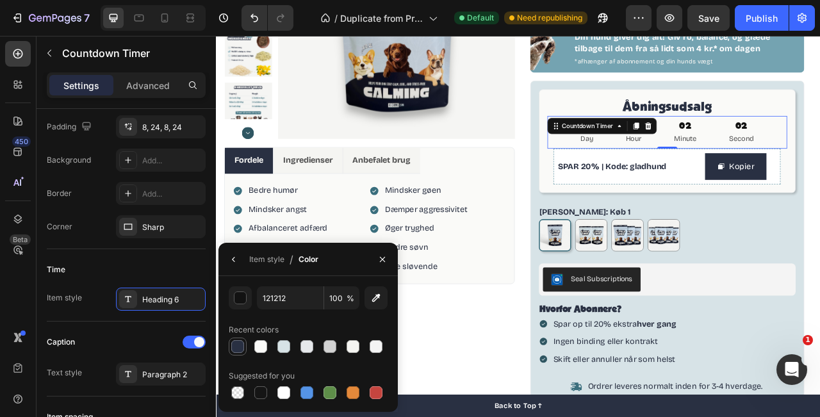
click at [237, 345] on div at bounding box center [237, 346] width 13 height 13
type input "293042"
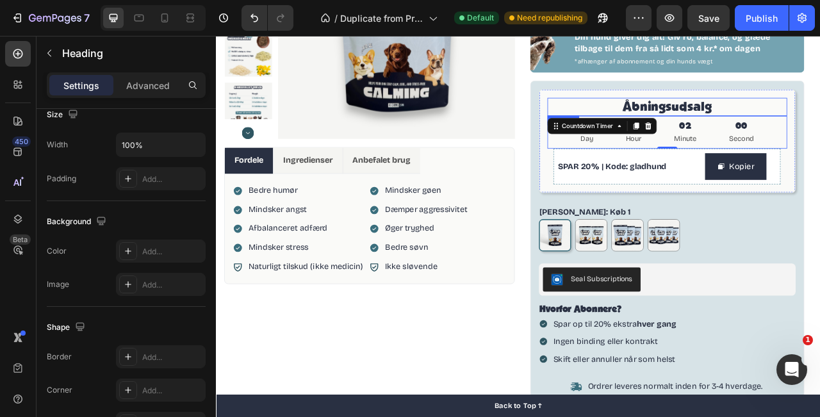
click at [820, 125] on p "Åbningsudsalg" at bounding box center [790, 126] width 303 height 21
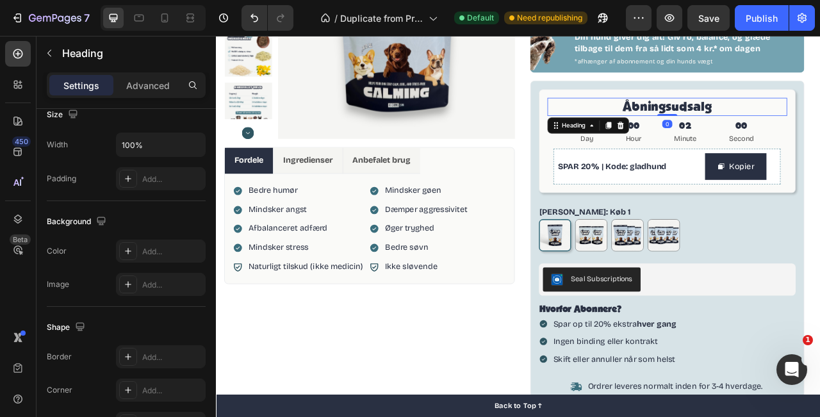
scroll to position [0, 0]
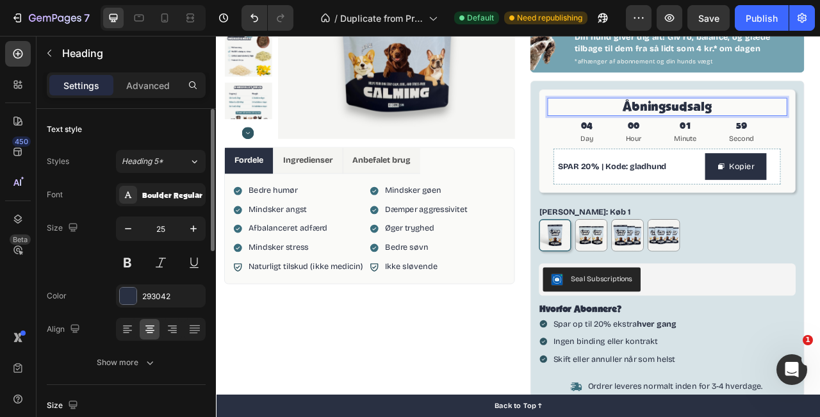
click at [820, 128] on p "Åbningsudsalg" at bounding box center [790, 126] width 303 height 21
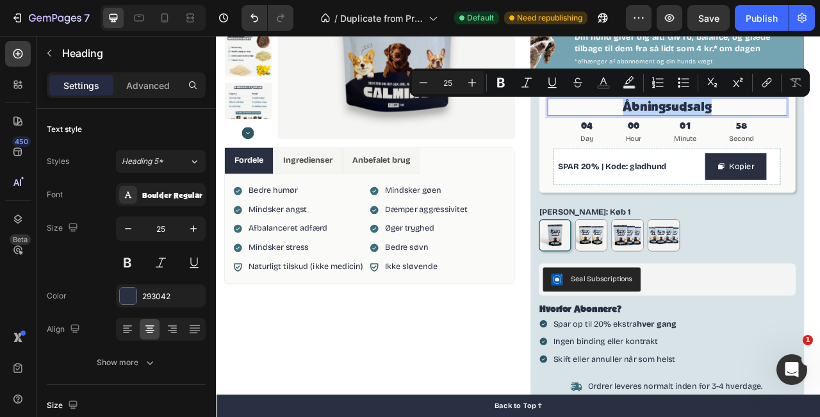
click at [820, 128] on p "Åbningsudsalg" at bounding box center [790, 126] width 303 height 21
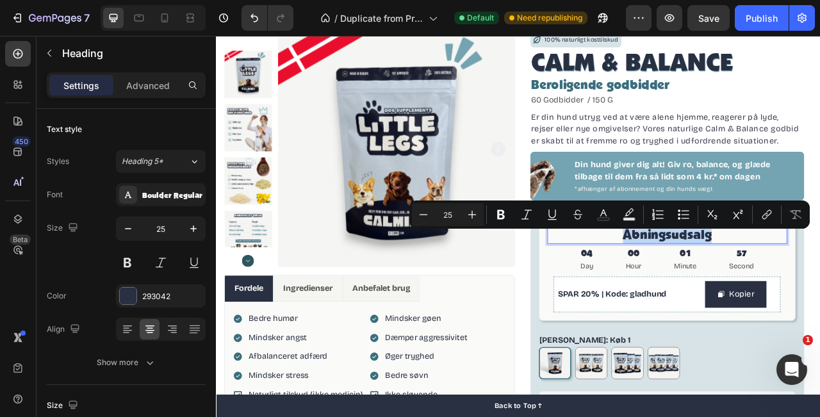
scroll to position [35, 0]
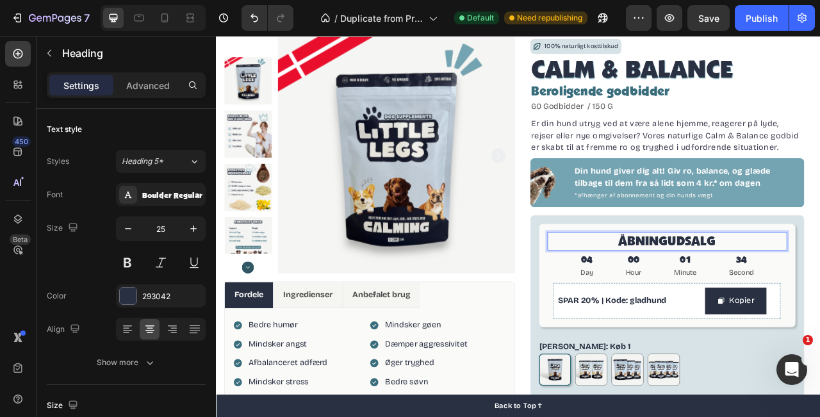
click at [820, 245] on div "*afhænger af abonnement og din hunds vægt" at bounding box center [810, 240] width 278 height 14
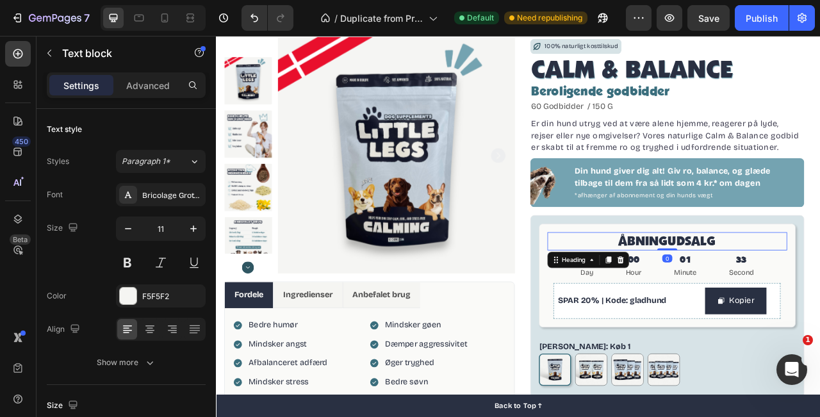
click at [786, 299] on p "ÅBNINGUDSALG" at bounding box center [790, 297] width 303 height 21
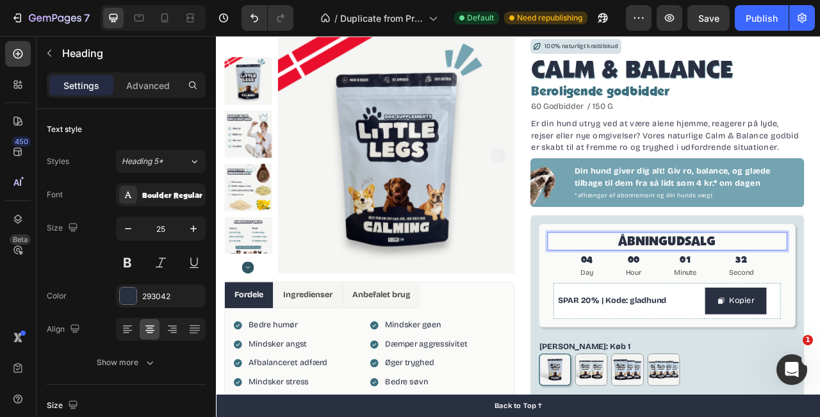
click at [790, 299] on p "ÅBNINGUDSALG" at bounding box center [790, 297] width 303 height 21
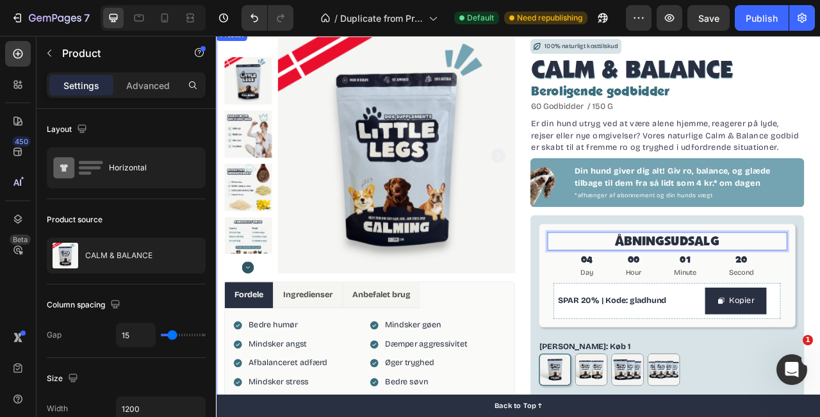
click at [820, 192] on div "Product Images Fordele Ingredienser Anbefalet brug Bedre humør Mindsker angst A…" at bounding box center [600, 392] width 769 height 731
click at [820, 298] on p "ÅBNINGSUDSALG" at bounding box center [790, 297] width 303 height 21
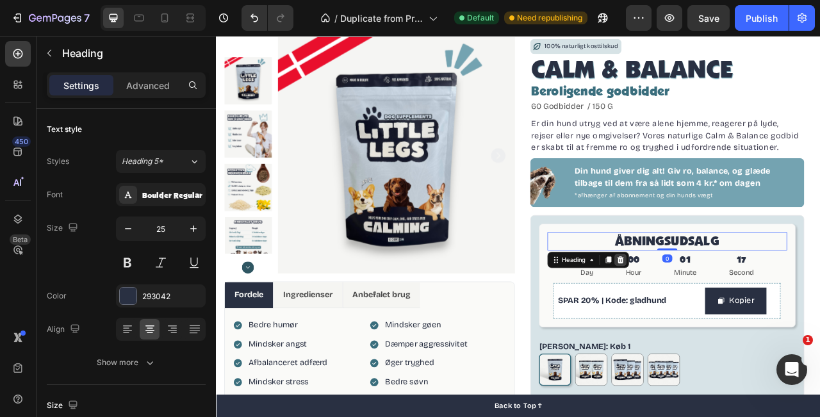
click at [728, 319] on icon at bounding box center [731, 321] width 10 height 10
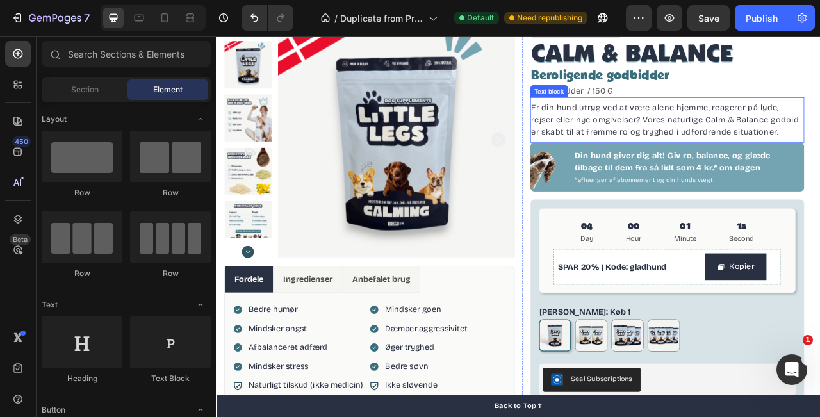
scroll to position [57, 0]
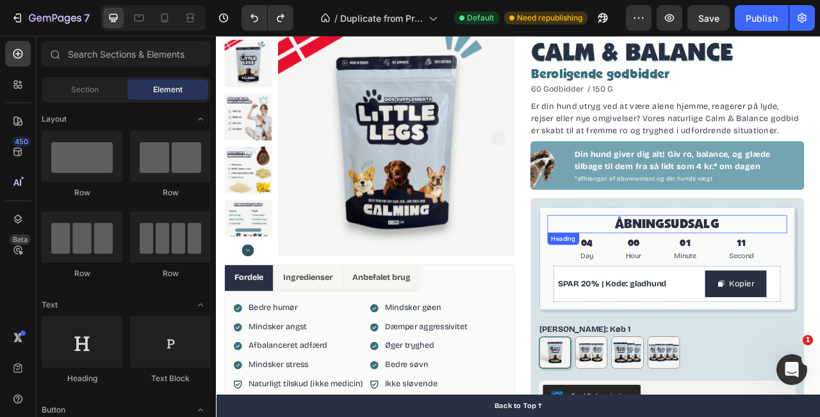
click at [744, 279] on h2 "ÅBNINGSUDSALG" at bounding box center [791, 276] width 306 height 24
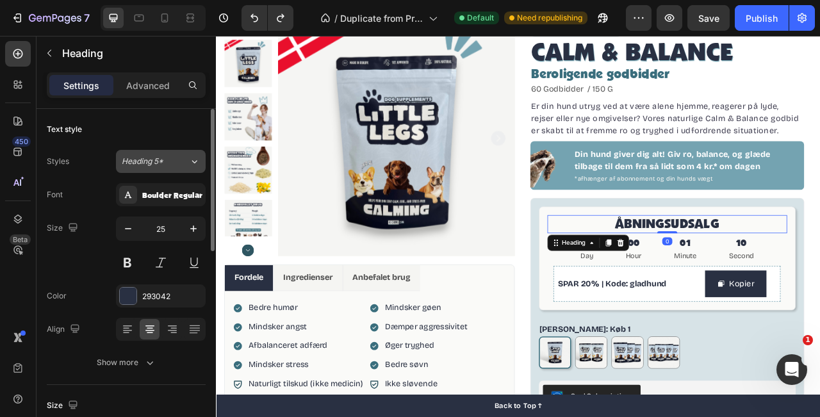
click at [171, 154] on button "Heading 5*" at bounding box center [161, 161] width 90 height 23
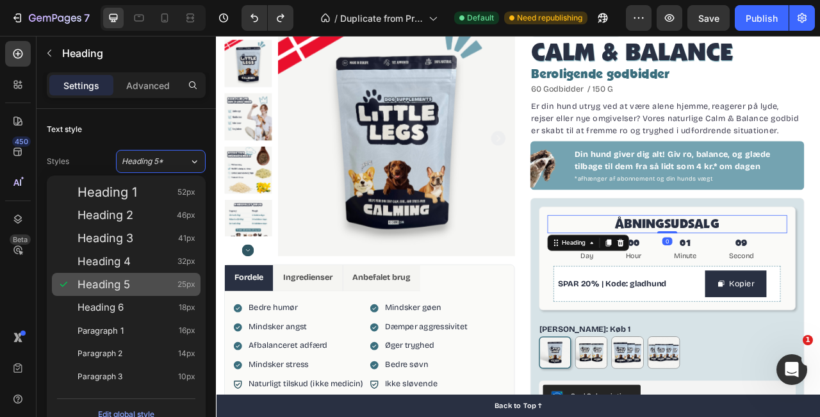
click at [144, 288] on div "Heading 5 25px" at bounding box center [137, 284] width 118 height 13
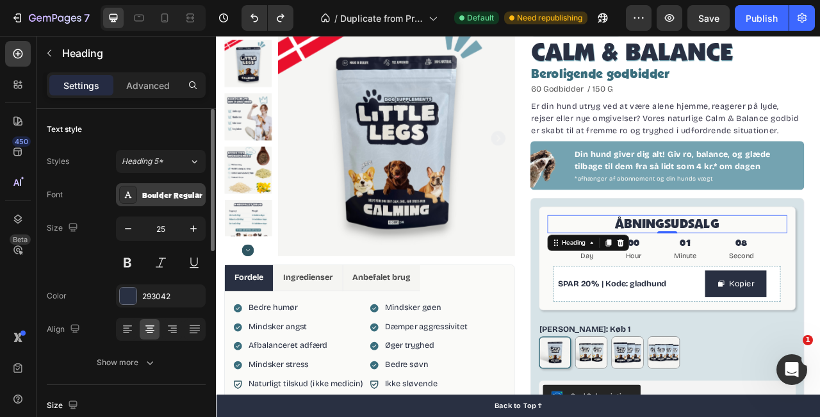
click at [167, 196] on div "Boulder Regular" at bounding box center [172, 196] width 60 height 12
click at [177, 167] on button "Heading 5*" at bounding box center [161, 161] width 90 height 23
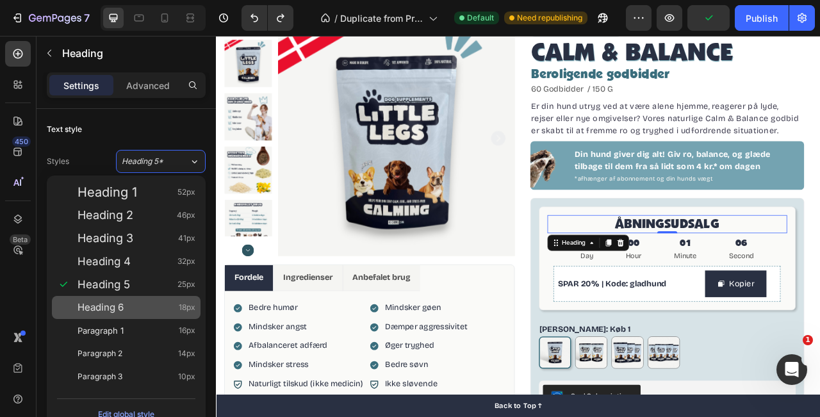
click at [137, 309] on div "Heading 6 18px" at bounding box center [137, 307] width 118 height 13
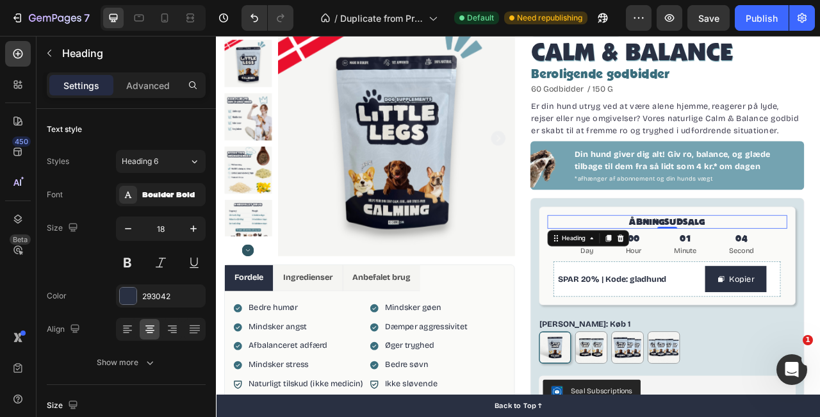
click at [820, 274] on h2 "ÅBNINGSUDSALG" at bounding box center [791, 272] width 306 height 17
click at [747, 269] on p "ÅBNINGSUDSALG" at bounding box center [790, 272] width 303 height 15
click at [782, 270] on p "ÅBNINGSUDSALG" at bounding box center [790, 272] width 303 height 15
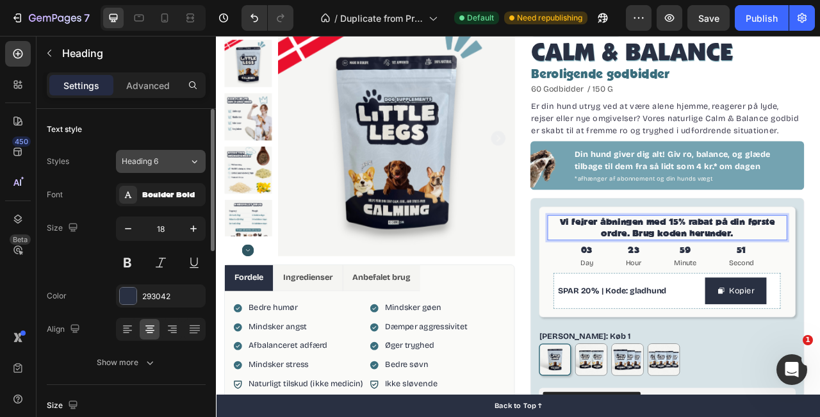
click at [171, 158] on div "Heading 6" at bounding box center [148, 162] width 52 height 12
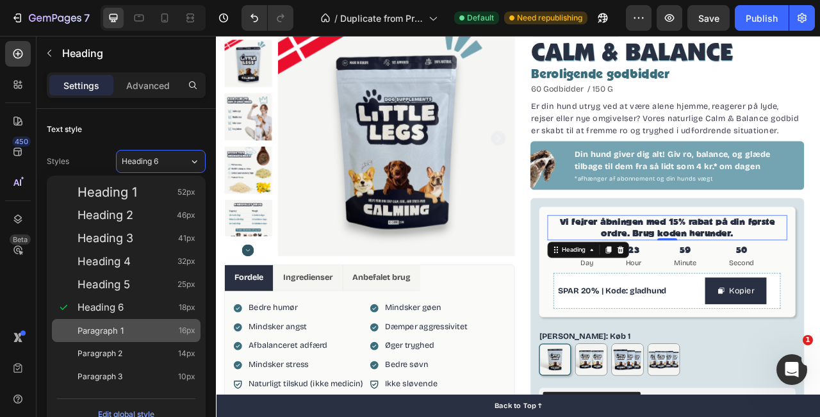
click at [145, 326] on div "Paragraph 1 16px" at bounding box center [137, 330] width 118 height 13
type input "16"
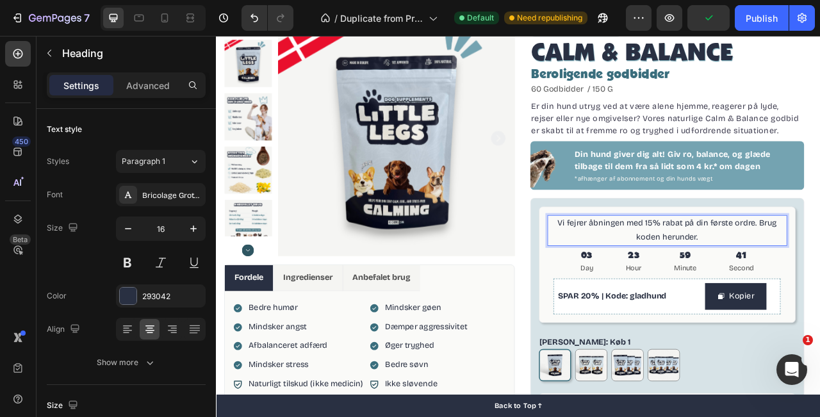
click at [770, 276] on p "Vi fejrer åbningen med 15% rabat på din første ordre. Brug koden herunder." at bounding box center [790, 283] width 303 height 37
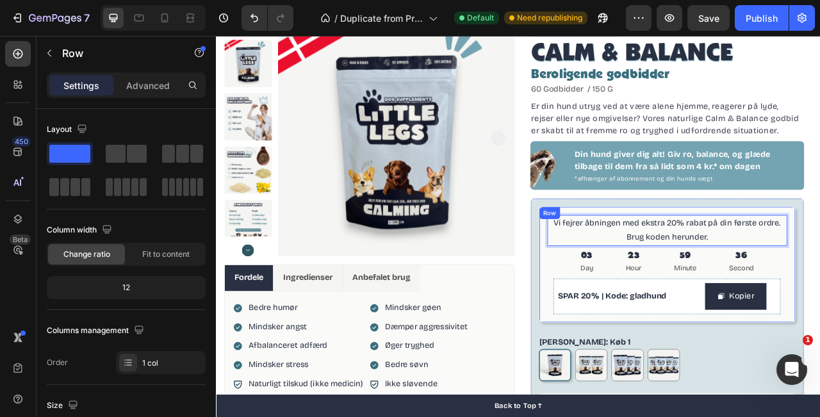
click at [820, 265] on div "Vi fejrer åbningen med ekstra 20% rabat på din første ordre. Brug koden herunde…" at bounding box center [791, 327] width 328 height 148
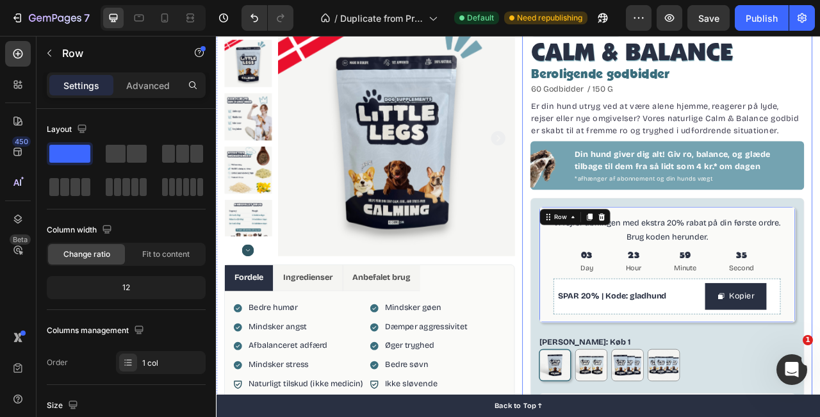
click at [820, 231] on div "100% naturligt kosttilskud Item List CALM & BALANCE Product Title Beroligende g…" at bounding box center [790, 380] width 349 height 724
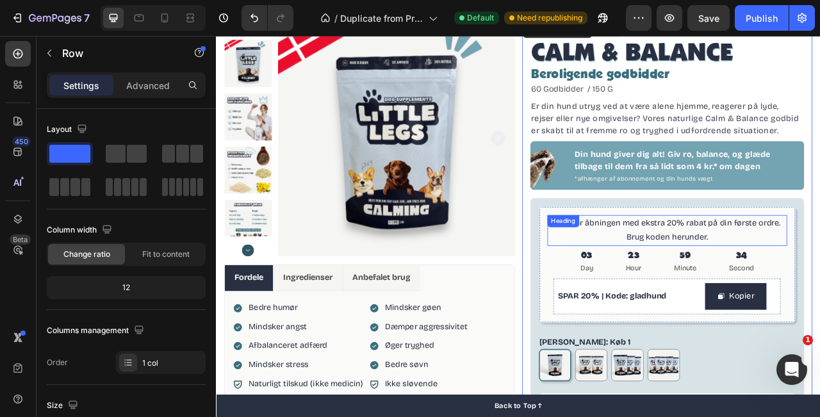
click at [820, 281] on p "Vi fejrer åbningen med ekstra 20% rabat på din første ordre. Brug koden herunde…" at bounding box center [790, 283] width 303 height 37
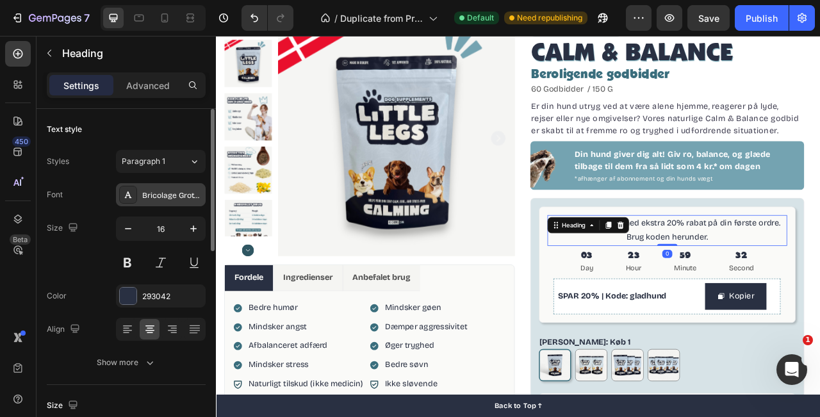
click at [171, 193] on div "Bricolage Grotesque" at bounding box center [172, 196] width 60 height 12
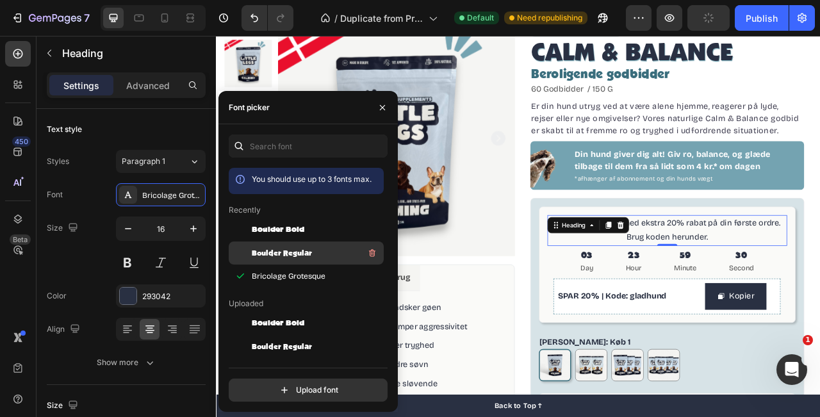
click at [296, 257] on span "Boulder Regular" at bounding box center [282, 253] width 60 height 12
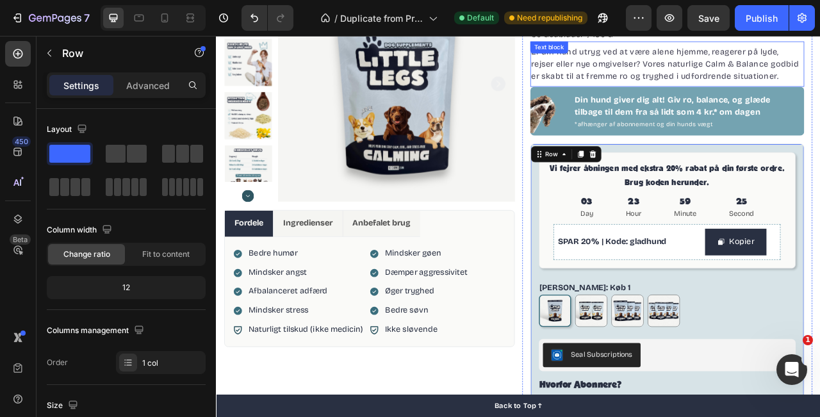
scroll to position [133, 0]
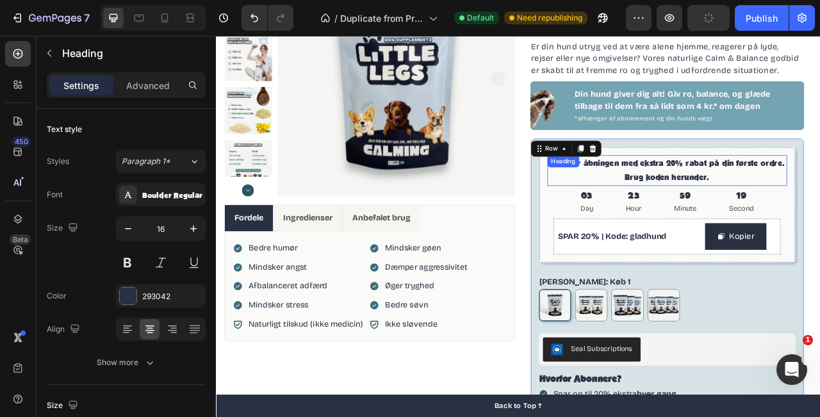
click at [754, 211] on p "Vi fejrer åbningen med ekstra 20% rabat på din første ordre. Brug koden herunde…" at bounding box center [790, 207] width 303 height 37
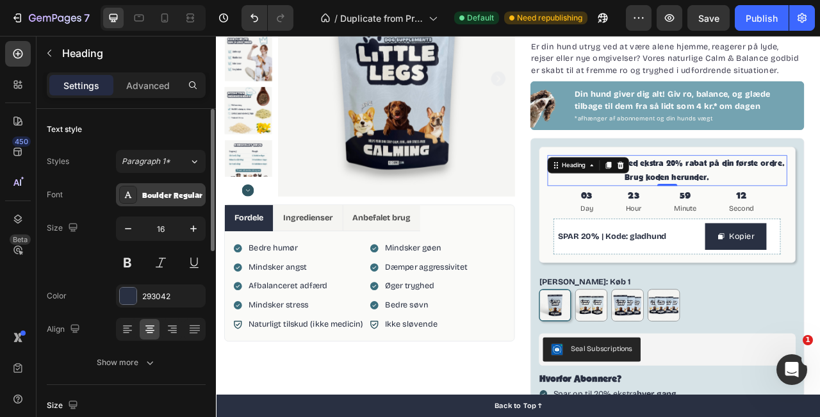
click at [162, 206] on div "Boulder Regular" at bounding box center [161, 194] width 90 height 23
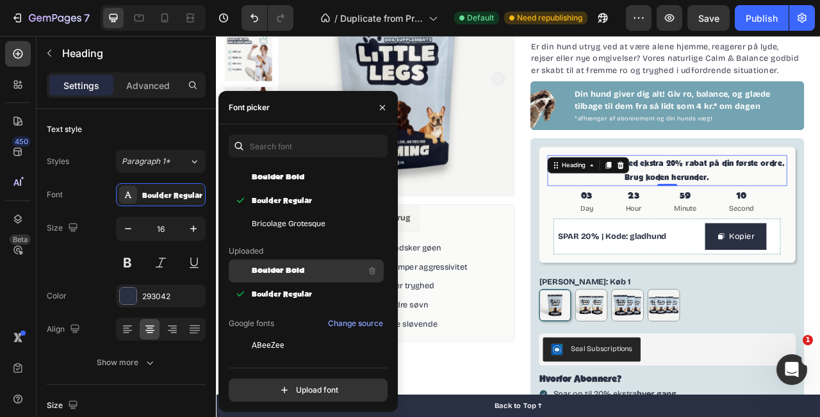
scroll to position [56, 0]
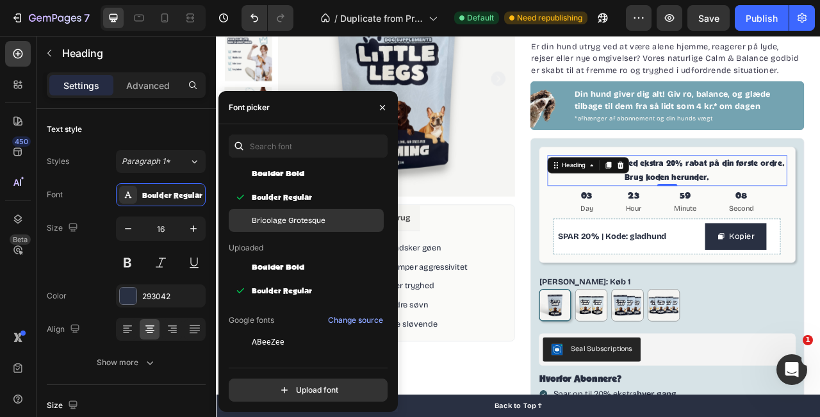
click at [309, 216] on span "Bricolage Grotesque" at bounding box center [289, 221] width 74 height 12
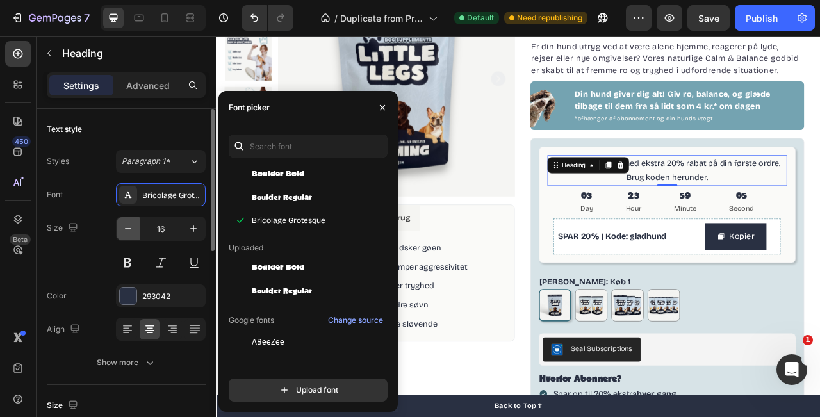
click at [124, 231] on icon "button" at bounding box center [128, 228] width 13 height 13
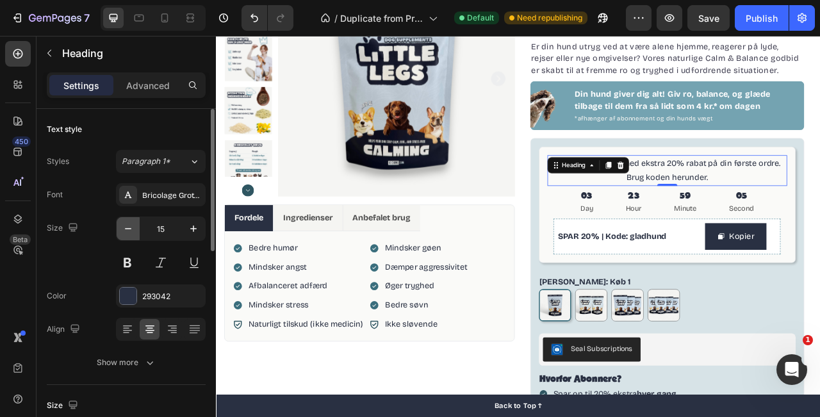
click at [124, 231] on icon "button" at bounding box center [128, 228] width 13 height 13
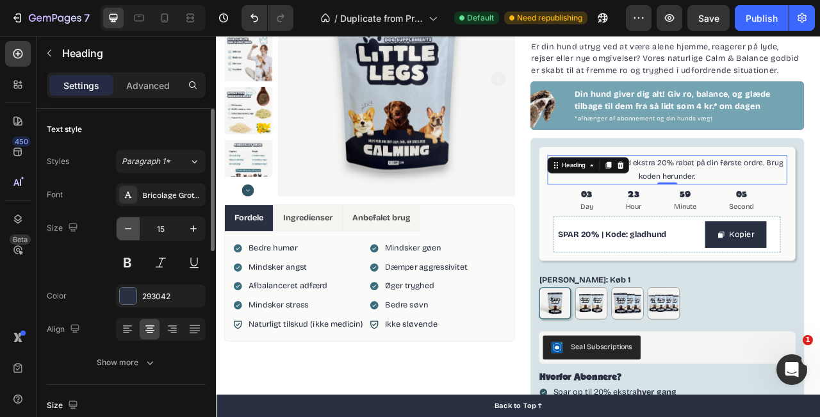
type input "14"
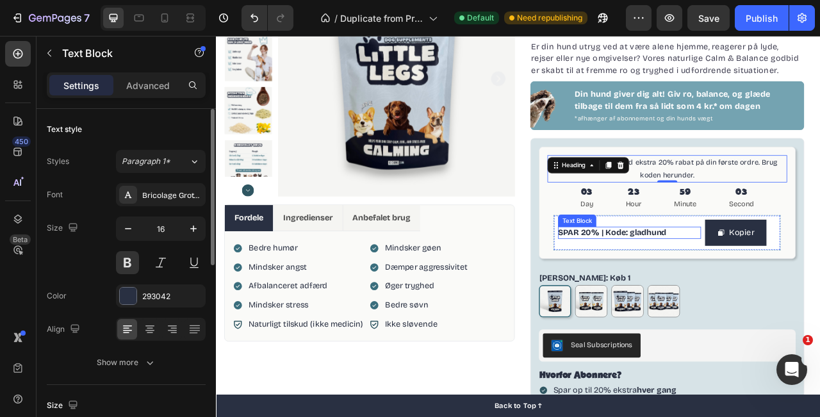
click at [677, 287] on span "SPAR 20% | Kode: gladhund" at bounding box center [720, 286] width 138 height 12
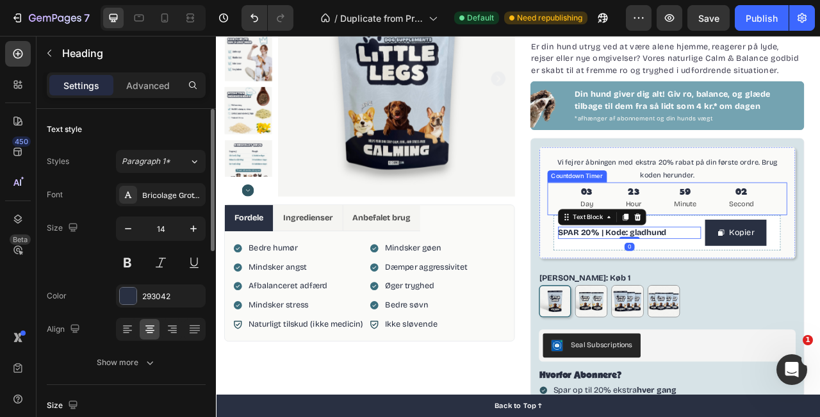
click at [807, 201] on p "Vi fejrer åbningen med ekstra 20% rabat på din første ordre. Brug koden herunde…" at bounding box center [790, 205] width 303 height 32
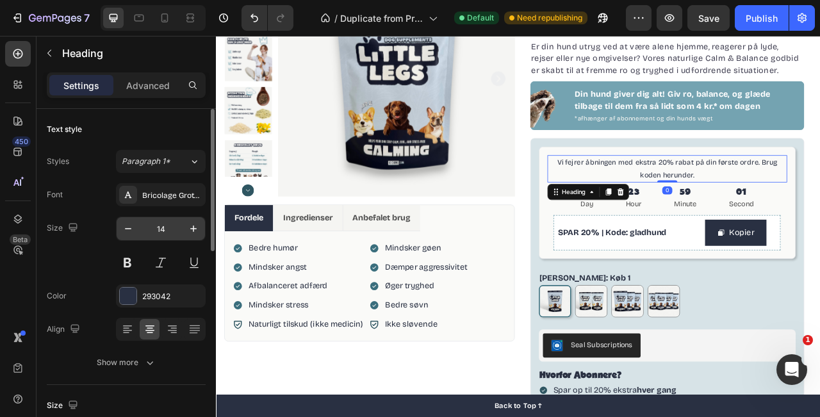
click at [160, 225] on input "14" at bounding box center [161, 228] width 42 height 23
click at [203, 228] on button "button" at bounding box center [193, 228] width 23 height 23
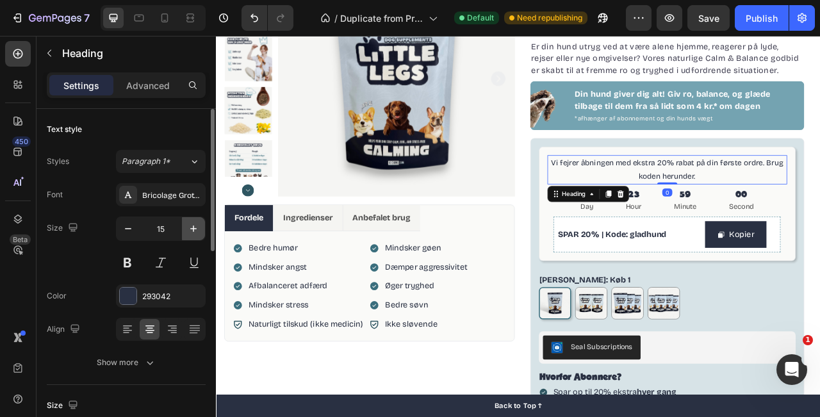
click at [203, 228] on button "button" at bounding box center [193, 228] width 23 height 23
type input "16"
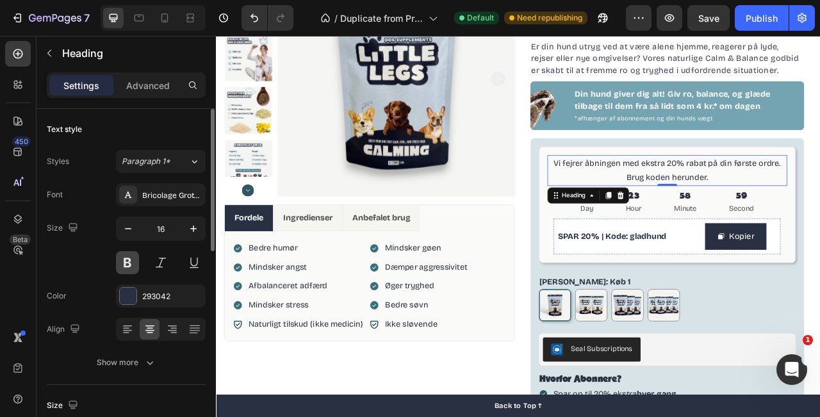
click at [131, 269] on button at bounding box center [127, 262] width 23 height 23
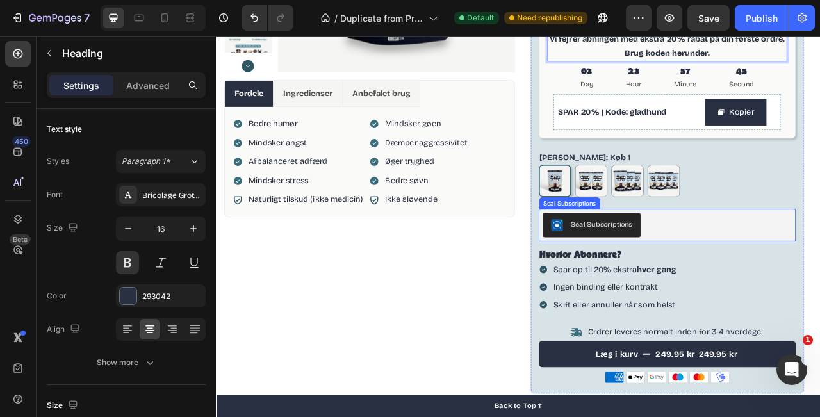
scroll to position [328, 0]
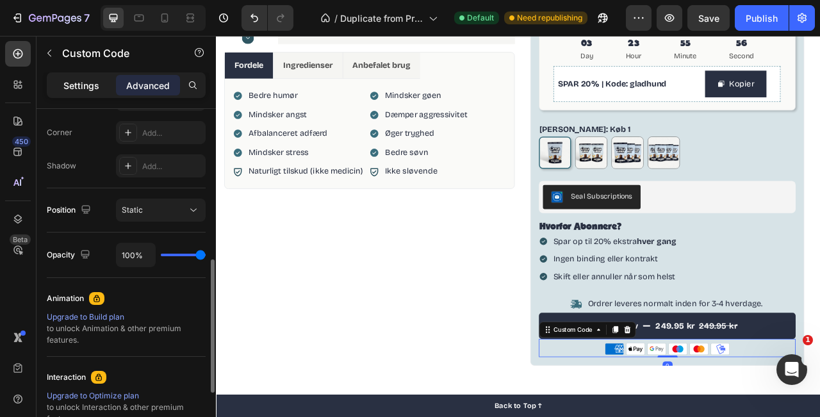
click at [99, 90] on div "Settings" at bounding box center [81, 85] width 64 height 21
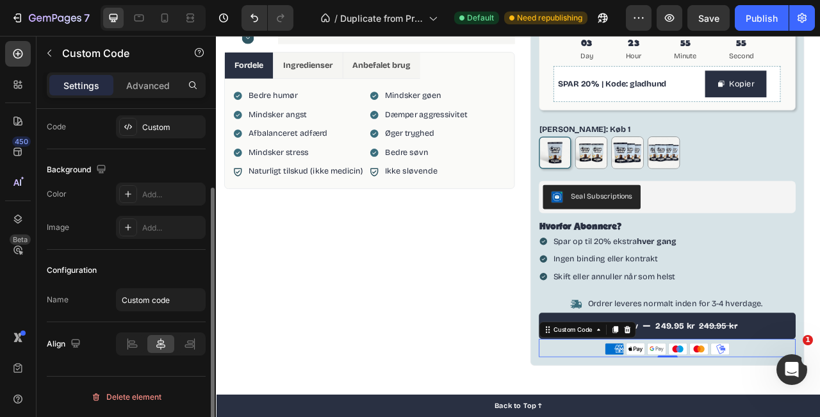
scroll to position [102, 0]
click at [149, 134] on div "Custom" at bounding box center [161, 126] width 90 height 23
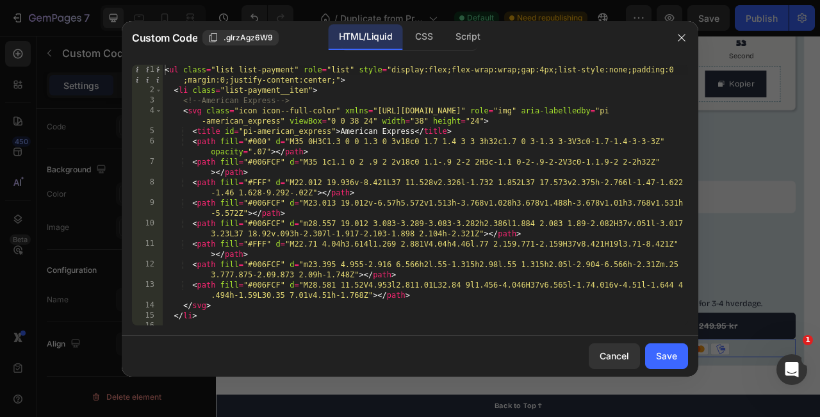
type textarea "</svg>"
click at [283, 307] on div "< ul class = "list list-payment" role = "list" style = "display:flex;flex-wrap:…" at bounding box center [425, 211] width 526 height 292
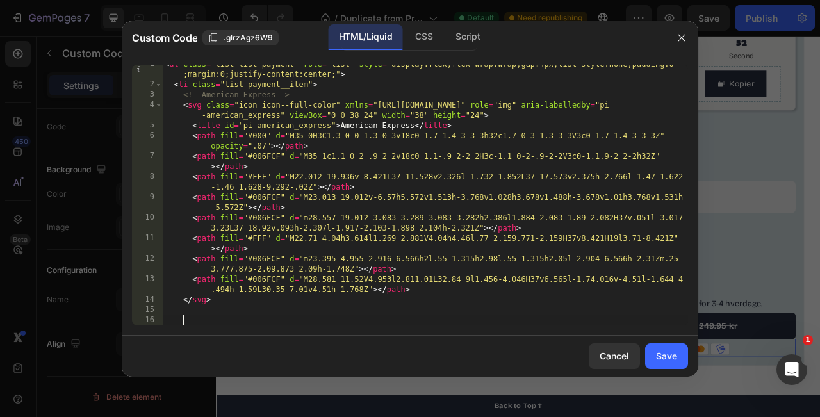
scroll to position [6, 0]
paste textarea "</svg>"
type textarea "</svg>"
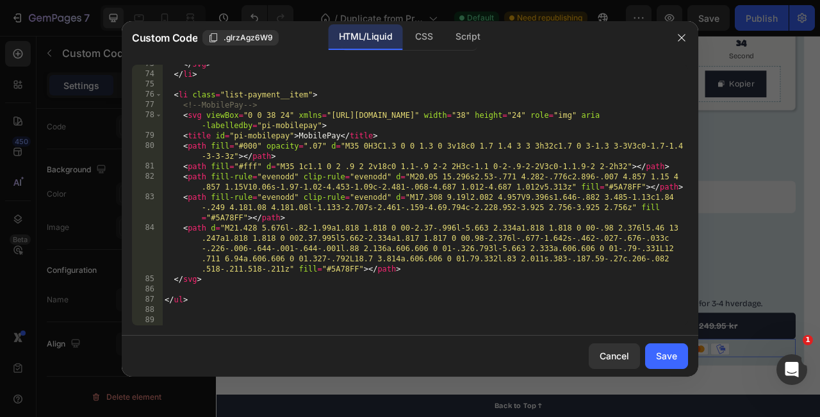
scroll to position [1370, 0]
click at [266, 281] on div "</ svg > </ li > < li class = "list-payment__item" > <!-- MobilePay --> < svg v…" at bounding box center [425, 199] width 526 height 281
type textarea "</svg>"
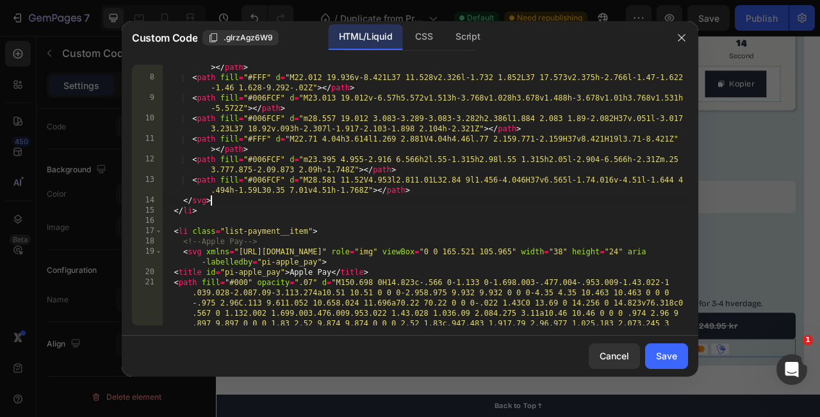
scroll to position [105, 0]
click at [684, 45] on button "button" at bounding box center [682, 38] width 21 height 21
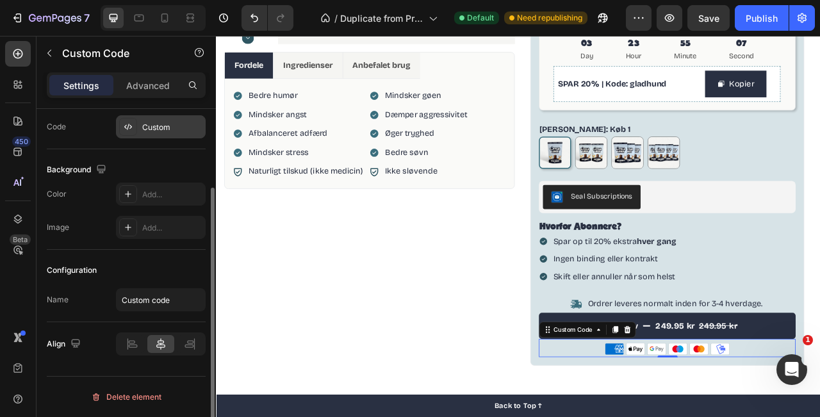
click at [137, 133] on div at bounding box center [128, 127] width 18 height 18
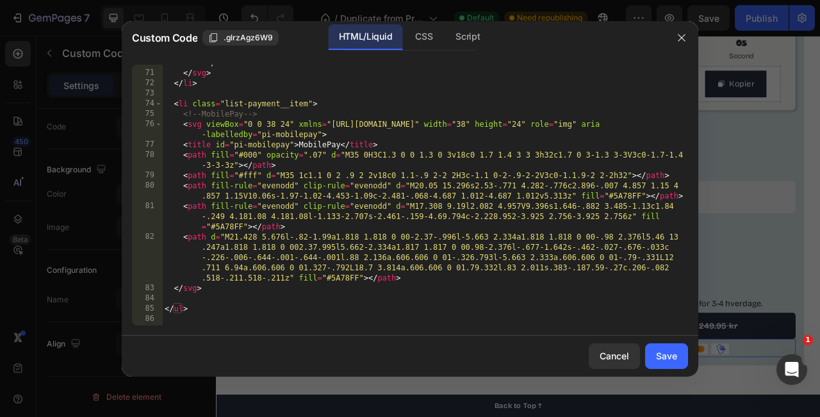
scroll to position [1349, 0]
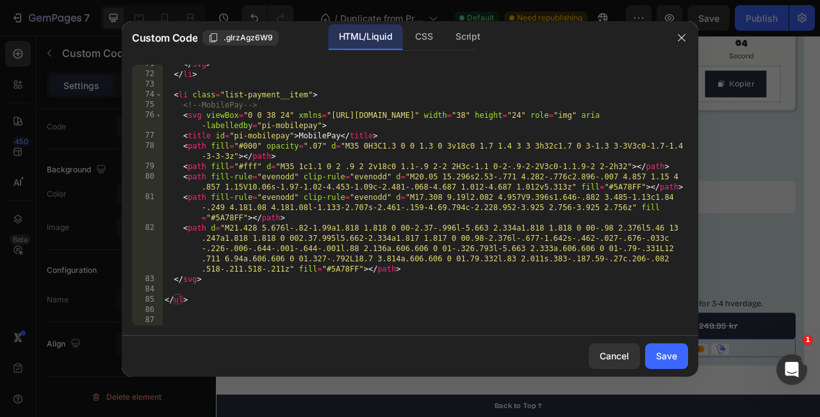
type textarea "</svg>"
click at [230, 280] on div "</ svg > </ li > < li class = "list-payment__item" > <!-- MobilePay --> < svg v…" at bounding box center [425, 199] width 526 height 281
paste textarea "</svg>"
type textarea "</svg>"
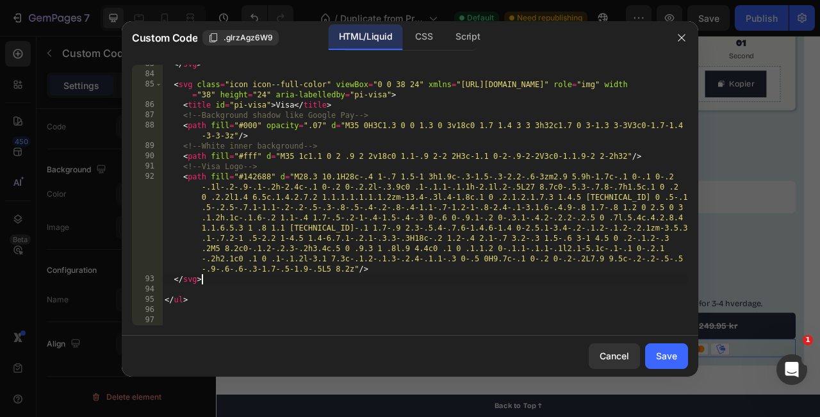
scroll to position [1565, 0]
click at [662, 355] on div "Save" at bounding box center [666, 355] width 21 height 13
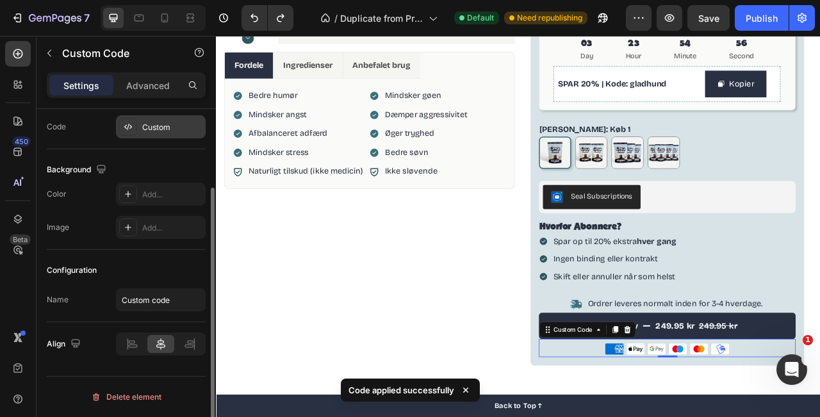
click at [135, 115] on div "Custom" at bounding box center [161, 126] width 90 height 23
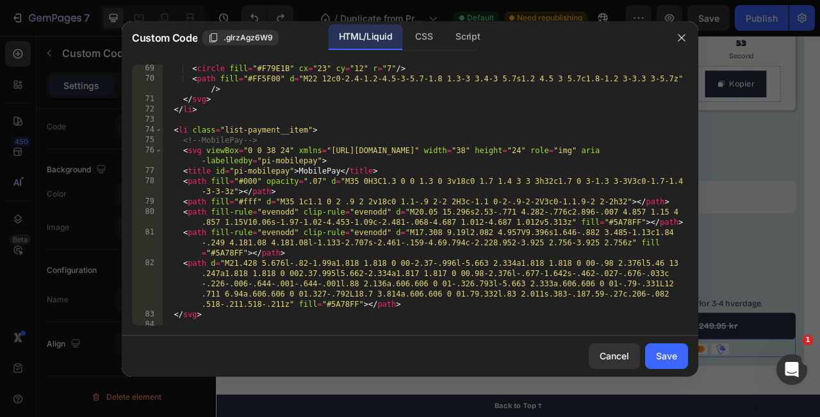
scroll to position [1349, 0]
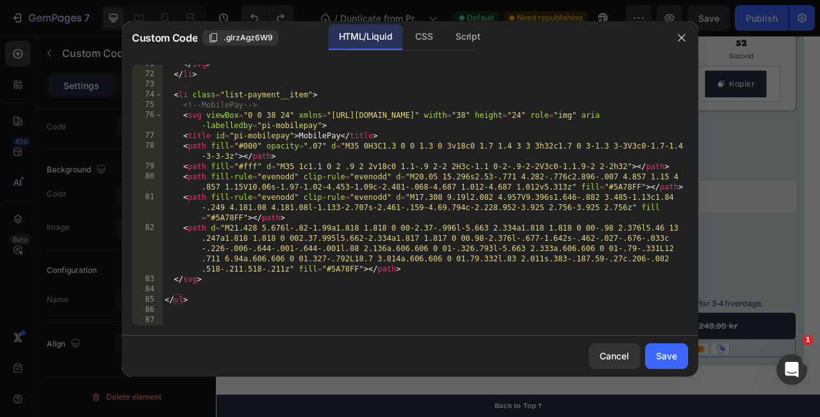
type textarea "</svg>"
click at [225, 283] on div "</ svg > </ li > < li class = "list-payment__item" > <!-- MobilePay --> < svg v…" at bounding box center [425, 199] width 526 height 281
paste textarea "</svg>"
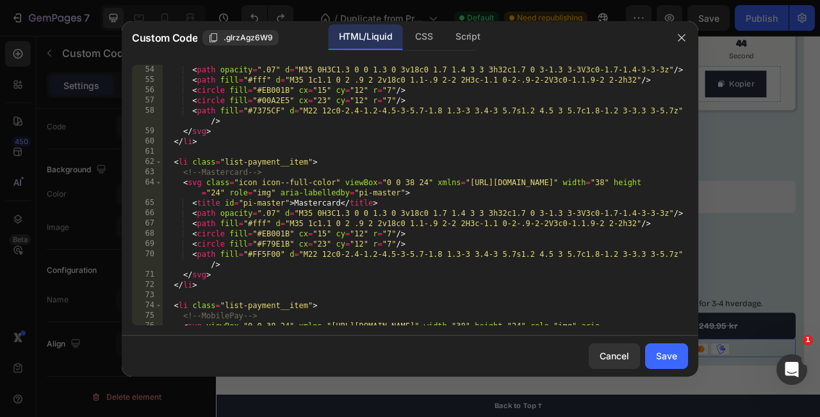
scroll to position [1136, 0]
drag, startPoint x: 322, startPoint y: 163, endPoint x: 171, endPoint y: 163, distance: 151.3
click at [171, 163] on div "< title id = "pi-maestro" > Maestro </ title > < path opacity = ".07" d = "M35 …" at bounding box center [425, 202] width 526 height 292
type textarea "<li class="list-payment__item">"
click at [308, 165] on div "< title id = "pi-maestro" > Maestro </ title > < path opacity = ".07" d = "M35 …" at bounding box center [425, 202] width 526 height 292
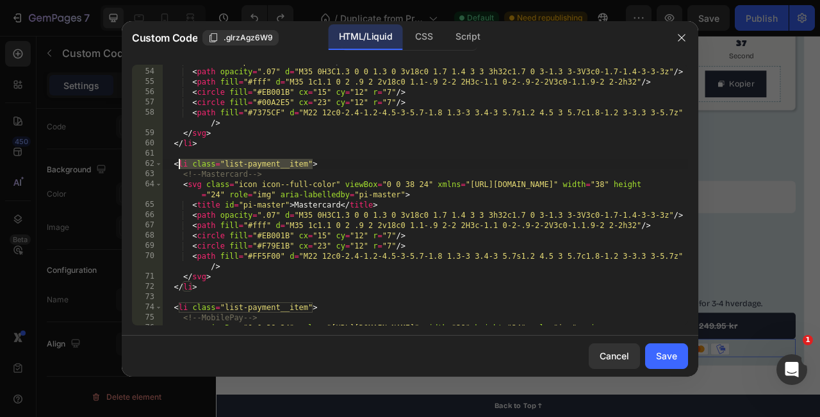
drag, startPoint x: 313, startPoint y: 163, endPoint x: 174, endPoint y: 165, distance: 139.1
click at [174, 165] on div "< title id = "pi-maestro" > Maestro </ title > < path opacity = ".07" d = "M35 …" at bounding box center [425, 202] width 526 height 292
drag, startPoint x: 319, startPoint y: 163, endPoint x: 172, endPoint y: 165, distance: 146.8
click at [172, 165] on div "< title id = "pi-maestro" > Maestro </ title > < path opacity = ".07" d = "M35 …" at bounding box center [425, 202] width 526 height 292
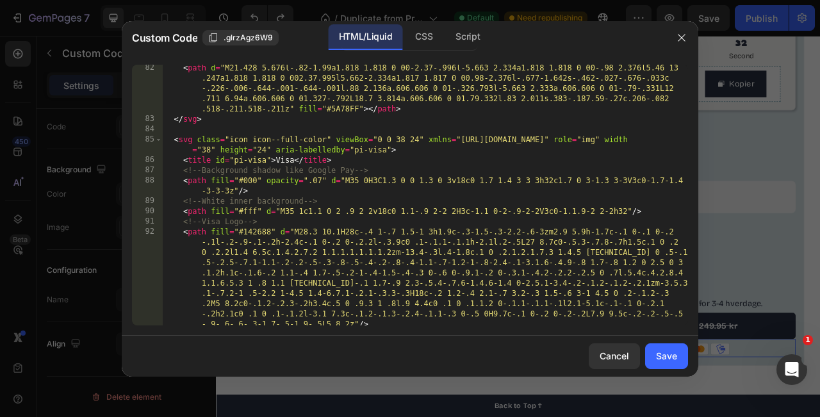
scroll to position [1481, 0]
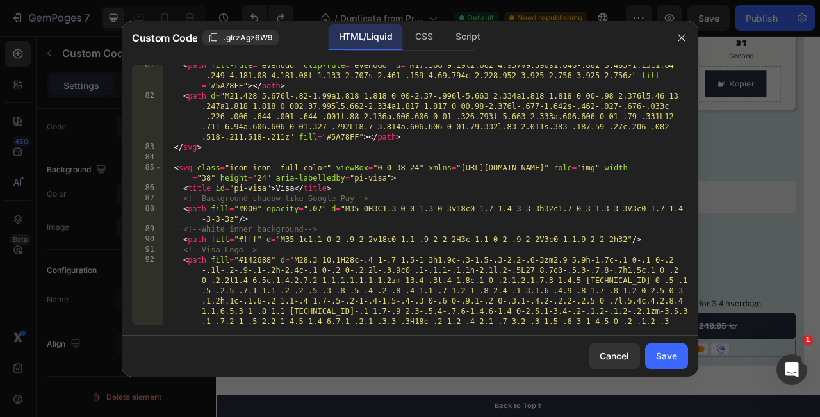
click at [231, 159] on div "< path fill-rule = "evenodd" clip-rule = "evenodd" d = "M17.308 9.19l2.082 4.95…" at bounding box center [425, 257] width 526 height 394
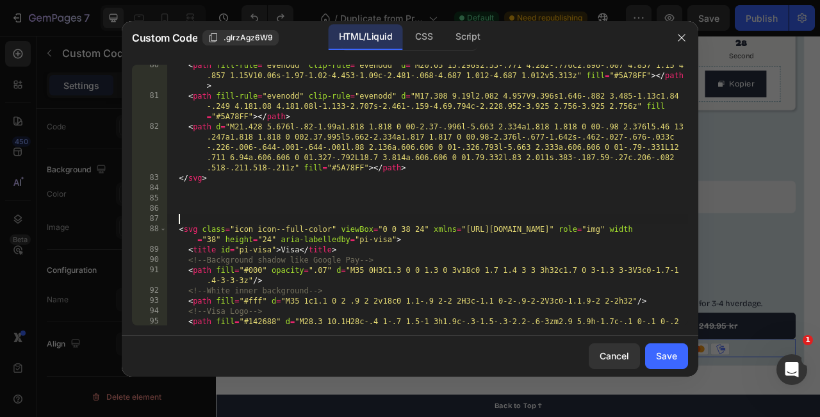
paste textarea "<li class="list-payment__item">"
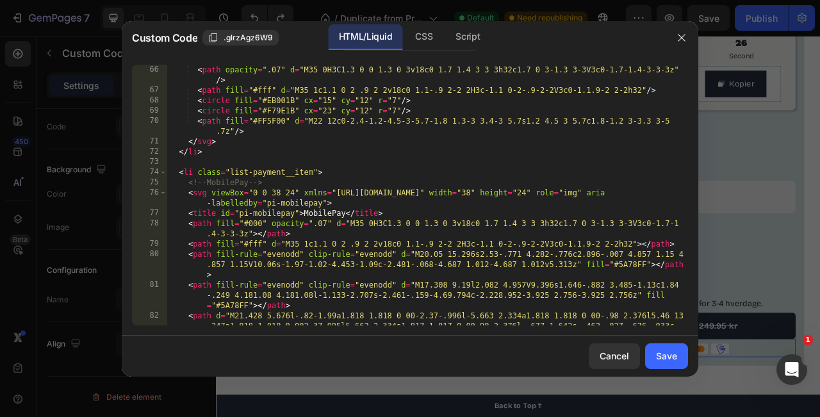
scroll to position [1292, 0]
drag, startPoint x: 281, startPoint y: 185, endPoint x: 187, endPoint y: 181, distance: 94.9
click at [187, 181] on div "< title id = "pi-master" > Mastercard </ title > < path opacity = ".07" d = "M3…" at bounding box center [427, 216] width 521 height 322
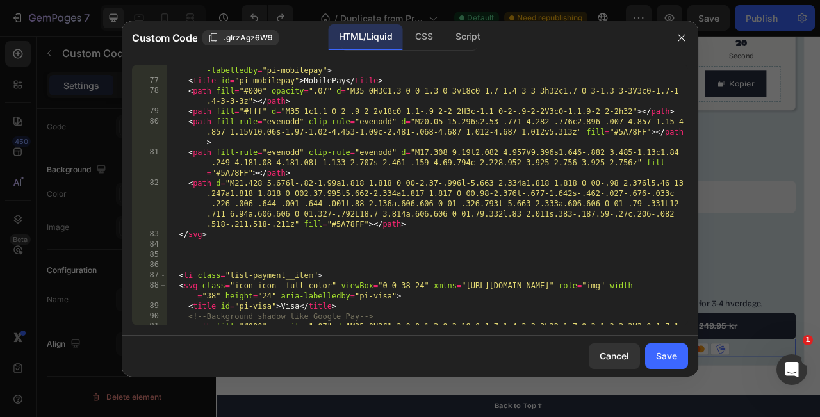
scroll to position [1424, 0]
click at [333, 278] on div "< svg viewBox = "0 0 38 24" xmlns = "[URL][DOMAIN_NAME]" width = "38" height = …" at bounding box center [427, 206] width 521 height 302
type textarea "<li class="list-payment__item">"
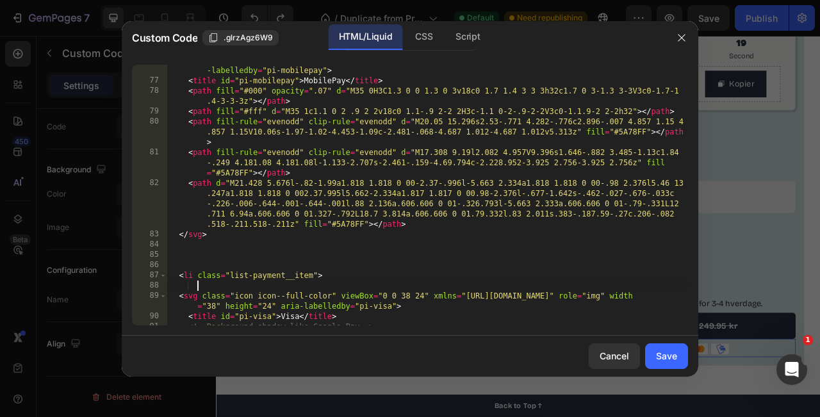
paste textarea "<!-- MobilePay -->"
drag, startPoint x: 262, startPoint y: 286, endPoint x: 222, endPoint y: 285, distance: 39.1
click at [222, 285] on div "< svg viewBox = "0 0 38 24" xmlns = "[URL][DOMAIN_NAME]" width = "38" height = …" at bounding box center [427, 201] width 521 height 292
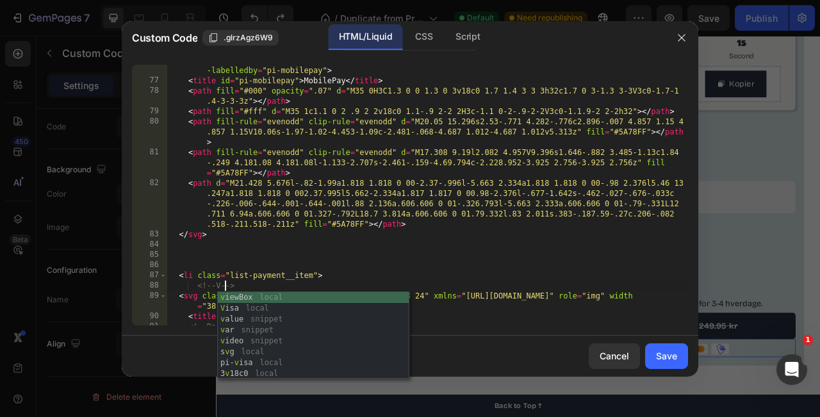
type textarea "<!-- VISA -->"
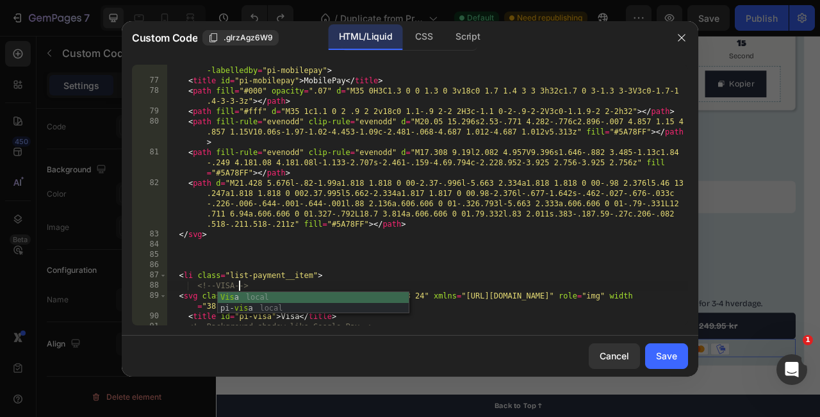
scroll to position [0, 5]
click at [347, 269] on div "< svg viewBox = "0 0 38 24" xmlns = "[URL][DOMAIN_NAME]" width = "38" height = …" at bounding box center [427, 201] width 521 height 292
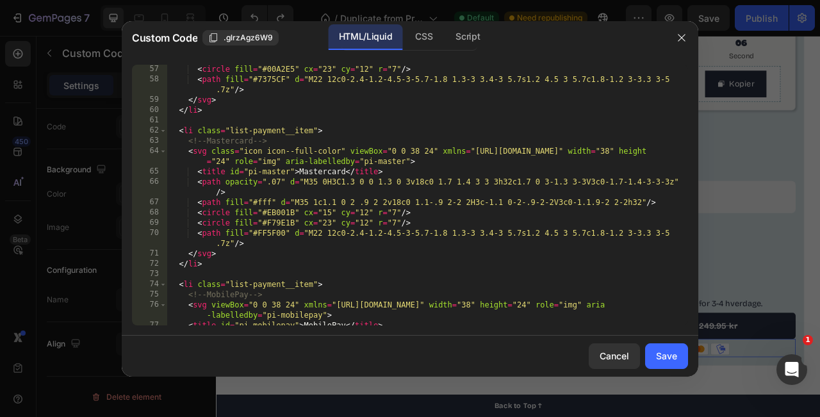
scroll to position [1179, 0]
drag, startPoint x: 210, startPoint y: 267, endPoint x: 174, endPoint y: 267, distance: 35.9
click at [174, 267] on div "< circle fill = "#00A2E5" cx = "23" cy = "12" r = "7" /> < path fill = "#7375CF…" at bounding box center [427, 211] width 521 height 292
drag, startPoint x: 208, startPoint y: 267, endPoint x: 178, endPoint y: 268, distance: 30.2
click at [178, 268] on div "< circle fill = "#00A2E5" cx = "23" cy = "12" r = "7" /> < path fill = "#7375CF…" at bounding box center [427, 211] width 521 height 292
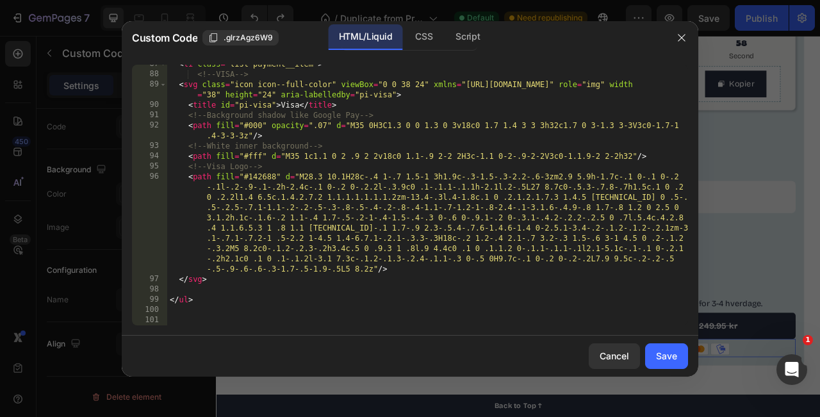
scroll to position [1636, 0]
click at [212, 279] on div "< li class = "list-payment__item" > <!-- VISA --> < svg class = "icon icon--ful…" at bounding box center [427, 199] width 521 height 281
type textarea "</svg>"
paste textarea "</li>"
type textarea "</li>"
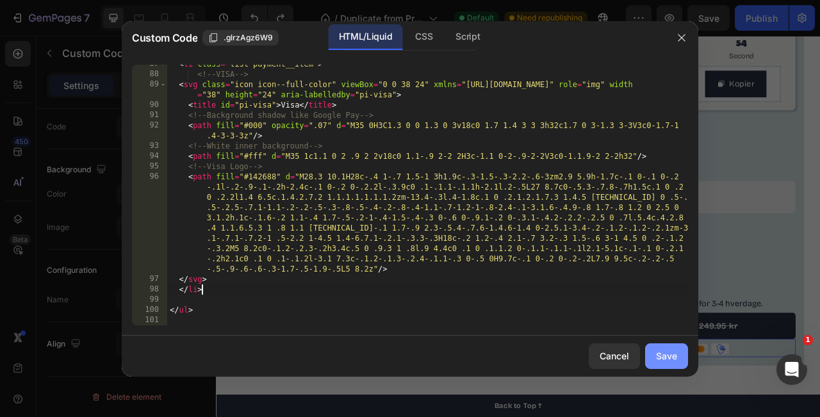
click at [659, 357] on div "Save" at bounding box center [666, 355] width 21 height 13
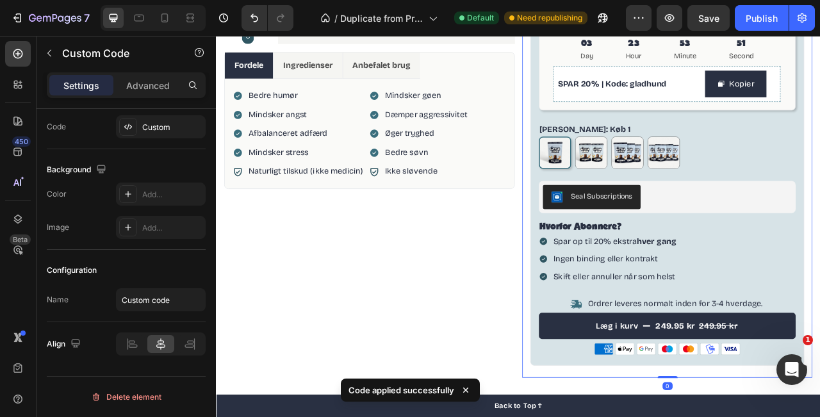
click at [820, 307] on div "100% naturligt kosttilskud Item List CALM & BALANCE Product Title Beroligende g…" at bounding box center [791, 108] width 370 height 726
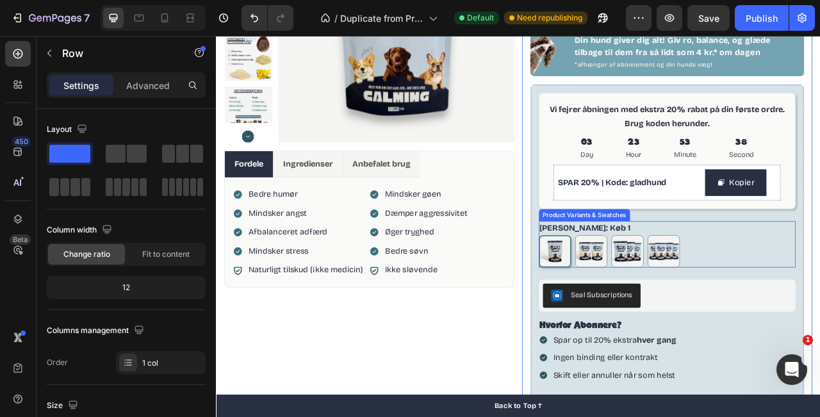
scroll to position [199, 0]
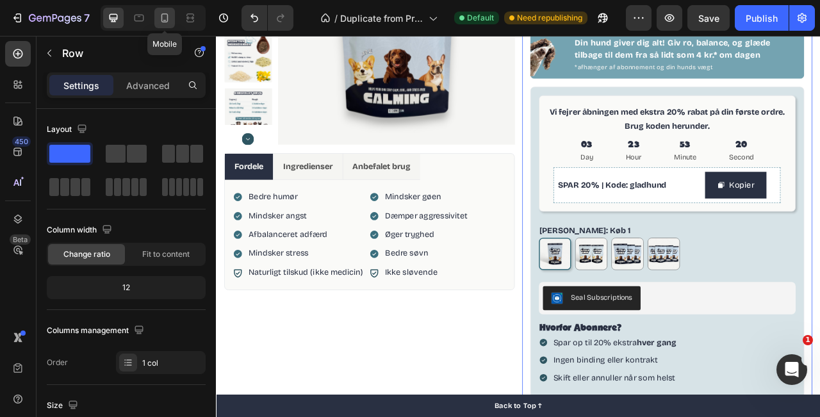
click at [168, 23] on icon at bounding box center [164, 18] width 13 height 13
type input "100%"
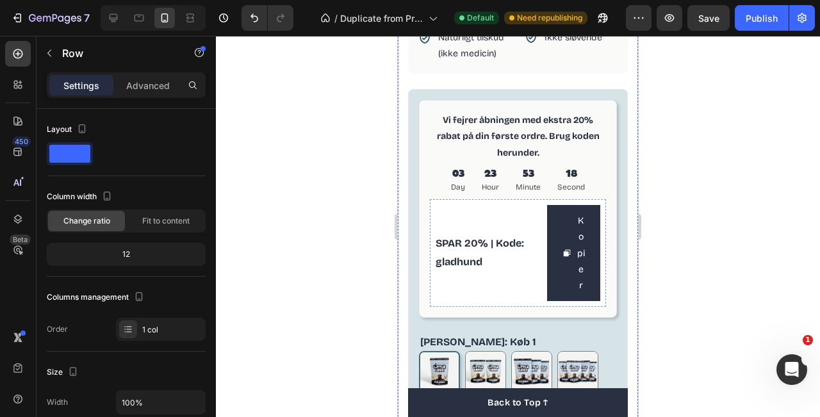
scroll to position [717, 0]
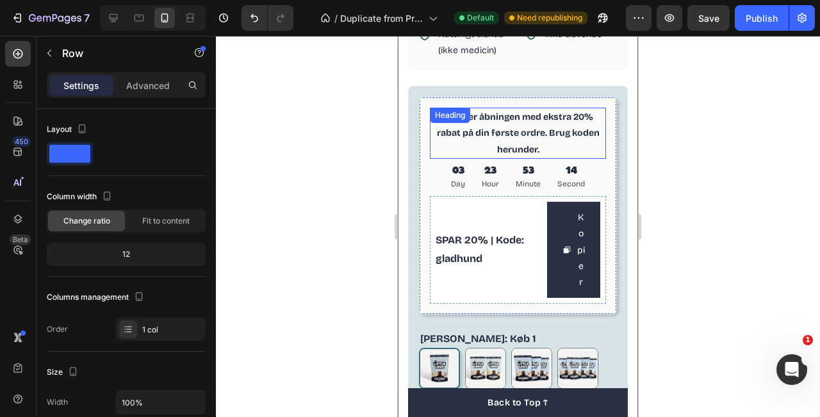
click at [548, 134] on p "Vi fejrer åbningen med ekstra 20% rabat på din første ordre. Brug koden herunde…" at bounding box center [518, 133] width 174 height 49
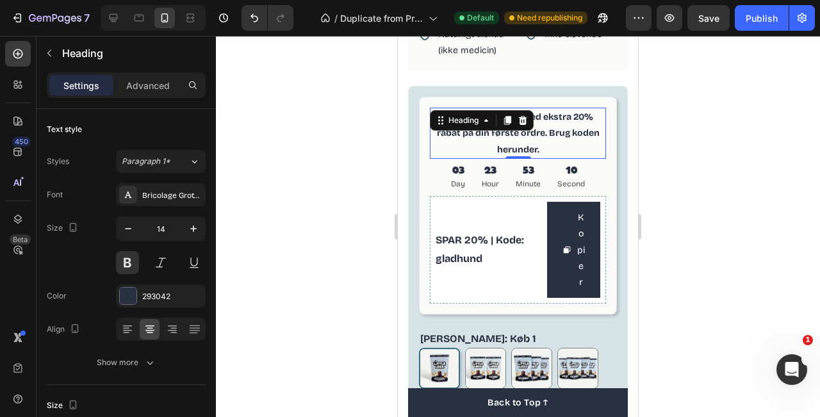
click at [692, 120] on div at bounding box center [518, 226] width 604 height 381
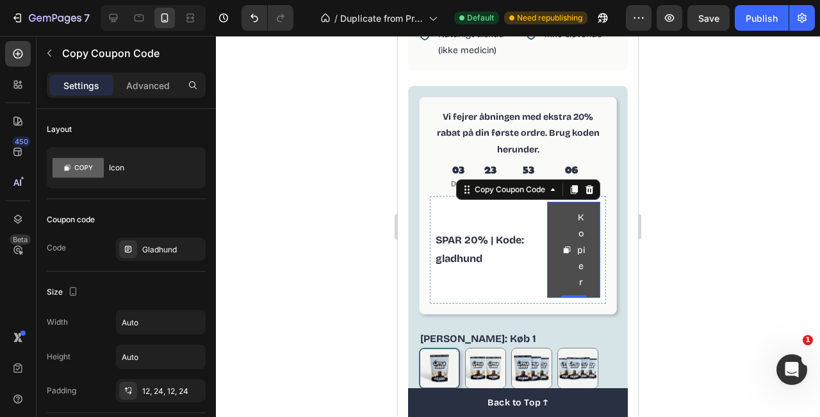
click at [565, 219] on span "Kopier" at bounding box center [567, 250] width 9 height 81
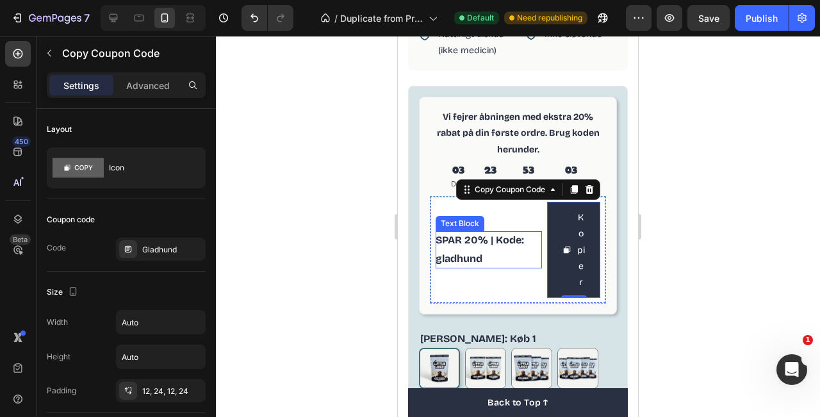
click at [539, 237] on p "SPAR 20% | Kode: gladhund" at bounding box center [489, 249] width 106 height 37
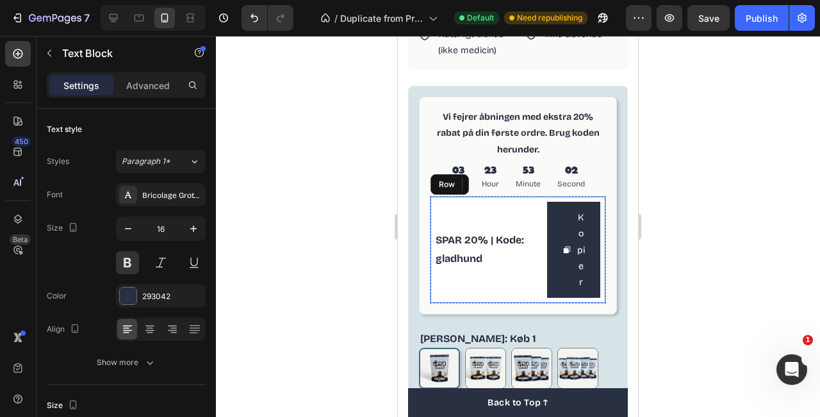
click at [544, 237] on div "SPAR 20% | Kode: gladhund Text Block 0 Kopier Copy Coupon Code Row" at bounding box center [518, 250] width 176 height 108
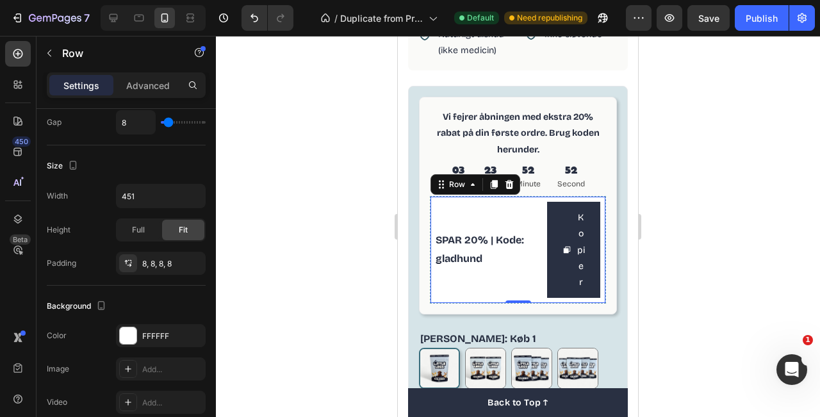
scroll to position [0, 0]
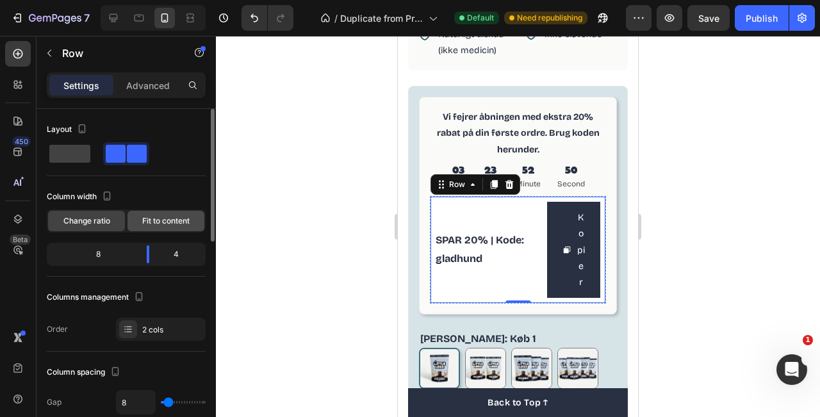
click at [158, 220] on span "Fit to content" at bounding box center [165, 221] width 47 height 12
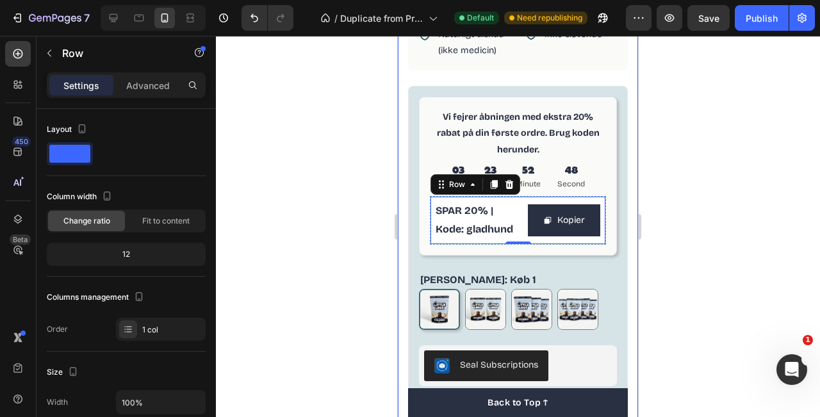
click at [631, 183] on div "100% naturligt kosttilskud Item List CALM & BALANCE Product Title Beroligende g…" at bounding box center [518, 138] width 240 height 870
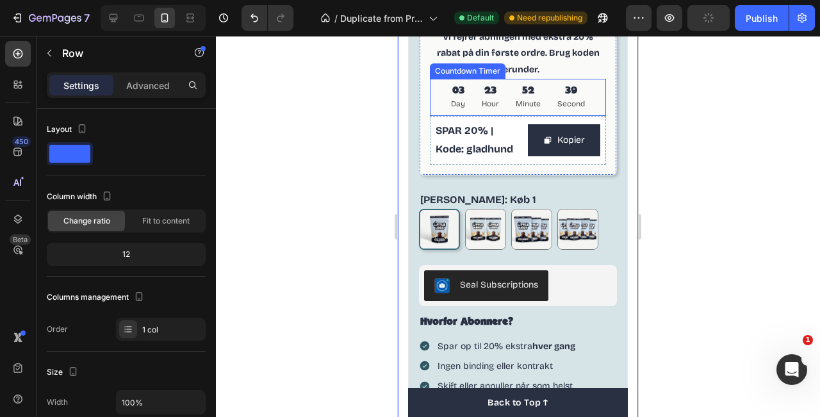
scroll to position [798, 0]
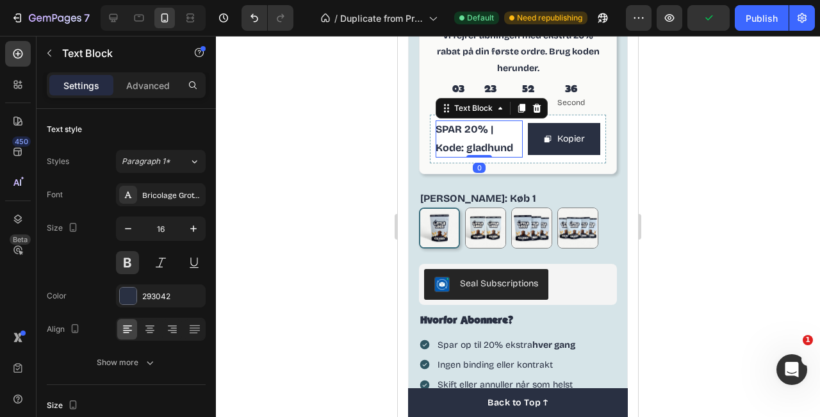
click at [479, 142] on span "SPAR 20% | Kode: gladhund" at bounding box center [475, 138] width 78 height 31
click at [135, 229] on button "button" at bounding box center [128, 228] width 23 height 23
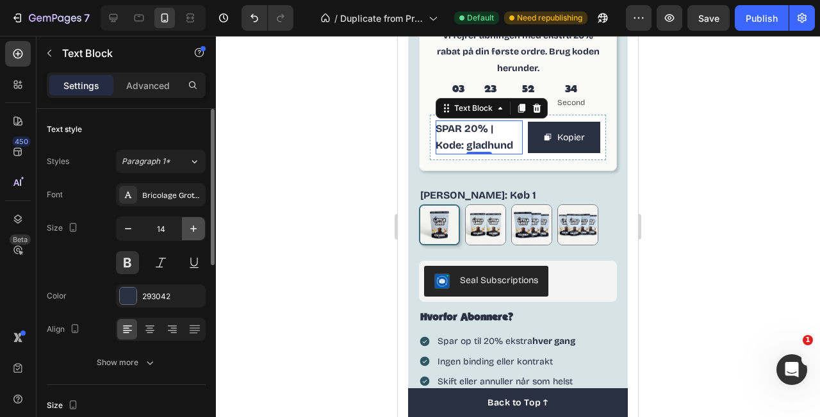
click at [204, 230] on button "button" at bounding box center [193, 228] width 23 height 23
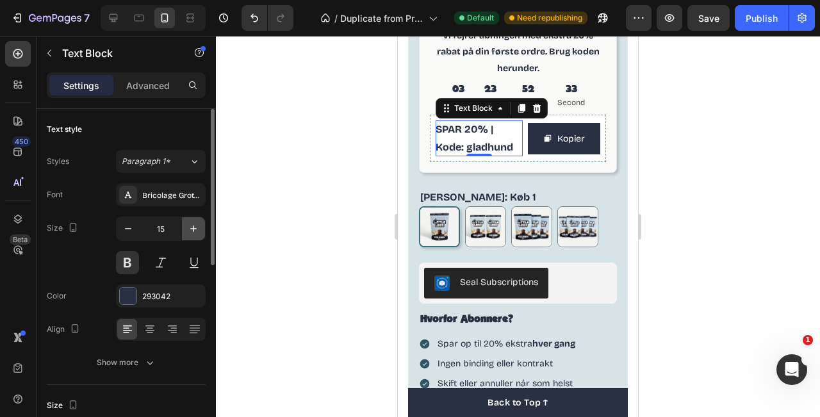
type input "16"
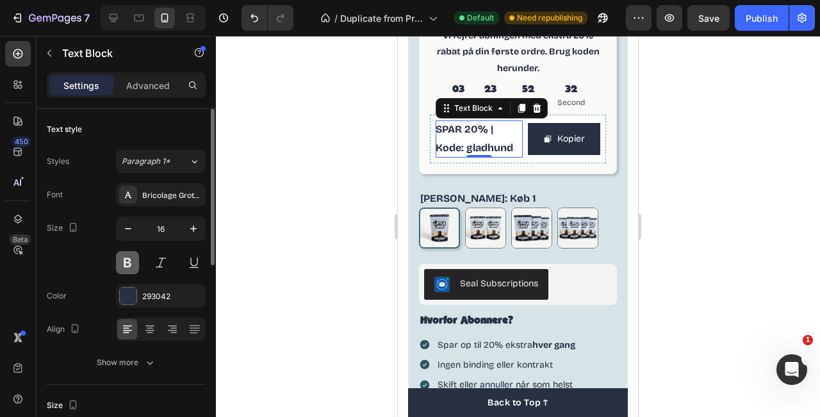
click at [135, 263] on button at bounding box center [127, 262] width 23 height 23
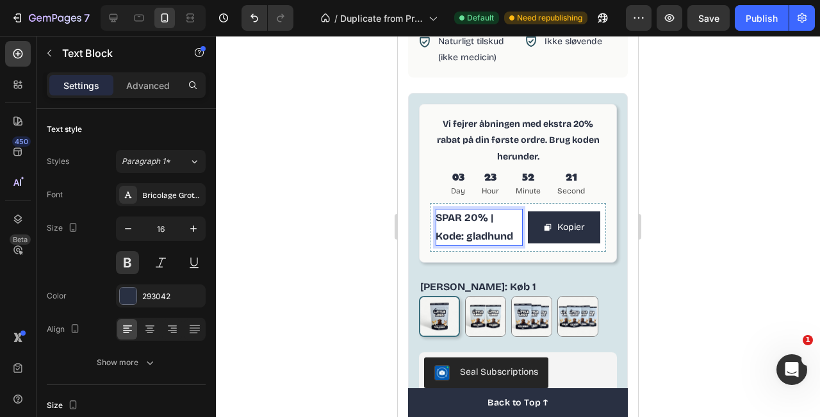
scroll to position [708, 0]
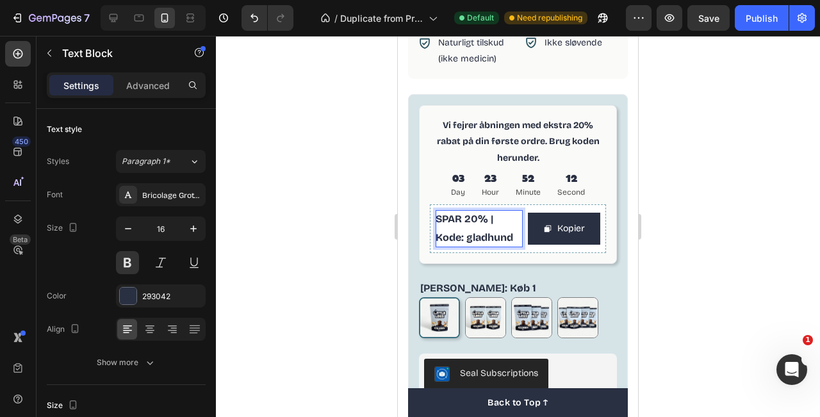
click at [495, 220] on p "SPAR 20% | Kode: gladhund" at bounding box center [479, 228] width 87 height 37
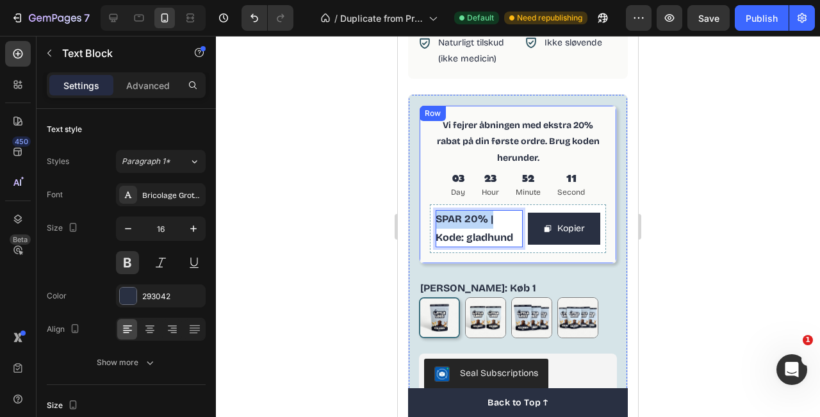
drag, startPoint x: 495, startPoint y: 220, endPoint x: 426, endPoint y: 211, distance: 69.9
click at [426, 212] on div "Vi fejrer åbningen med ekstra 20% rabat på din første ordre. Brug koden herunde…" at bounding box center [518, 184] width 198 height 159
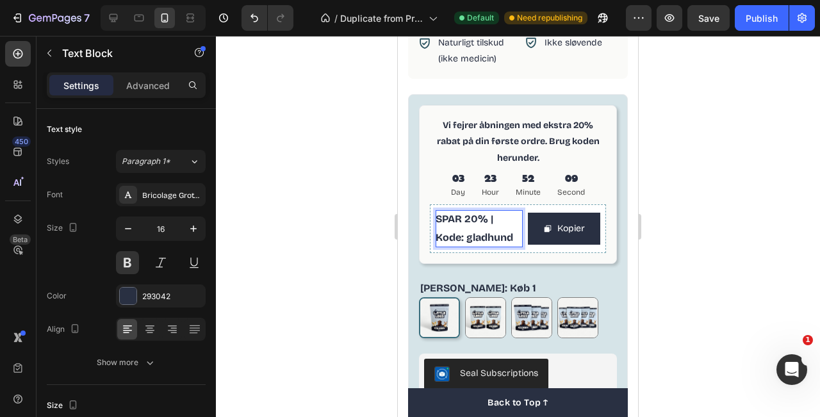
scroll to position [715, 0]
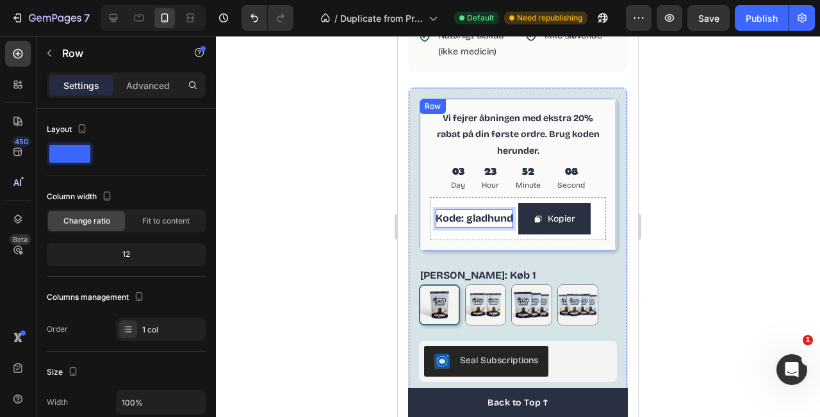
click at [539, 260] on div "Vi fejrer åbningen med ekstra 20% rabat på din første ordre. Brug koden herunde…" at bounding box center [518, 320] width 198 height 444
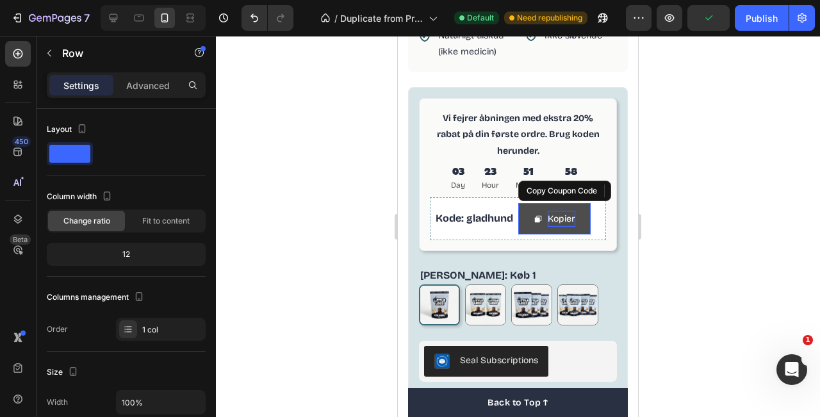
click at [576, 224] on div "Kopier" at bounding box center [562, 219] width 28 height 16
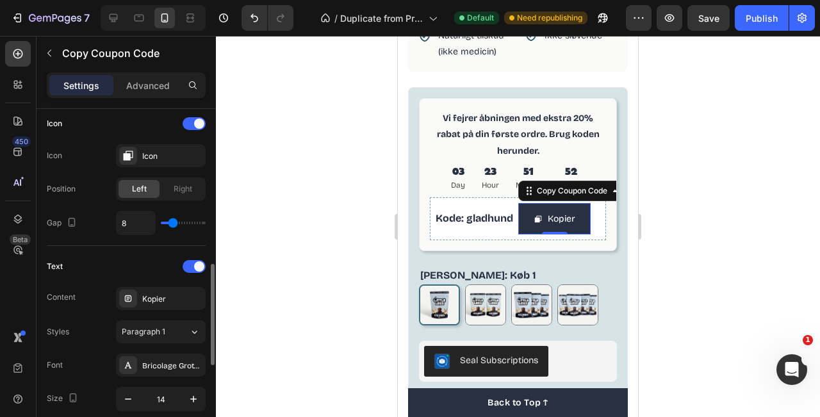
scroll to position [524, 0]
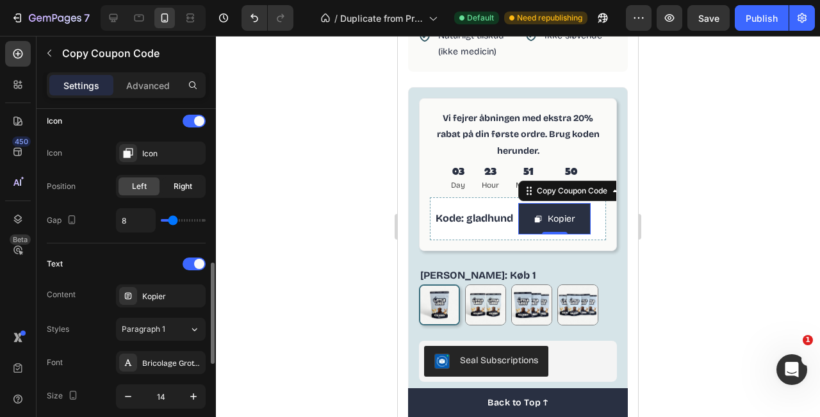
click at [185, 190] on span "Right" at bounding box center [183, 187] width 19 height 12
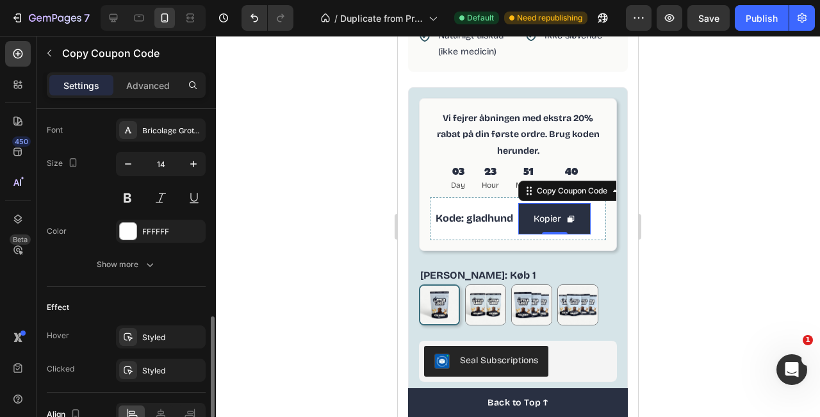
scroll to position [767, 0]
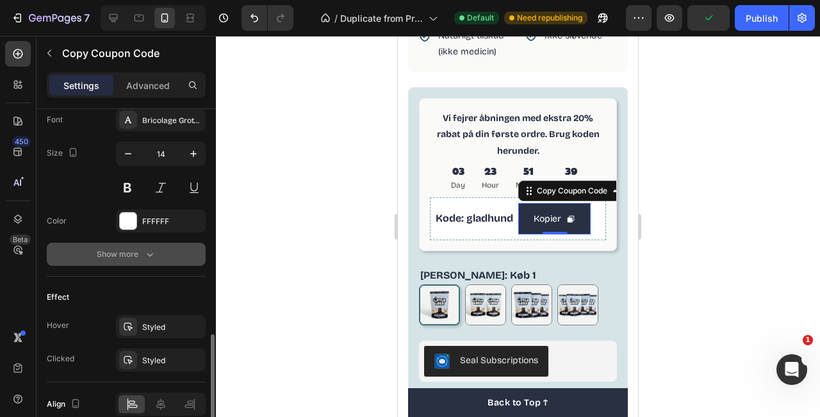
click at [144, 254] on icon "button" at bounding box center [150, 254] width 13 height 13
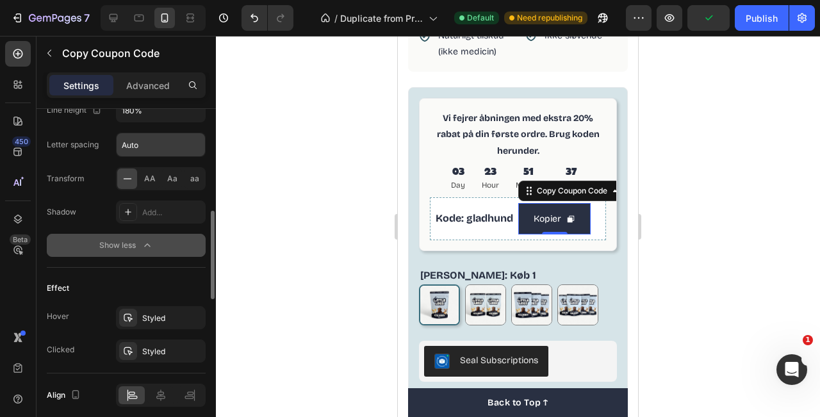
scroll to position [997, 0]
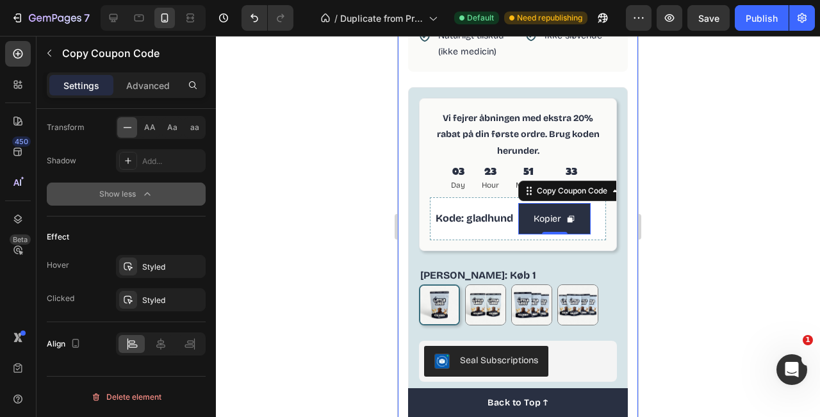
click at [658, 128] on div at bounding box center [518, 226] width 604 height 381
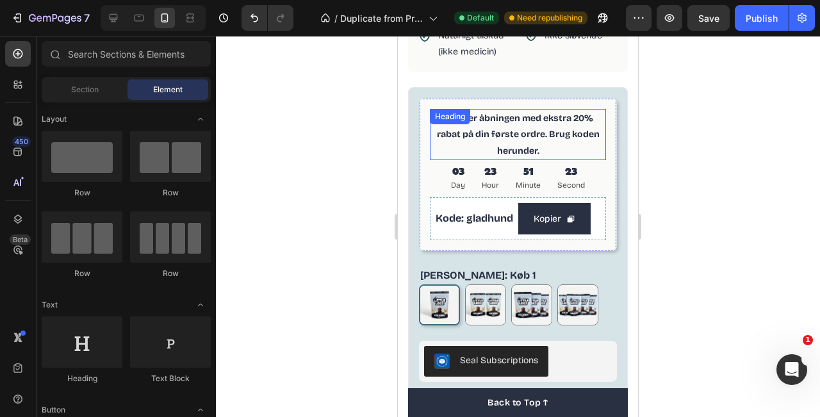
click at [571, 131] on p "Vi fejrer åbningen med ekstra 20% rabat på din første ordre. Brug koden herunde…" at bounding box center [518, 134] width 174 height 49
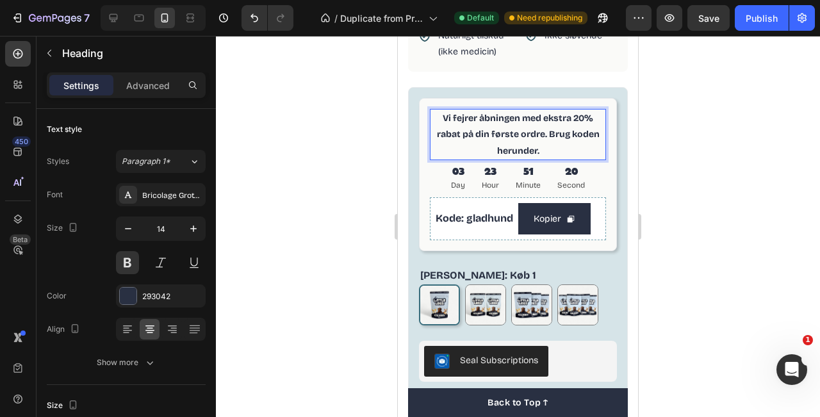
click at [592, 121] on p "Vi fejrer åbningen med ekstra 20% rabat på din første ordre. Brug koden herunde…" at bounding box center [518, 134] width 174 height 49
drag, startPoint x: 592, startPoint y: 121, endPoint x: 546, endPoint y: 117, distance: 46.3
click at [546, 117] on p "Vi fejrer åbningen med ekstra 20% rabat på din første ordre. Brug koden herunde…" at bounding box center [518, 134] width 174 height 49
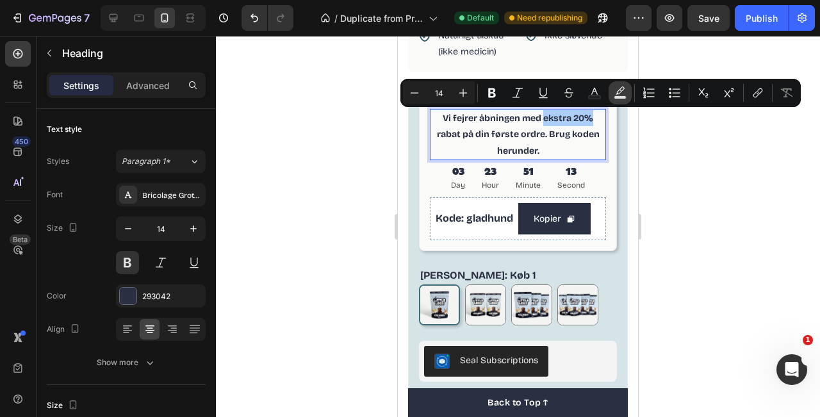
click at [620, 98] on rect "Editor contextual toolbar" at bounding box center [621, 97] width 12 height 3
type input "000000"
type input "77"
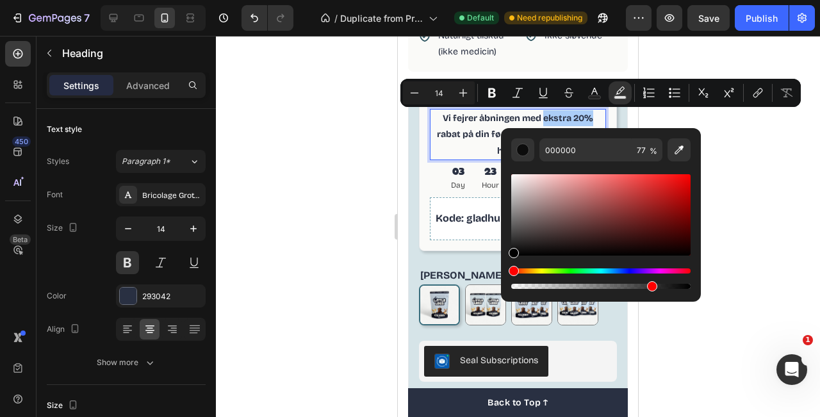
click at [574, 269] on div "Hue" at bounding box center [601, 271] width 179 height 5
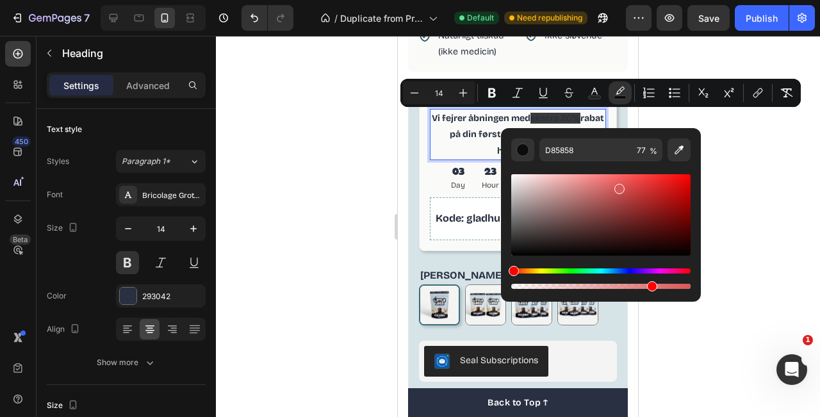
drag, startPoint x: 589, startPoint y: 219, endPoint x: 618, endPoint y: 187, distance: 43.1
click at [618, 187] on div "Editor contextual toolbar" at bounding box center [601, 214] width 179 height 81
click at [686, 152] on button "Editor contextual toolbar" at bounding box center [679, 149] width 23 height 23
type input "D6E4E7"
type input "100"
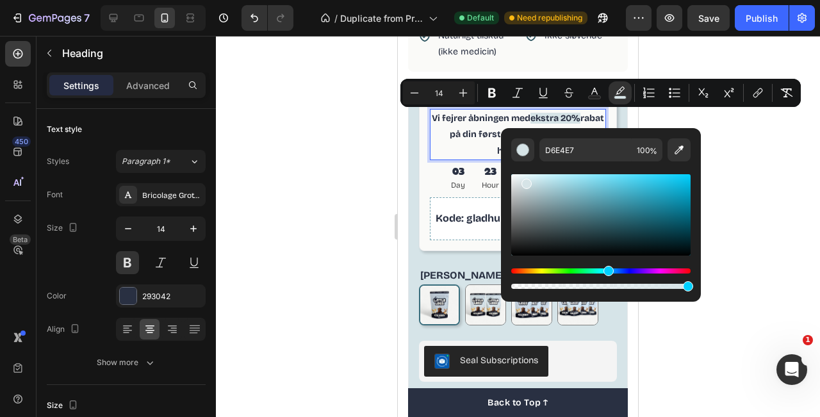
click at [724, 178] on div at bounding box center [518, 226] width 604 height 381
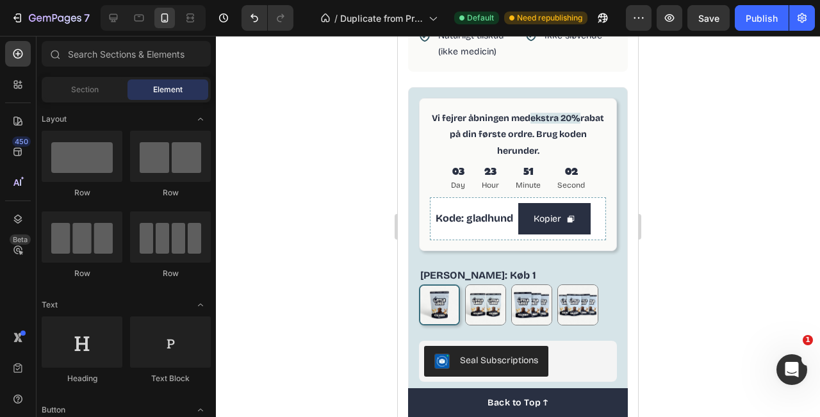
click at [714, 124] on div at bounding box center [518, 226] width 604 height 381
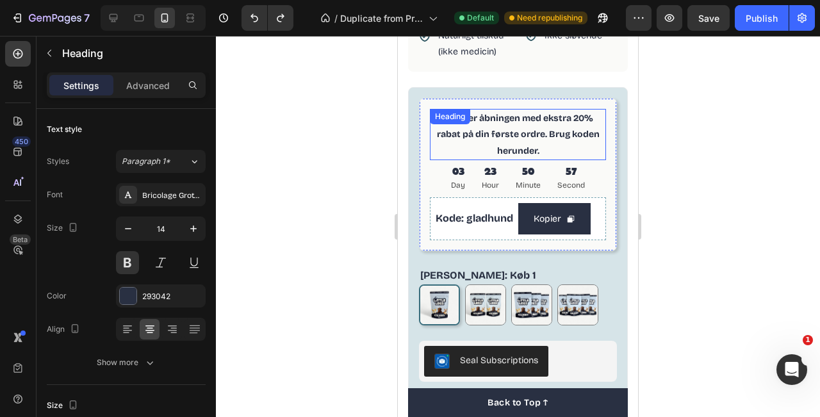
click at [585, 119] on h2 "Vi fejrer åbningen med ekstra 20% rabat på din første ordre. Brug koden herunde…" at bounding box center [518, 134] width 176 height 51
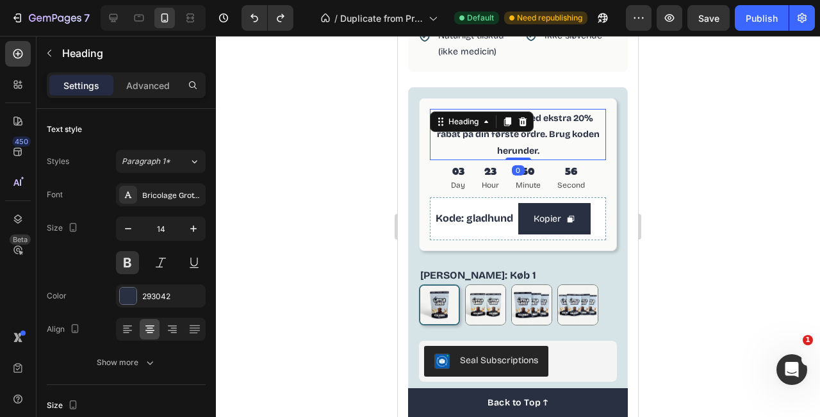
click at [594, 120] on h2 "Vi fejrer åbningen med ekstra 20% rabat på din første ordre. Brug koden herunde…" at bounding box center [518, 134] width 176 height 51
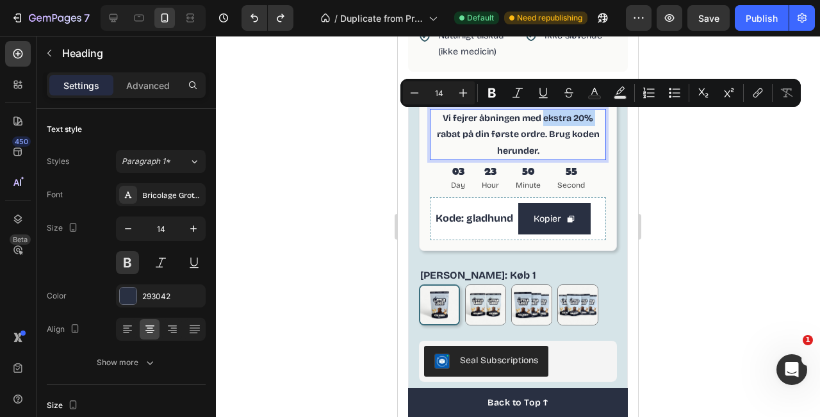
drag, startPoint x: 594, startPoint y: 120, endPoint x: 551, endPoint y: 119, distance: 43.6
click at [551, 119] on p "Vi fejrer åbningen med ekstra 20% rabat på din første ordre. Brug koden herunde…" at bounding box center [518, 134] width 174 height 49
click at [497, 96] on icon "Editor contextual toolbar" at bounding box center [492, 93] width 13 height 13
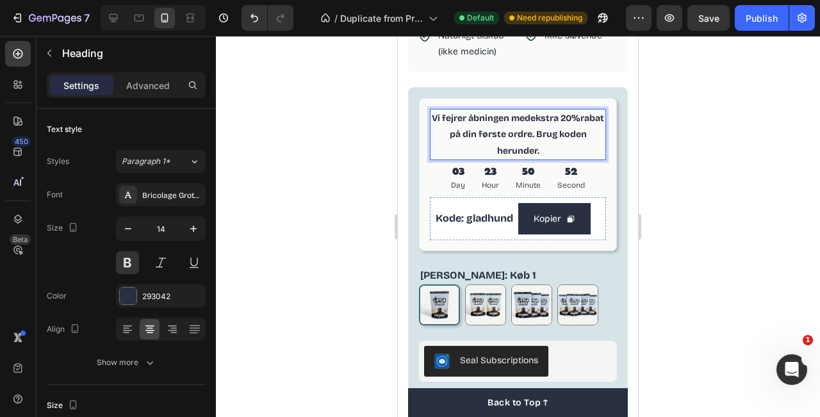
click at [597, 118] on p "Vi fejrer åbningen med ekstra 20% rabat på din første ordre. Brug koden herunde…" at bounding box center [518, 134] width 174 height 49
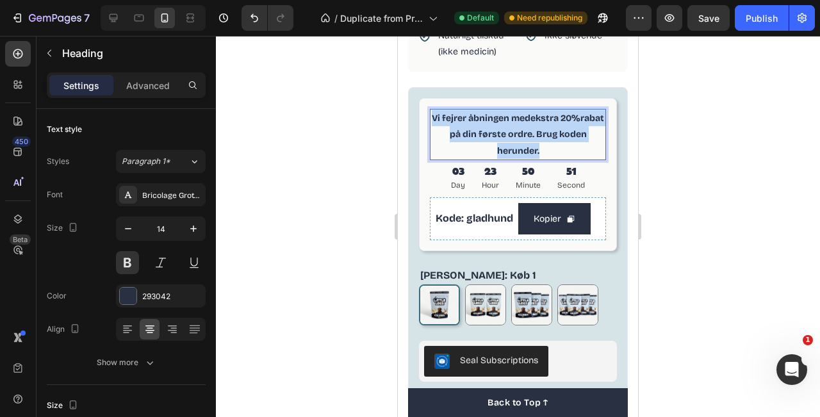
drag, startPoint x: 565, startPoint y: 150, endPoint x: 431, endPoint y: 115, distance: 138.5
click at [431, 115] on p "Vi fejrer åbningen med ekstra 20% rabat på din første ordre. Brug koden herunde…" at bounding box center [518, 134] width 174 height 49
drag, startPoint x: 558, startPoint y: 151, endPoint x: 440, endPoint y: 117, distance: 122.7
click at [440, 117] on p "Vi fejrer åbningen med ekstra 20% rabat på din første ordre. Brug koden herunde…" at bounding box center [518, 134] width 174 height 49
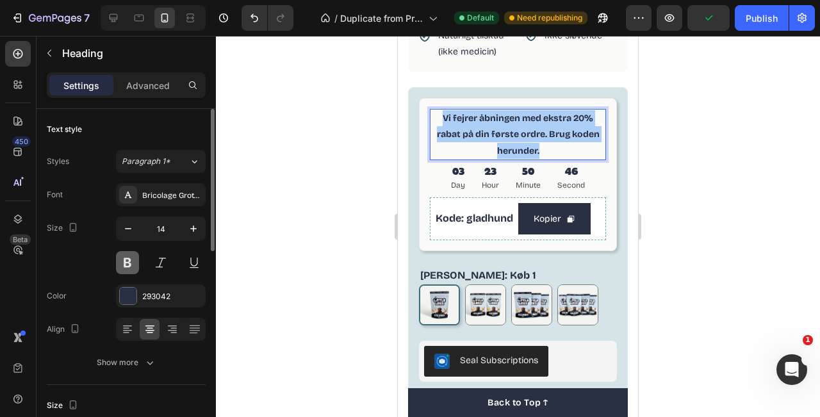
click at [126, 263] on button at bounding box center [127, 262] width 23 height 23
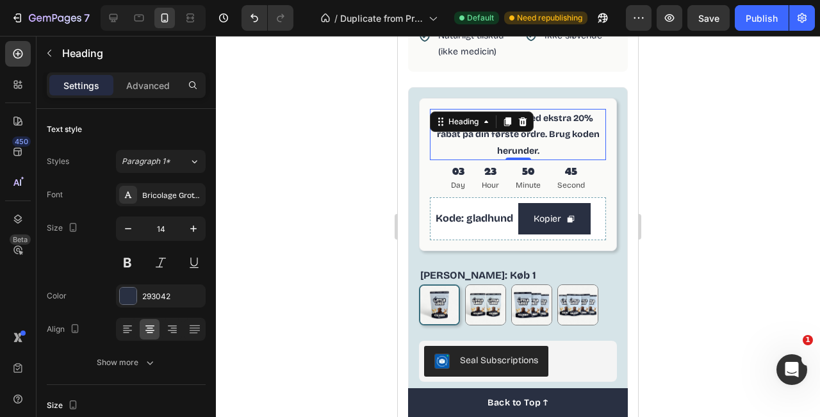
click at [533, 151] on strong "Vi fejrer åbningen med ekstra 20% rabat på din første ordre. Brug koden herunde…" at bounding box center [518, 134] width 163 height 43
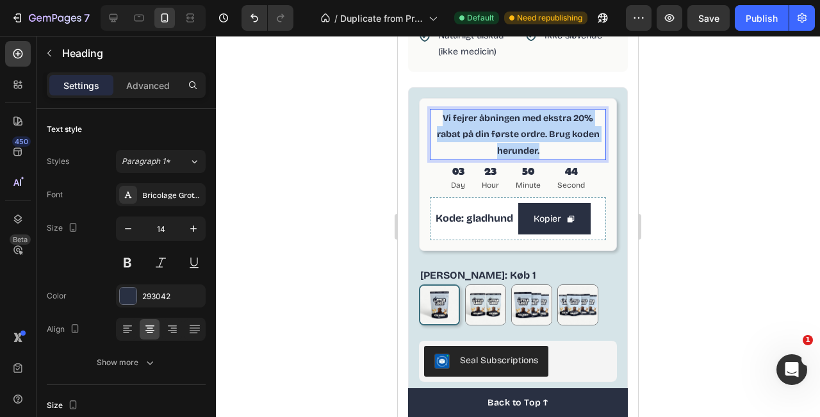
click at [533, 151] on strong "Vi fejrer åbningen med ekstra 20% rabat på din første ordre. Brug koden herunde…" at bounding box center [518, 134] width 163 height 43
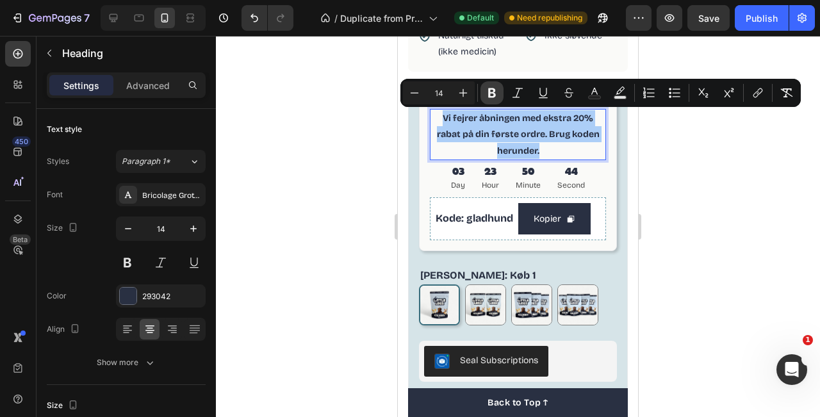
click at [490, 91] on icon "Editor contextual toolbar" at bounding box center [492, 93] width 13 height 13
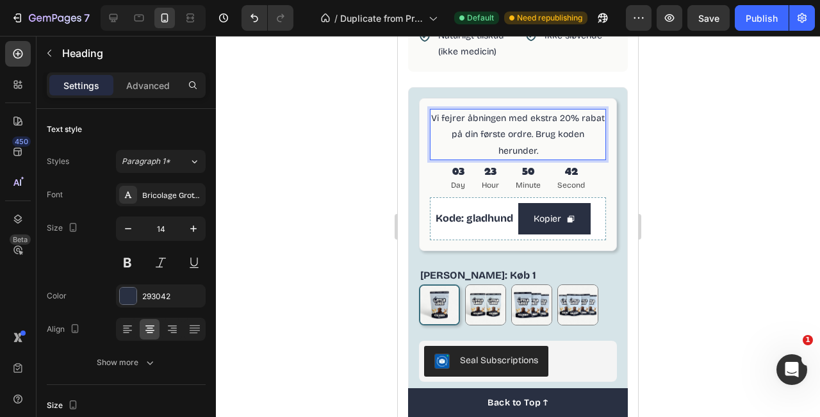
click at [571, 114] on p "Vi fejrer åbningen med ekstra 20% rabat på din første ordre. Brug koden herunde…" at bounding box center [518, 134] width 174 height 49
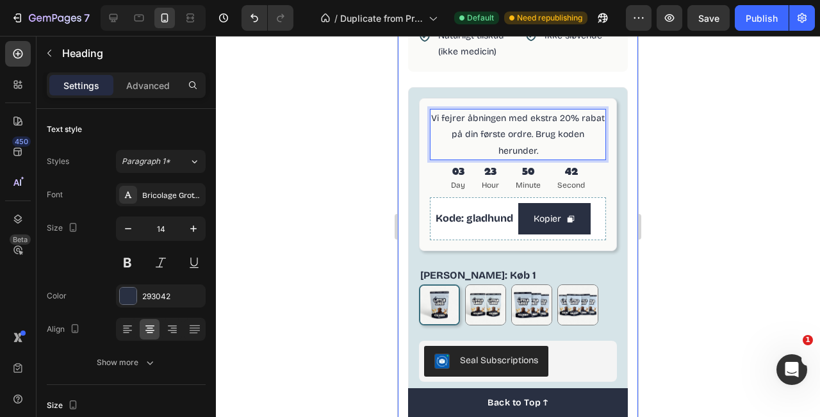
click at [672, 111] on div at bounding box center [518, 226] width 604 height 381
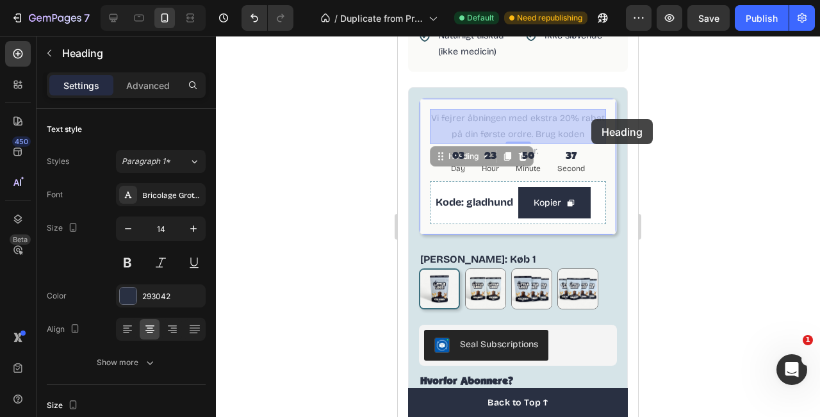
drag, startPoint x: 561, startPoint y: 119, endPoint x: 592, endPoint y: 119, distance: 30.8
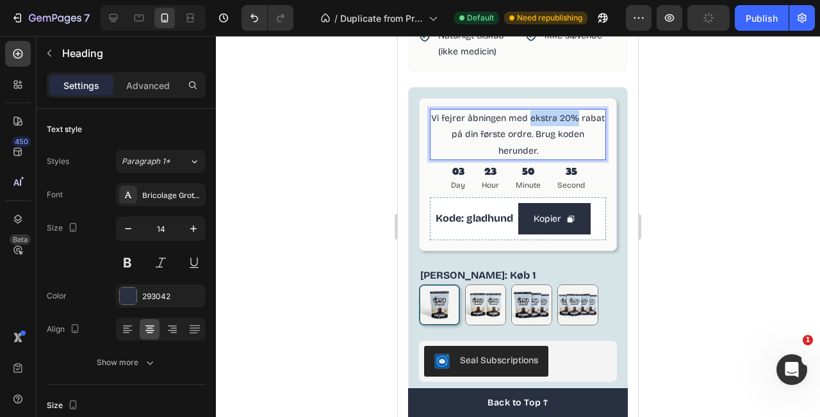
drag, startPoint x: 578, startPoint y: 119, endPoint x: 531, endPoint y: 114, distance: 47.1
click at [531, 114] on p "Vi fejrer åbningen med ekstra 20% rabat på din første ordre. Brug koden herunde…" at bounding box center [518, 134] width 174 height 49
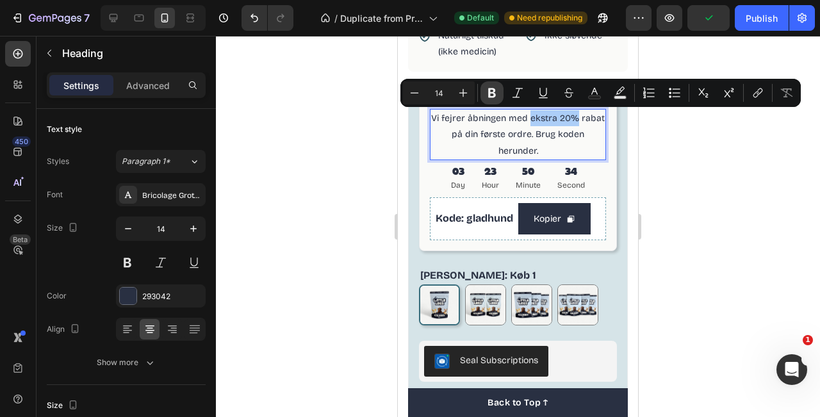
click at [493, 89] on icon "Editor contextual toolbar" at bounding box center [492, 93] width 8 height 10
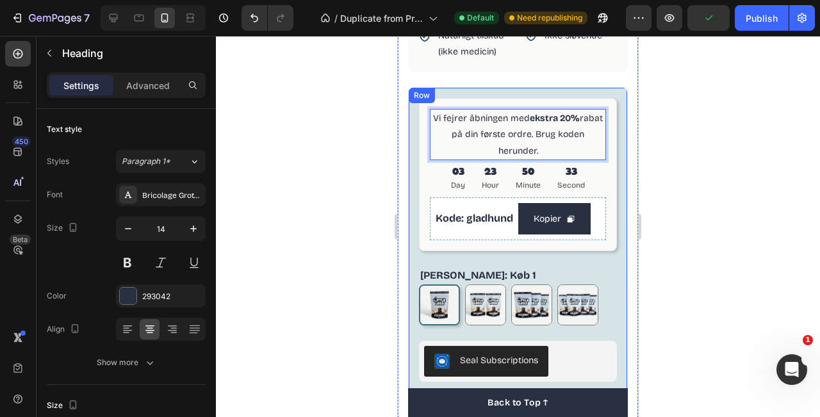
click at [623, 172] on div "Vi fejrer åbningen med ekstra 20% rabat på din første ordre. Brug koden herunde…" at bounding box center [518, 320] width 220 height 466
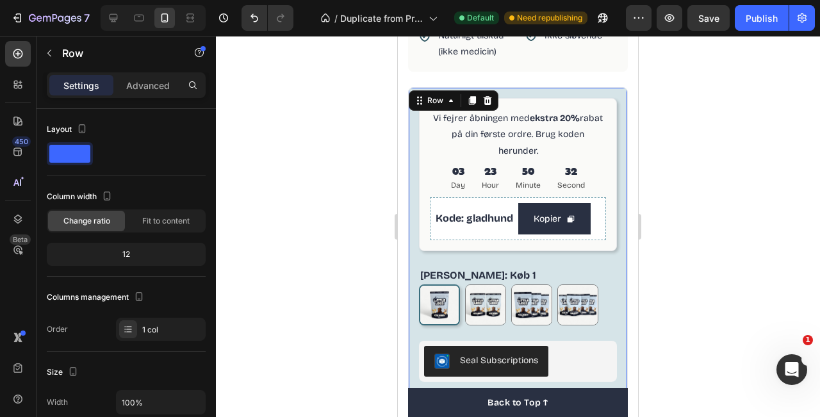
click at [692, 126] on div at bounding box center [518, 226] width 604 height 381
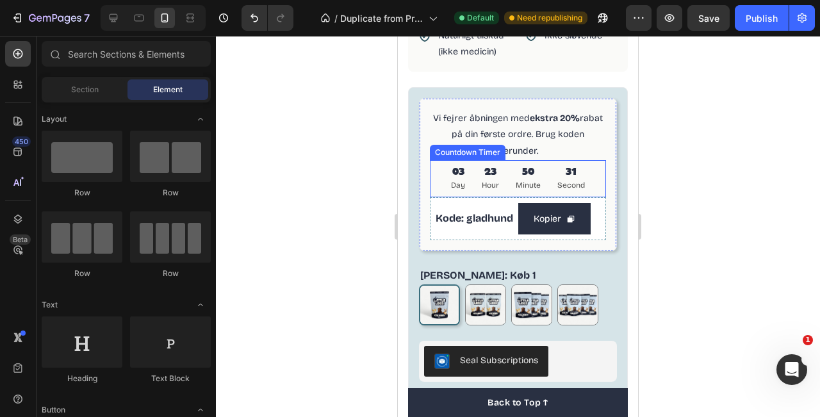
click at [511, 165] on div "03 Day 23 Hour 50 Minute 31 Second" at bounding box center [518, 178] width 140 height 37
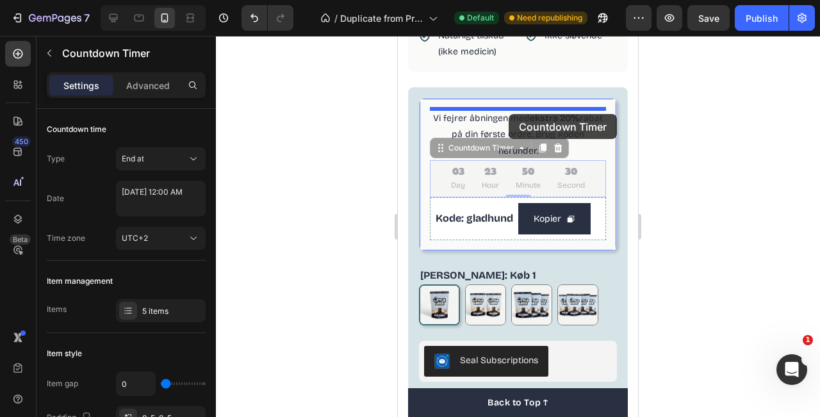
drag, startPoint x: 511, startPoint y: 165, endPoint x: 509, endPoint y: 115, distance: 50.0
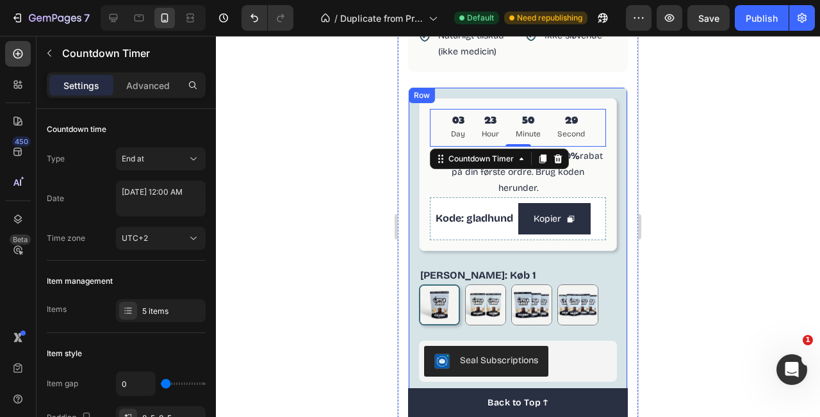
click at [667, 123] on div at bounding box center [518, 226] width 604 height 381
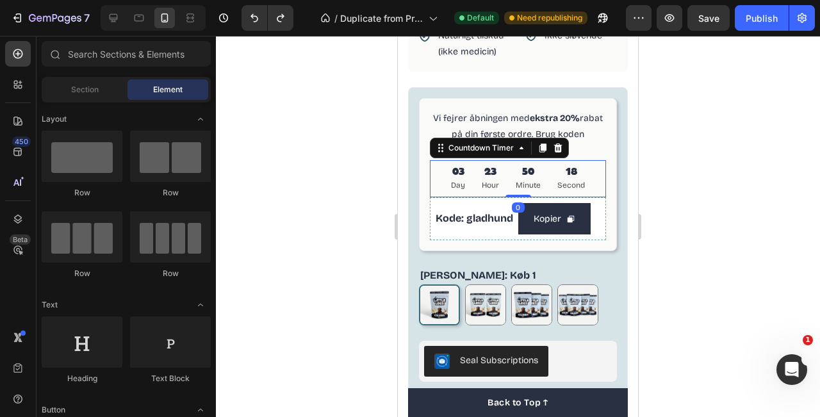
click at [595, 160] on div "03 Day 23 Hour 50 Minute 18 Second" at bounding box center [518, 178] width 176 height 37
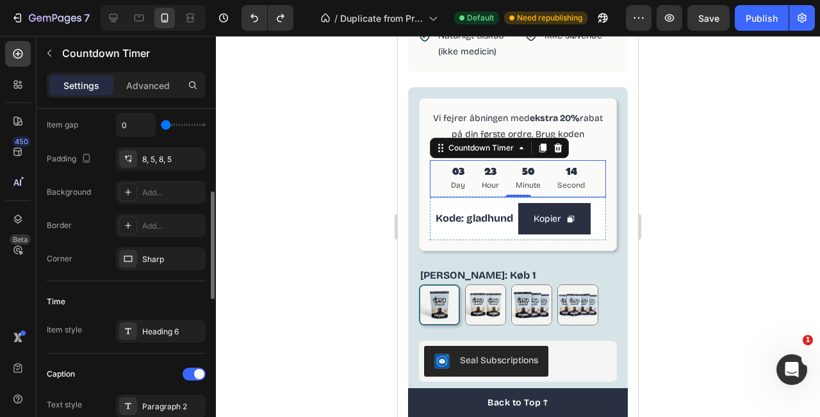
scroll to position [260, 0]
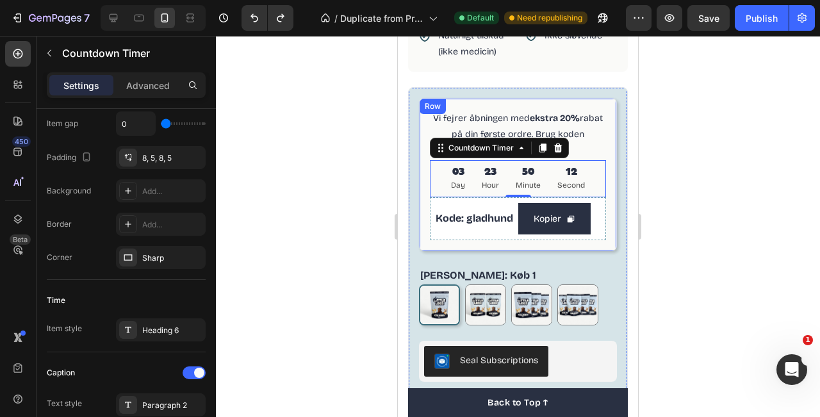
click at [670, 188] on div at bounding box center [518, 226] width 604 height 381
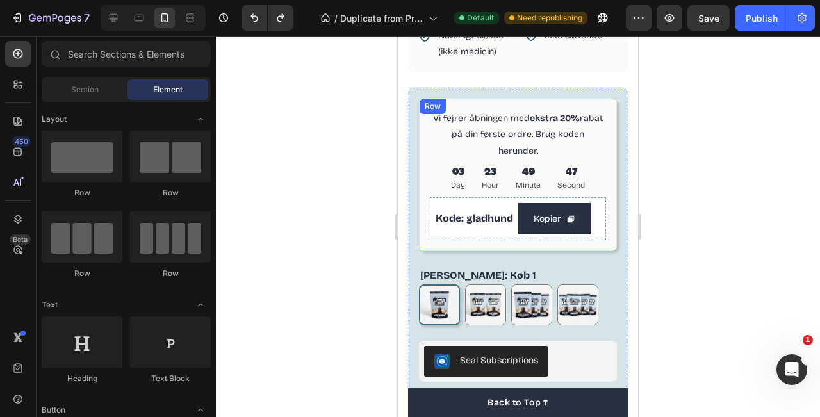
click at [706, 143] on div at bounding box center [518, 226] width 604 height 381
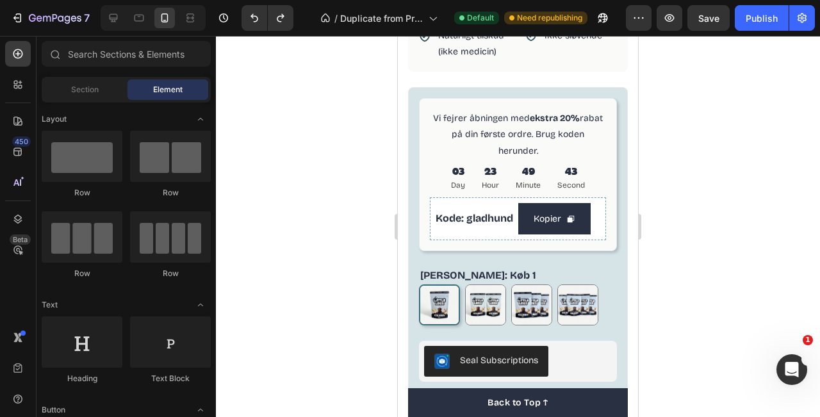
click at [649, 83] on div at bounding box center [518, 226] width 604 height 381
click at [667, 27] on button "button" at bounding box center [670, 18] width 26 height 26
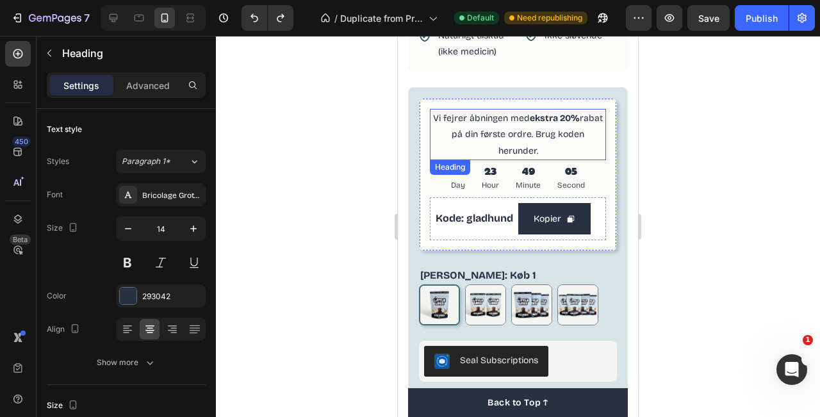
click at [547, 131] on p "Vi fejrer åbningen med ekstra 20% rabat på din første ordre. Brug koden herunde…" at bounding box center [518, 134] width 174 height 49
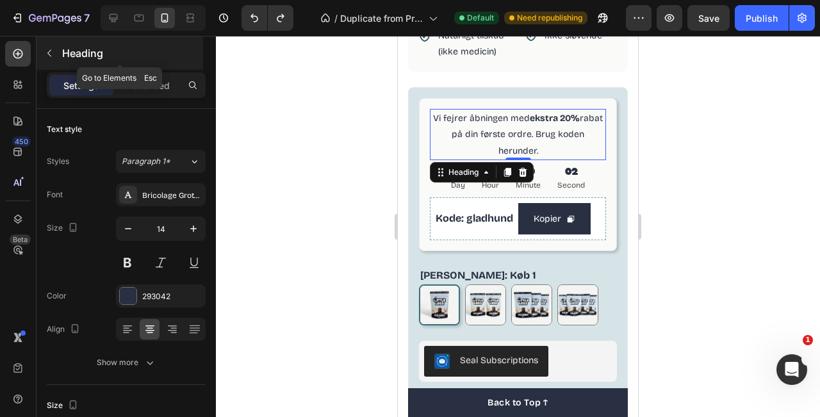
click at [53, 52] on icon "button" at bounding box center [49, 53] width 10 height 10
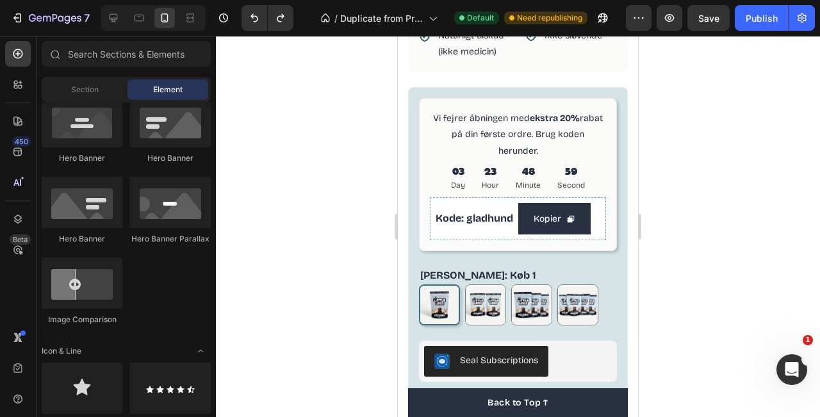
scroll to position [0, 0]
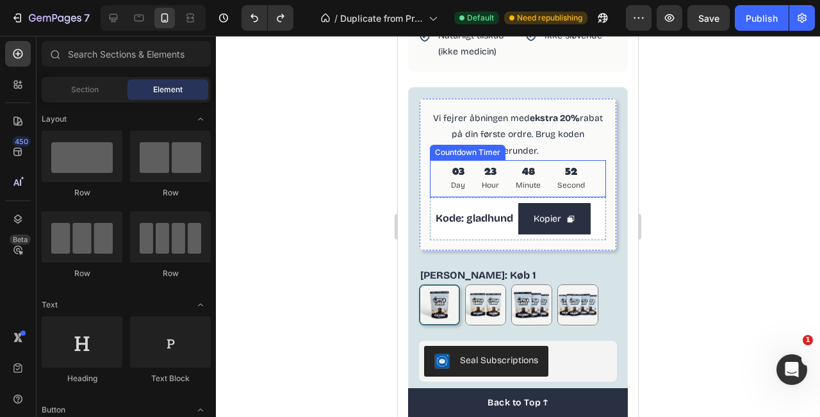
click at [589, 160] on div "03 Day 23 Hour 48 Minute 52 Second" at bounding box center [518, 178] width 176 height 37
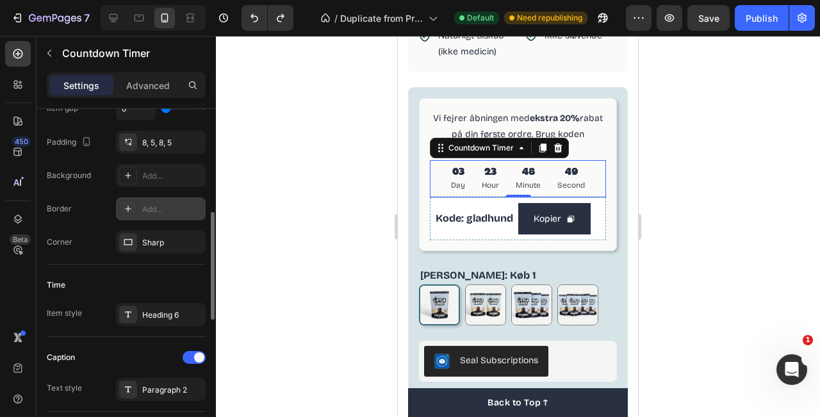
scroll to position [270, 0]
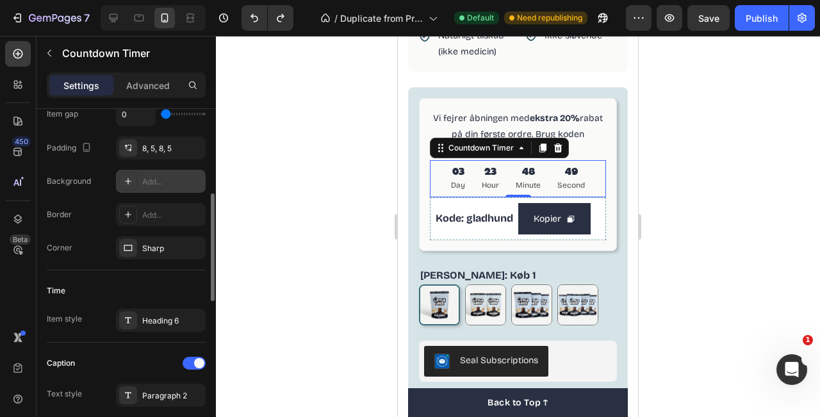
click at [129, 190] on div at bounding box center [128, 181] width 18 height 18
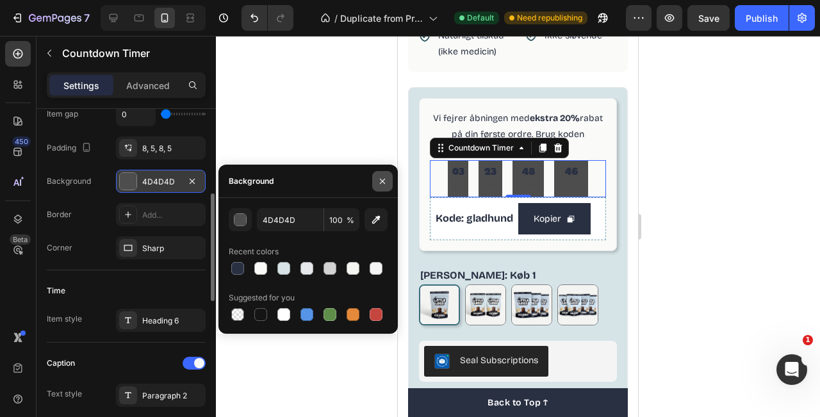
click at [385, 184] on icon "button" at bounding box center [383, 181] width 10 height 10
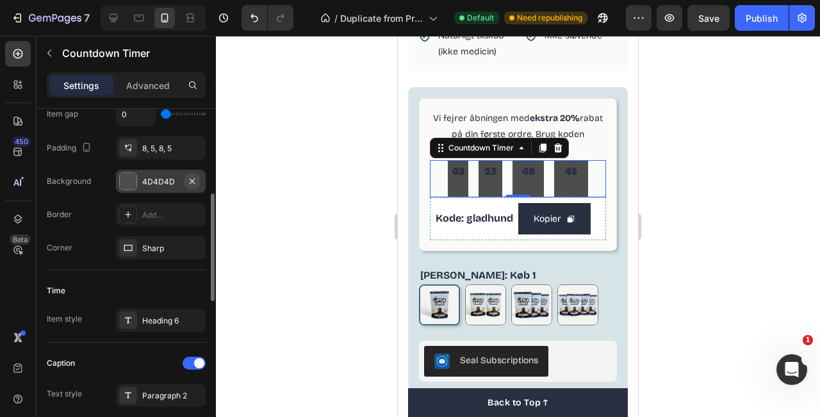
click at [196, 181] on icon "button" at bounding box center [192, 181] width 10 height 10
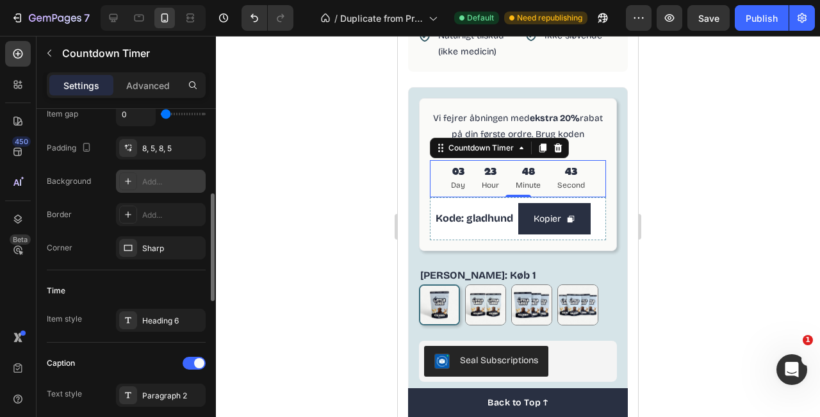
click at [663, 137] on div at bounding box center [518, 226] width 604 height 381
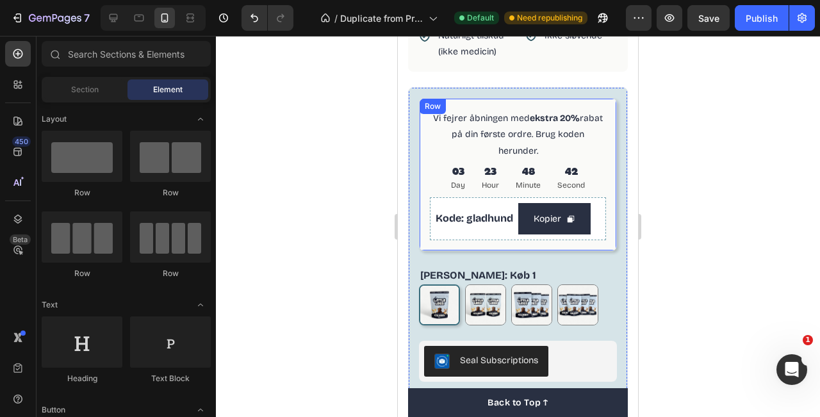
click at [611, 104] on div "Vi fejrer åbningen med ekstra 20% rabat på din første ordre. Brug koden herunde…" at bounding box center [518, 174] width 198 height 153
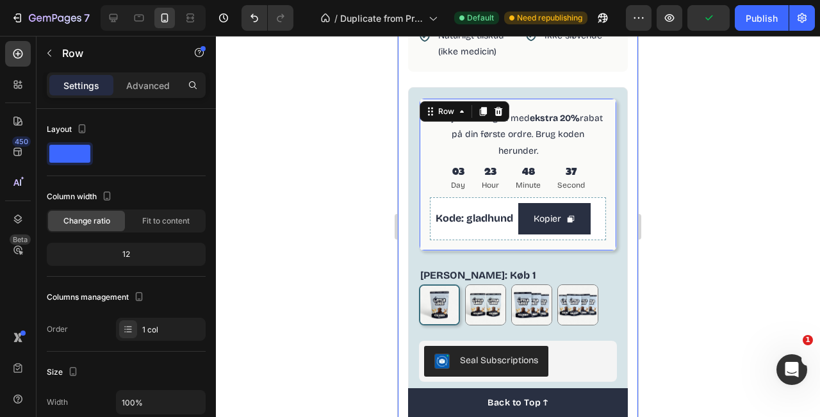
click at [732, 131] on div at bounding box center [518, 226] width 604 height 381
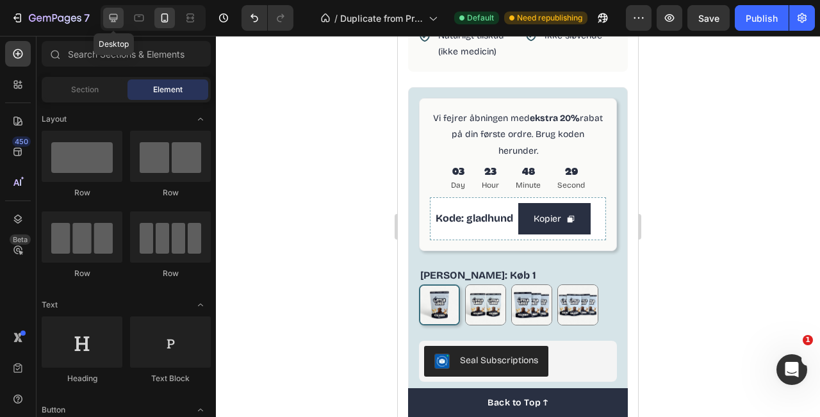
click at [120, 25] on div at bounding box center [113, 18] width 21 height 21
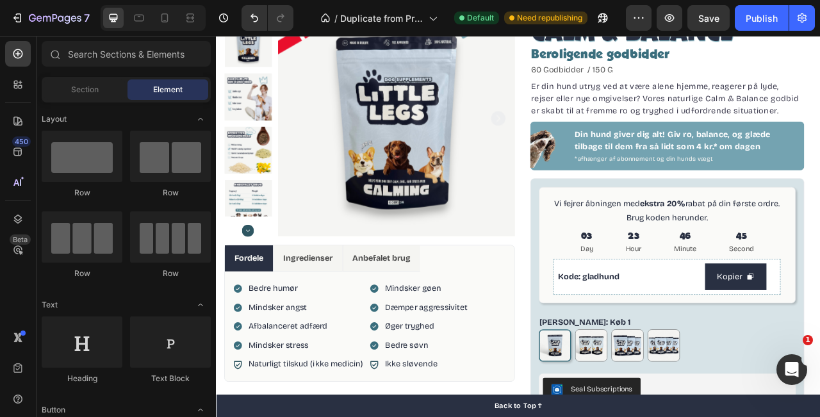
scroll to position [97, 0]
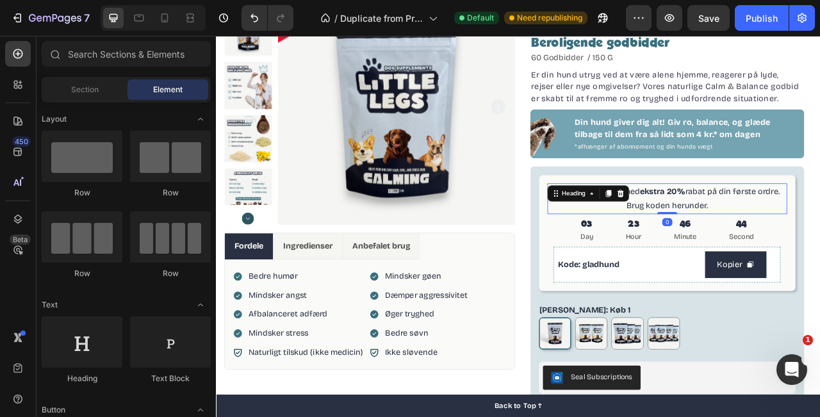
click at [820, 236] on h2 "Vi fejrer åbningen med ekstra 20% rabat på din første ordre. Brug koden herunde…" at bounding box center [791, 244] width 306 height 40
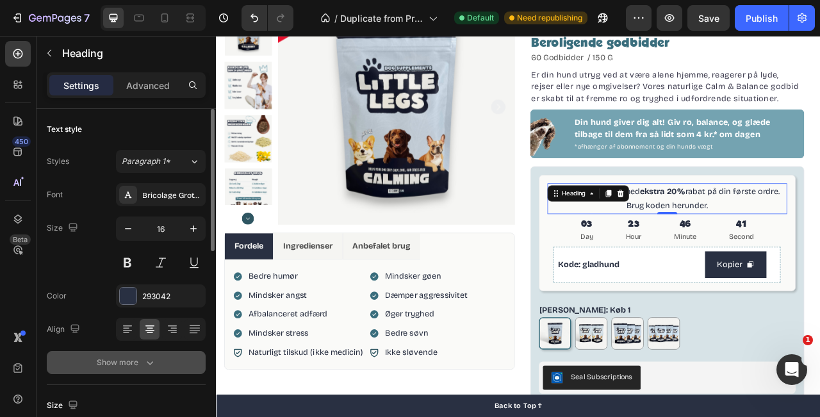
click at [169, 359] on button "Show more" at bounding box center [126, 362] width 159 height 23
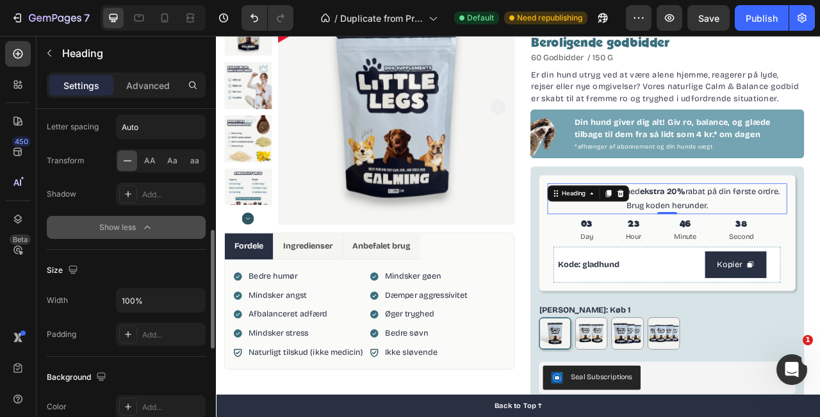
scroll to position [319, 0]
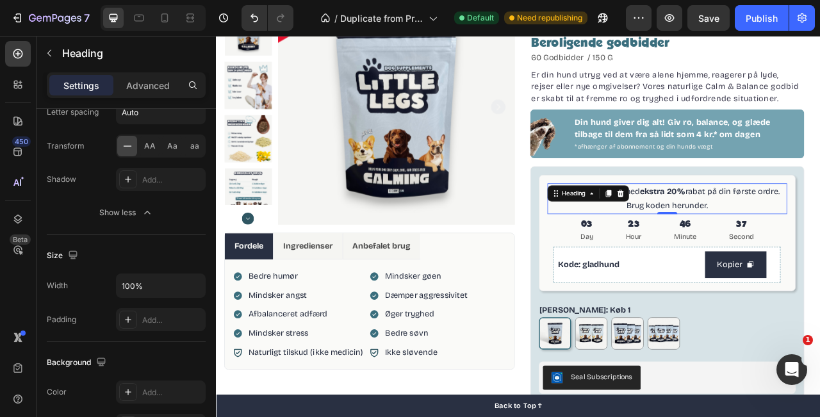
click at [820, 262] on h2 "Vi fejrer åbningen med ekstra 20% rabat på din første ordre. Brug koden herunde…" at bounding box center [791, 244] width 306 height 40
click at [820, 252] on p "Vi fejrer åbningen med ekstra 20% rabat på din første ordre. Brug koden herunde…" at bounding box center [790, 243] width 303 height 37
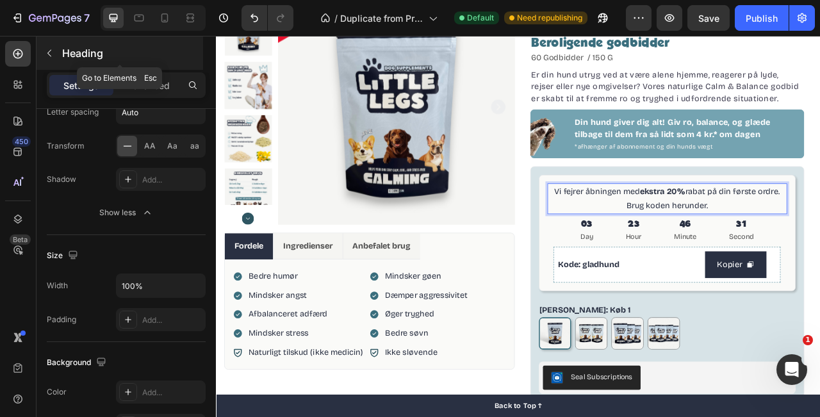
click at [56, 60] on button "button" at bounding box center [49, 53] width 21 height 21
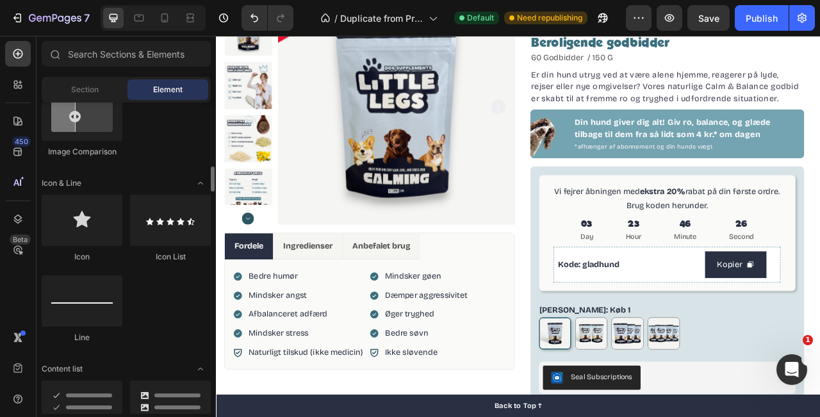
scroll to position [763, 0]
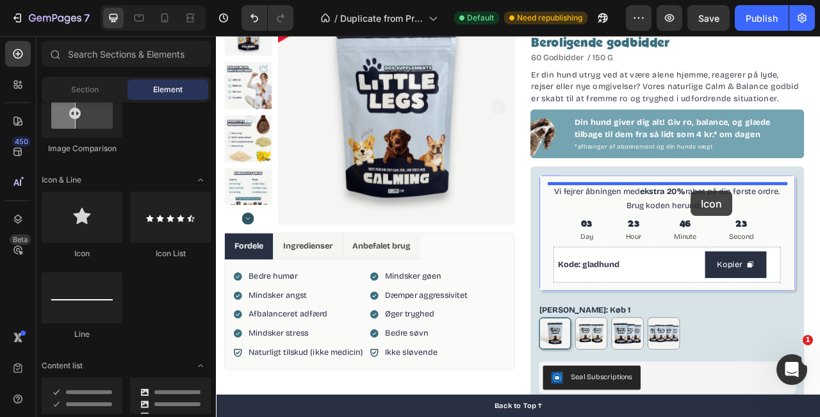
drag, startPoint x: 296, startPoint y: 270, endPoint x: 820, endPoint y: 233, distance: 525.6
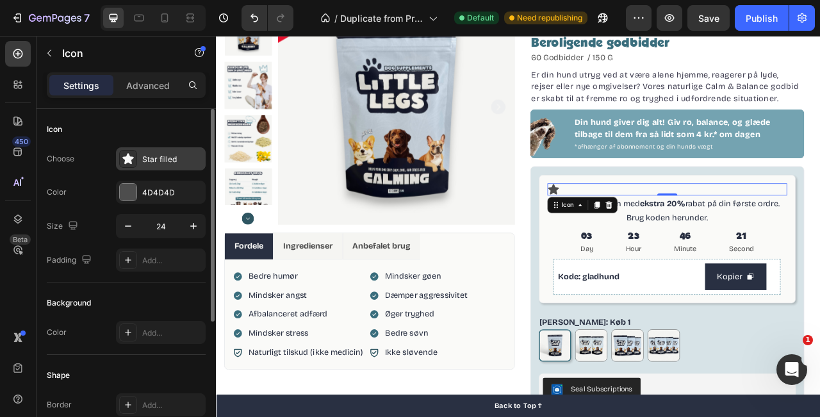
click at [158, 159] on div "Star filled" at bounding box center [172, 160] width 60 height 12
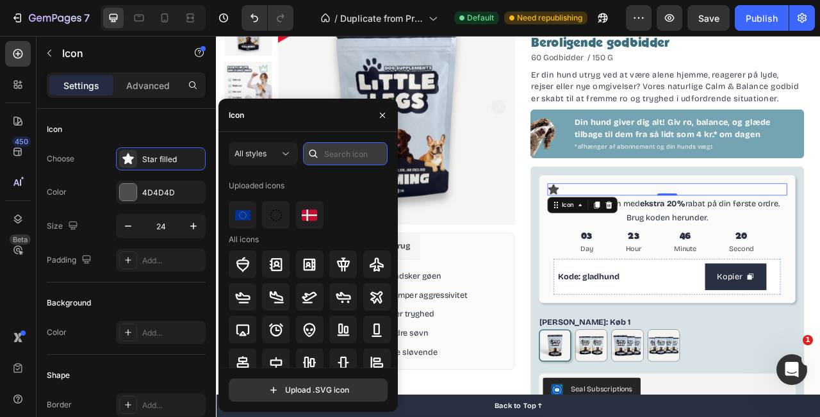
click at [336, 153] on input "text" at bounding box center [345, 153] width 85 height 23
type input "celebrate"
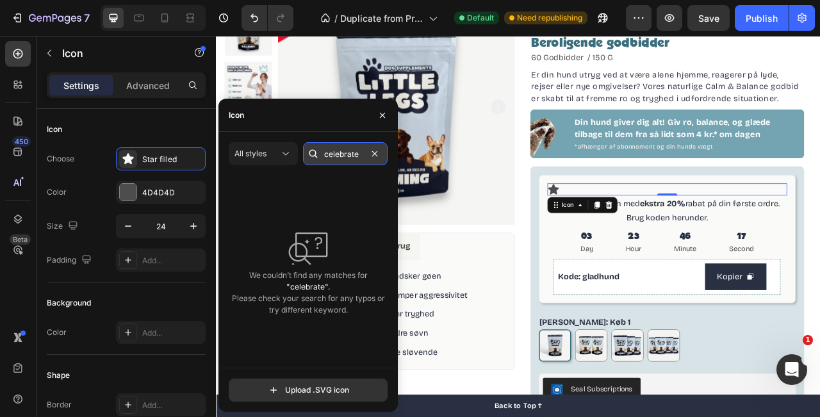
click at [356, 160] on input "celebrate" at bounding box center [345, 153] width 85 height 23
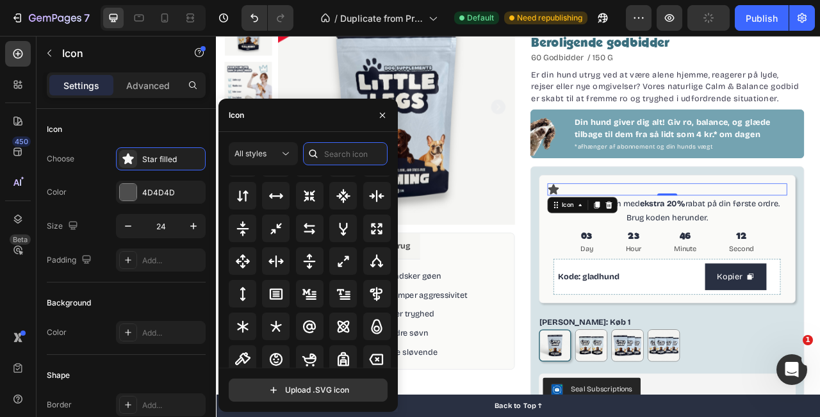
scroll to position [741, 0]
type input "party"
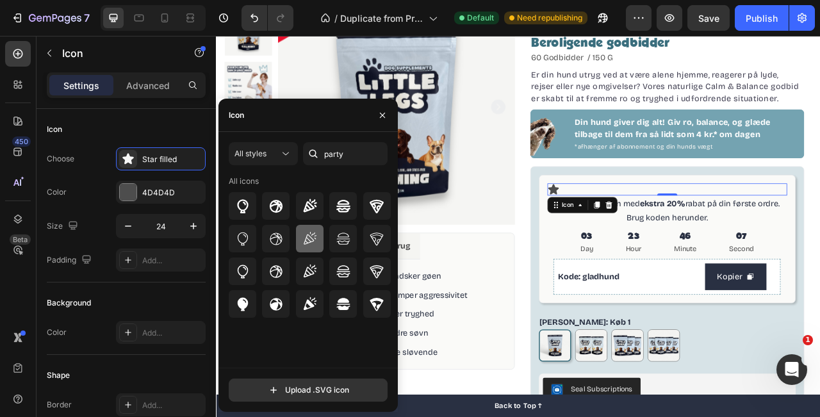
click at [312, 241] on icon at bounding box center [310, 237] width 13 height 13
click at [380, 115] on icon "button" at bounding box center [383, 115] width 10 height 10
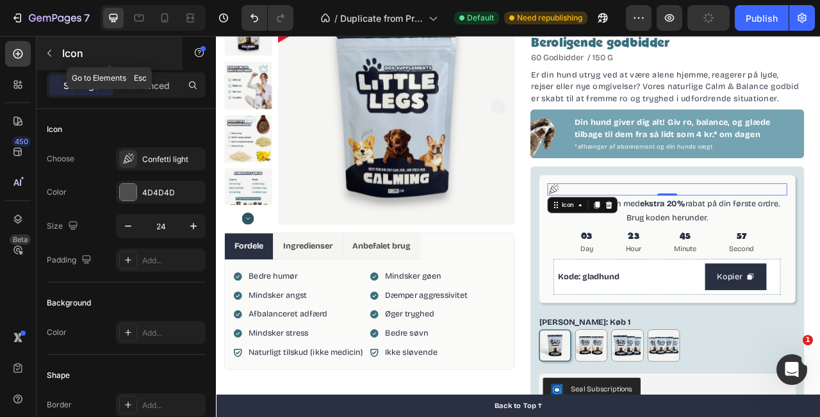
click at [57, 53] on button "button" at bounding box center [49, 53] width 21 height 21
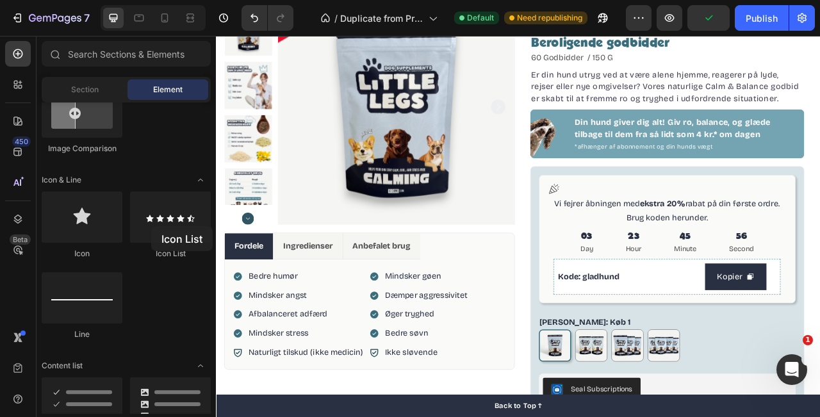
scroll to position [764, 0]
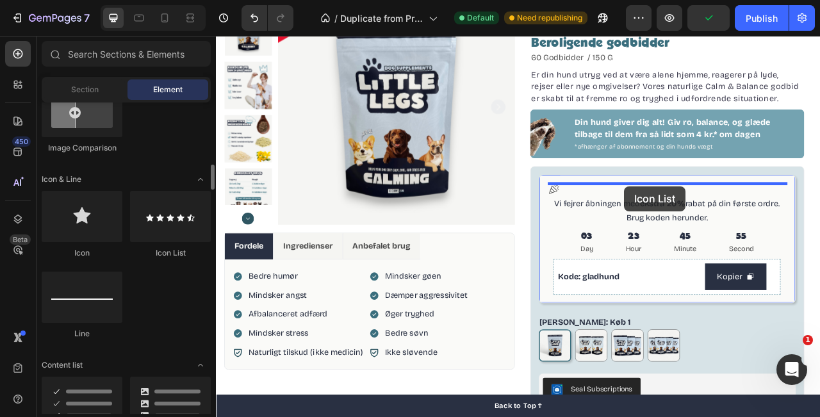
drag, startPoint x: 367, startPoint y: 262, endPoint x: 735, endPoint y: 228, distance: 369.6
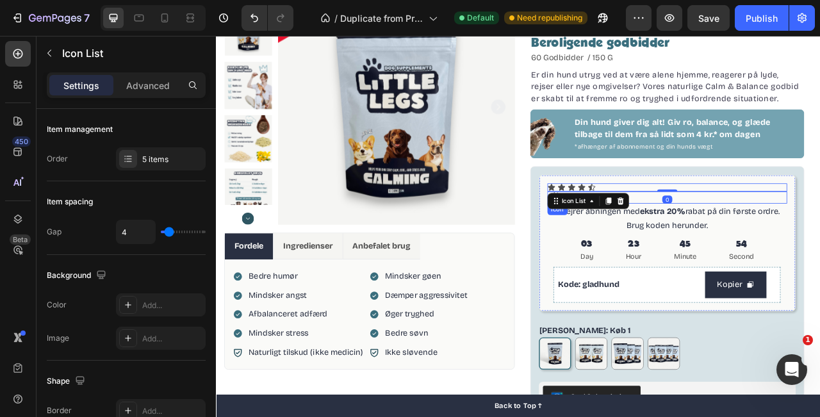
click at [765, 243] on div "Icon" at bounding box center [791, 241] width 306 height 15
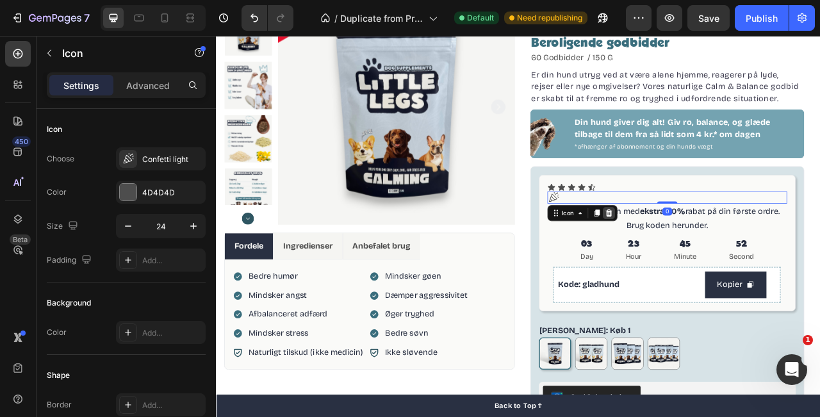
click at [720, 262] on icon at bounding box center [716, 261] width 10 height 10
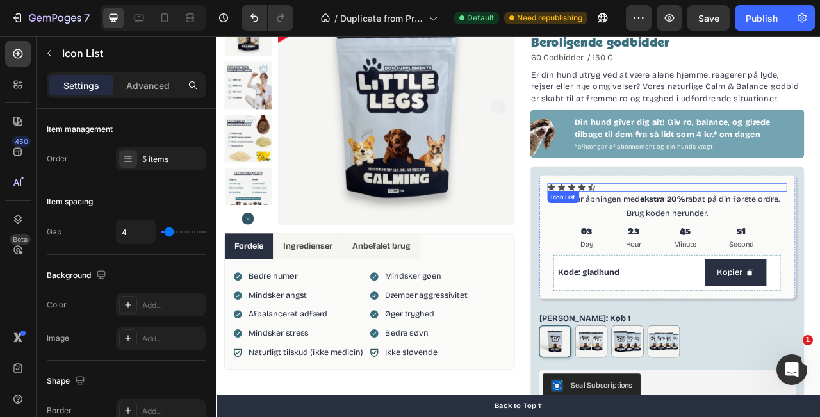
click at [740, 227] on div "Icon Icon Icon Icon Icon" at bounding box center [791, 229] width 306 height 10
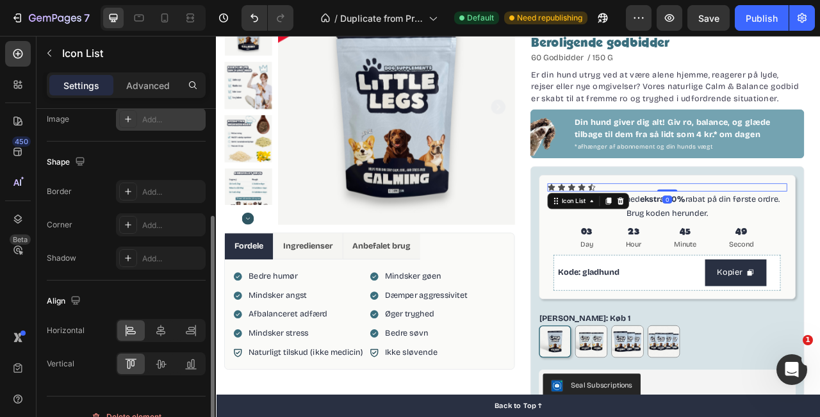
scroll to position [239, 0]
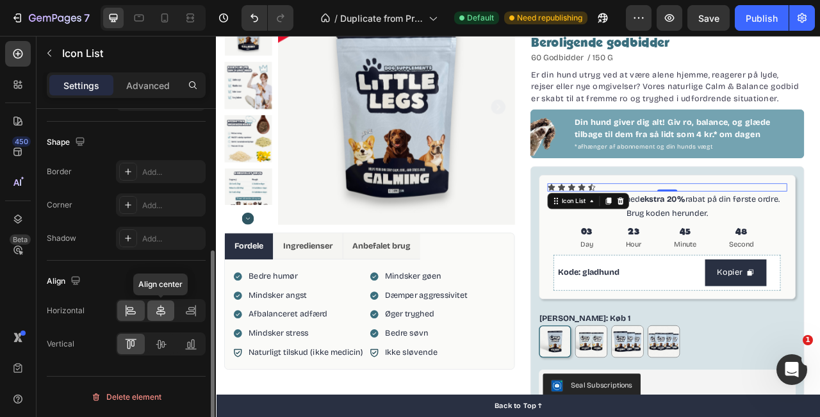
click at [158, 310] on icon at bounding box center [160, 310] width 13 height 13
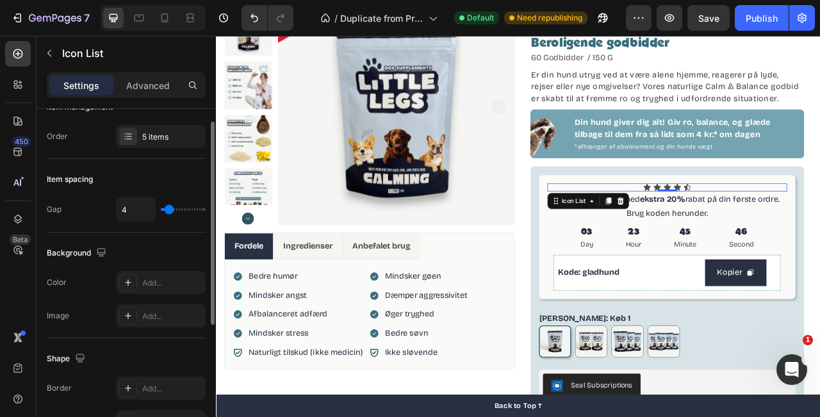
scroll to position [0, 0]
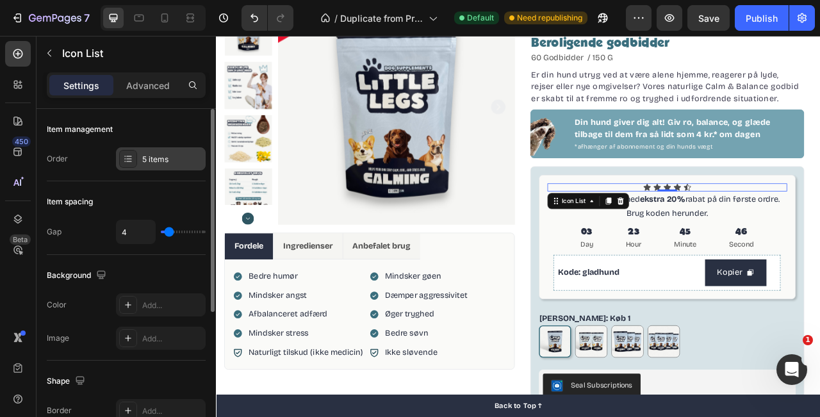
click at [127, 158] on icon at bounding box center [128, 158] width 5 height 1
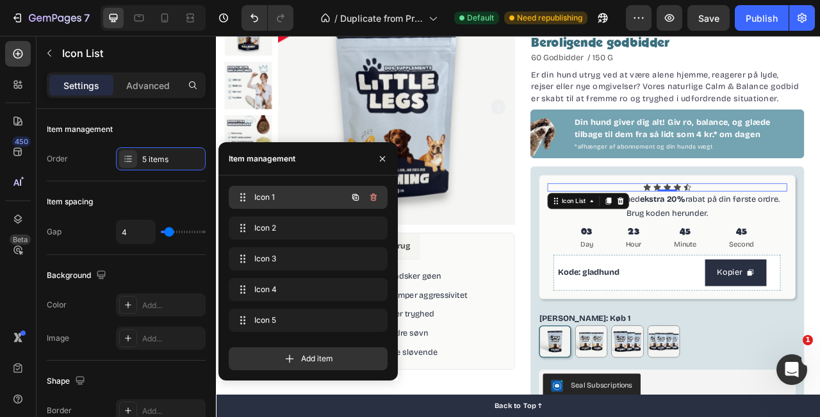
click at [258, 202] on span "Icon 1" at bounding box center [290, 198] width 72 height 12
click at [258, 202] on span "Icon 1" at bounding box center [299, 198] width 95 height 12
click at [288, 195] on span "Icon 1" at bounding box center [299, 198] width 95 height 12
click at [233, 196] on div "Icon 1 Icon 1" at bounding box center [308, 197] width 159 height 23
click at [770, 226] on div "Icon Icon Icon Icon Icon" at bounding box center [791, 229] width 306 height 10
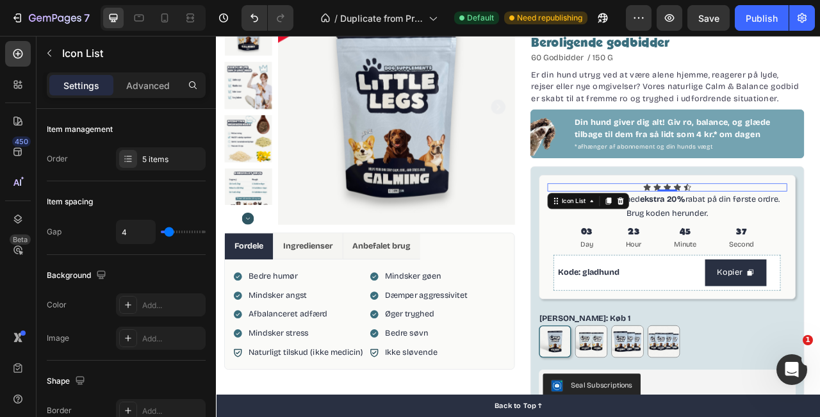
click at [770, 226] on div "Icon Icon Icon Icon Icon" at bounding box center [791, 229] width 306 height 10
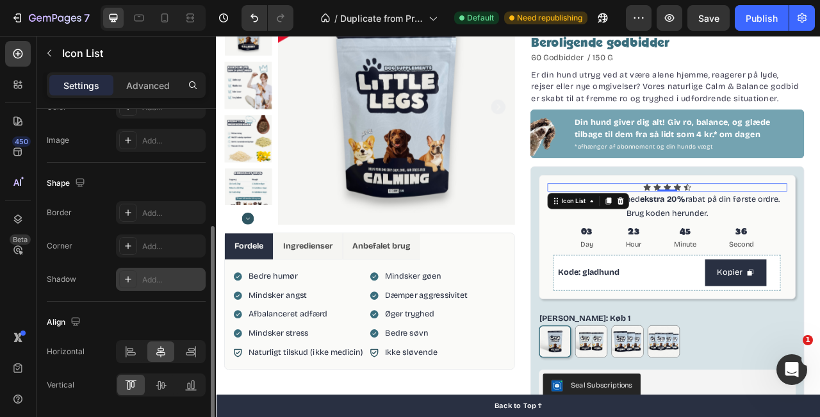
scroll to position [239, 0]
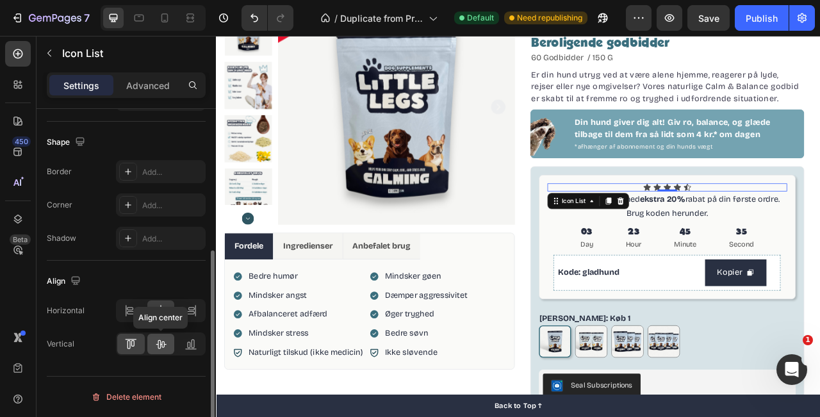
click at [158, 344] on icon at bounding box center [160, 344] width 13 height 13
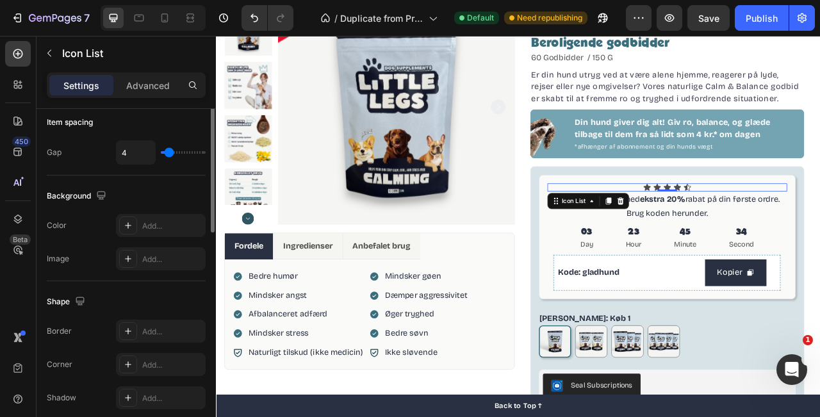
scroll to position [0, 0]
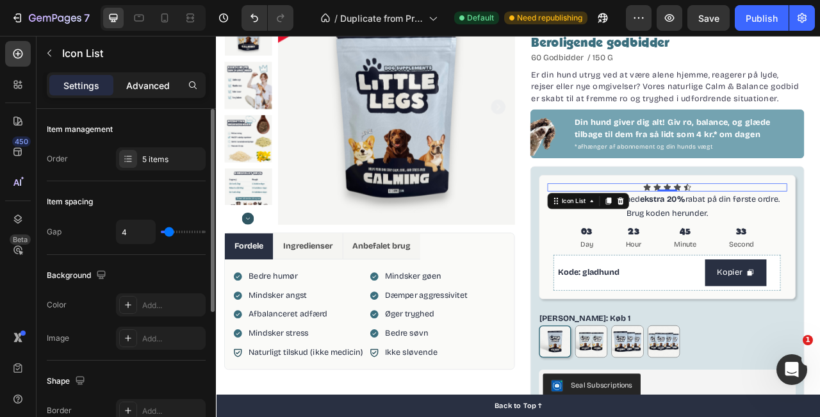
click at [145, 93] on div "Advanced" at bounding box center [148, 85] width 64 height 21
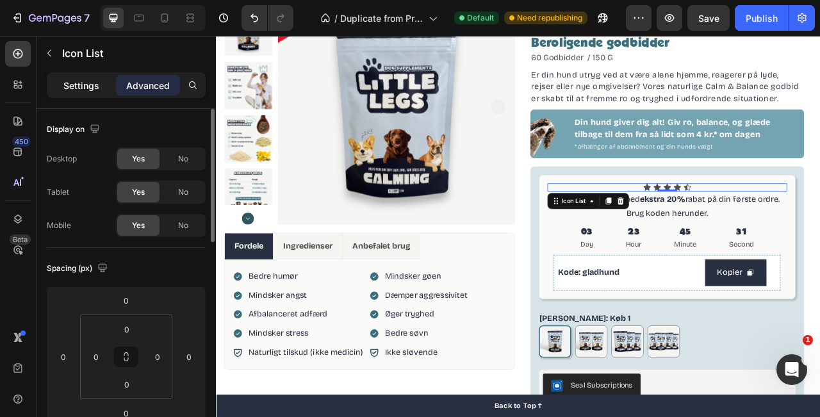
click at [85, 76] on div "Settings" at bounding box center [81, 85] width 64 height 21
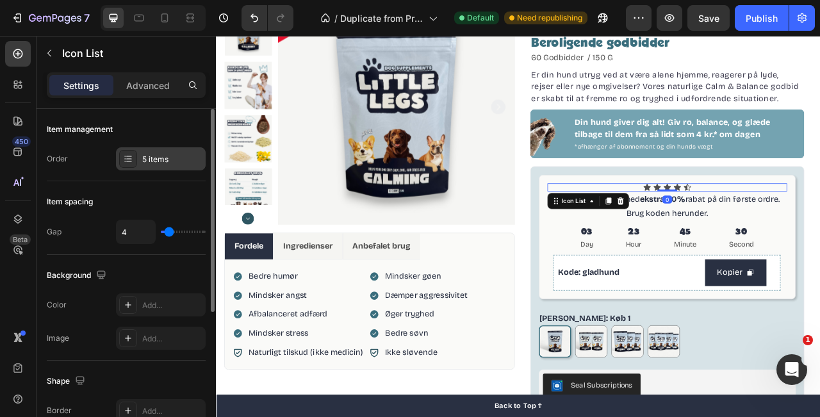
click at [154, 147] on div "5 items" at bounding box center [161, 158] width 90 height 23
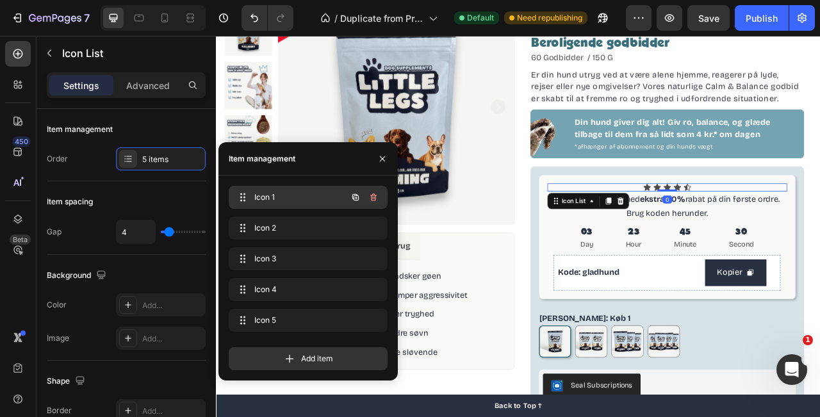
click at [282, 190] on div "Icon 1 Icon 1" at bounding box center [290, 197] width 113 height 18
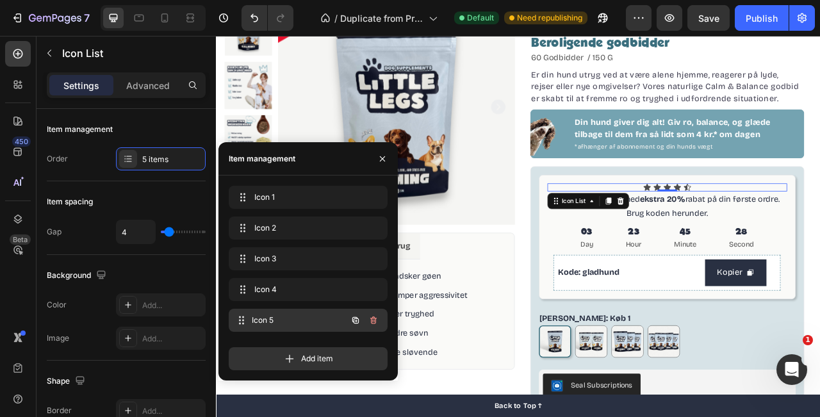
click at [306, 318] on span "Icon 5" at bounding box center [299, 321] width 95 height 12
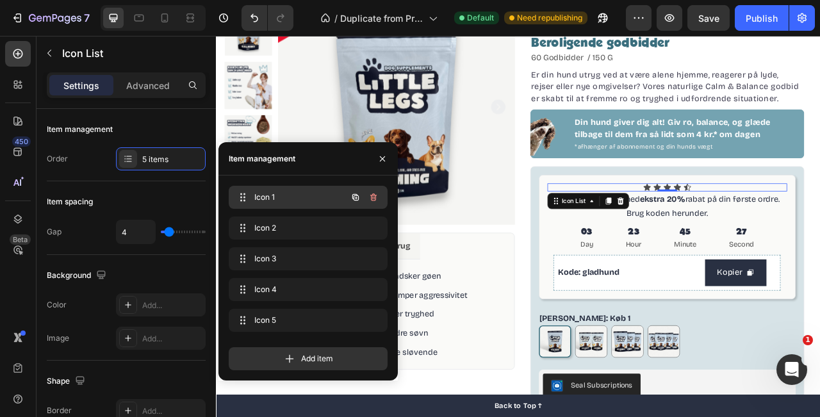
click at [288, 194] on span "Icon 1" at bounding box center [290, 198] width 72 height 12
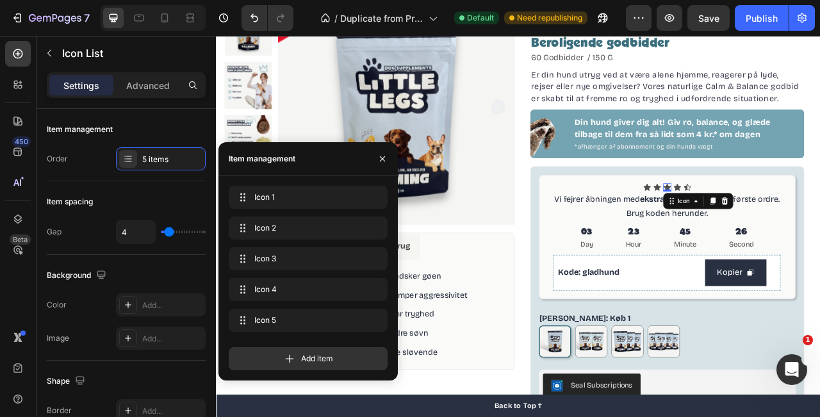
click at [787, 228] on icon at bounding box center [790, 228] width 9 height 8
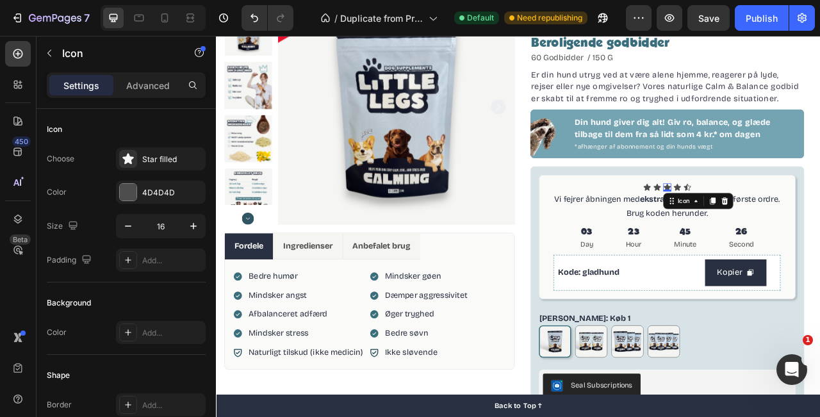
click at [787, 228] on icon at bounding box center [790, 228] width 9 height 8
click at [765, 233] on div "Icon 0" at bounding box center [765, 229] width 10 height 10
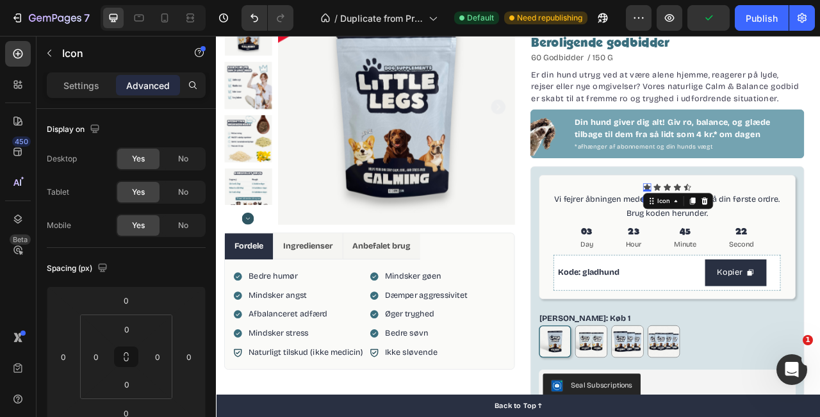
click at [767, 230] on icon at bounding box center [765, 229] width 10 height 10
click at [97, 94] on div "Settings" at bounding box center [81, 85] width 64 height 21
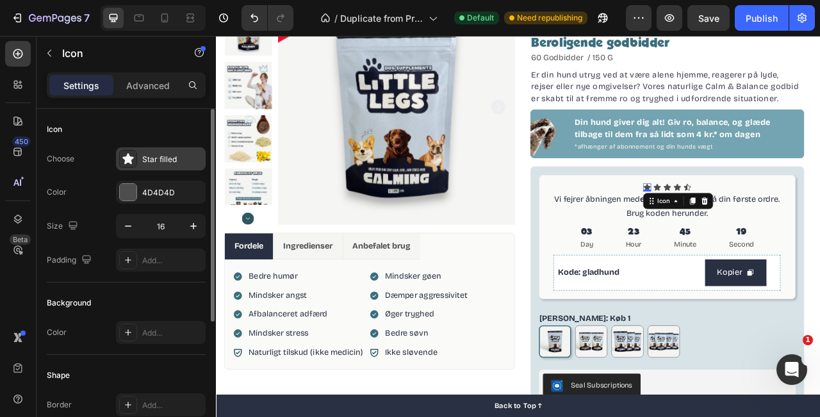
click at [155, 158] on div "Star filled" at bounding box center [172, 160] width 60 height 12
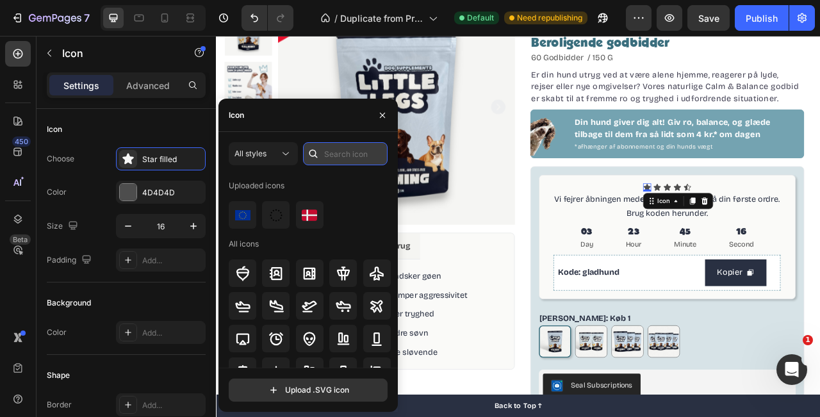
click at [339, 147] on input "text" at bounding box center [345, 153] width 85 height 23
type input "party"
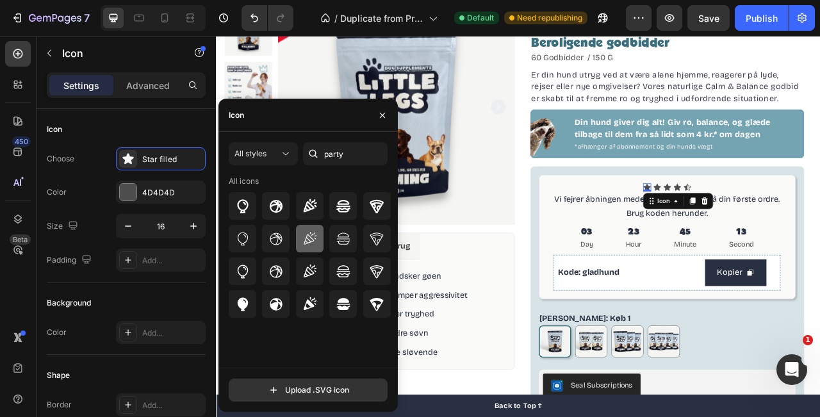
click at [316, 236] on icon at bounding box center [309, 238] width 15 height 15
click at [318, 213] on div at bounding box center [310, 206] width 28 height 28
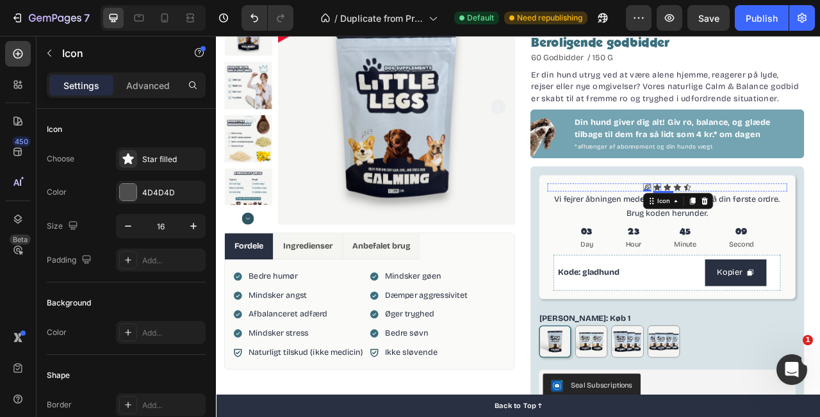
click at [775, 231] on div "Icon" at bounding box center [777, 229] width 10 height 10
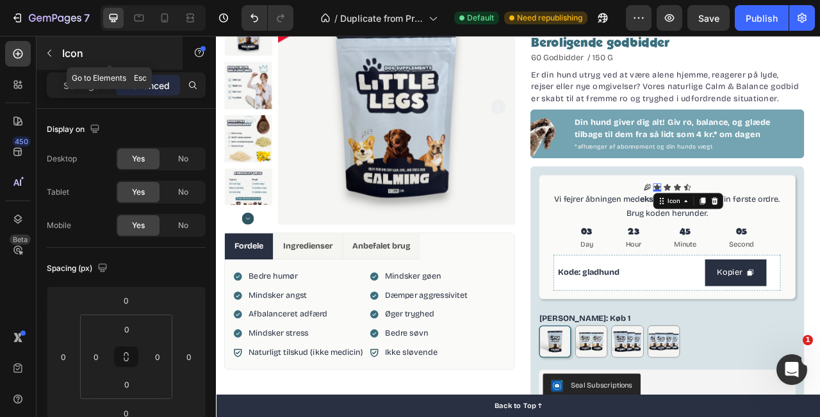
click at [53, 46] on button "button" at bounding box center [49, 53] width 21 height 21
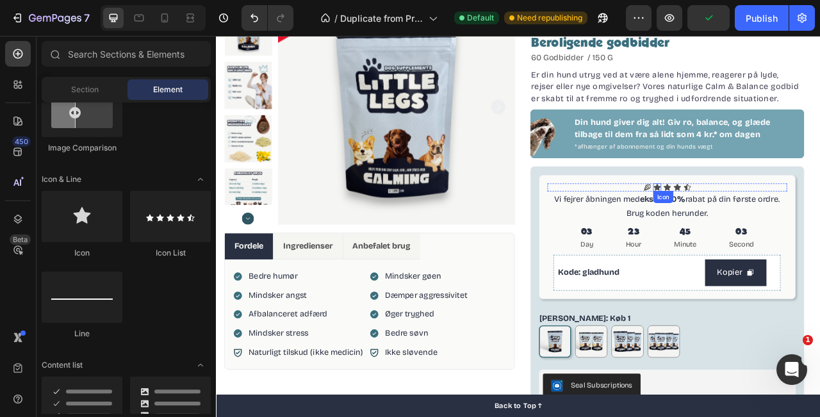
click at [779, 228] on icon at bounding box center [777, 228] width 9 height 8
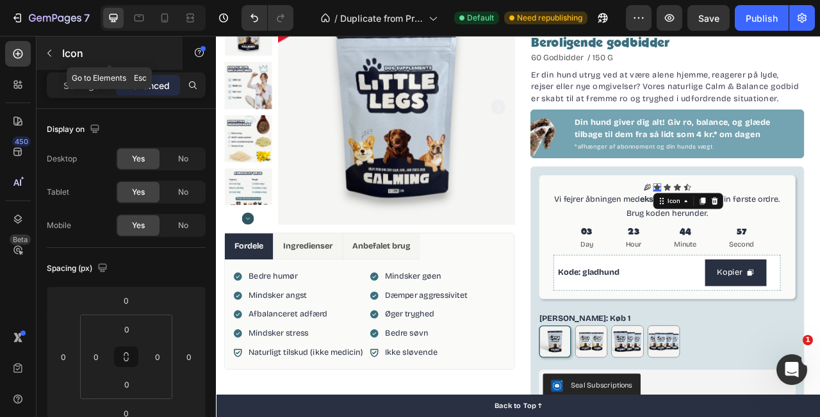
click at [56, 58] on button "button" at bounding box center [49, 53] width 21 height 21
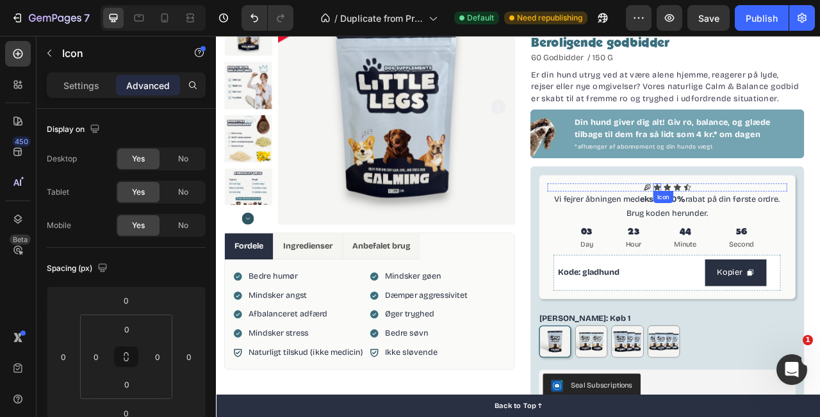
click at [779, 224] on icon at bounding box center [777, 229] width 10 height 10
click at [79, 84] on p "Settings" at bounding box center [81, 85] width 36 height 13
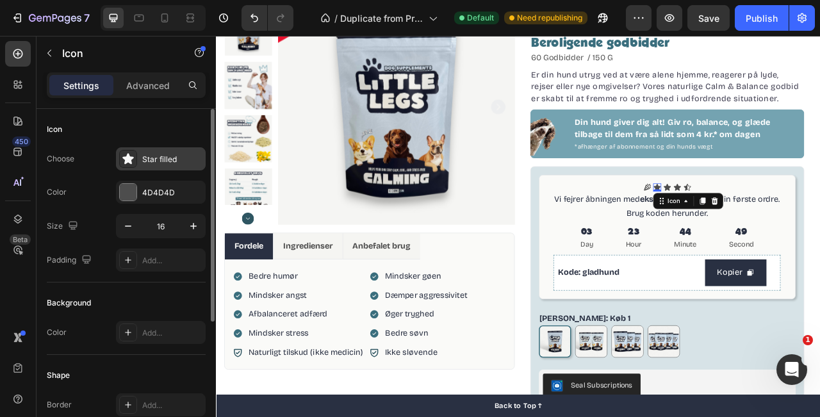
click at [140, 158] on div "Star filled" at bounding box center [161, 158] width 90 height 23
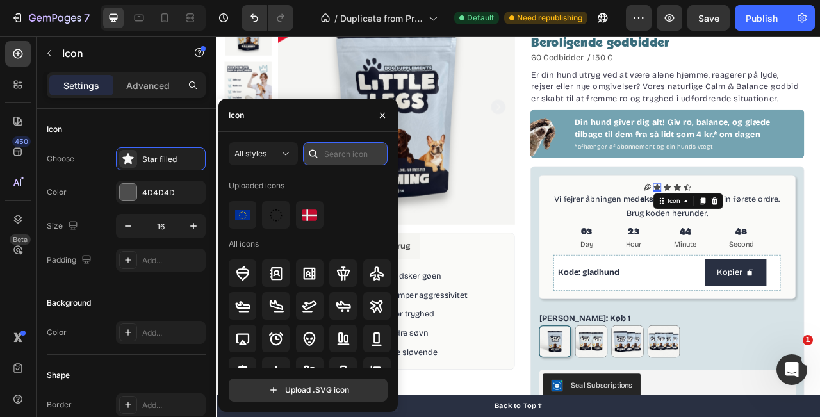
click at [345, 152] on input "text" at bounding box center [345, 153] width 85 height 23
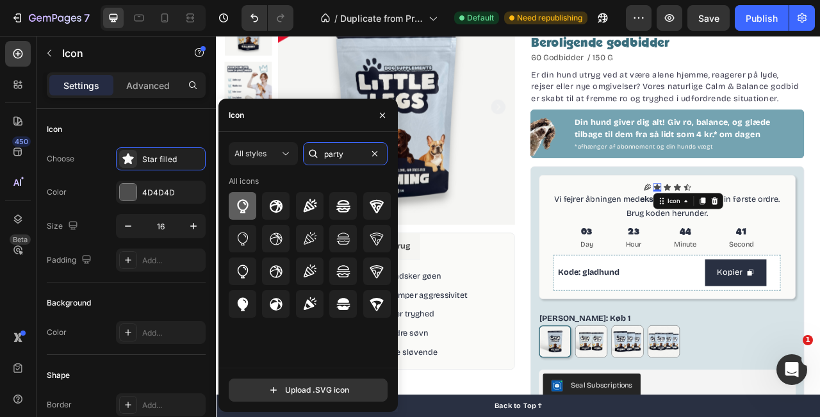
type input "party"
click at [248, 205] on icon at bounding box center [242, 206] width 15 height 15
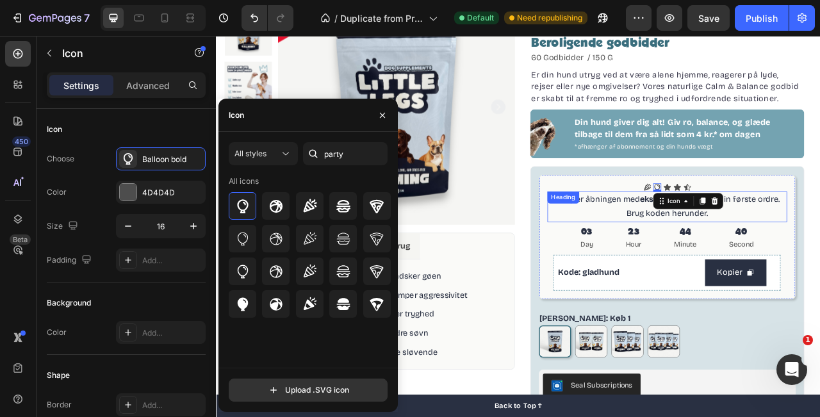
click at [820, 243] on p "Vi fejrer åbningen med ekstra 20% rabat på din første ordre. Brug koden herunde…" at bounding box center [790, 253] width 303 height 37
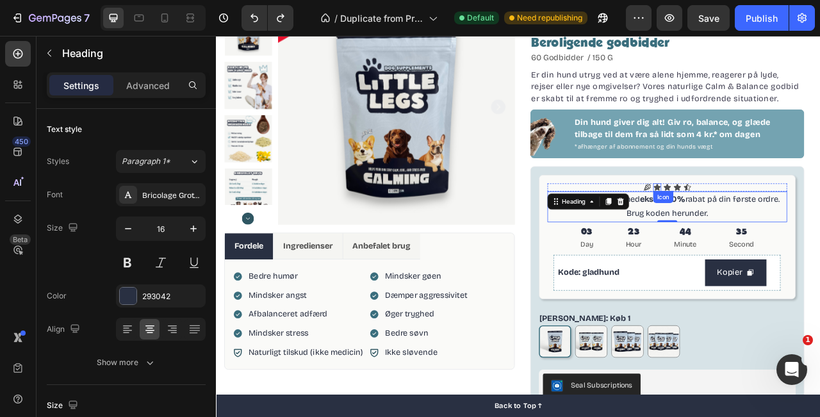
click at [776, 228] on icon at bounding box center [777, 228] width 9 height 8
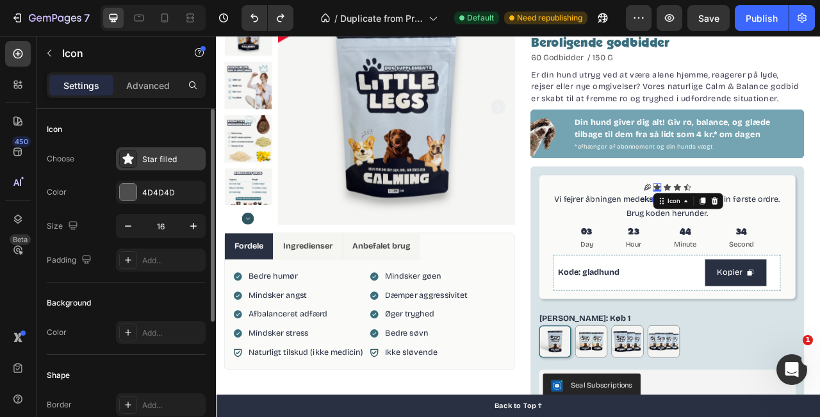
click at [161, 156] on div "Star filled" at bounding box center [172, 160] width 60 height 12
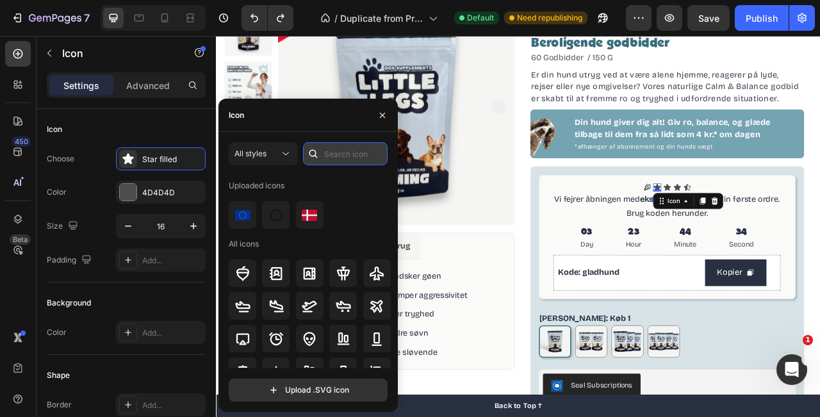
click at [329, 153] on input "text" at bounding box center [345, 153] width 85 height 23
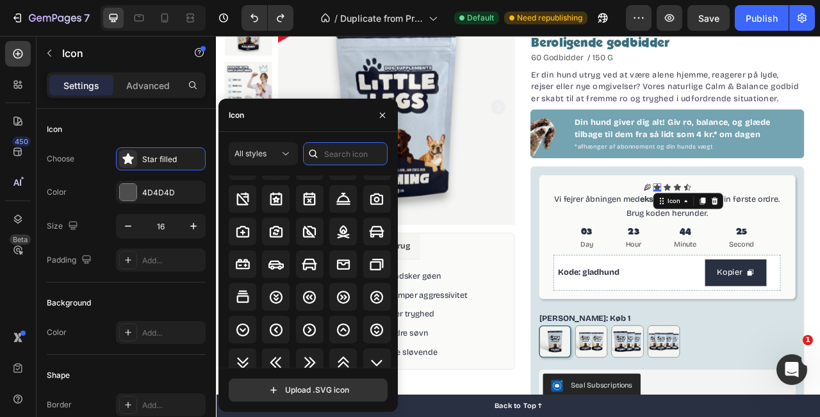
scroll to position [1547, 0]
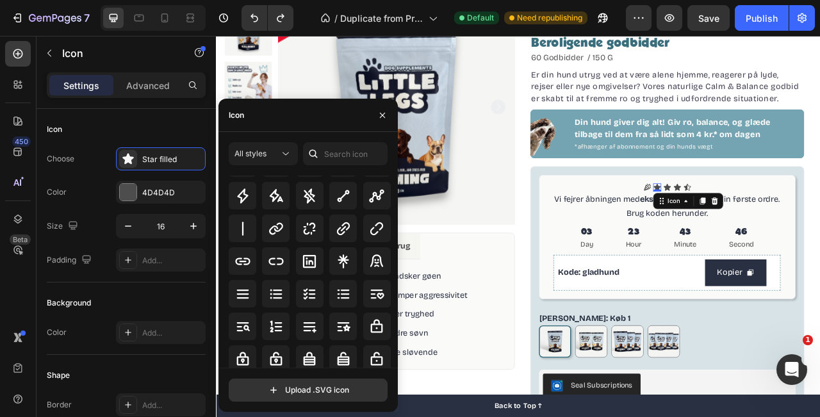
scroll to position [4682, 0]
click at [343, 260] on icon at bounding box center [343, 260] width 15 height 15
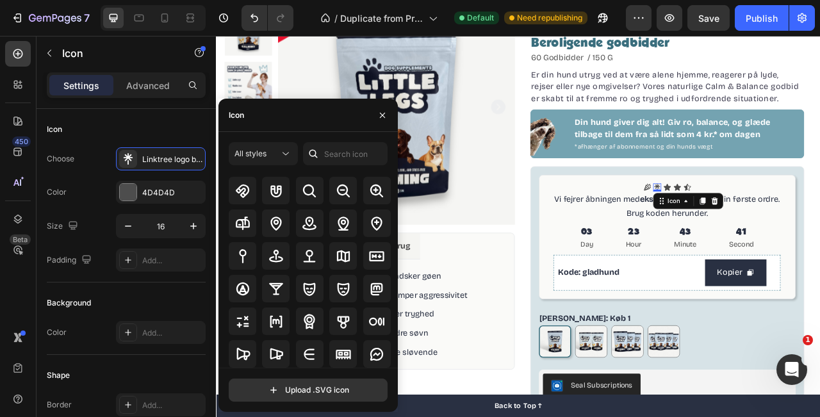
scroll to position [4877, 0]
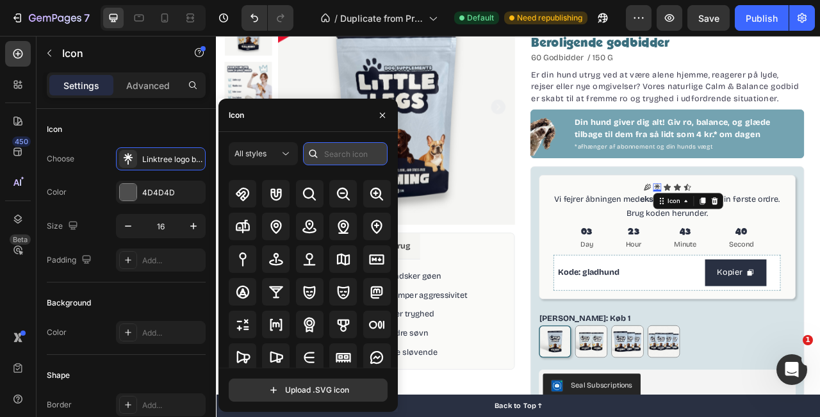
click at [333, 149] on input "text" at bounding box center [345, 153] width 85 height 23
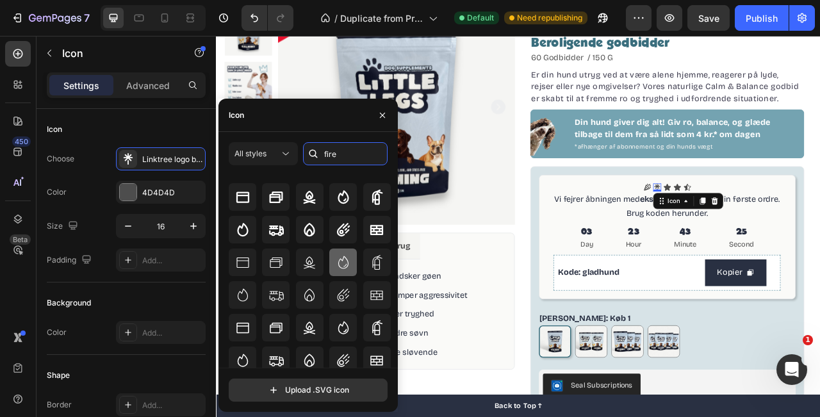
scroll to position [0, 0]
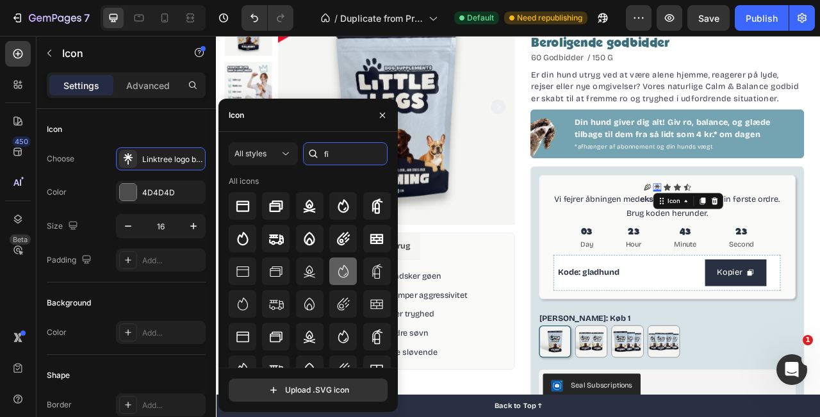
type input "f"
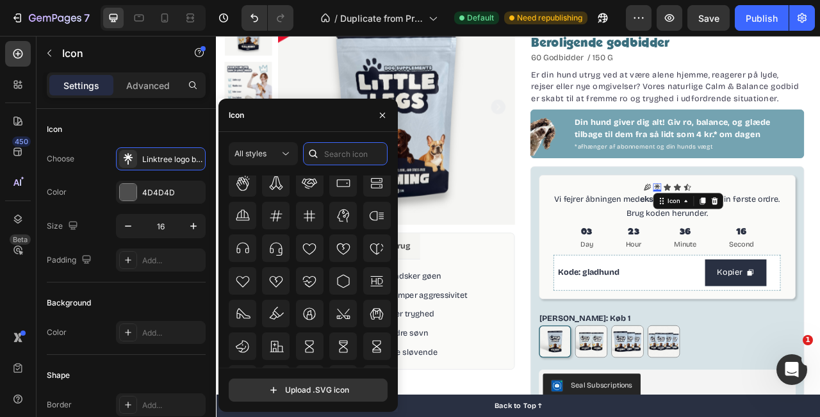
scroll to position [12556, 0]
